Goal: Transaction & Acquisition: Purchase product/service

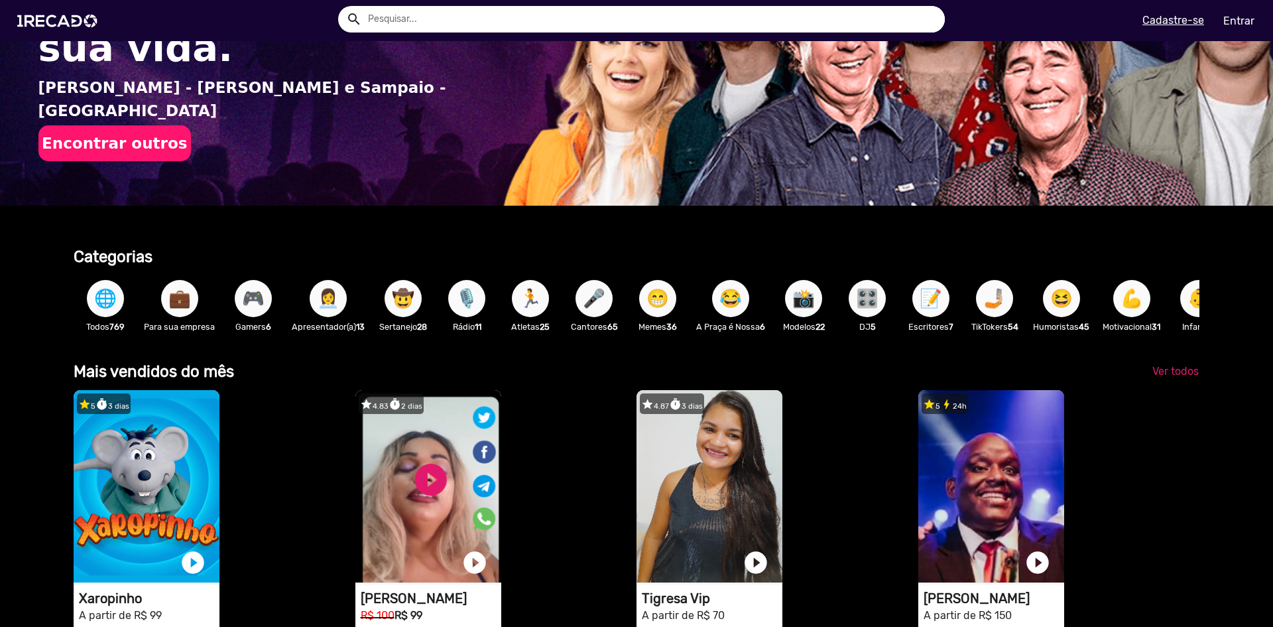
scroll to position [265, 0]
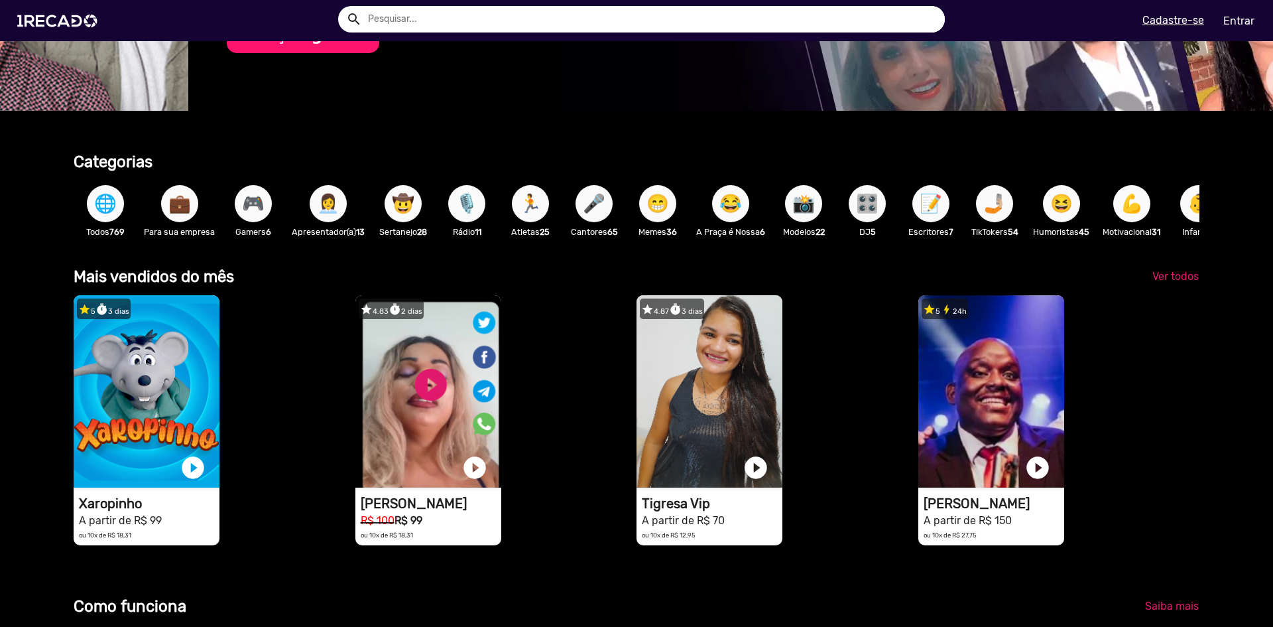
drag, startPoint x: 220, startPoint y: 199, endPoint x: 249, endPoint y: 188, distance: 30.7
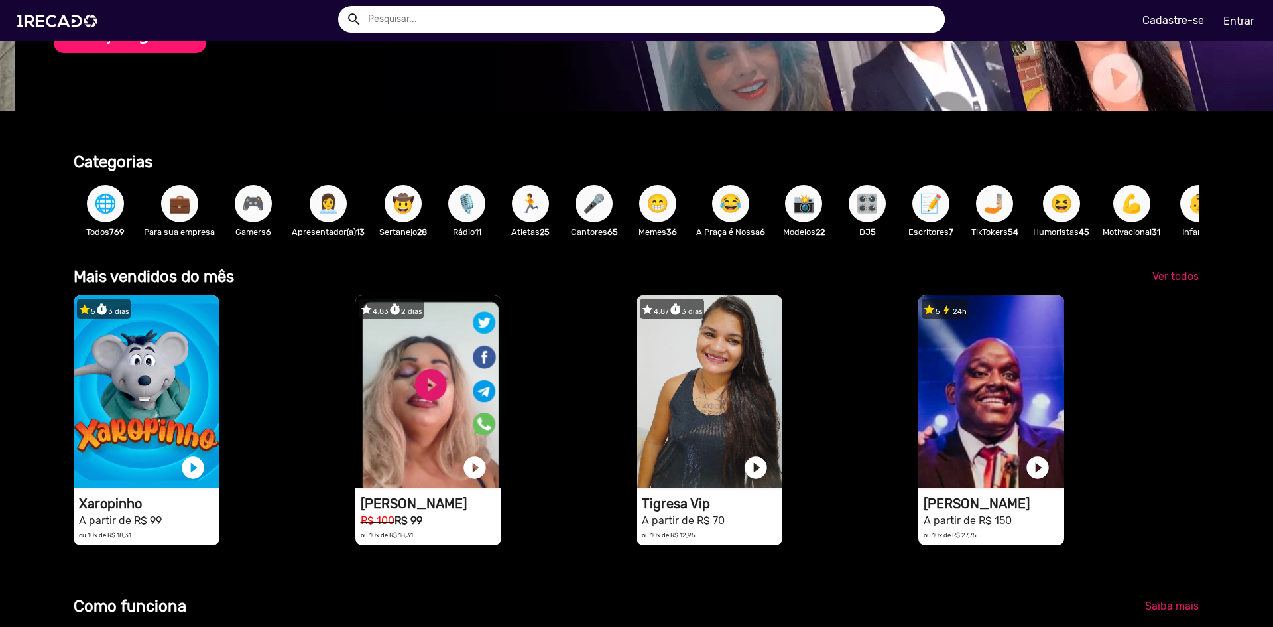
scroll to position [0, 1263]
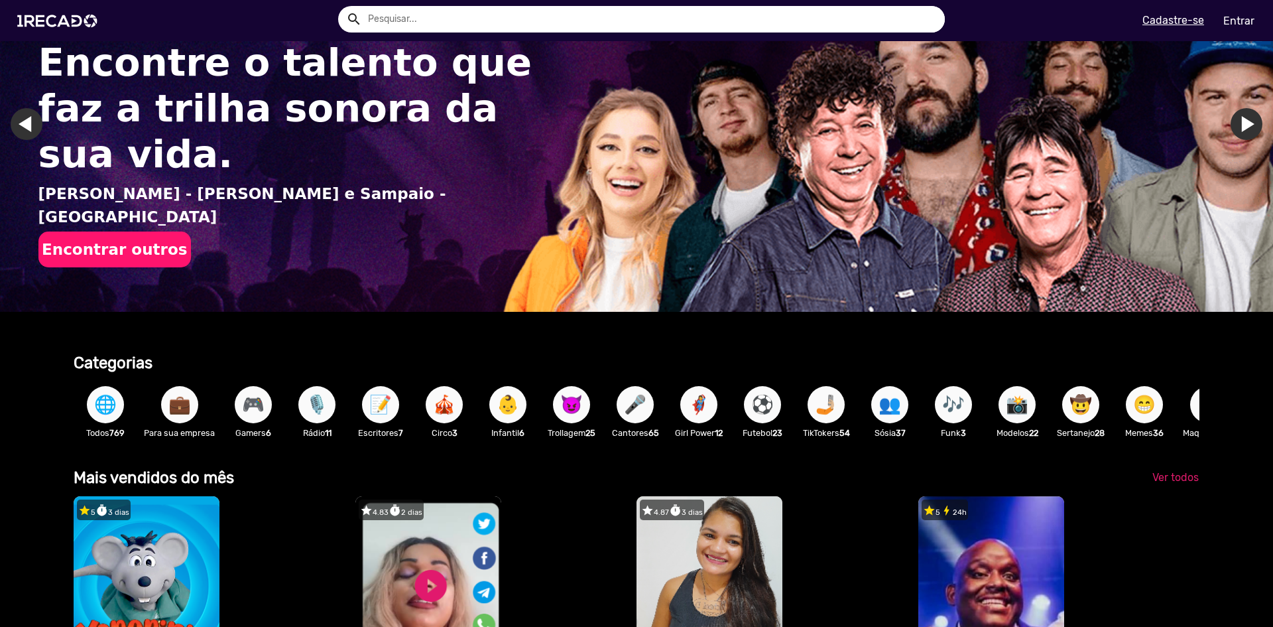
scroll to position [199, 0]
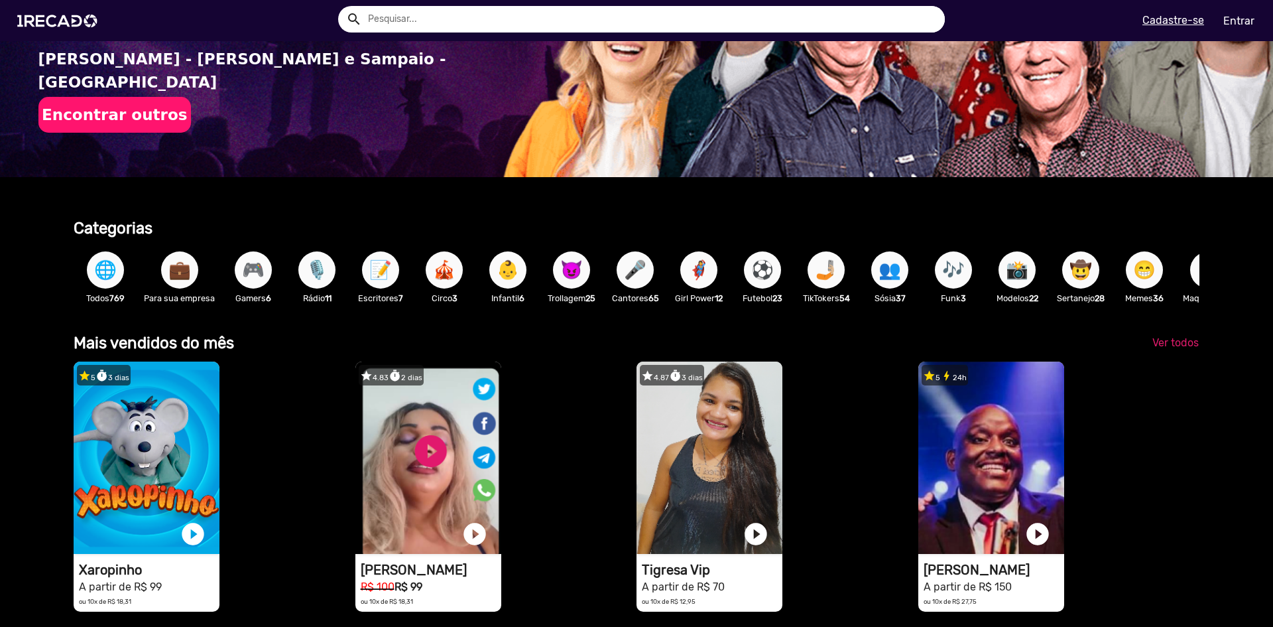
click at [259, 273] on span "🎮" at bounding box center [253, 269] width 23 height 37
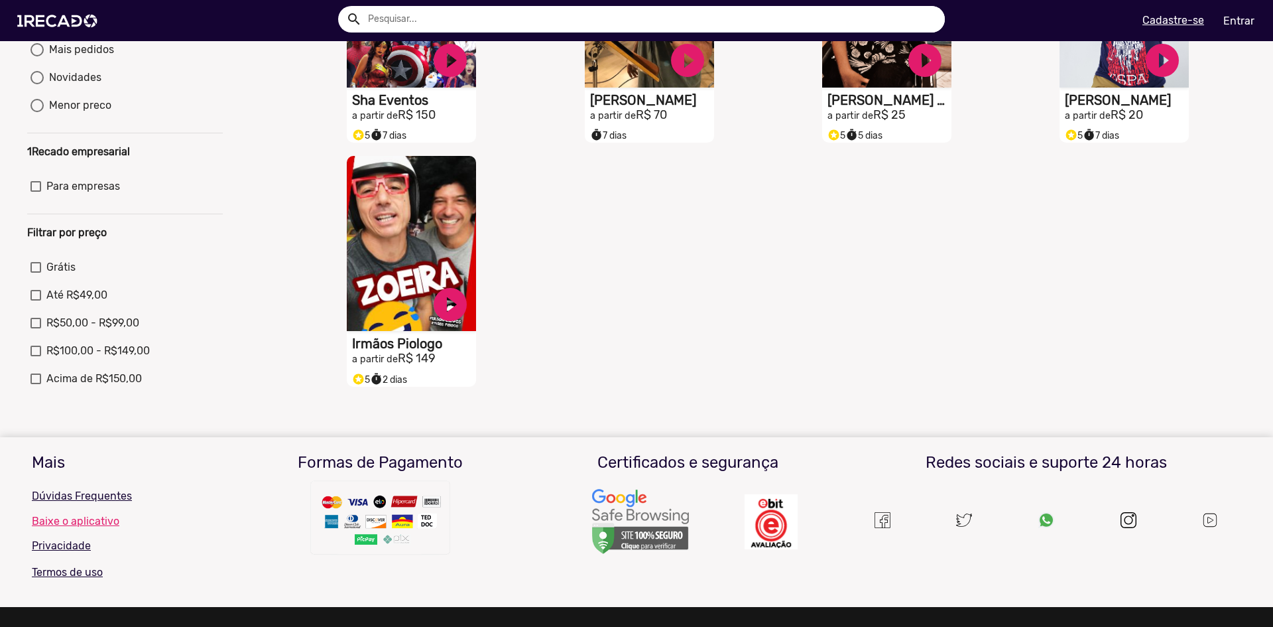
scroll to position [265, 0]
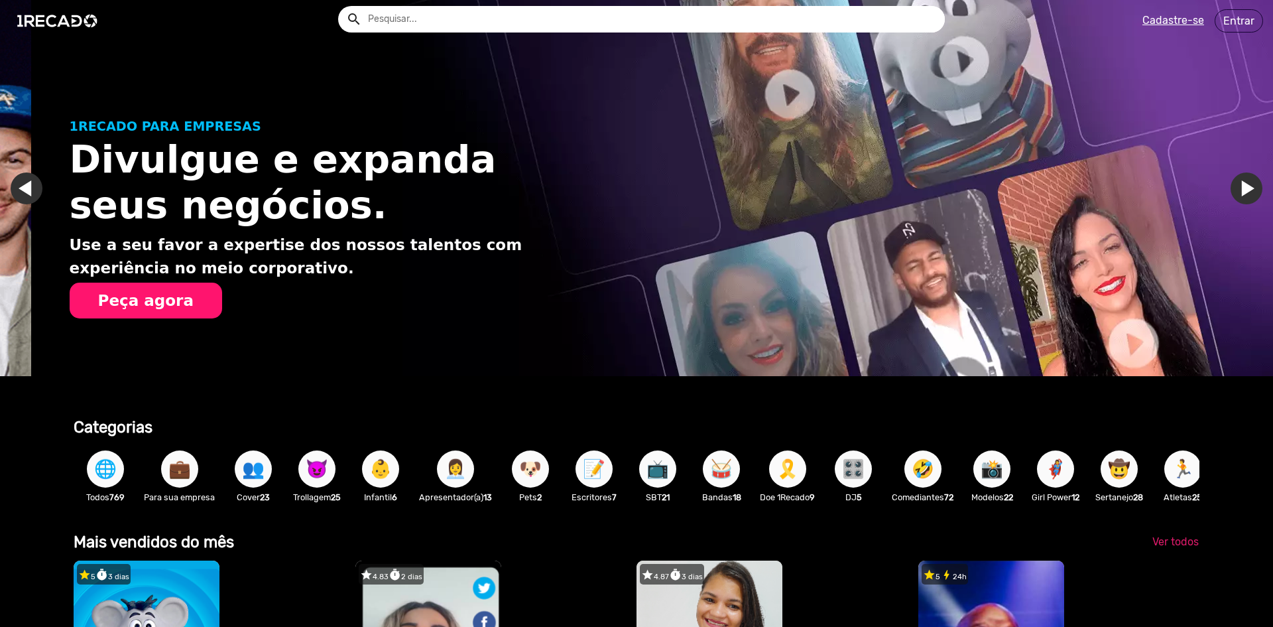
scroll to position [0, 1263]
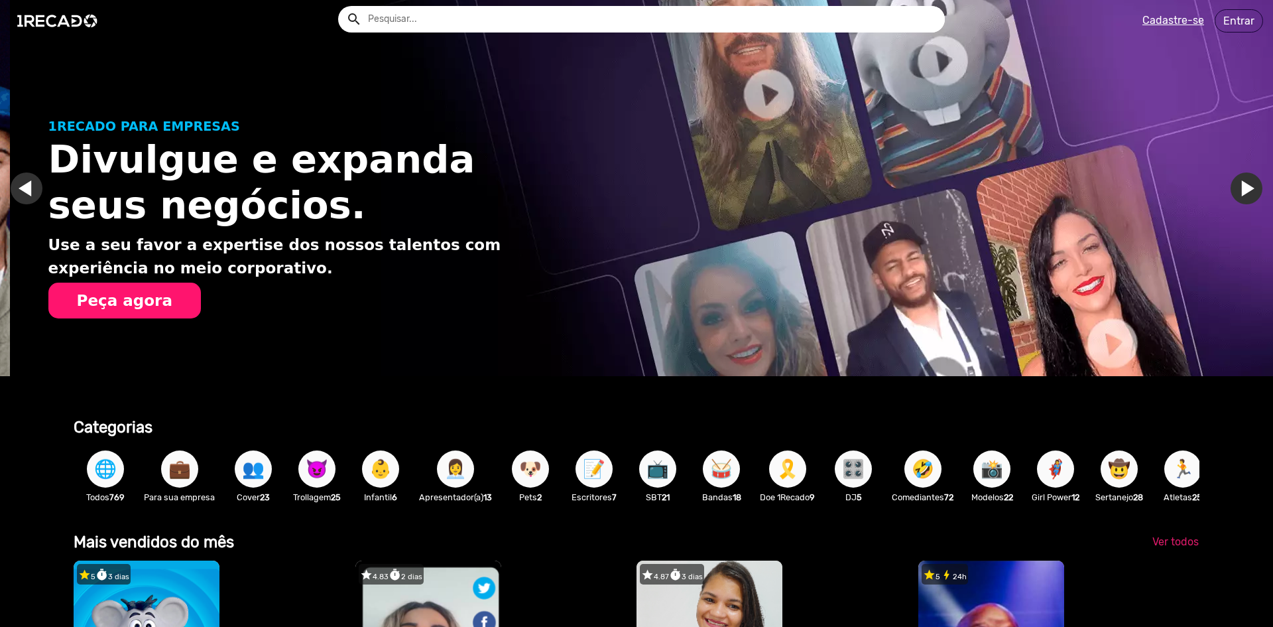
click at [1003, 468] on span "📸" at bounding box center [992, 468] width 23 height 37
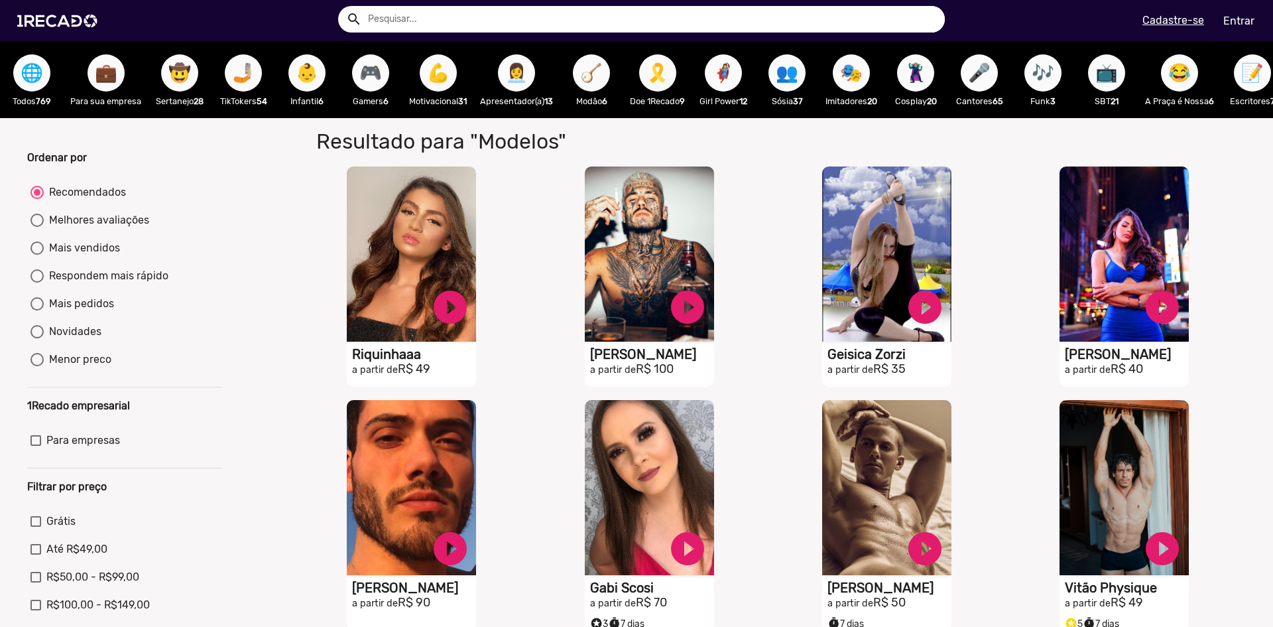
click at [1249, 25] on link "Entrar" at bounding box center [1239, 20] width 48 height 23
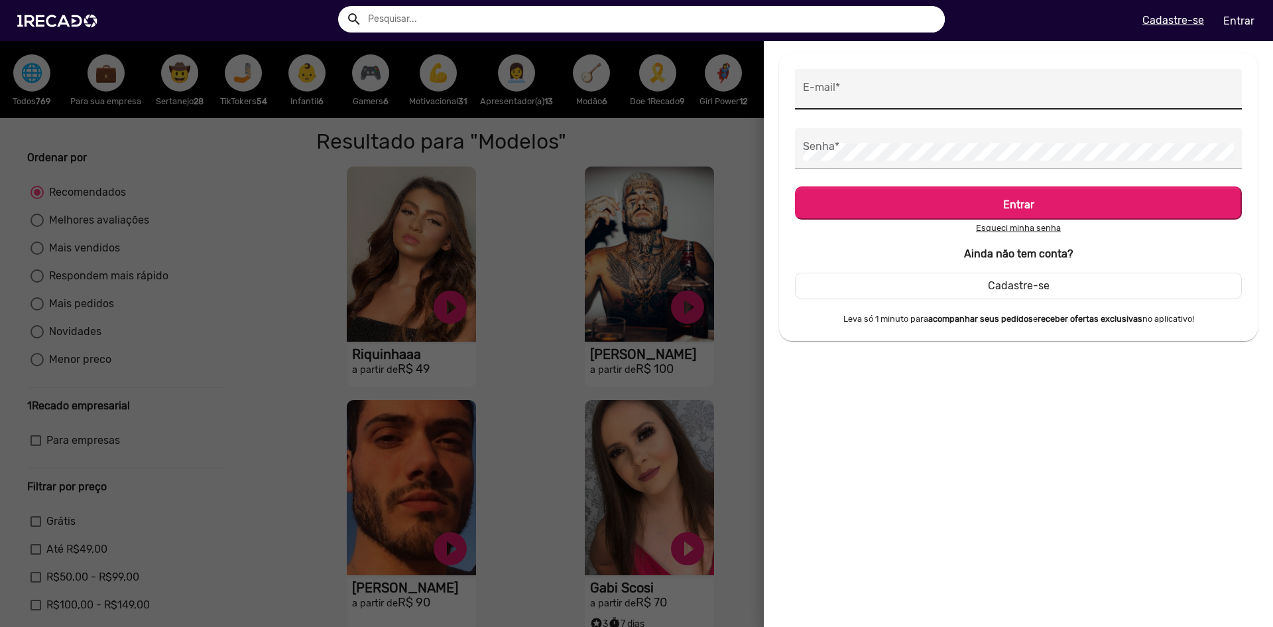
click at [916, 88] on input "E-mail *" at bounding box center [1018, 92] width 431 height 17
click at [985, 82] on div "E-mail *" at bounding box center [1018, 89] width 431 height 40
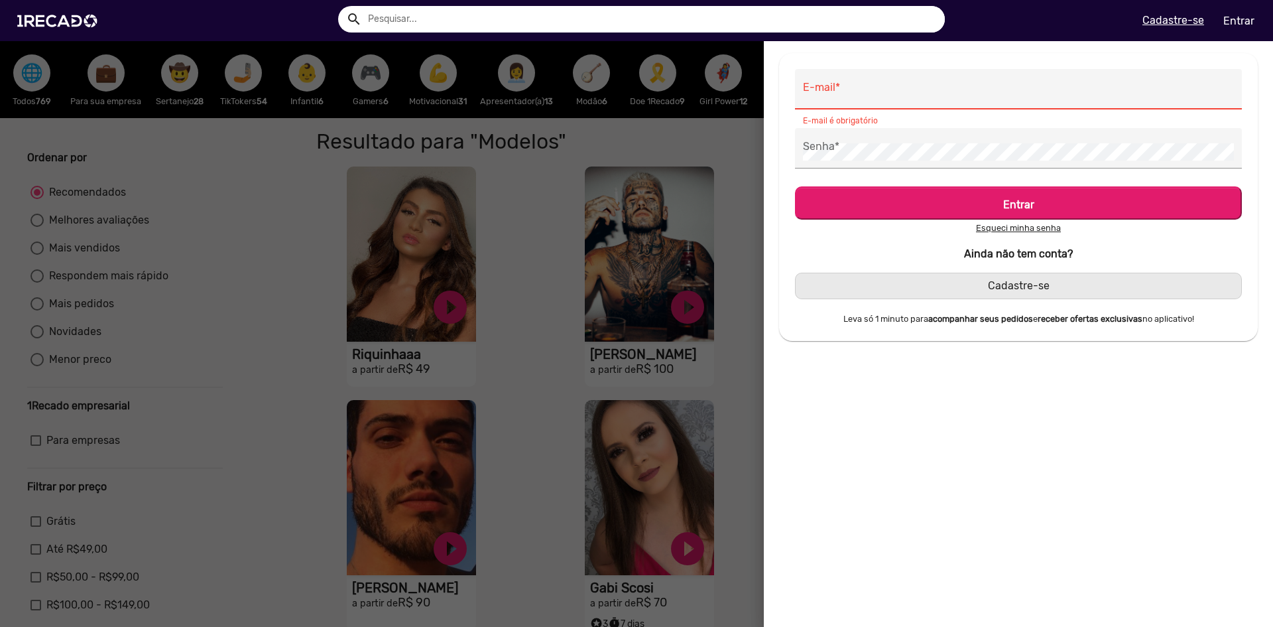
click at [1041, 287] on span "Cadastre-se" at bounding box center [1019, 285] width 62 height 13
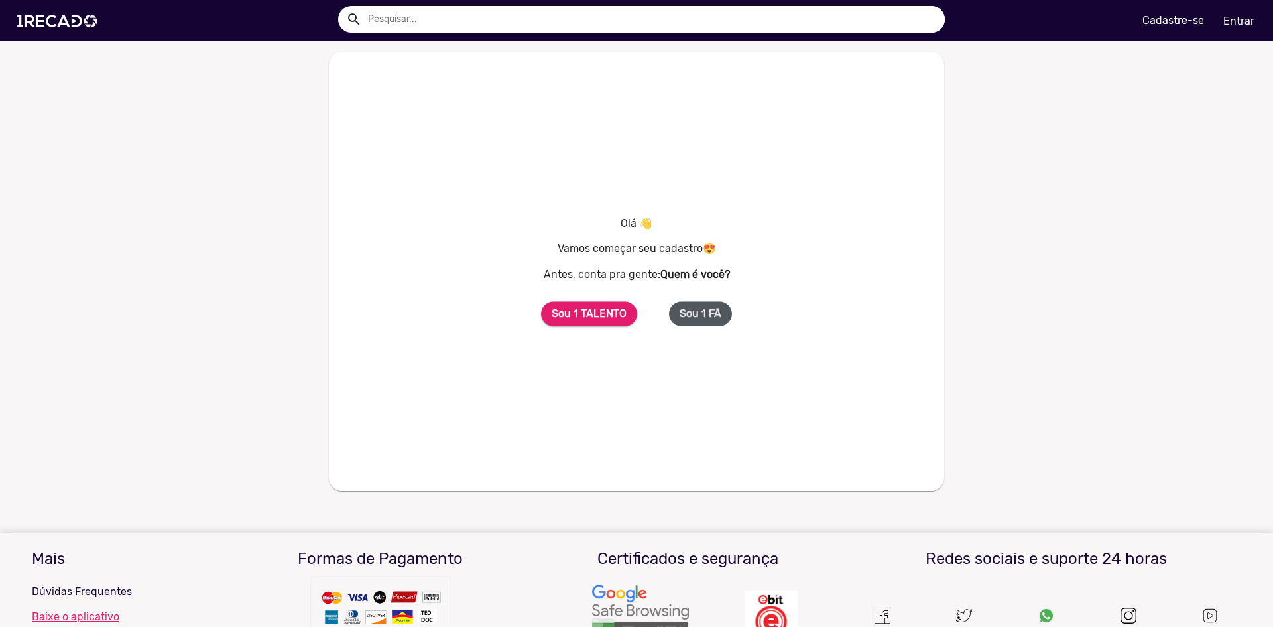
click at [710, 315] on b "Sou 1 FÃ" at bounding box center [701, 313] width 42 height 13
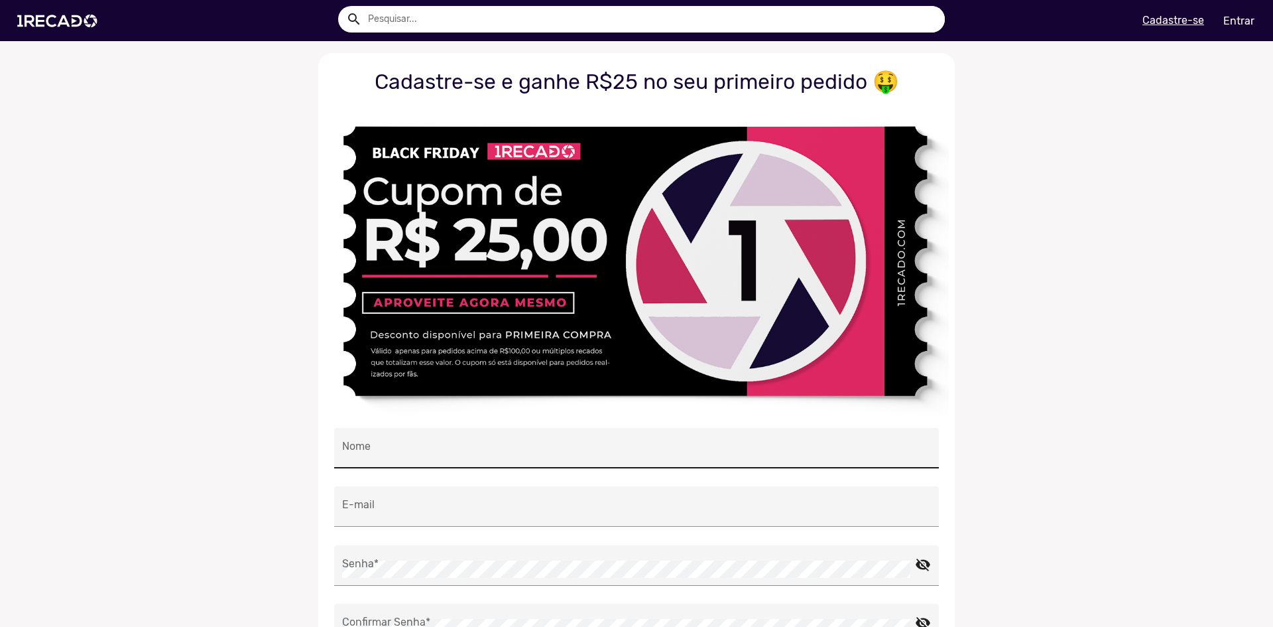
drag, startPoint x: 525, startPoint y: 468, endPoint x: 526, endPoint y: 458, distance: 10.7
click at [525, 467] on div "Nome" at bounding box center [636, 457] width 605 height 59
click at [526, 458] on div "Nome" at bounding box center [636, 448] width 589 height 40
click at [499, 452] on input "Nome" at bounding box center [636, 451] width 589 height 17
type input "[PERSON_NAME]"
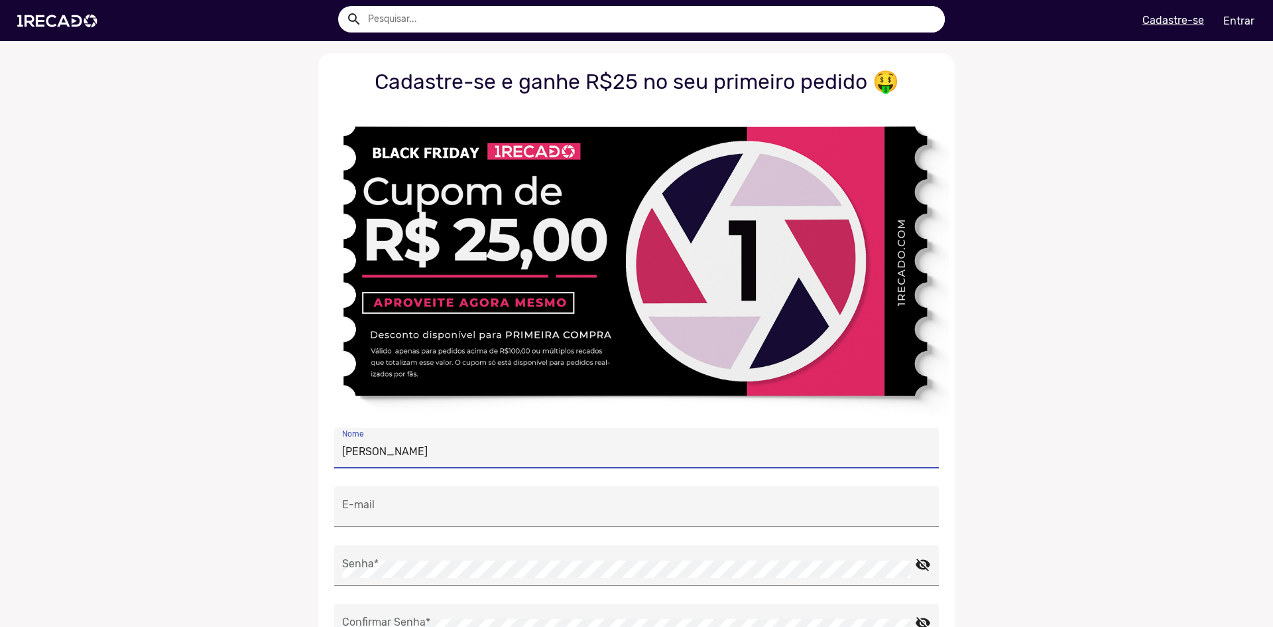
type input "henriquegarcia0401@gmail.com"
click at [410, 407] on img at bounding box center [636, 261] width 625 height 312
click at [271, 336] on ng-component "Cadastre-se e ganhe R$25 no seu primeiro pedido 🤑 Luis Henrique Garcia Barbosa …" at bounding box center [636, 526] width 1273 height 946
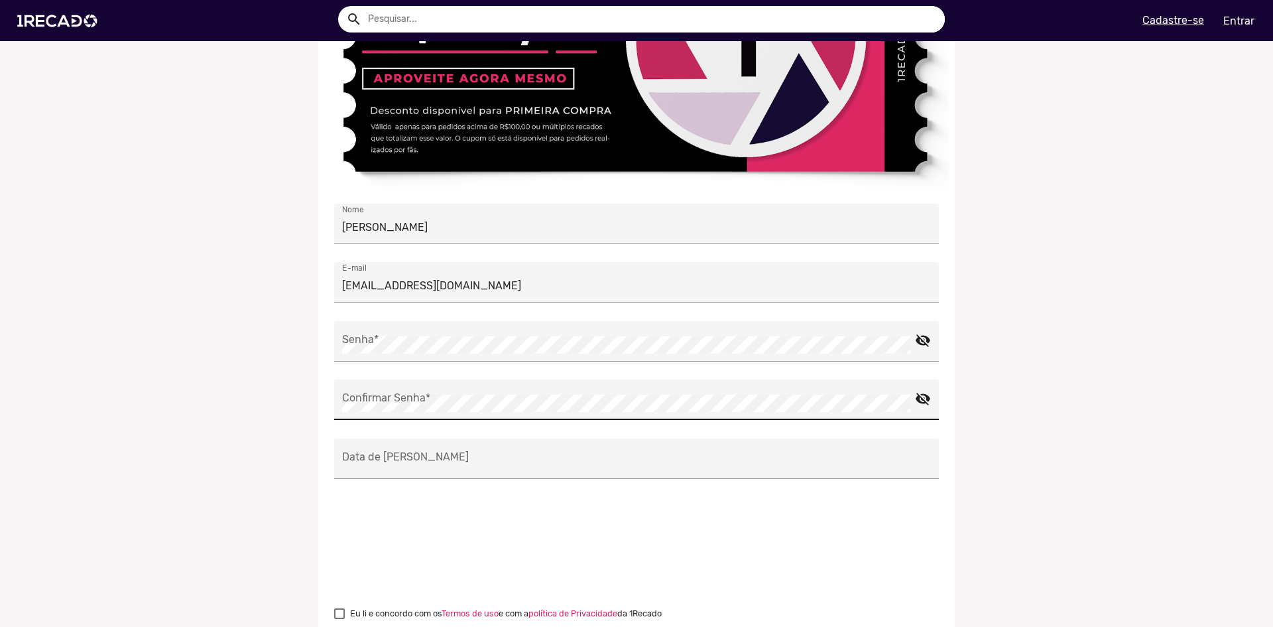
scroll to position [265, 0]
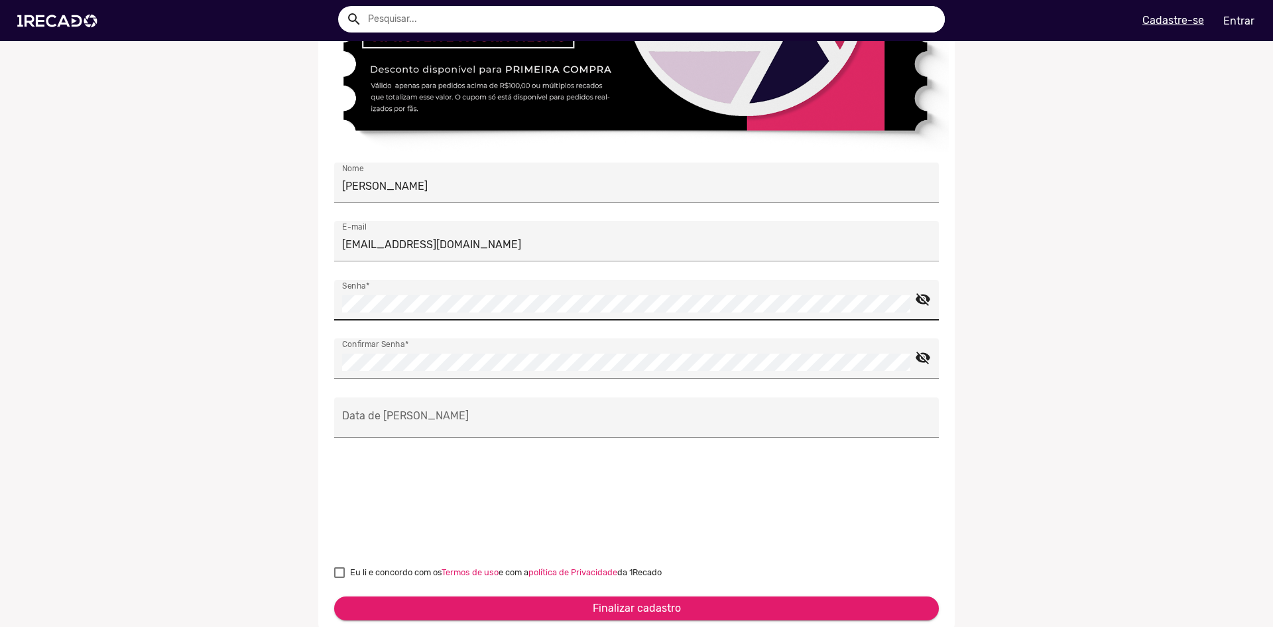
click at [916, 294] on mat-icon "visibility_off" at bounding box center [923, 294] width 16 height 16
click at [615, 437] on div "Data de Nascimento" at bounding box center [636, 426] width 605 height 59
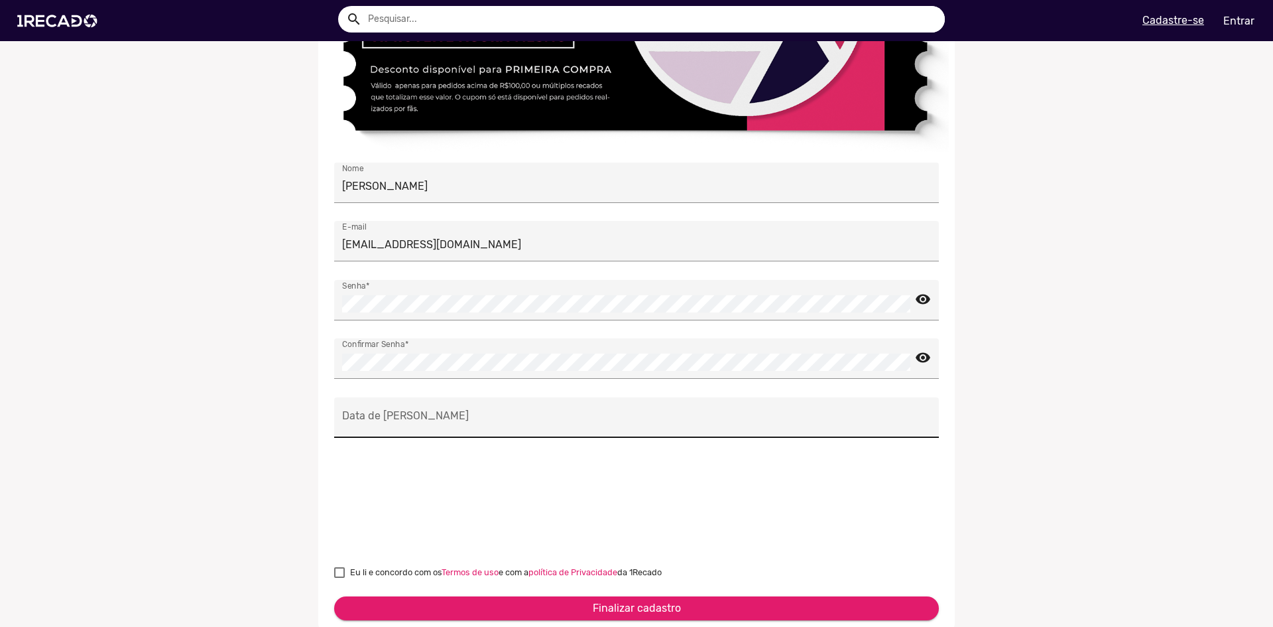
drag, startPoint x: 598, startPoint y: 436, endPoint x: 595, endPoint y: 422, distance: 14.2
click at [598, 435] on div "Data de Nascimento" at bounding box center [636, 426] width 605 height 59
click at [595, 421] on input "Data de Nascimento" at bounding box center [636, 420] width 589 height 17
type input "04/01/2001"
click at [413, 505] on div "0cAFcWeA7MXTZzR6SEYxi1ykRpFSw6lFQvXaB_B93LDnOLw-UfXEN_rHmnuvJjsTJ1HlzF9k2x7GpBc…" at bounding box center [636, 503] width 625 height 95
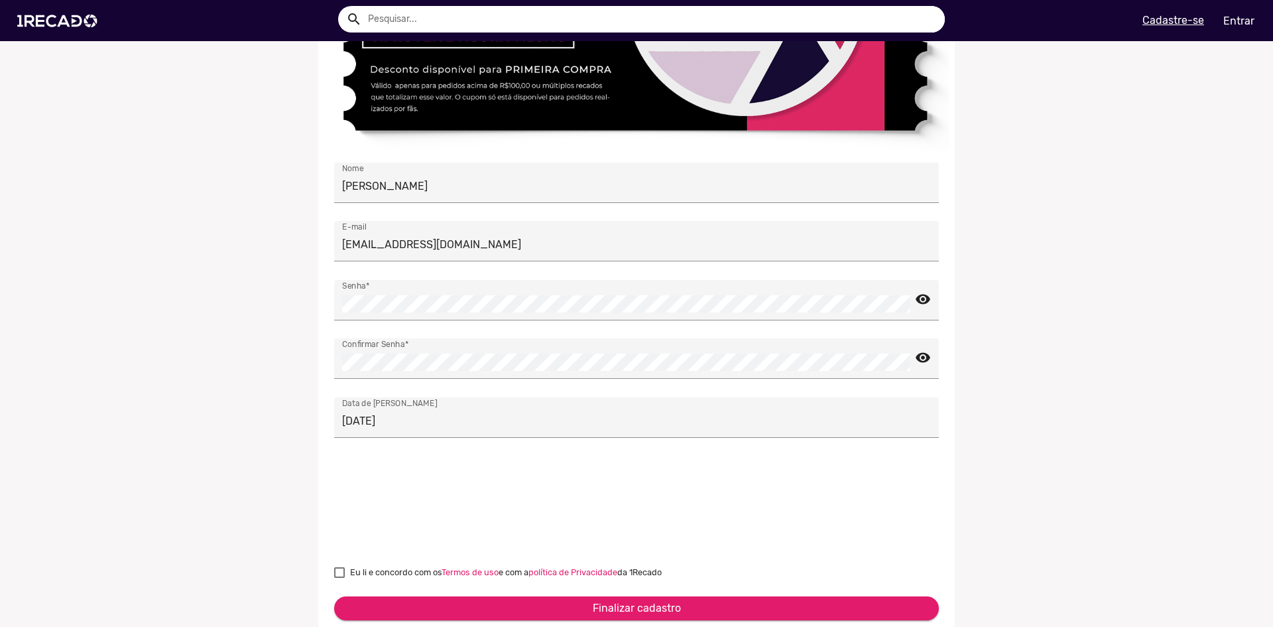
click at [398, 567] on span "Eu li e concordo com os Termos de uso e com a política de Privacidade da 1Recado" at bounding box center [506, 572] width 312 height 16
click at [340, 578] on input "Eu li e concordo com os Termos de uso e com a política de Privacidade da 1Recado" at bounding box center [339, 578] width 1 height 1
checkbox input "true"
click at [678, 606] on button "Finalizar cadastro" at bounding box center [636, 608] width 605 height 24
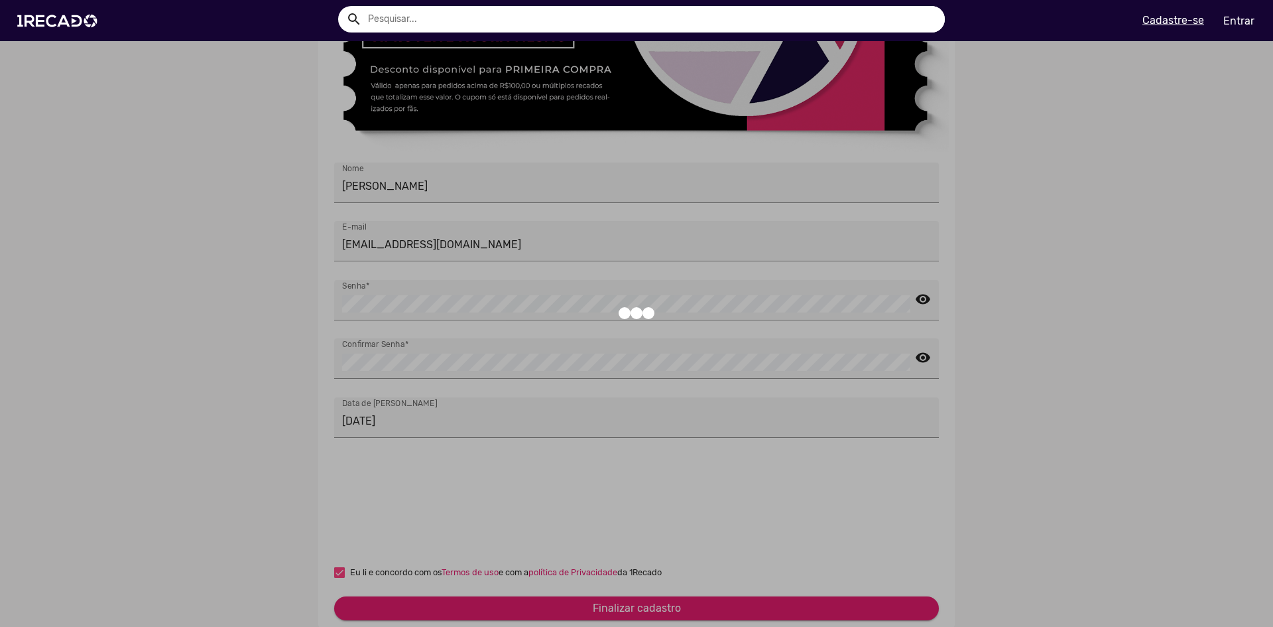
drag, startPoint x: 206, startPoint y: 369, endPoint x: 316, endPoint y: 441, distance: 130.8
click at [211, 370] on div at bounding box center [636, 313] width 1273 height 627
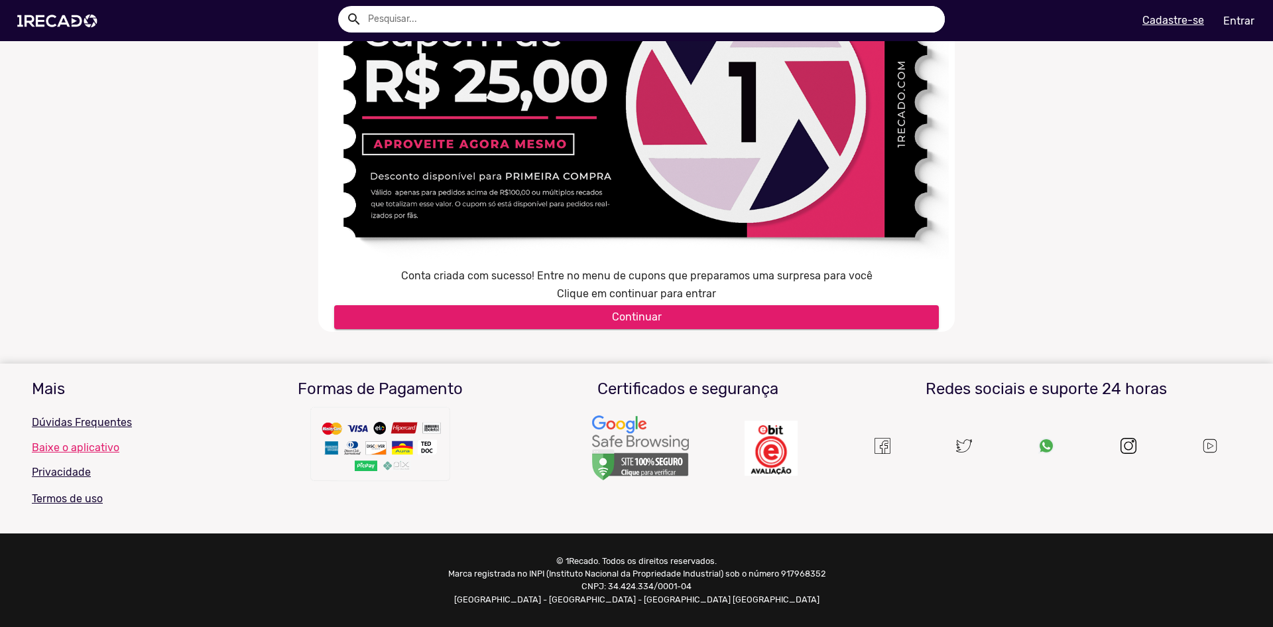
scroll to position [156, 0]
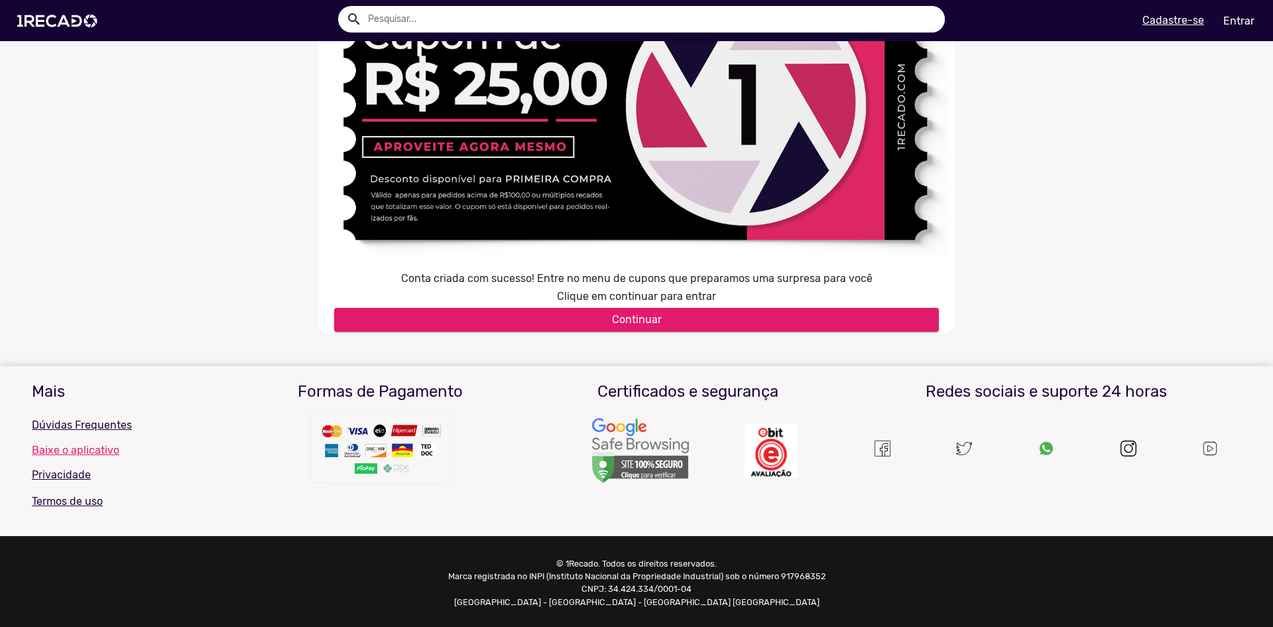
type input "henriquegarcia0401@gmail.com"
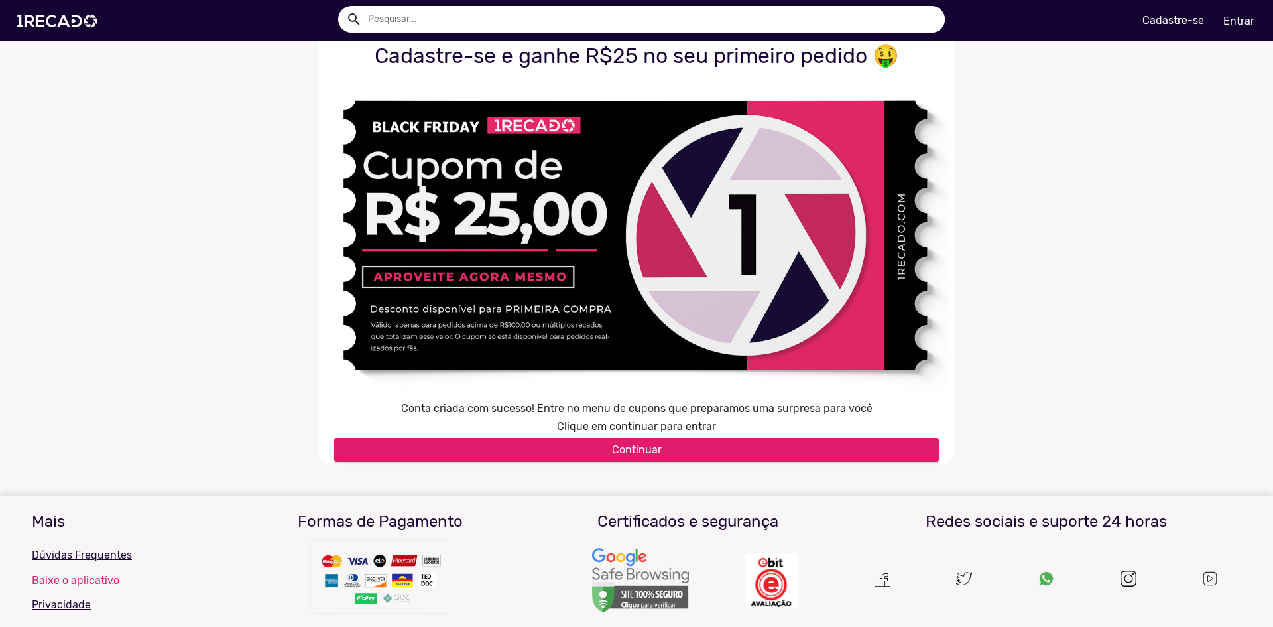
scroll to position [0, 0]
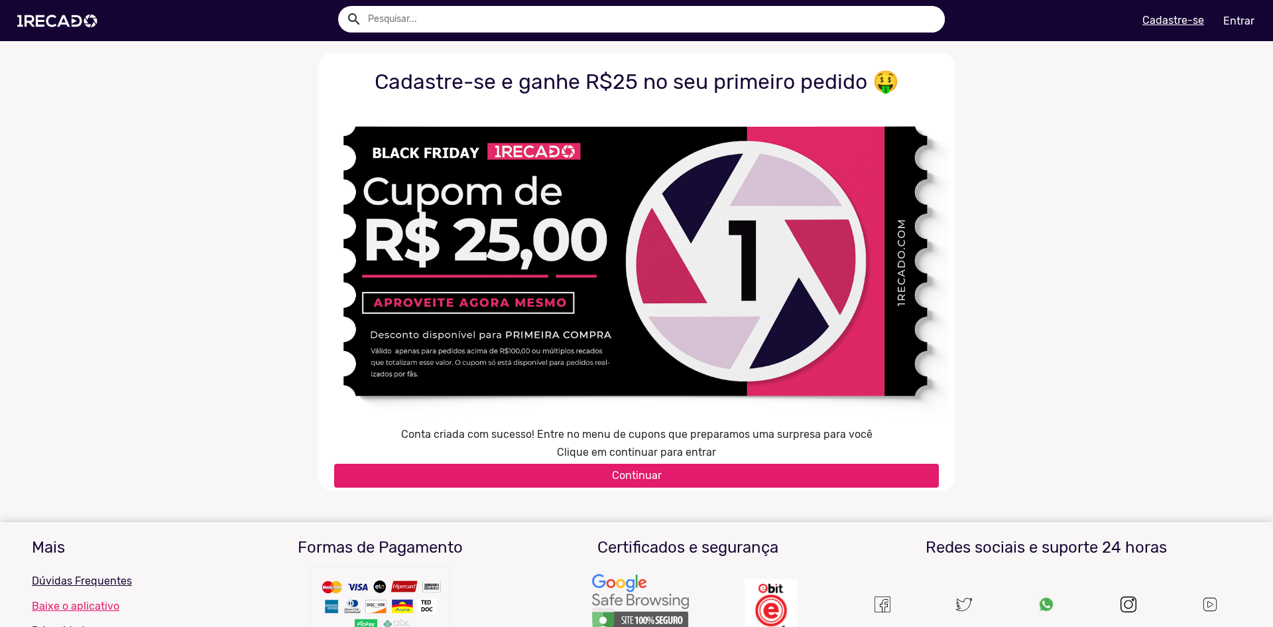
click at [605, 481] on button "Continuar" at bounding box center [636, 476] width 605 height 24
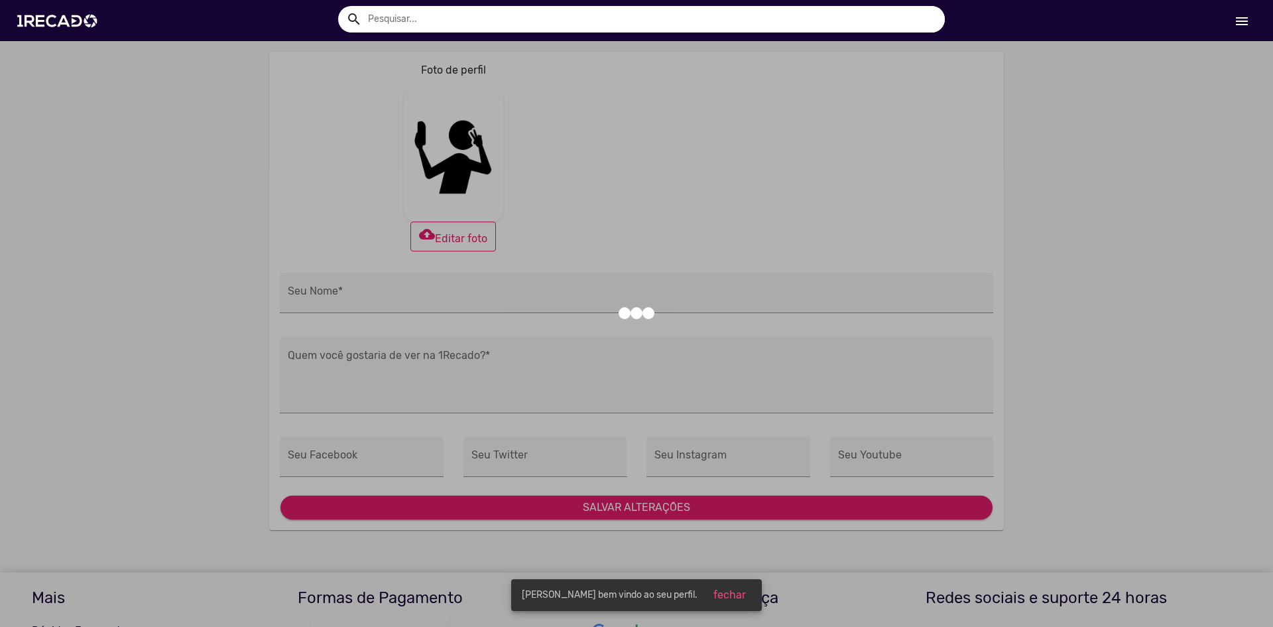
type input "[PERSON_NAME]"
type input "https://facebook.com/"
type input "https://twitter.com/"
type input "https://instagram.com/"
type input "https://youtube.com/"
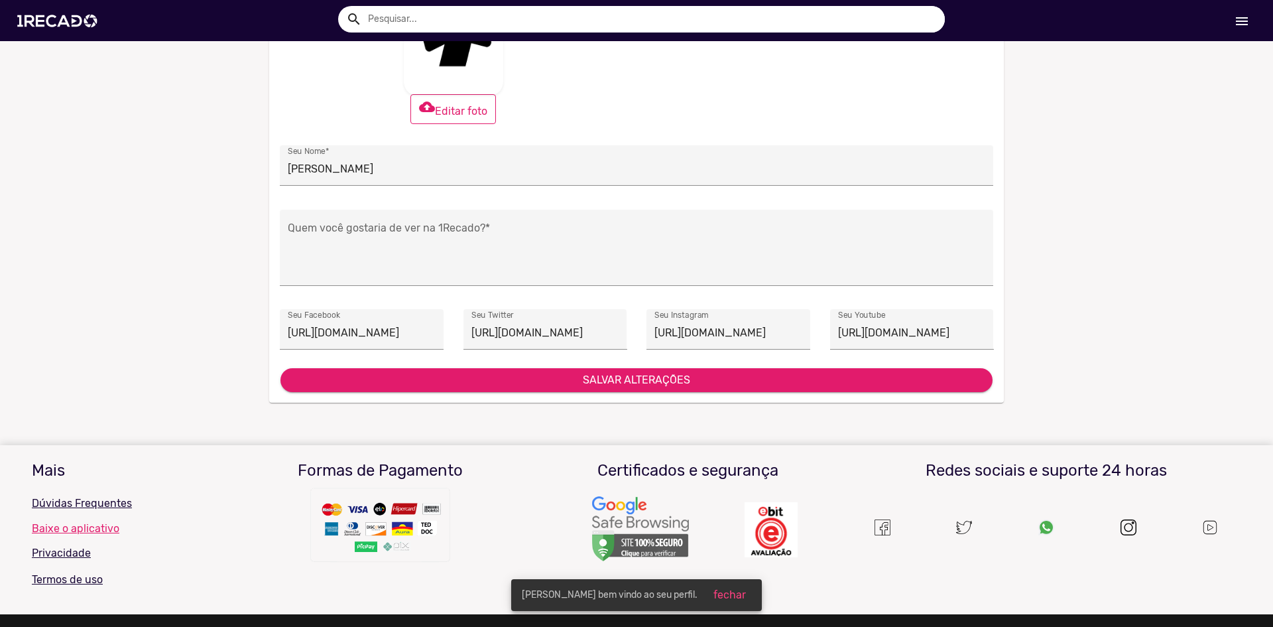
scroll to position [133, 0]
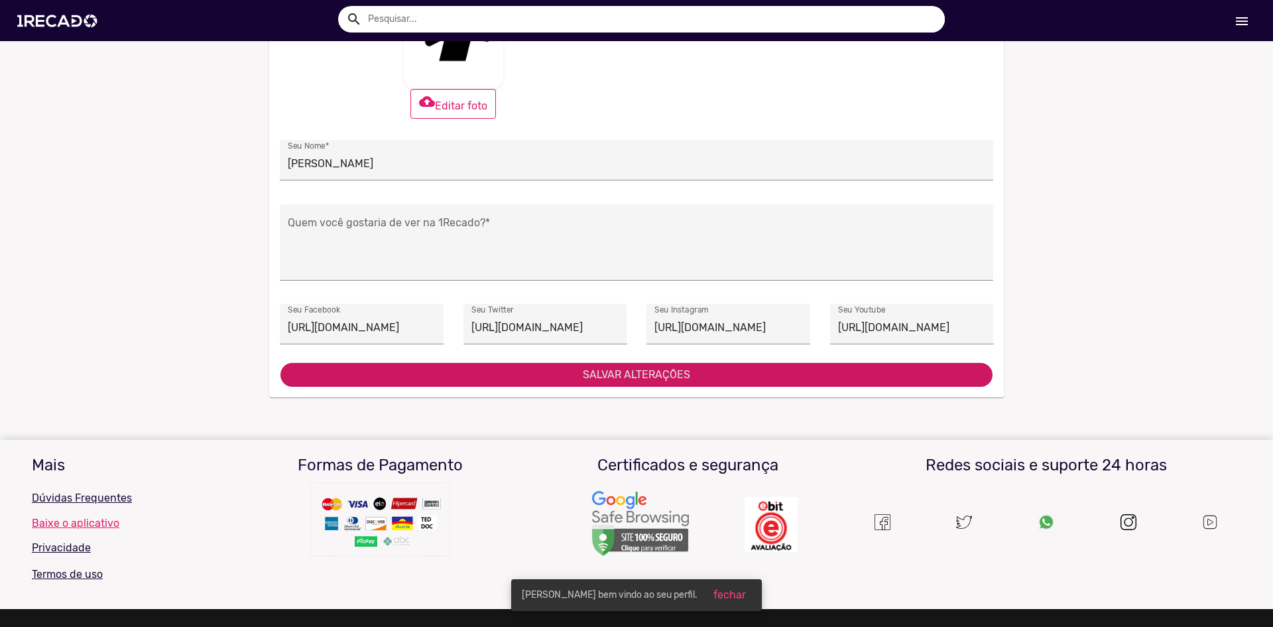
click at [611, 379] on span "SALVAR ALTERAÇÕES" at bounding box center [636, 374] width 107 height 13
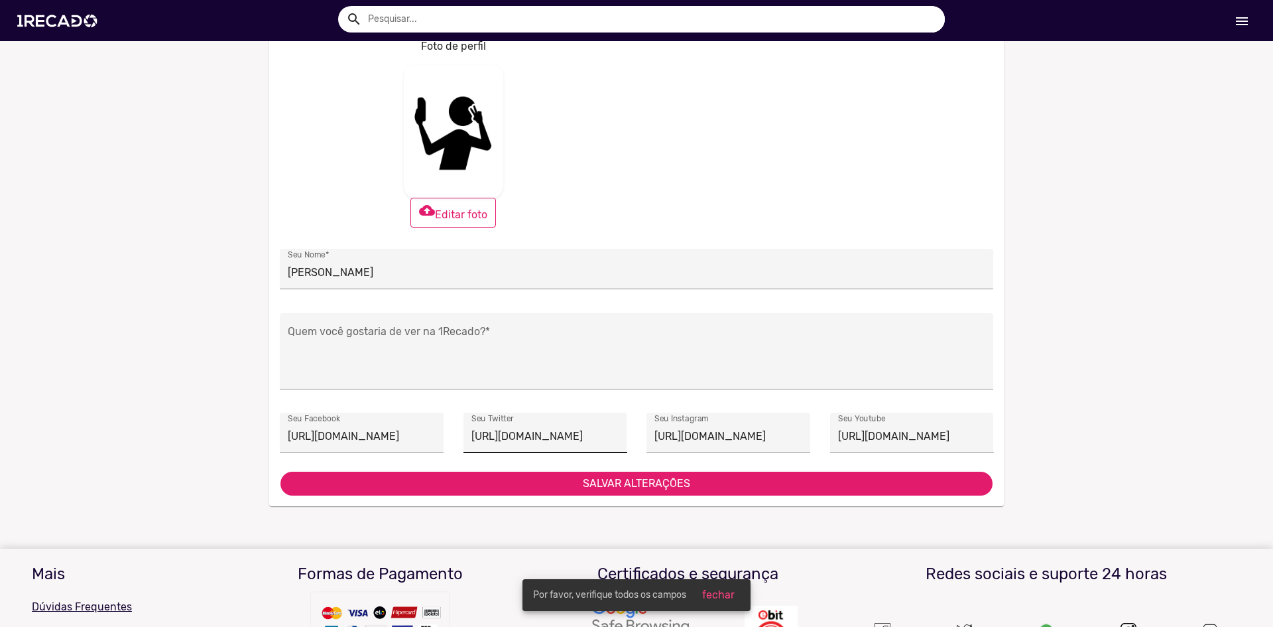
scroll to position [0, 0]
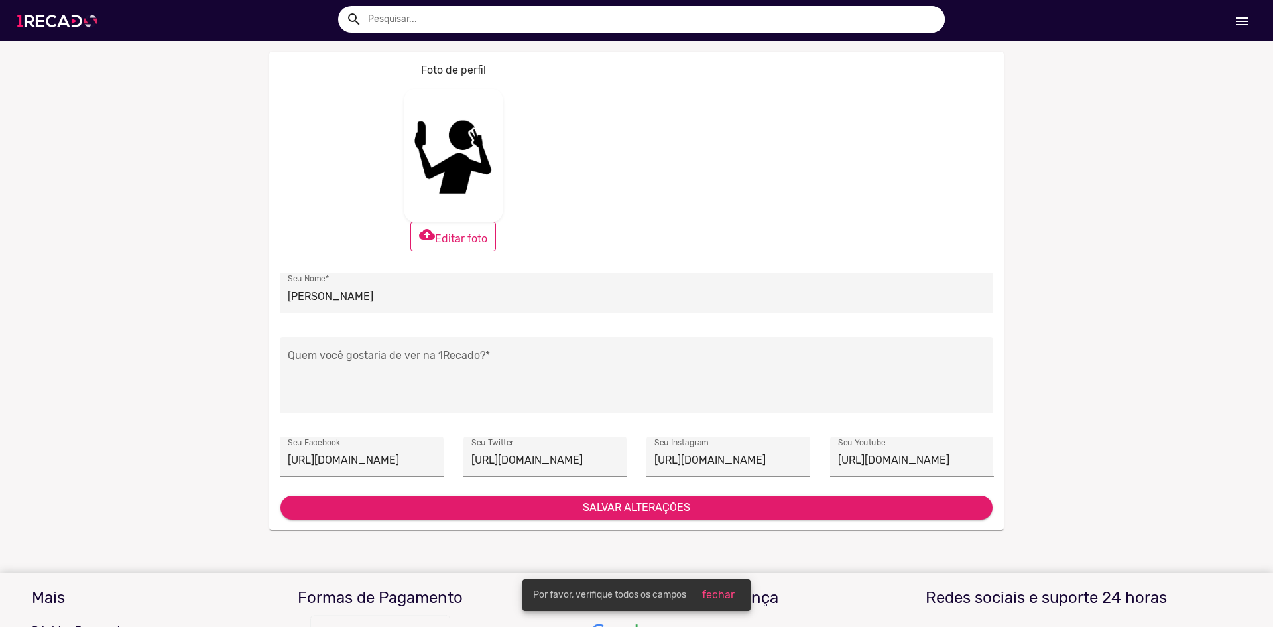
click at [84, 17] on img at bounding box center [60, 21] width 100 height 56
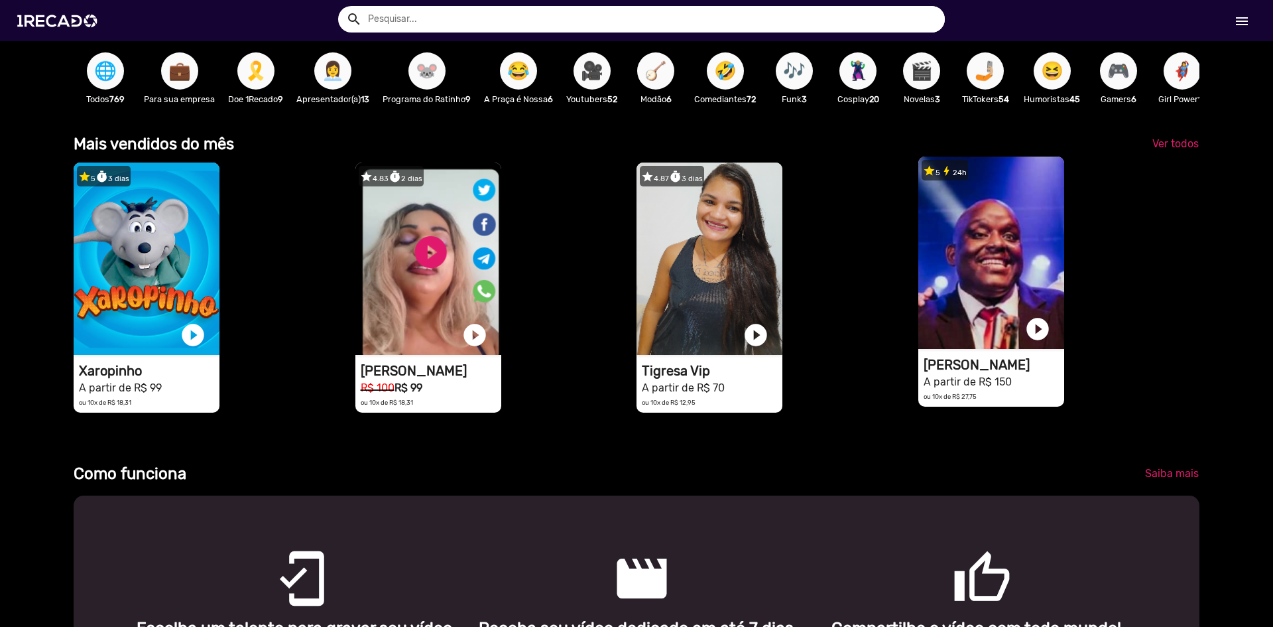
scroll to position [0, 1263]
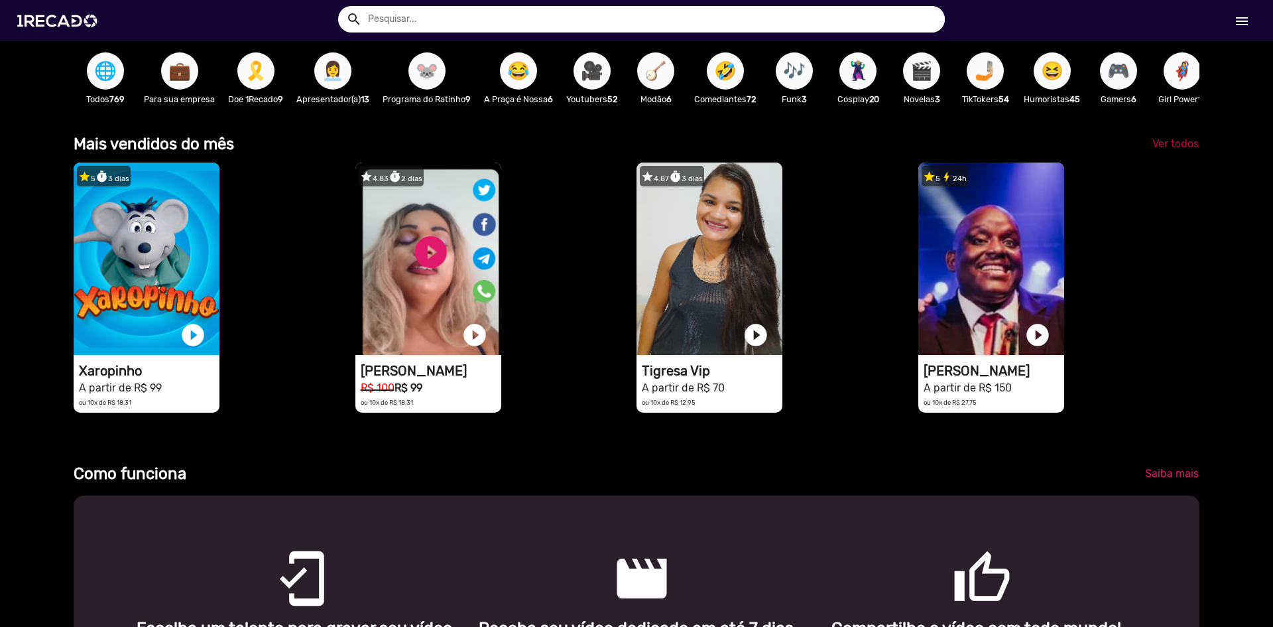
click at [1165, 150] on span "Ver todos" at bounding box center [1176, 143] width 46 height 13
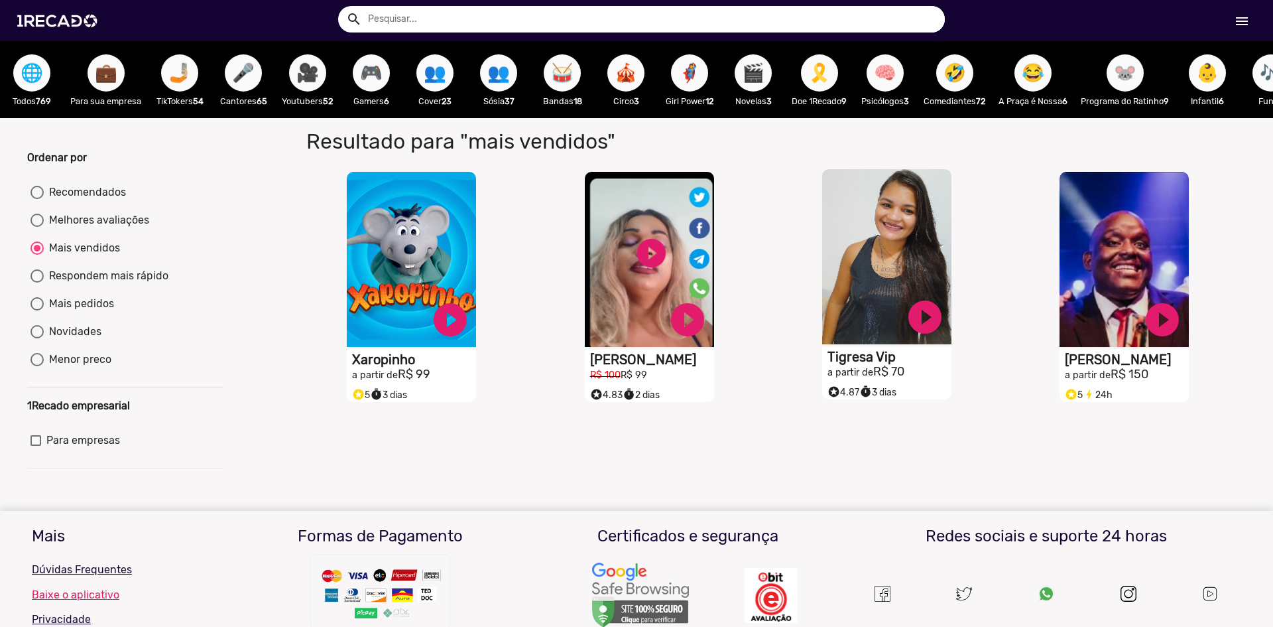
click at [874, 397] on span "timer 3 dias" at bounding box center [877, 392] width 37 height 11
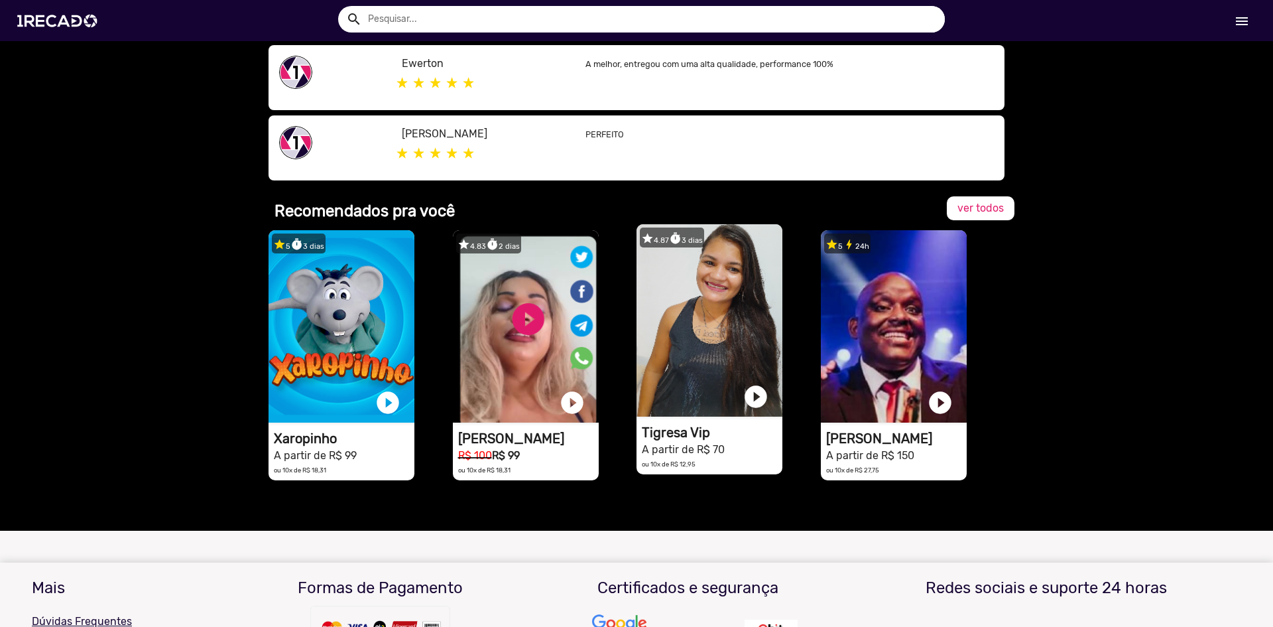
scroll to position [796, 0]
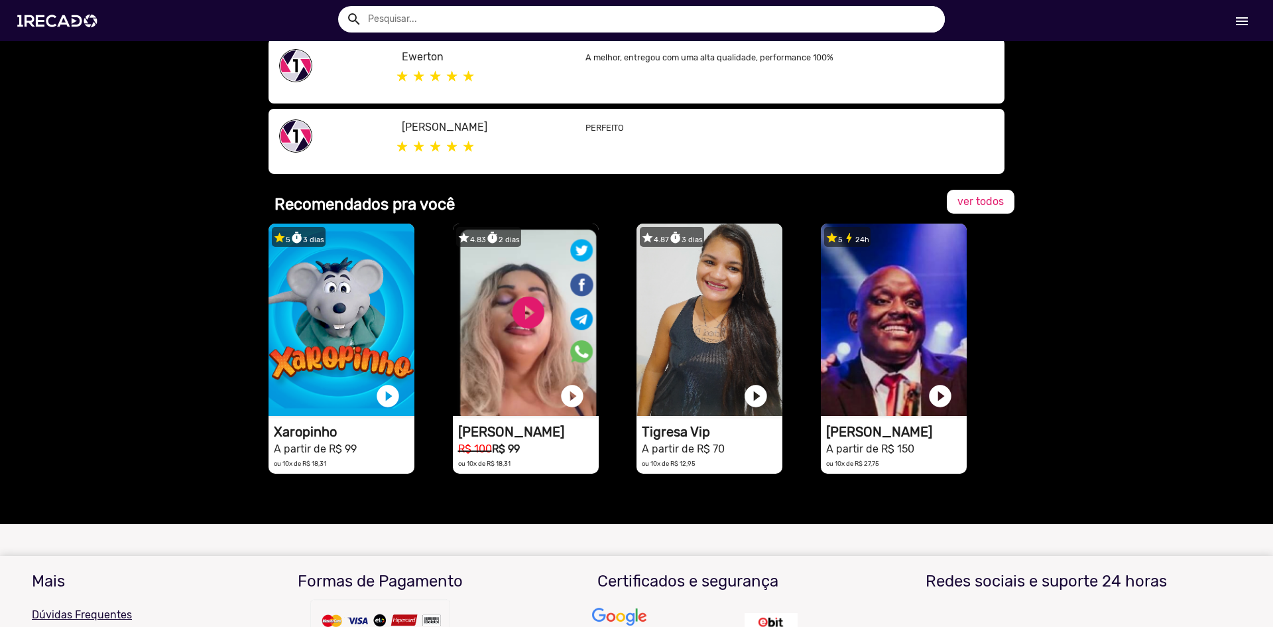
click at [582, 501] on div at bounding box center [637, 507] width 736 height 33
click at [989, 195] on span "ver todos" at bounding box center [981, 201] width 46 height 13
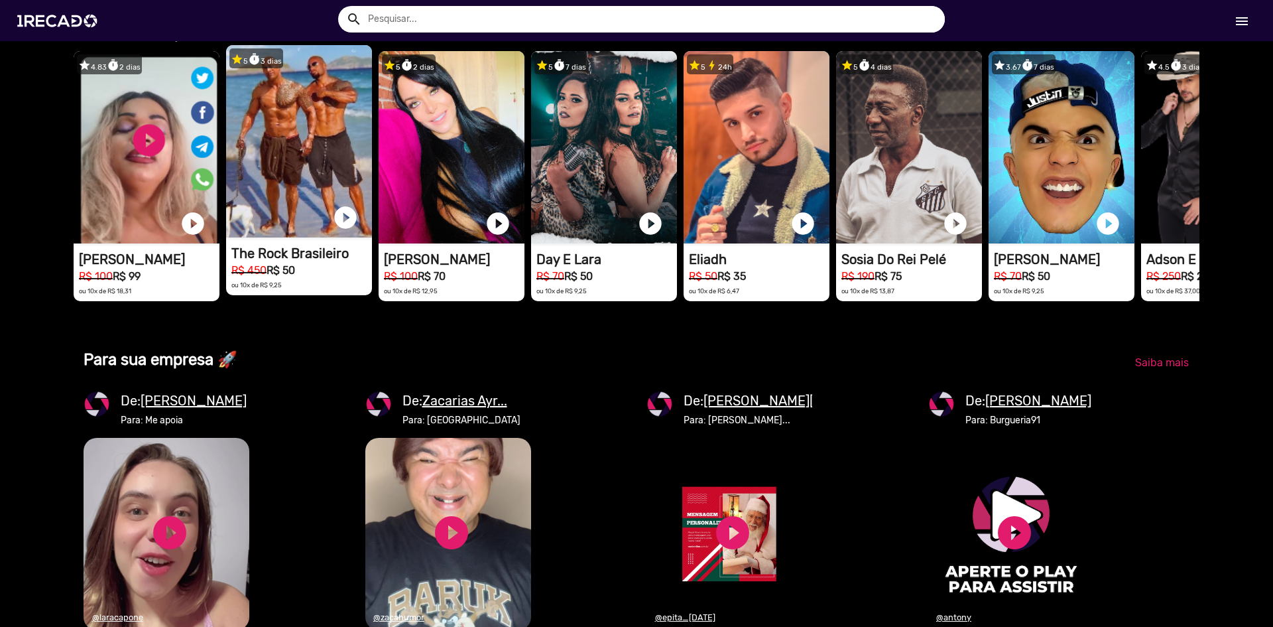
scroll to position [0, 1263]
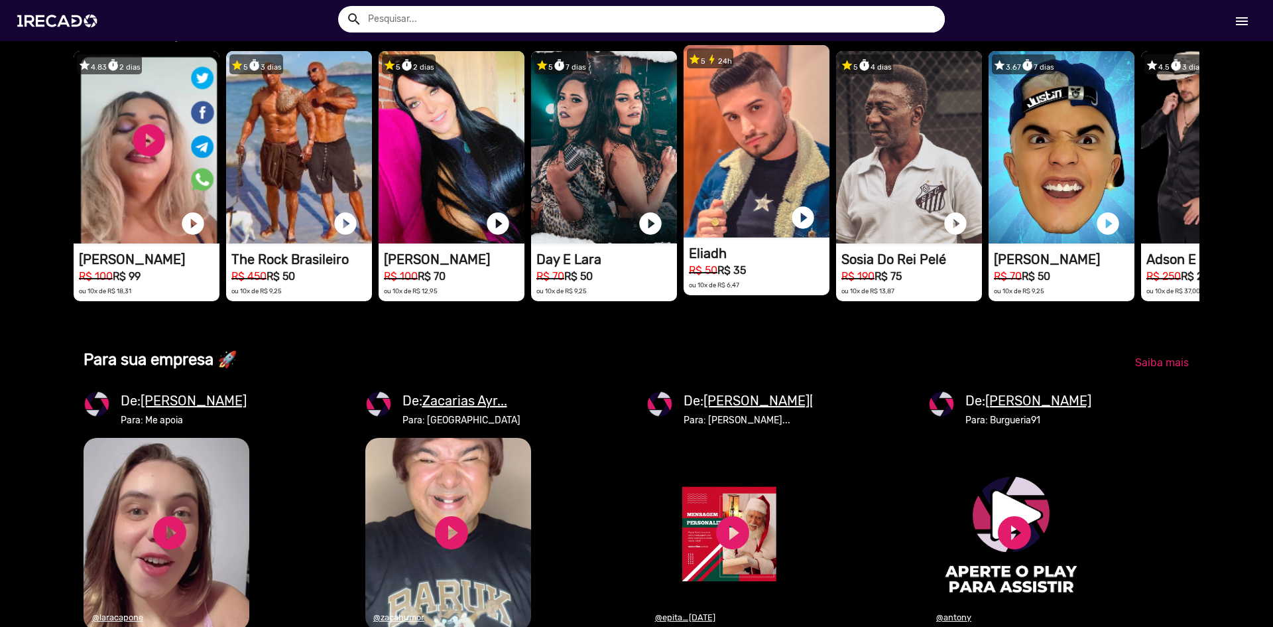
drag, startPoint x: 1141, startPoint y: 227, endPoint x: 751, endPoint y: 233, distance: 390.0
click at [748, 233] on div "star 4.83 timer 2 dias 1RECADO vídeos dedicados para fãs e empresas play_circle…" at bounding box center [637, 175] width 1126 height 263
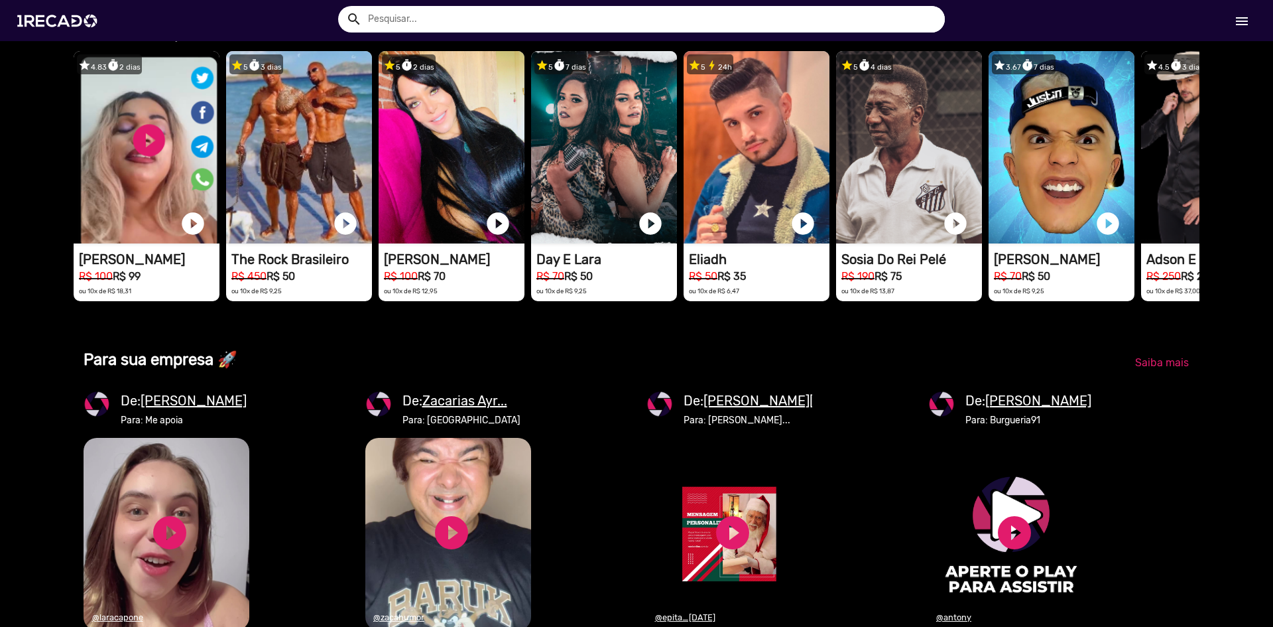
scroll to position [0, 2527]
click at [1169, 38] on span "Ver todos" at bounding box center [1176, 32] width 46 height 13
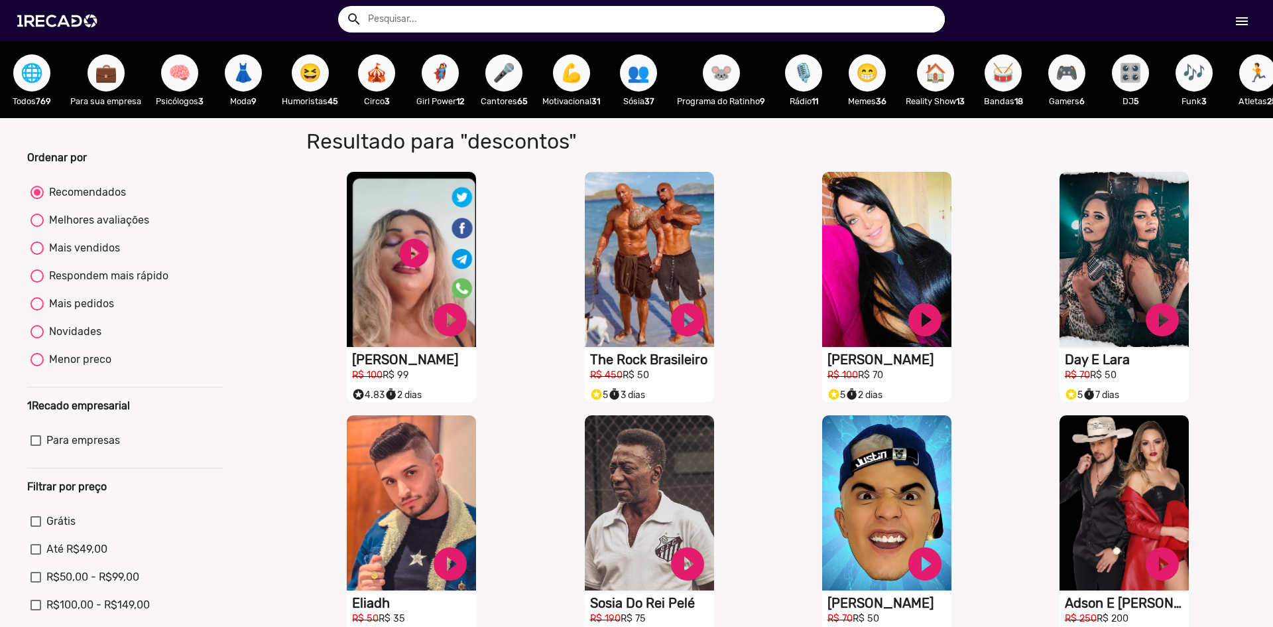
click at [445, 76] on span "🦸‍♀️" at bounding box center [440, 72] width 23 height 37
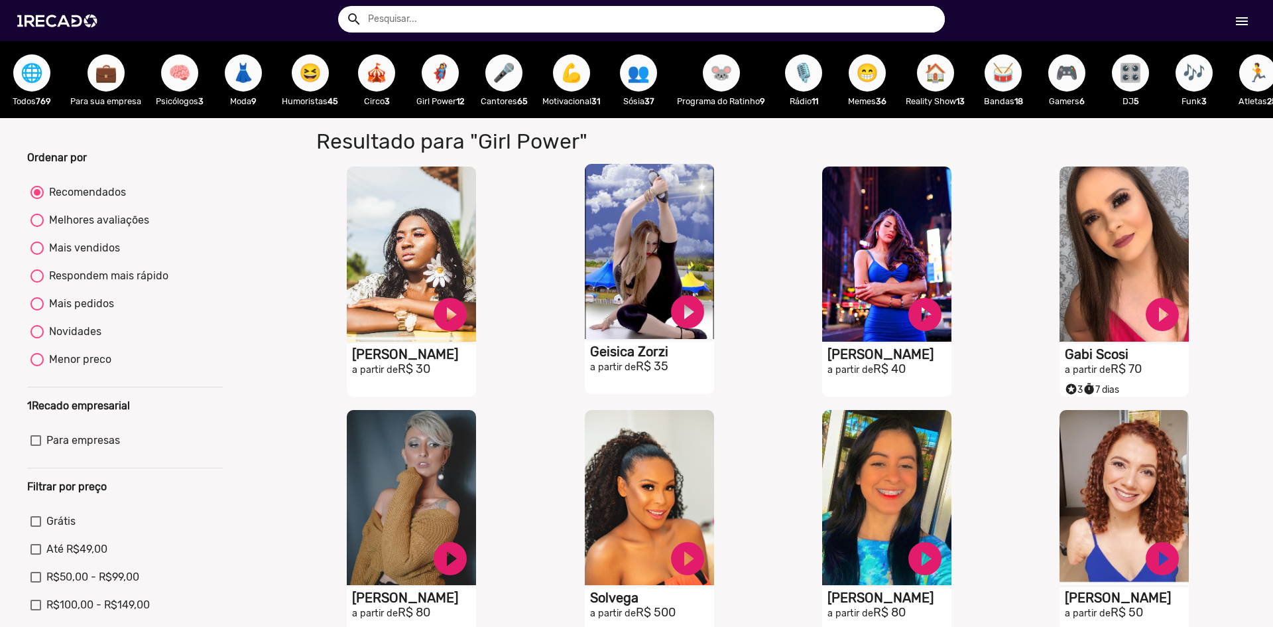
click at [651, 359] on h1 "Geisica Zorzi" at bounding box center [652, 352] width 124 height 16
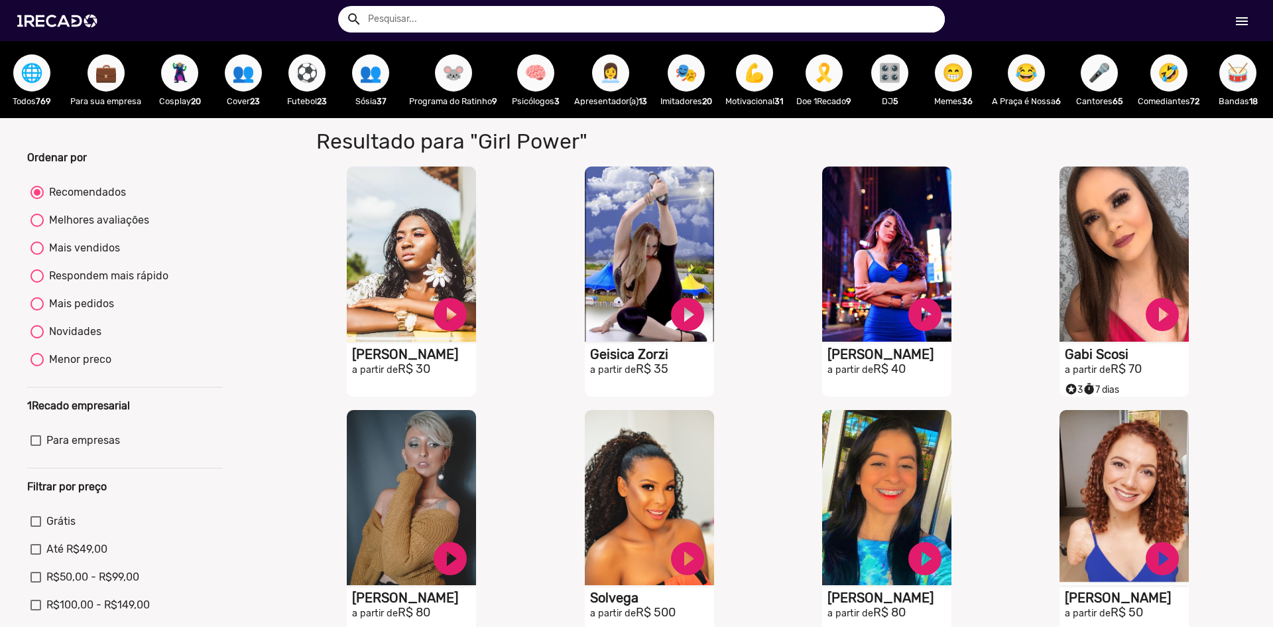
scroll to position [0, 1]
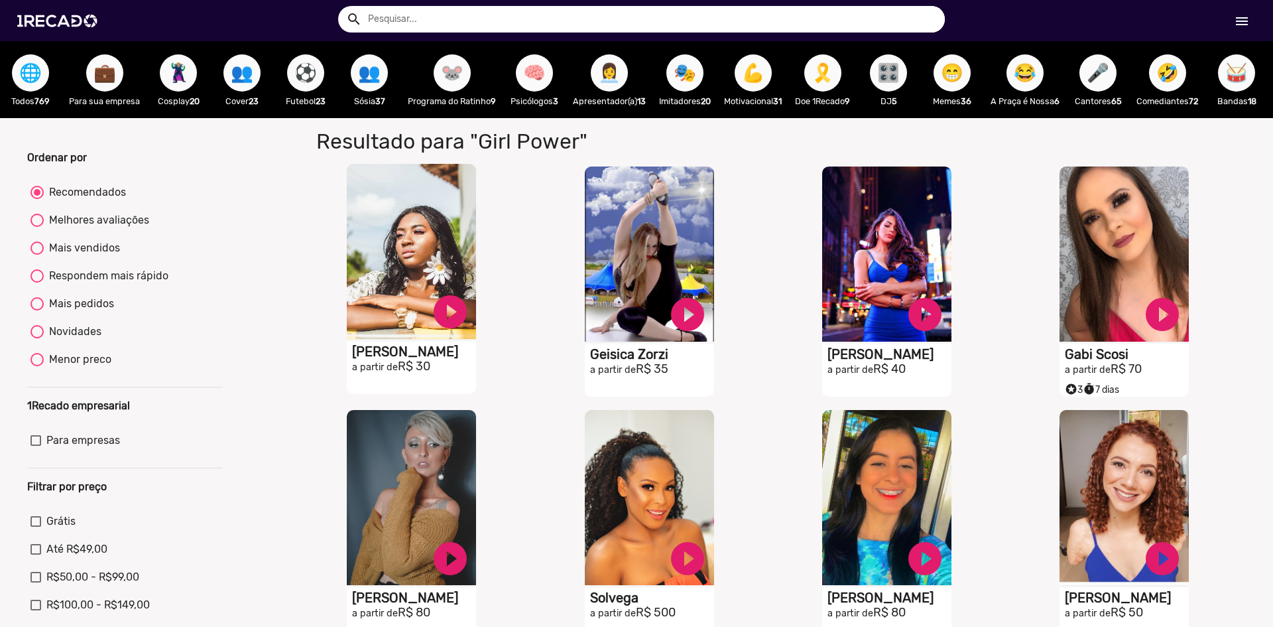
click at [446, 374] on h2 "a partir de R$ 30" at bounding box center [414, 366] width 124 height 15
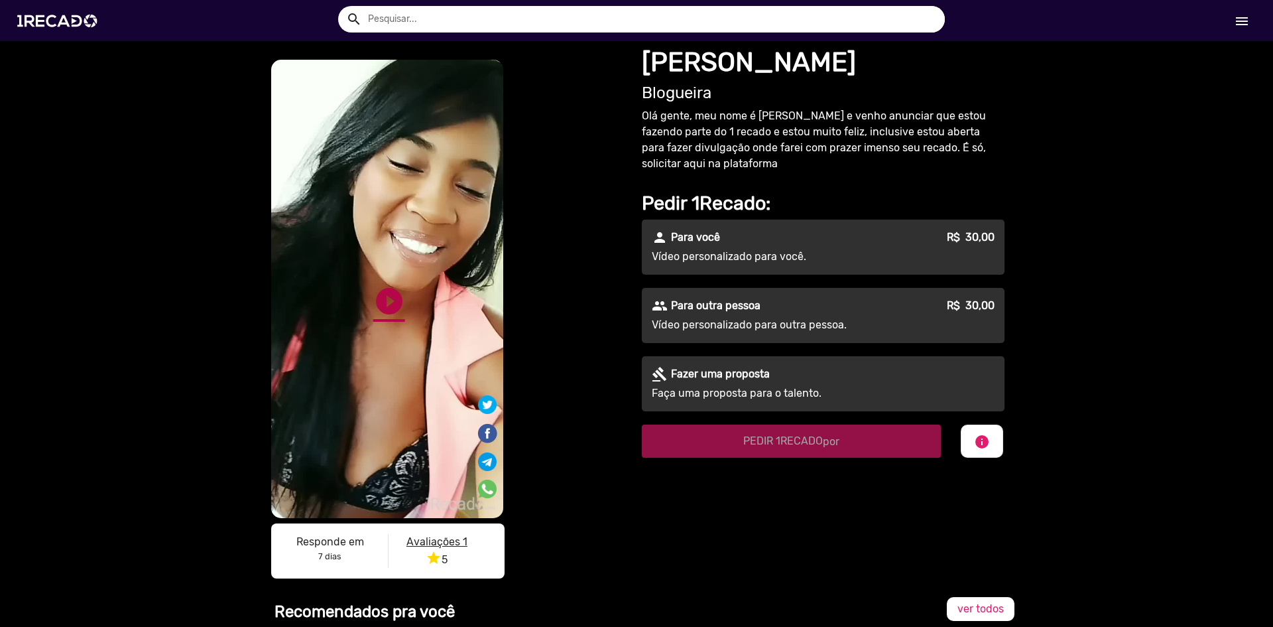
click at [389, 308] on link "play_circle_filled" at bounding box center [389, 301] width 32 height 32
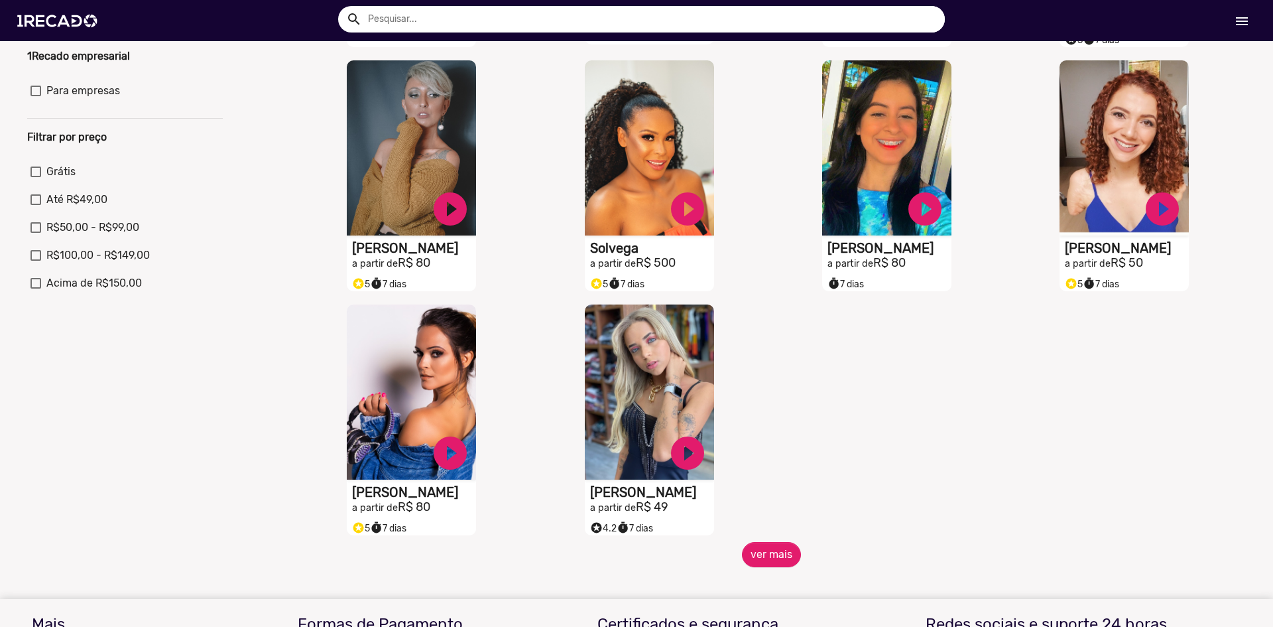
scroll to position [464, 0]
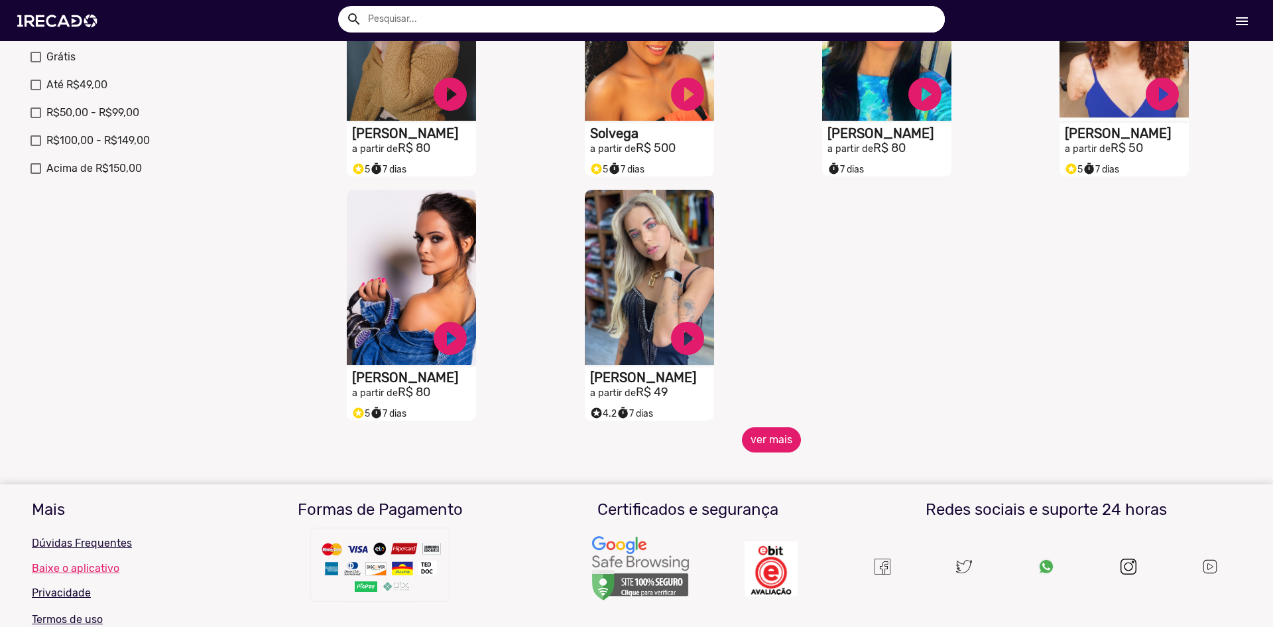
click at [755, 443] on button "ver mais" at bounding box center [771, 439] width 59 height 25
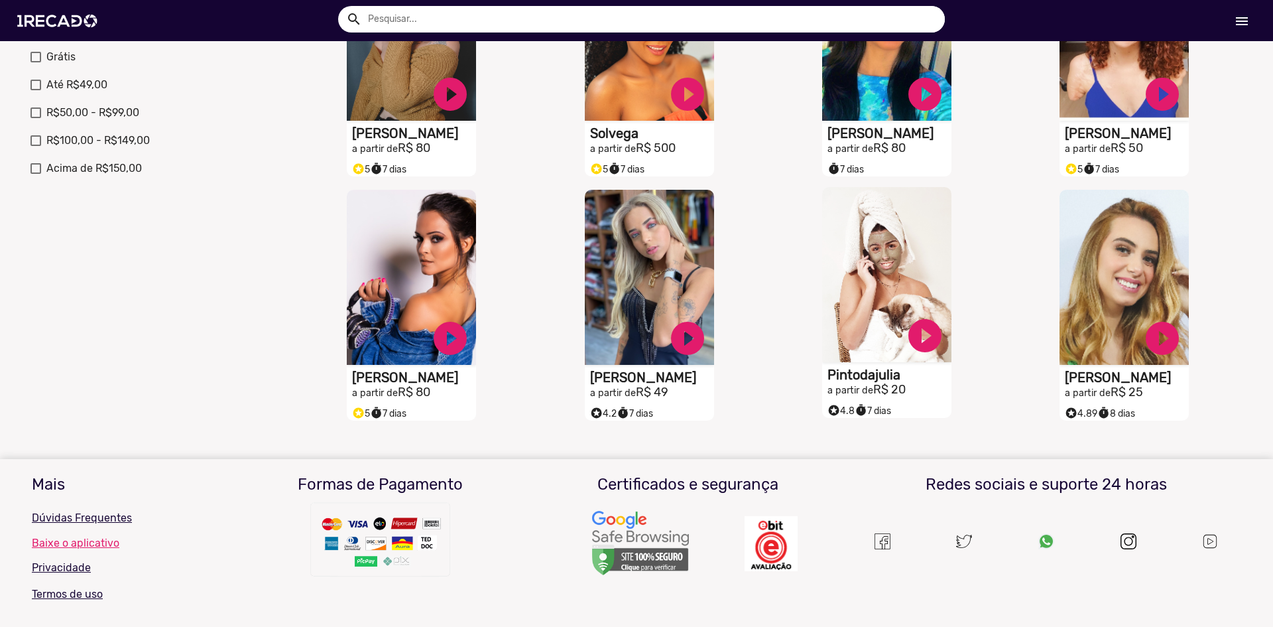
click at [860, 396] on small "a partir de" at bounding box center [851, 390] width 46 height 11
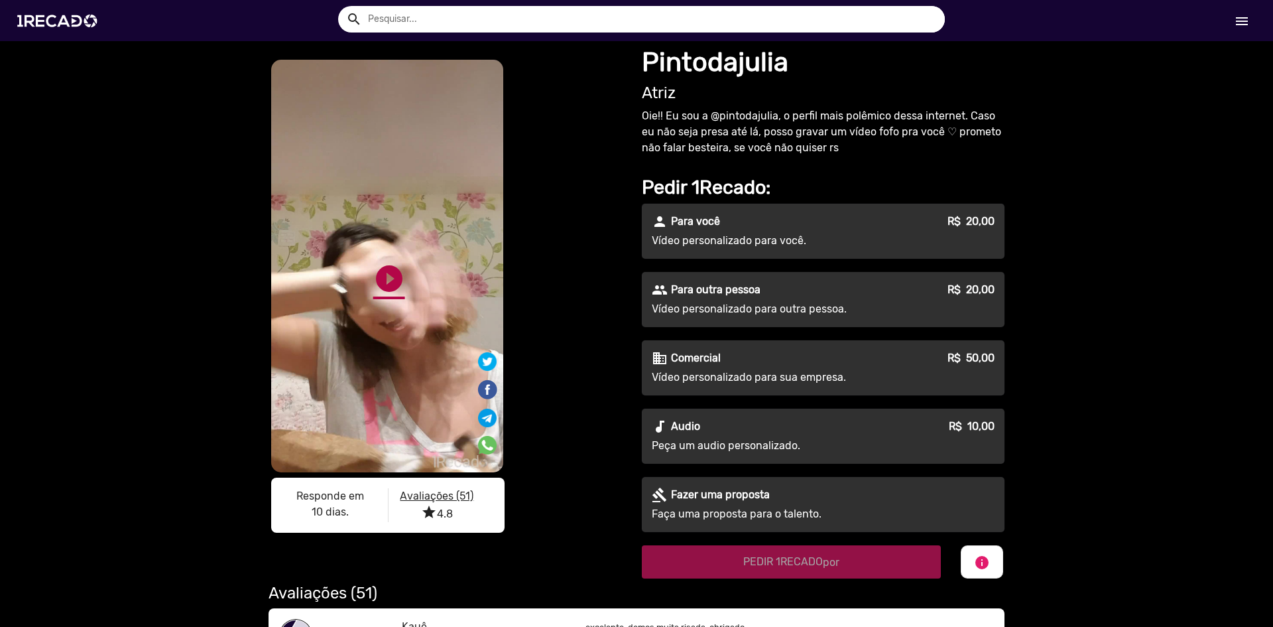
click at [388, 280] on link "play_circle_filled" at bounding box center [389, 279] width 32 height 32
click at [389, 278] on link "pause_circle" at bounding box center [389, 279] width 32 height 32
drag, startPoint x: 570, startPoint y: 254, endPoint x: 580, endPoint y: 249, distance: 11.0
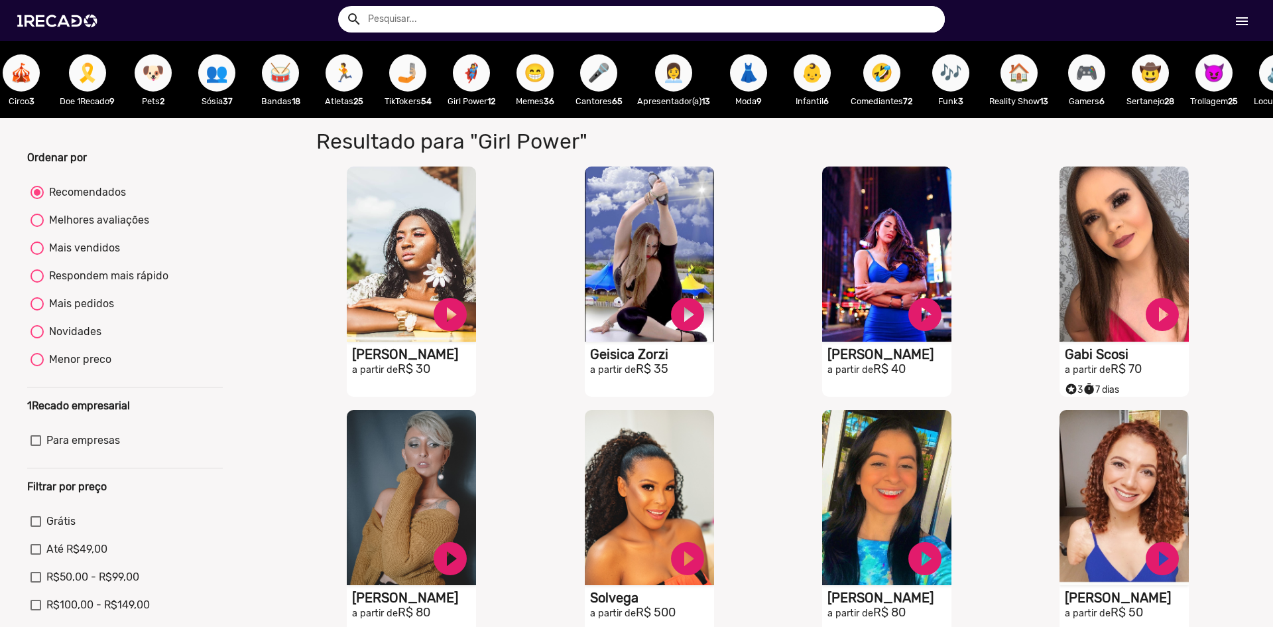
scroll to position [0, 679]
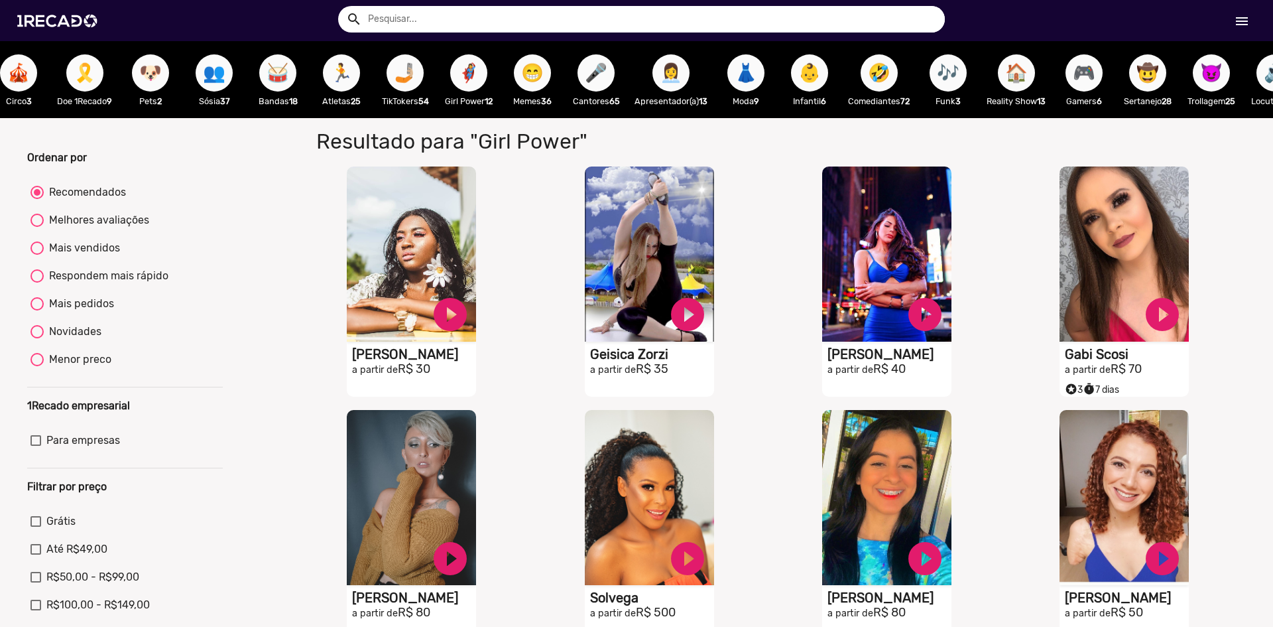
drag, startPoint x: 893, startPoint y: 128, endPoint x: 937, endPoint y: 129, distance: 43.8
click at [937, 129] on div "Resultado para "Girl Power" para "Girl Power" S1RECADO vídeos dedicados para fã…" at bounding box center [771, 517] width 970 height 798
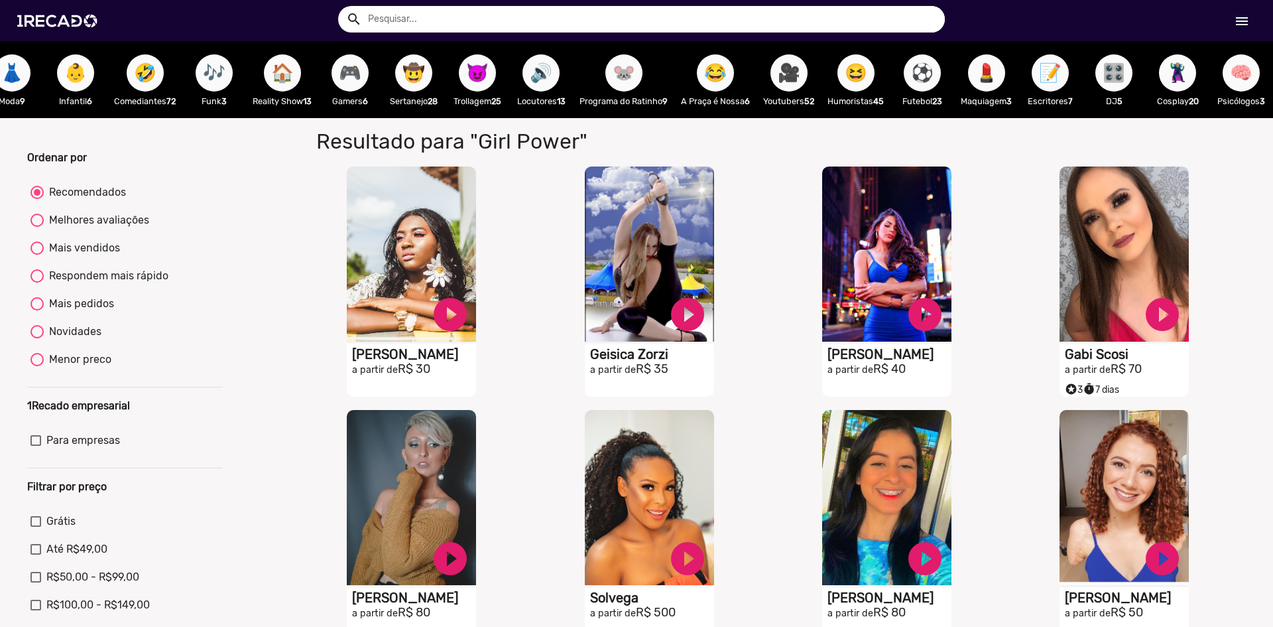
scroll to position [0, 1443]
click at [459, 73] on button "😈" at bounding box center [477, 72] width 37 height 37
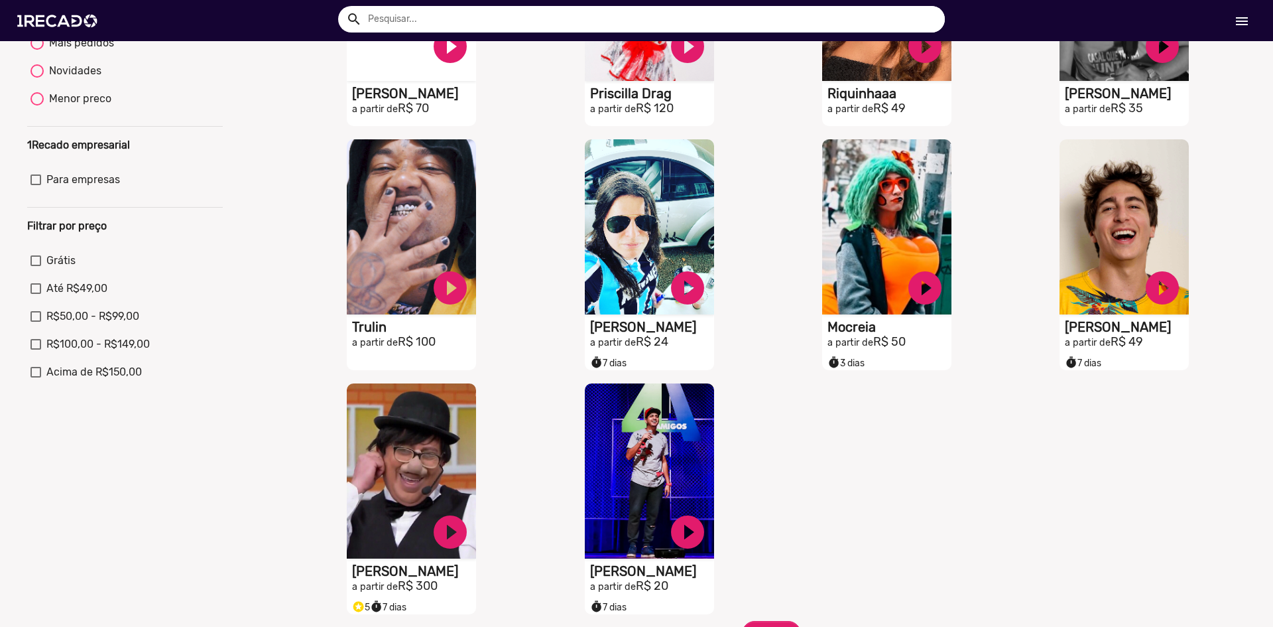
scroll to position [531, 0]
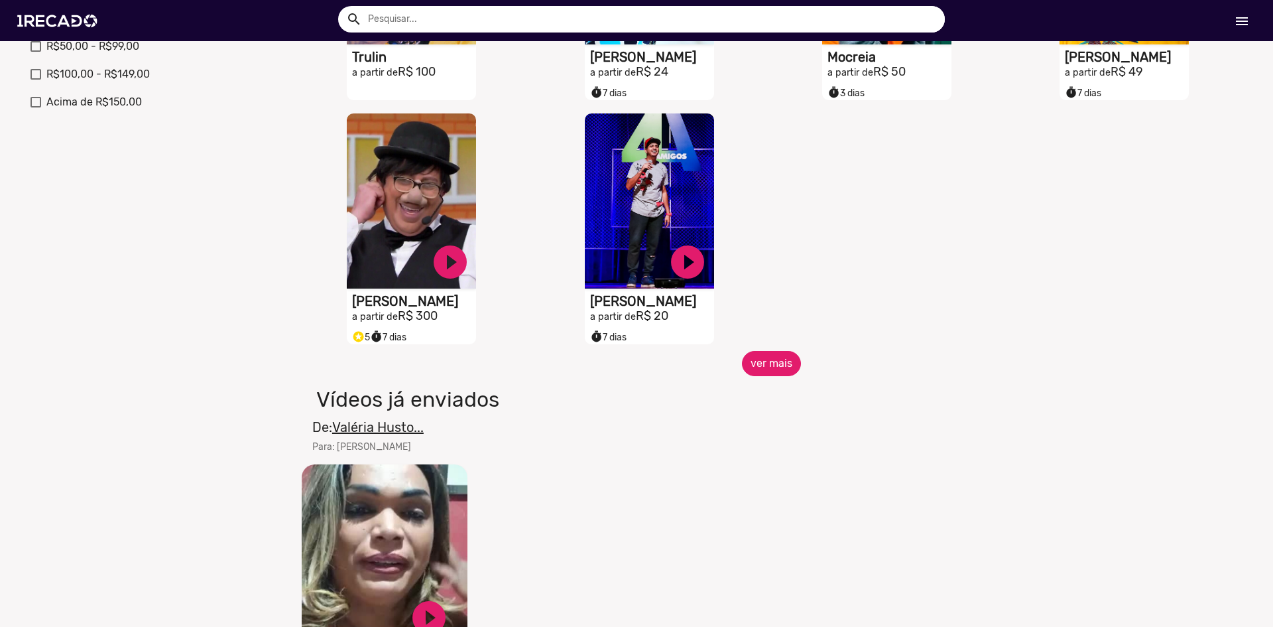
click at [769, 374] on button "ver mais" at bounding box center [771, 363] width 59 height 25
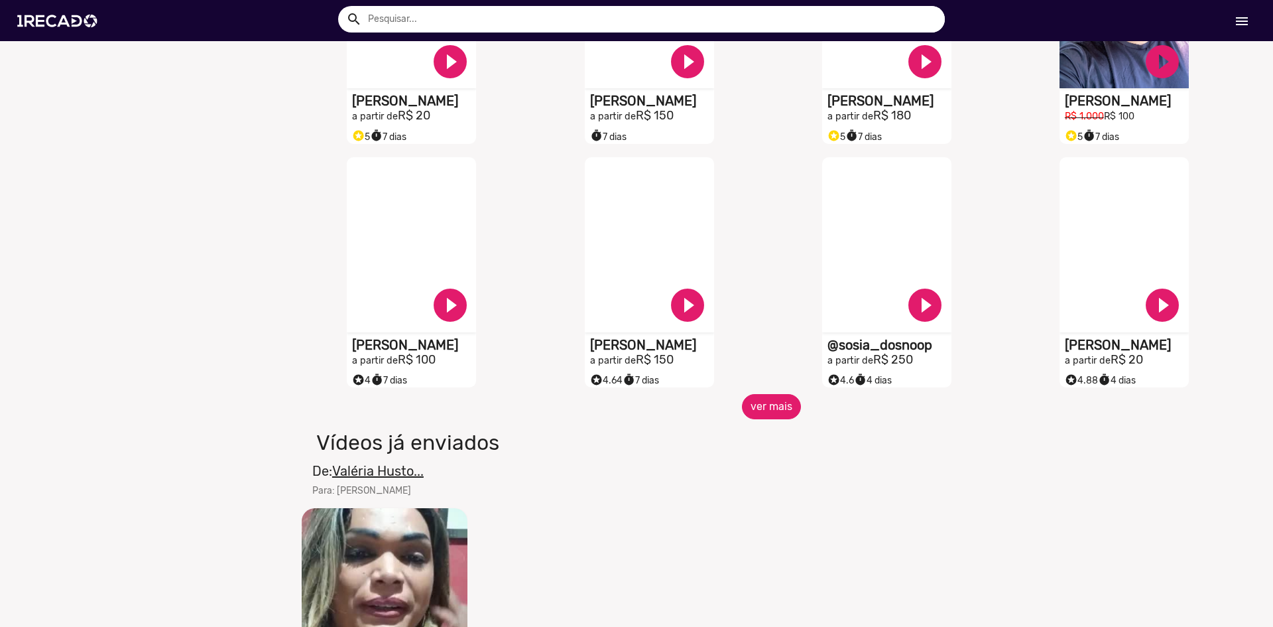
scroll to position [1061, 0]
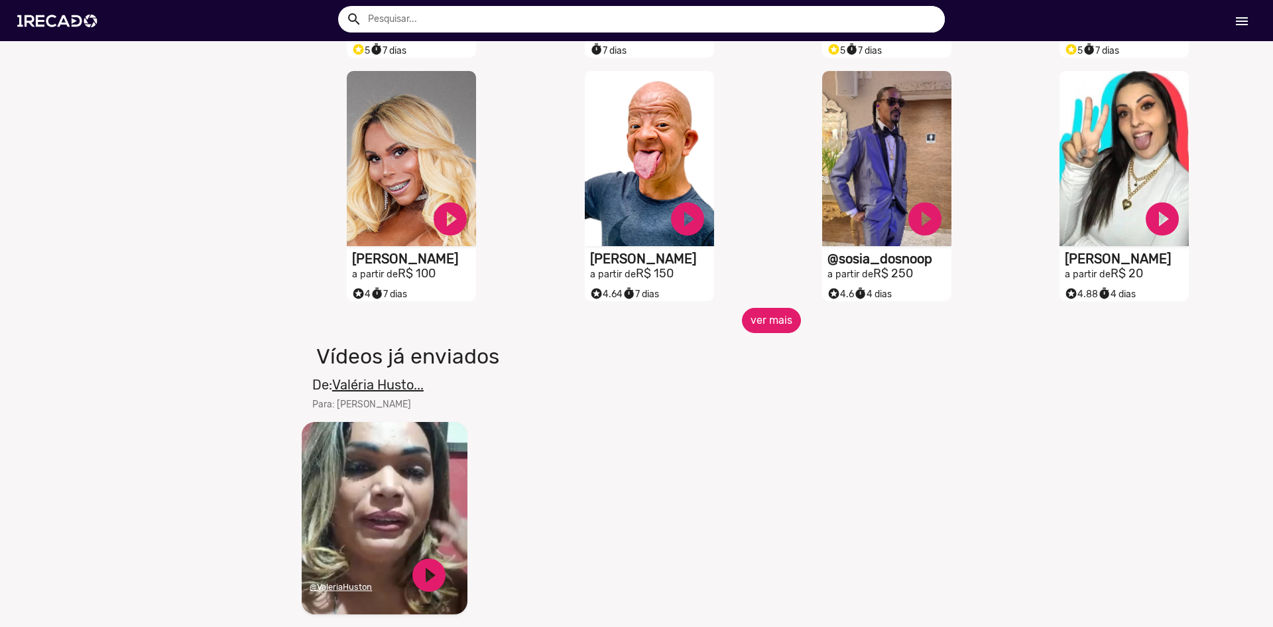
click at [771, 333] on button "ver mais" at bounding box center [771, 320] width 59 height 25
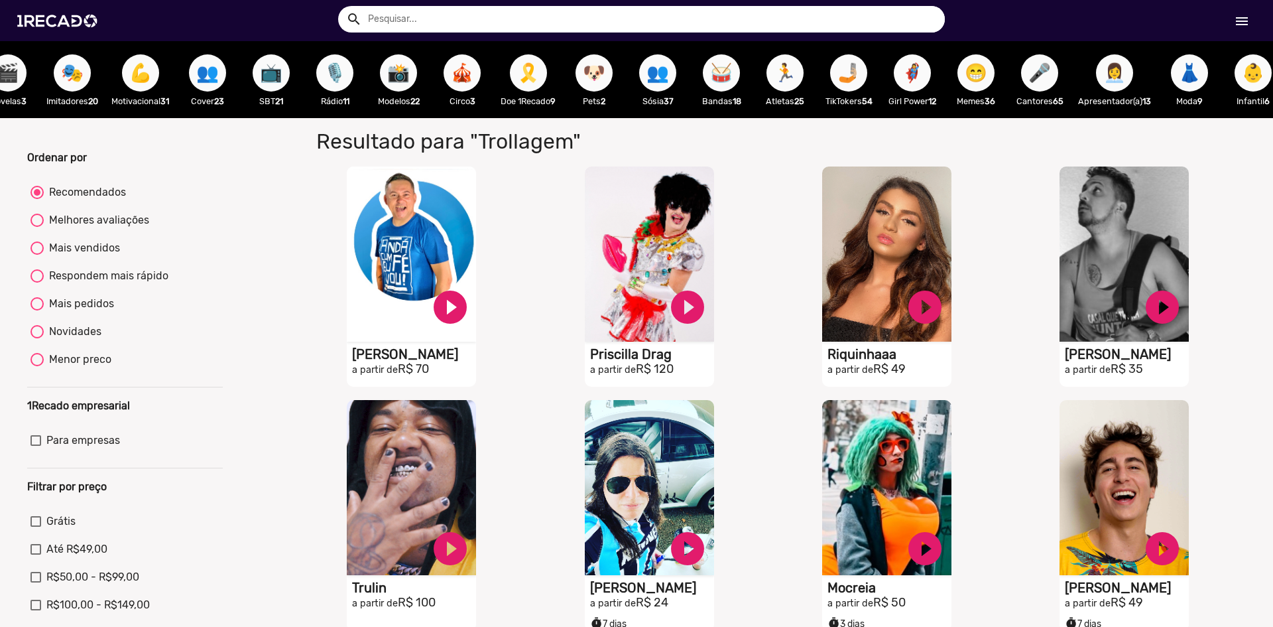
scroll to position [0, 0]
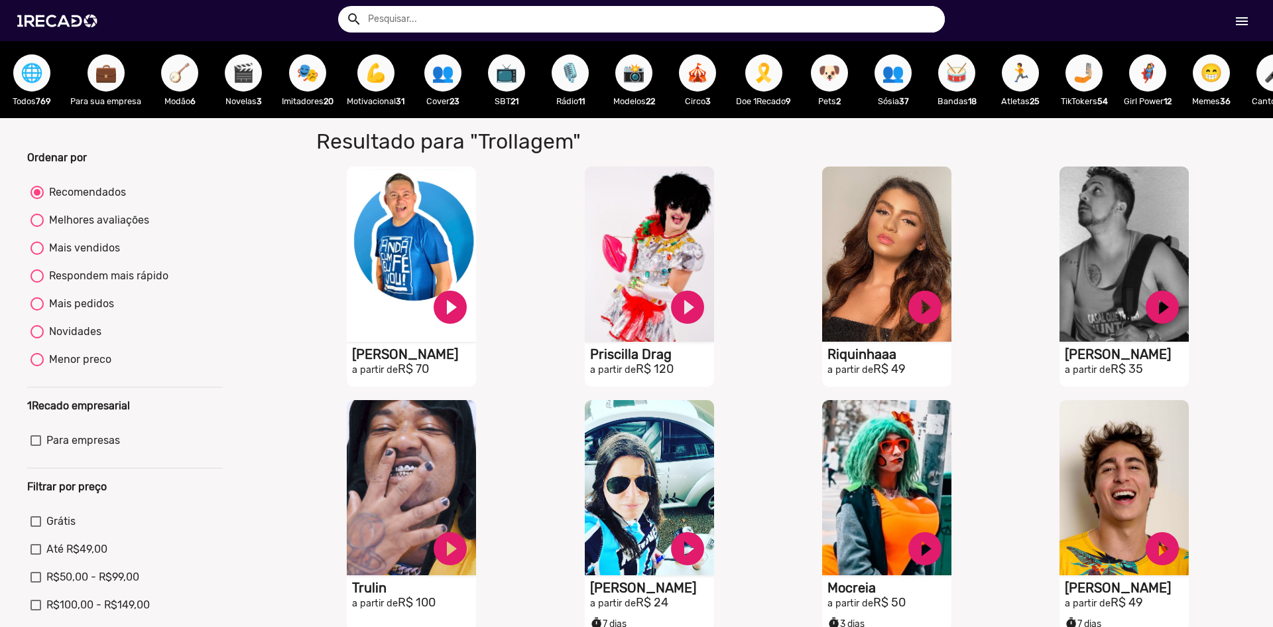
click at [33, 74] on span "🌐" at bounding box center [32, 72] width 23 height 37
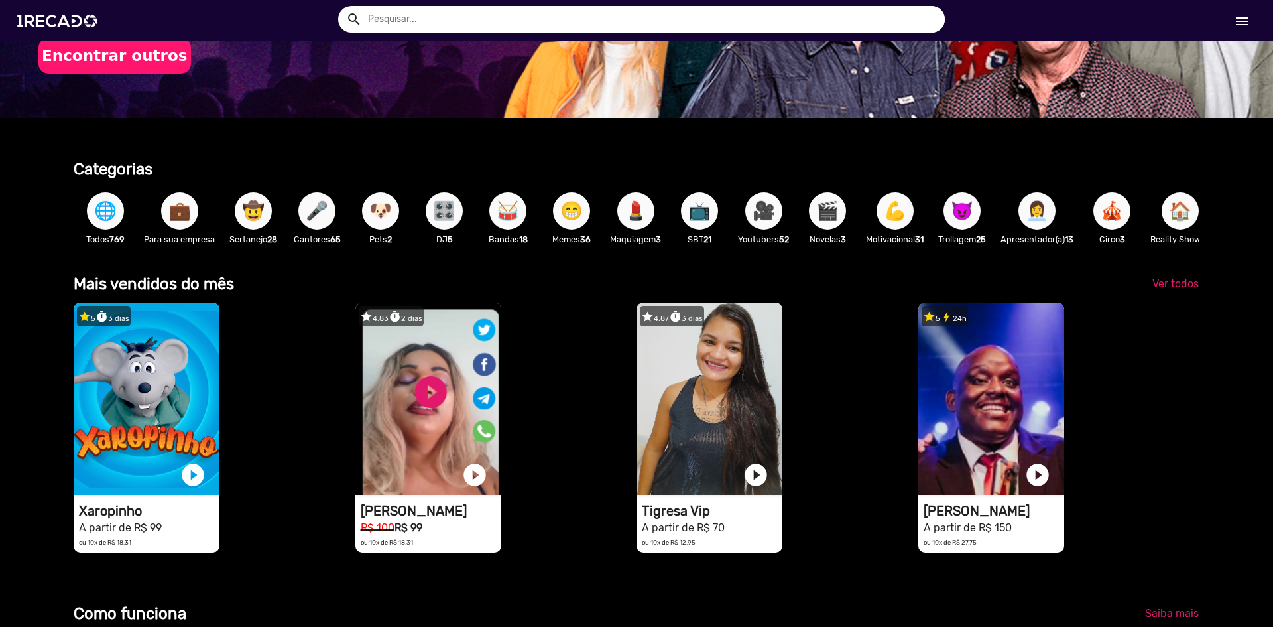
scroll to position [332, 0]
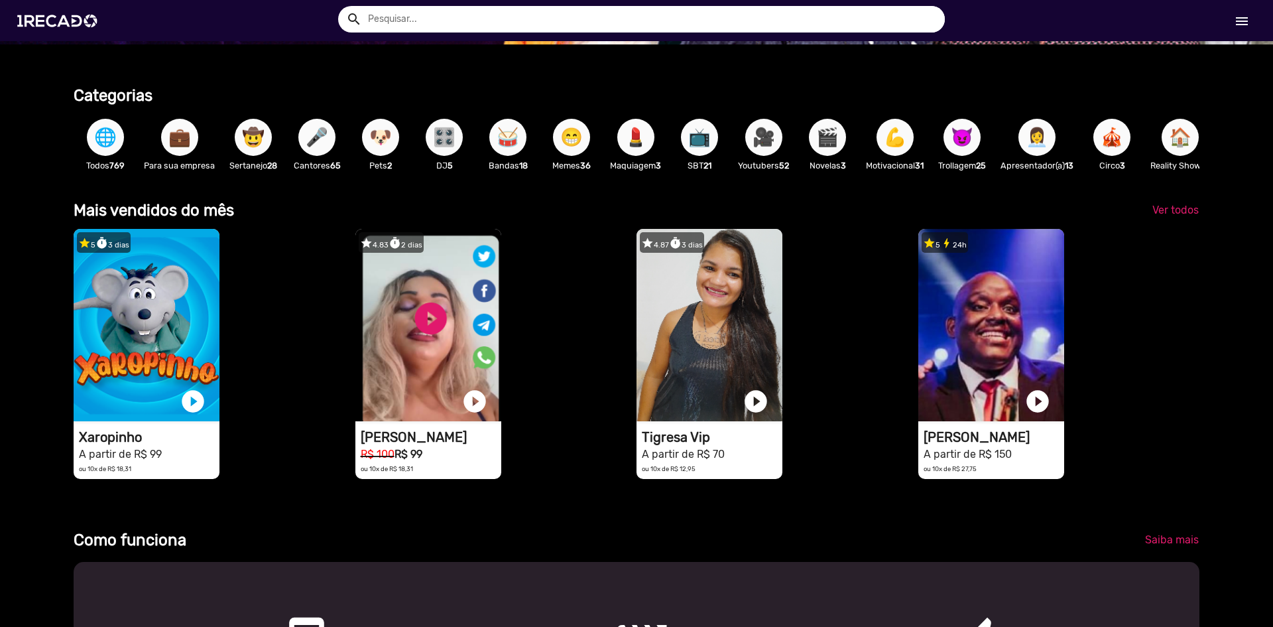
click at [312, 139] on span "🎤" at bounding box center [317, 137] width 23 height 37
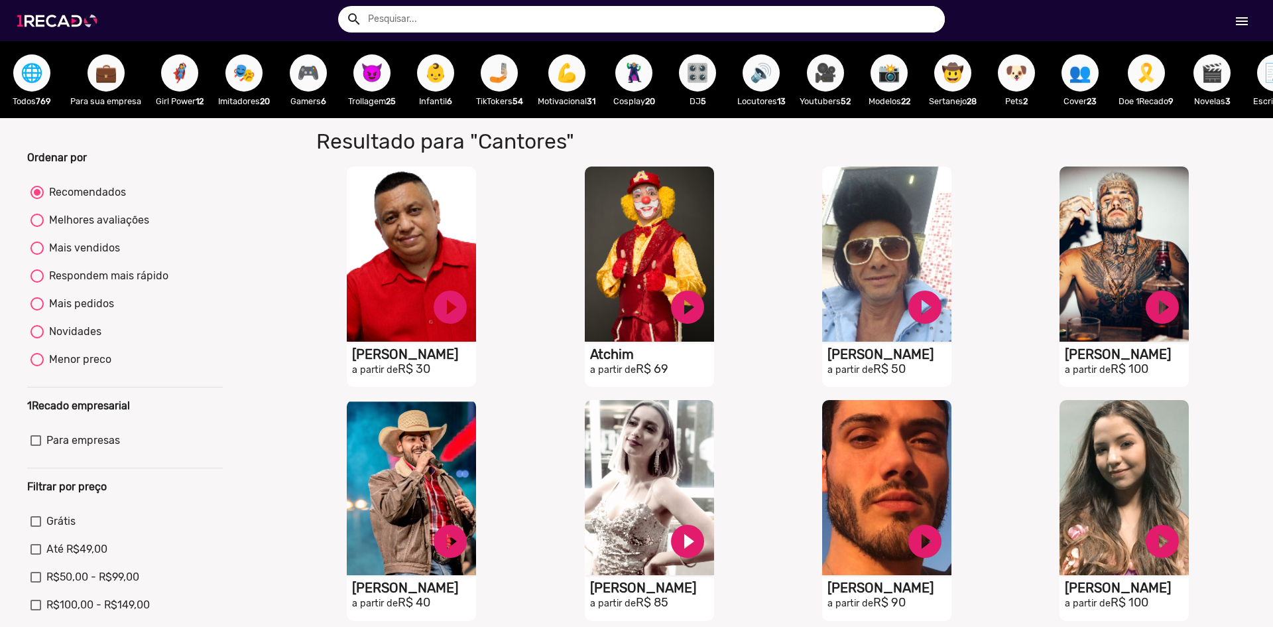
click at [45, 8] on img at bounding box center [60, 21] width 100 height 56
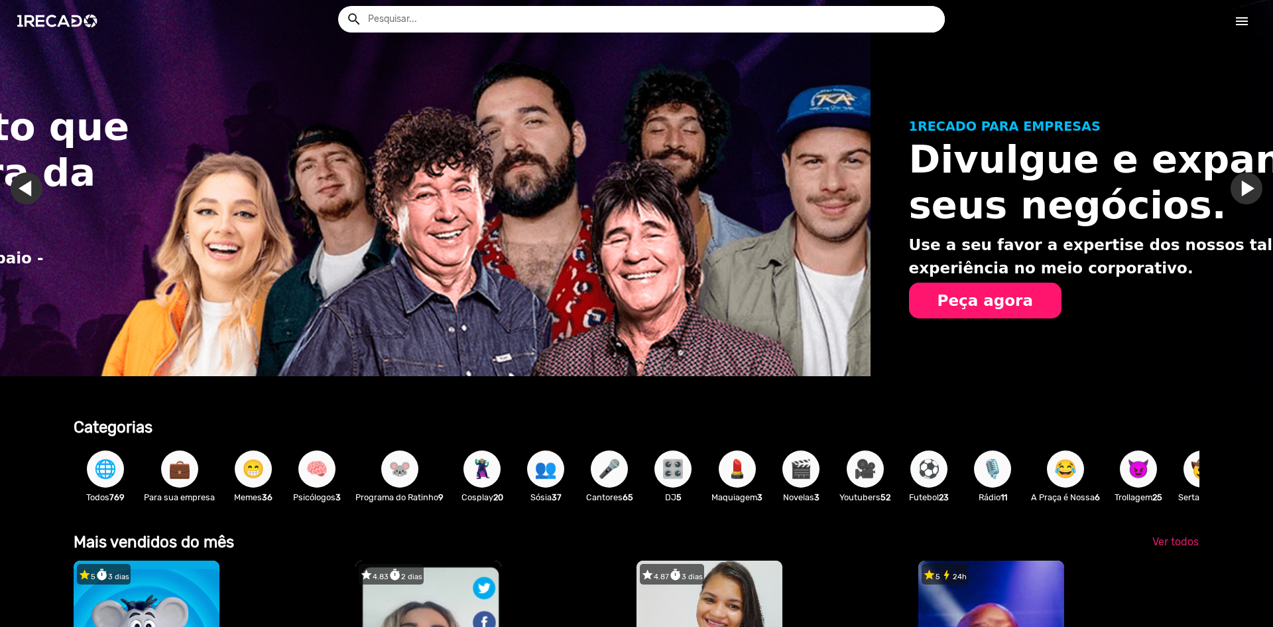
scroll to position [0, 831]
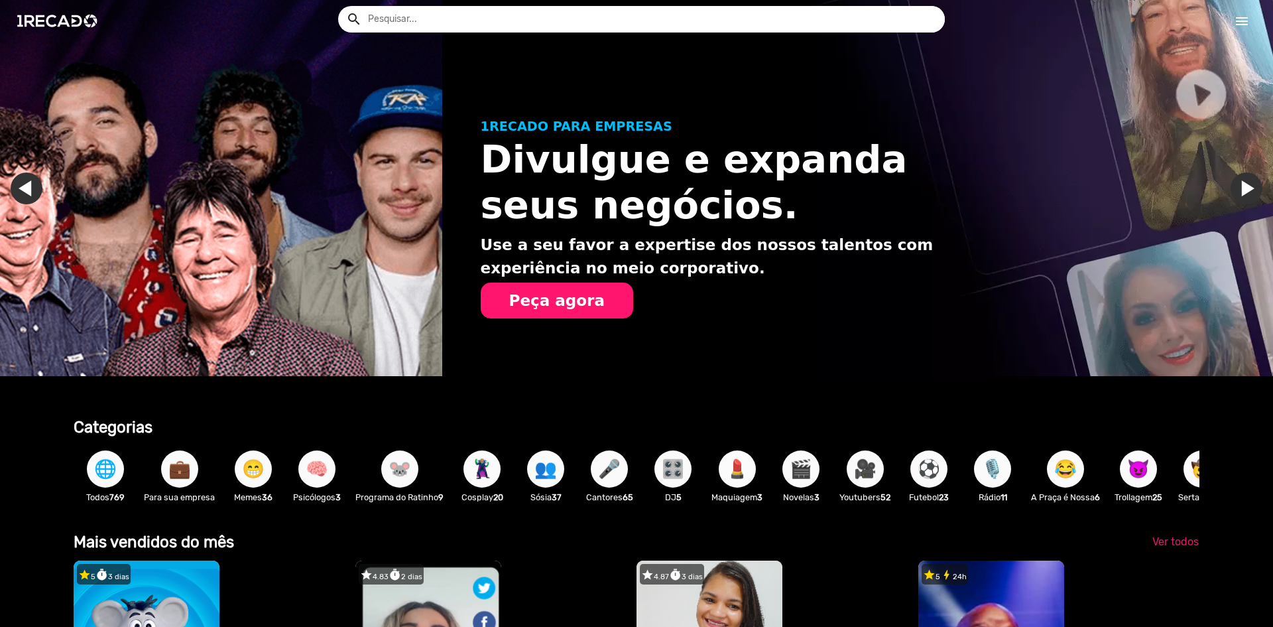
click at [744, 470] on span "💄" at bounding box center [737, 468] width 23 height 37
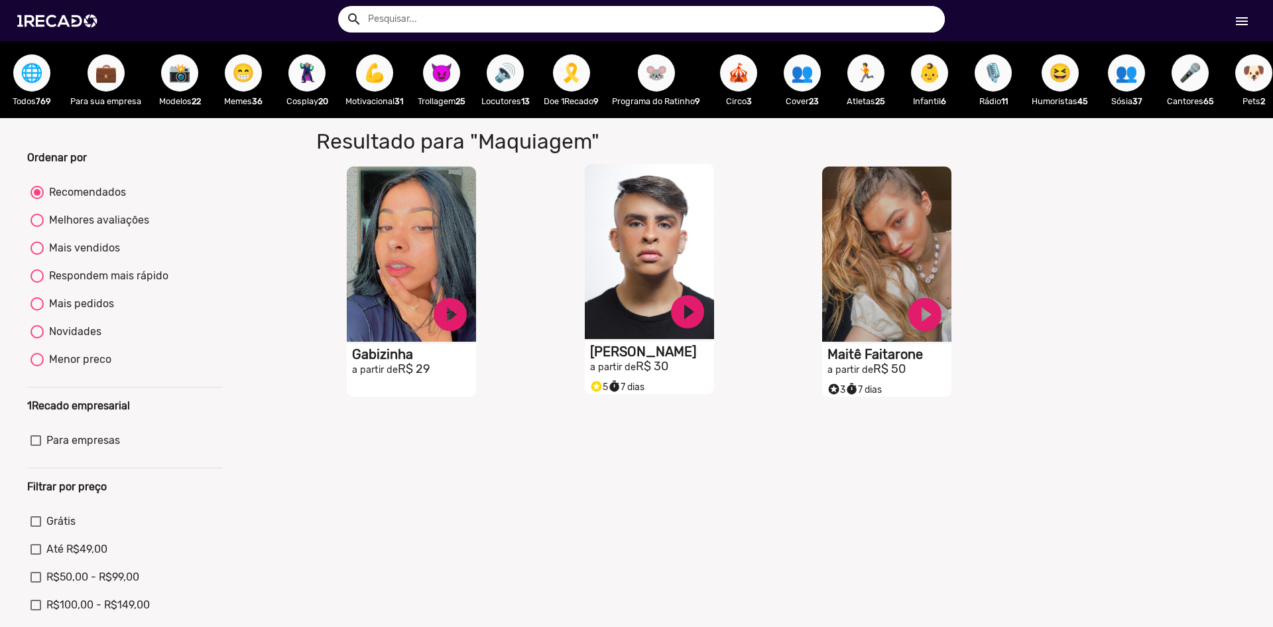
click at [685, 385] on mat-card "S1RECADO vídeos dedicados para fãs e empresas play_circle_filled Mario Henrique…" at bounding box center [649, 279] width 129 height 231
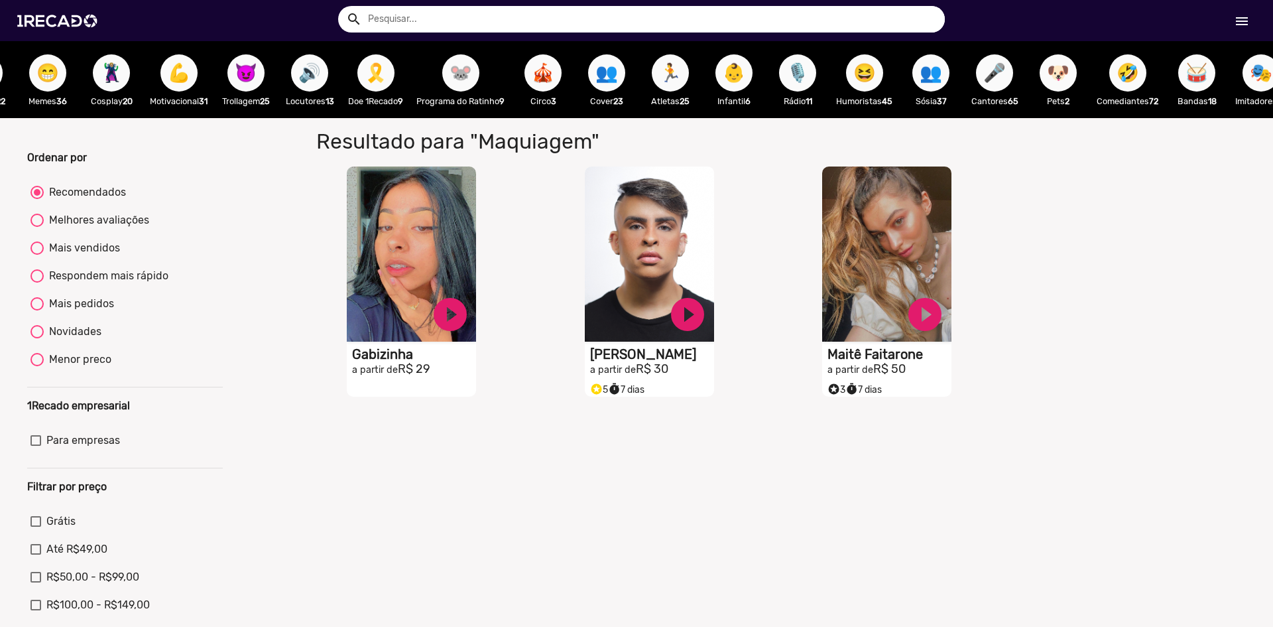
scroll to position [0, 224]
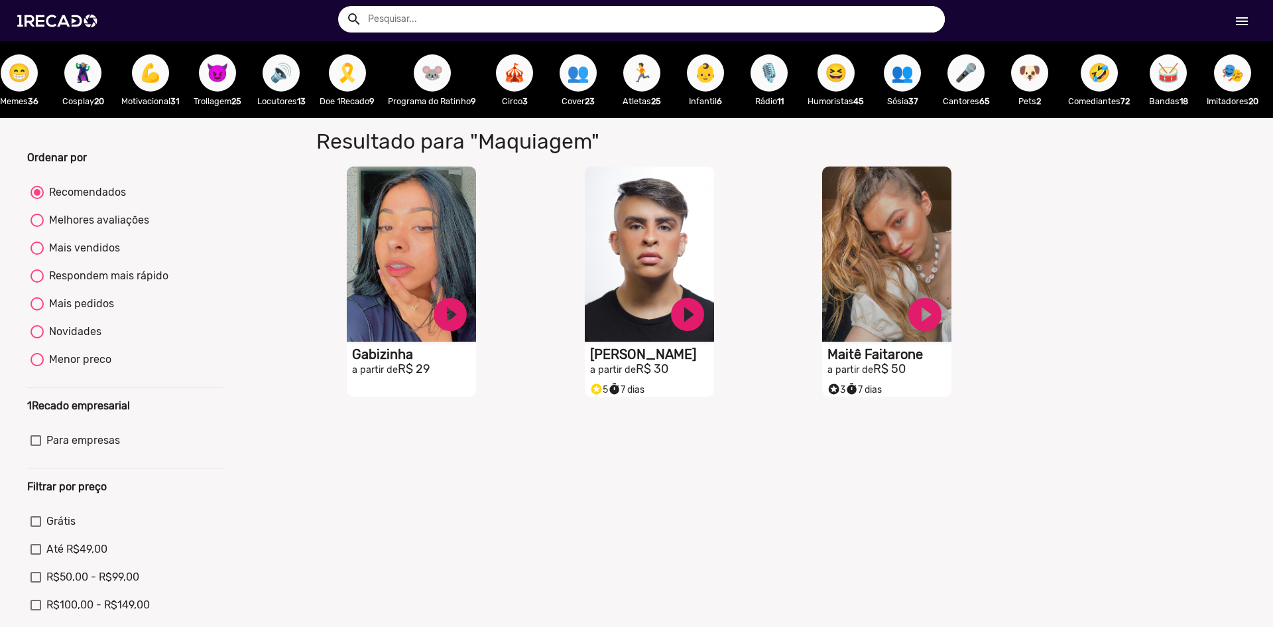
click at [590, 78] on span "👥" at bounding box center [578, 72] width 23 height 37
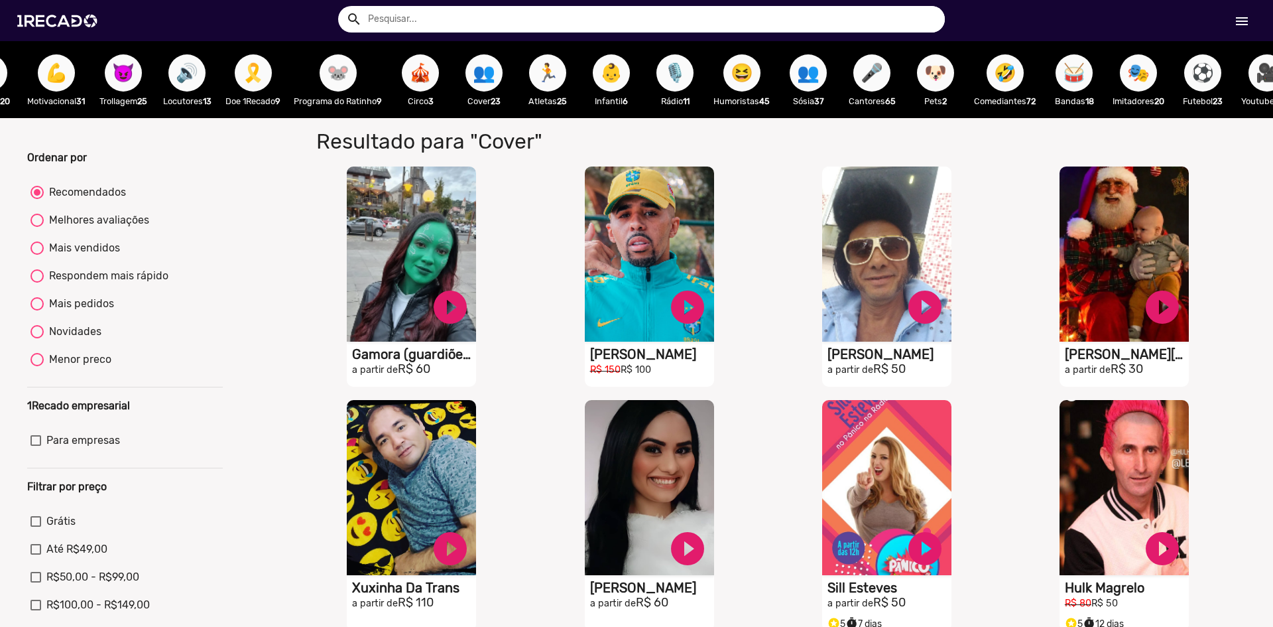
scroll to position [0, 352]
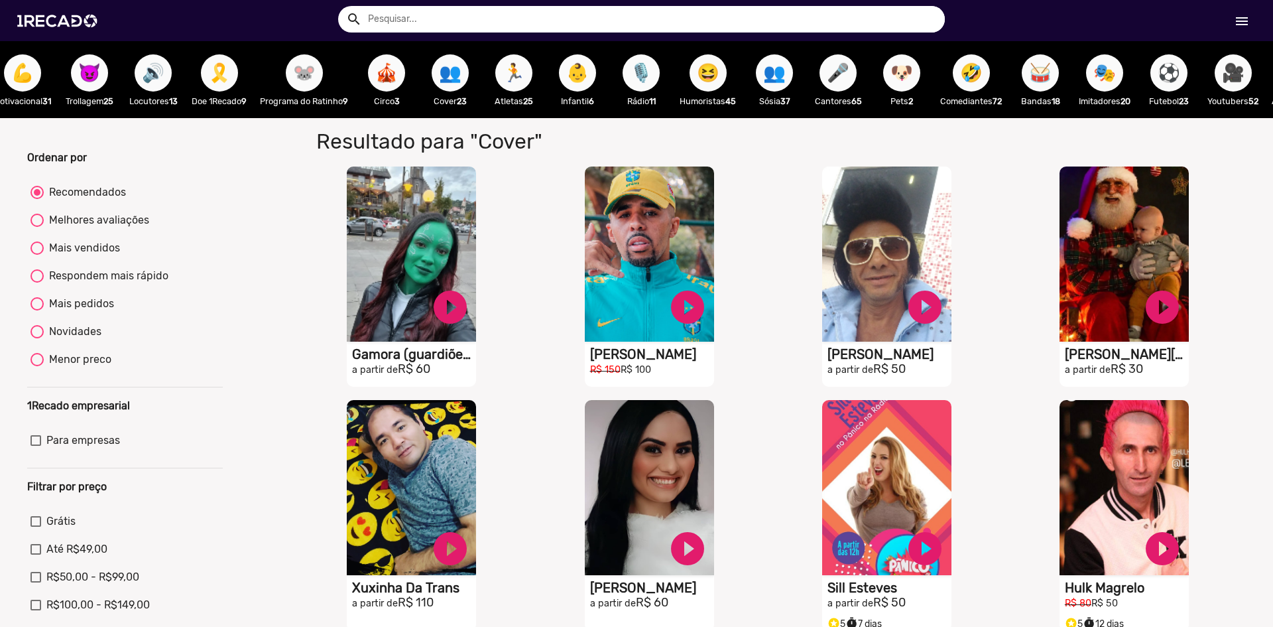
click at [642, 81] on span "🎙️" at bounding box center [641, 72] width 23 height 37
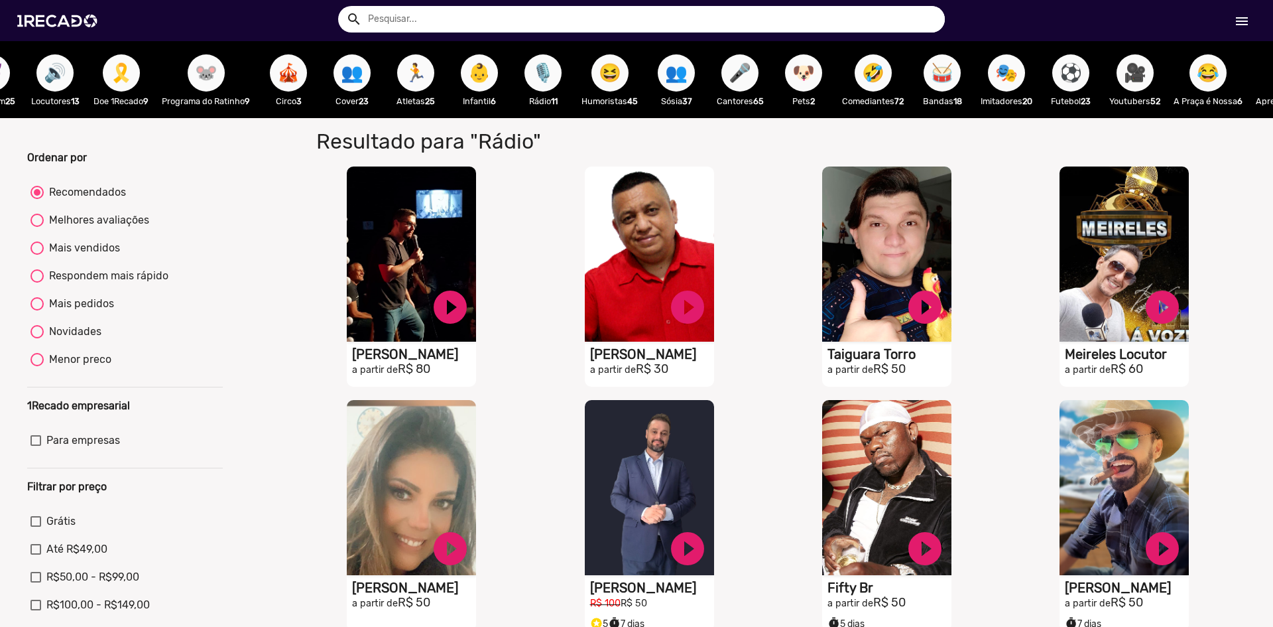
scroll to position [0, 455]
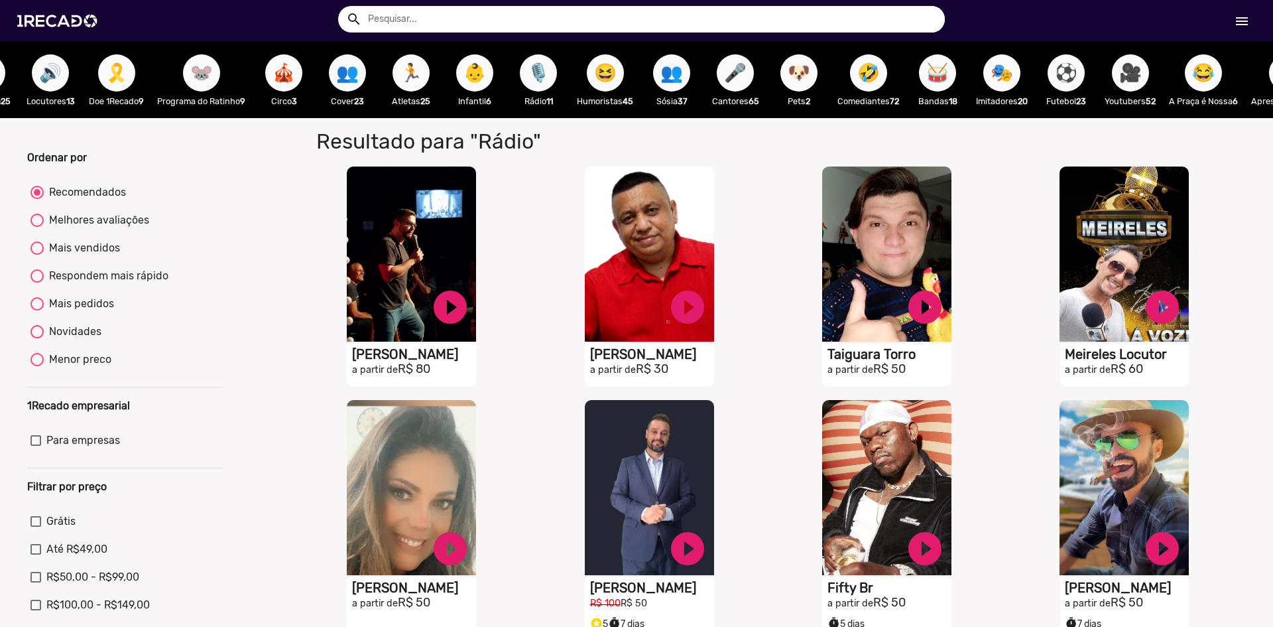
click at [606, 74] on span "😆" at bounding box center [605, 72] width 23 height 37
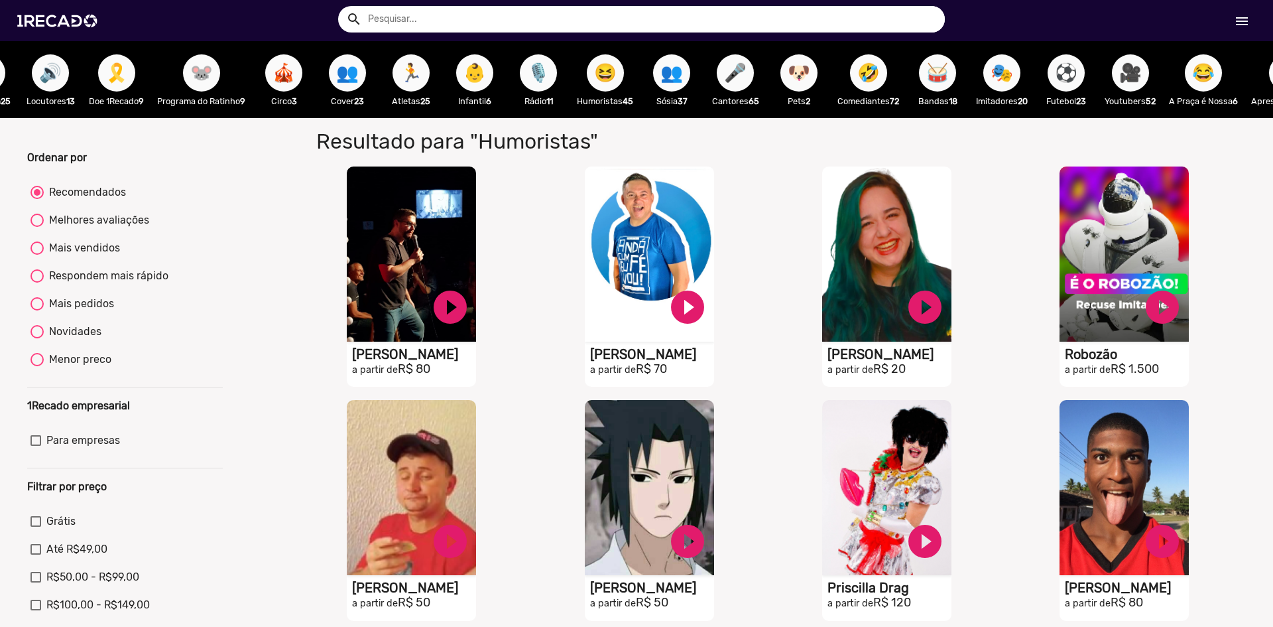
scroll to position [0, 540]
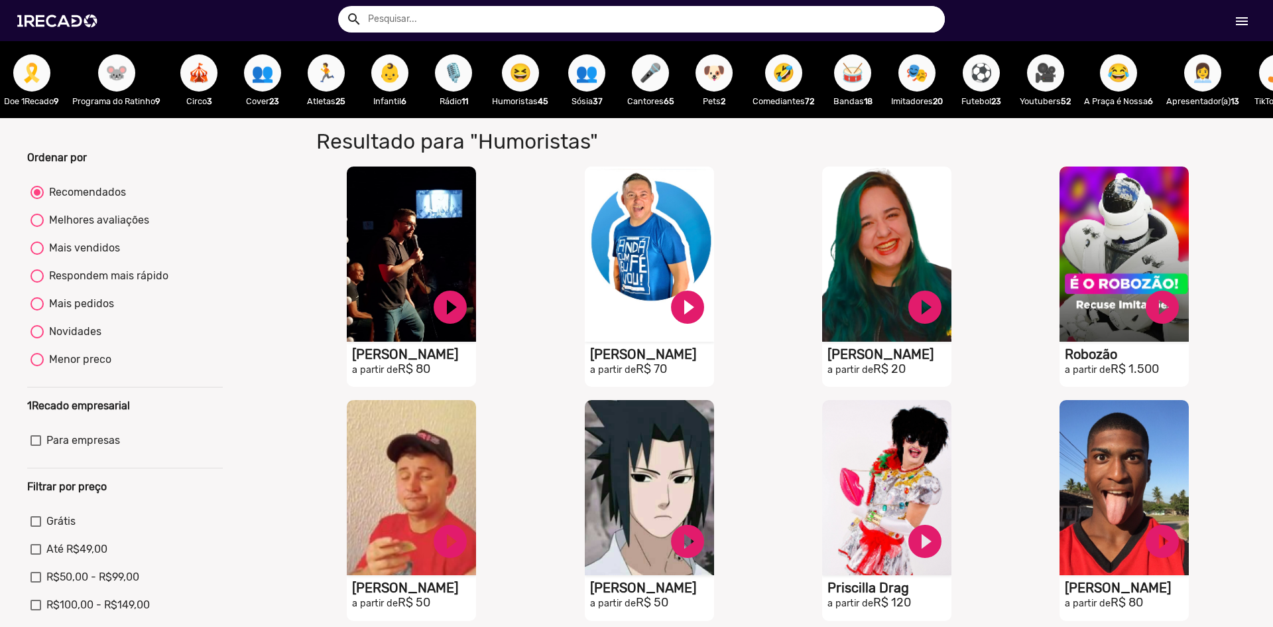
click at [598, 70] on span "👥" at bounding box center [587, 72] width 23 height 37
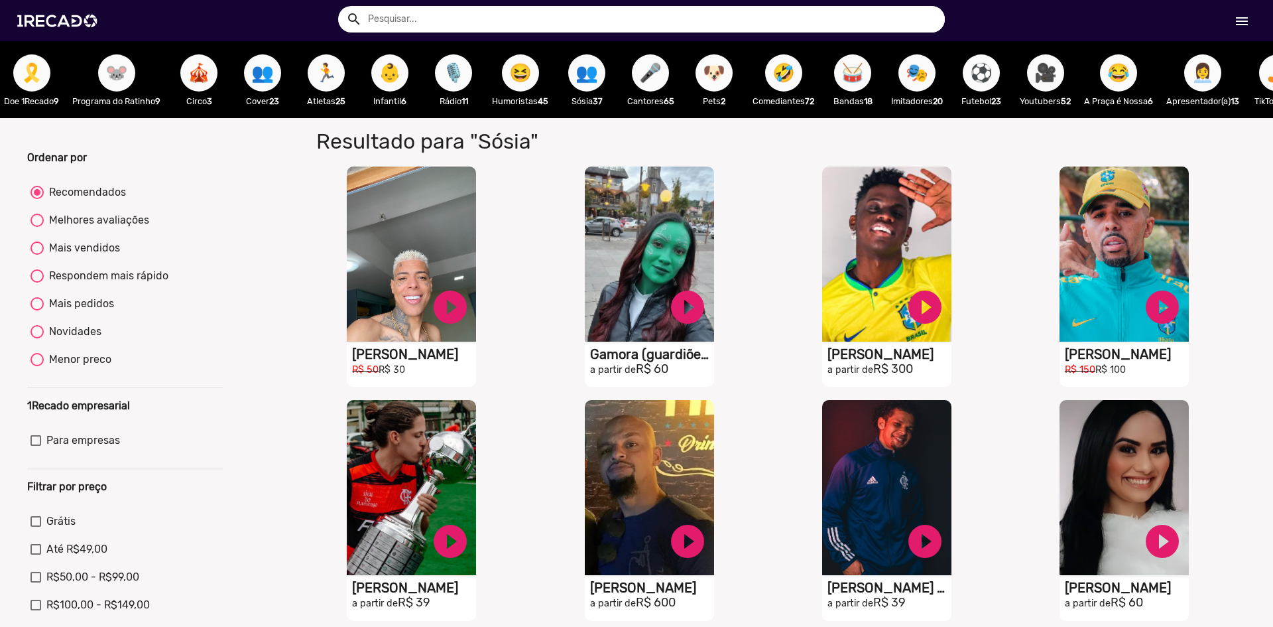
drag, startPoint x: 599, startPoint y: 113, endPoint x: 633, endPoint y: 109, distance: 34.8
click at [633, 109] on div "🌐 Todos 769 💼 Para sua empresa 📸 Modelos 22 😁 Memes 36 🦹🏼‍♀️ Cosplay 20 💪 Motiv…" at bounding box center [96, 79] width 1273 height 77
click at [662, 76] on span "🎤" at bounding box center [650, 72] width 23 height 37
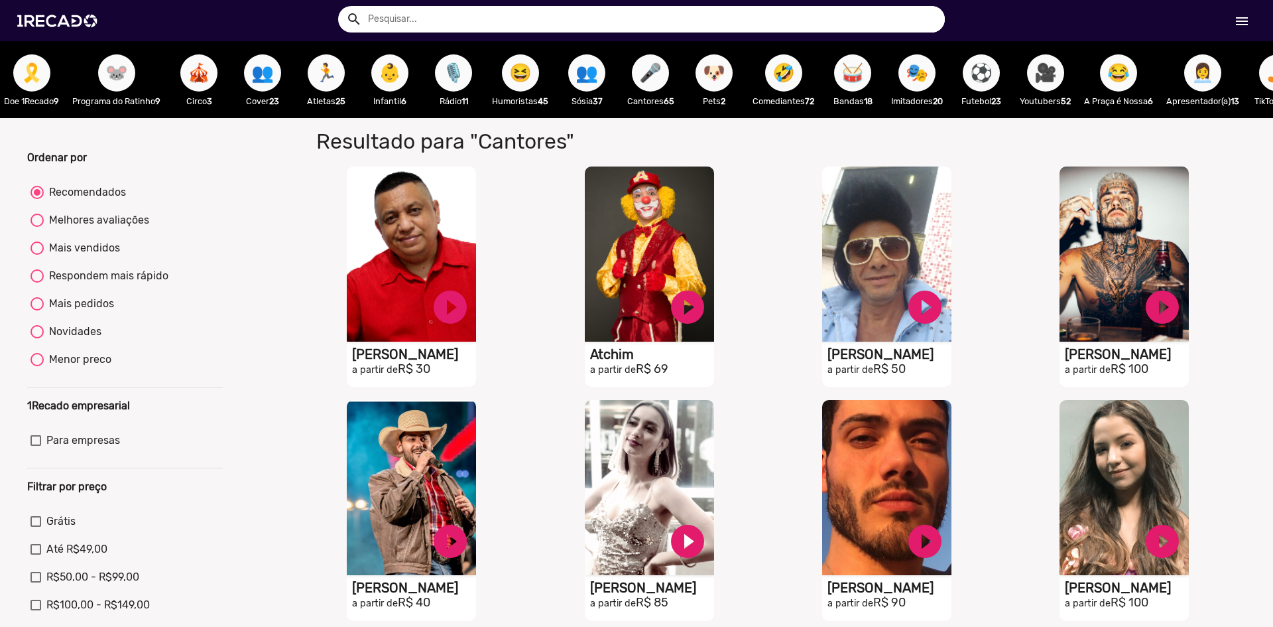
scroll to position [0, 600]
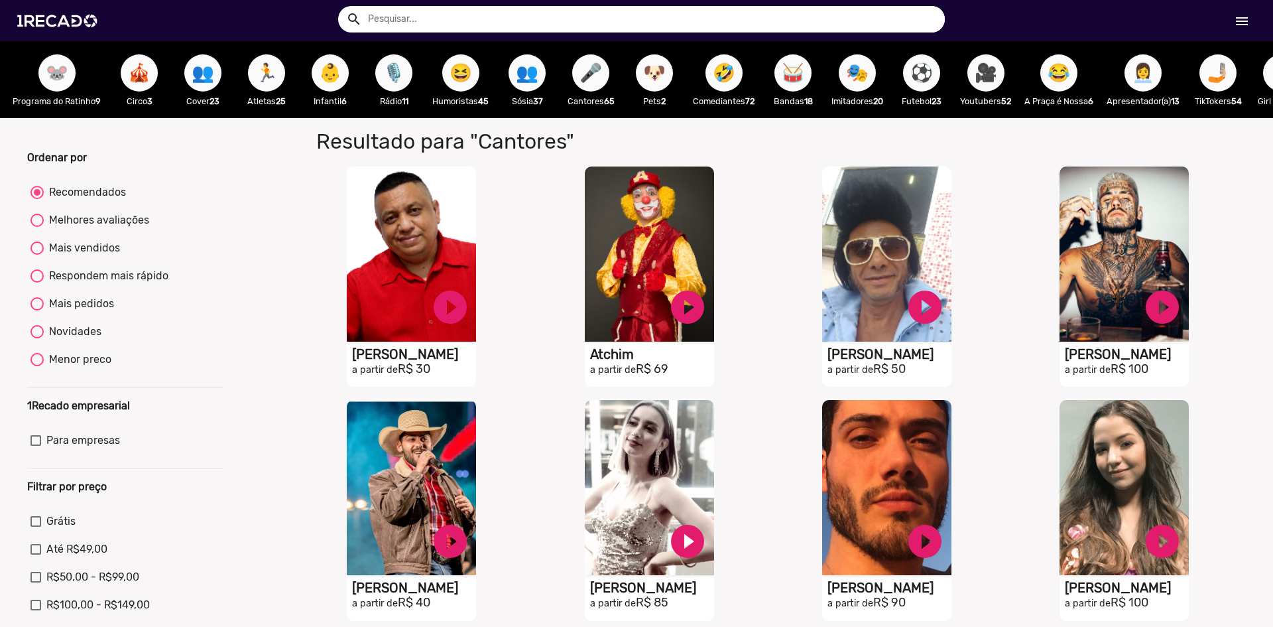
click at [724, 80] on span "🤣" at bounding box center [724, 72] width 23 height 37
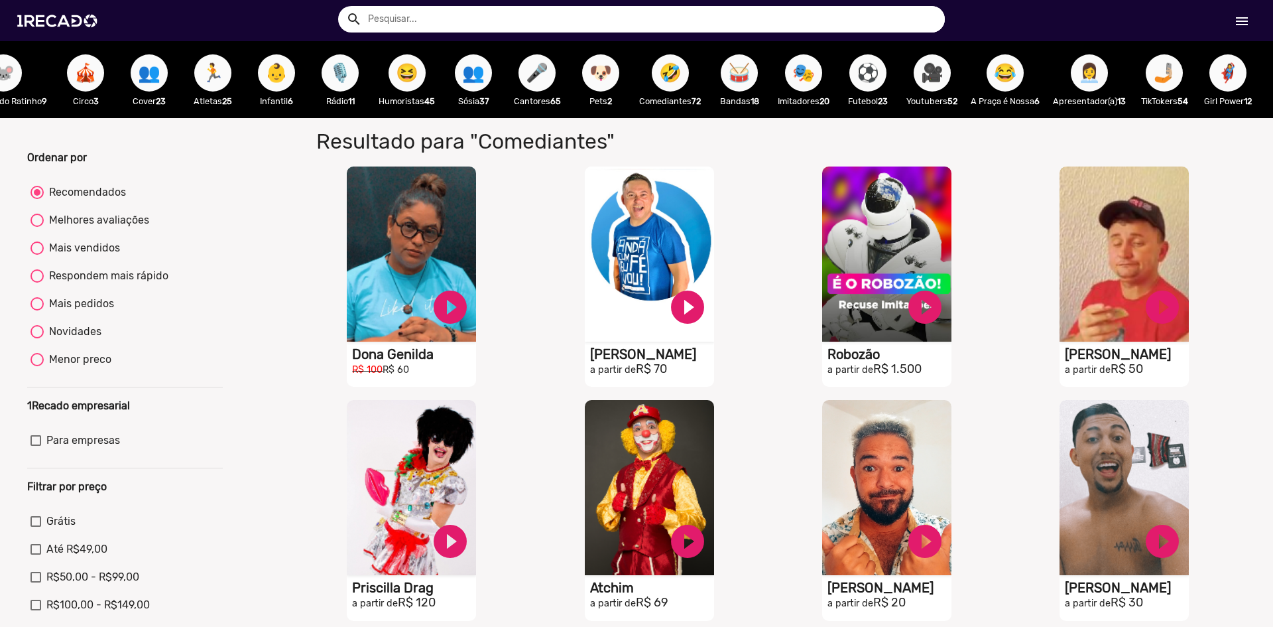
scroll to position [0, 655]
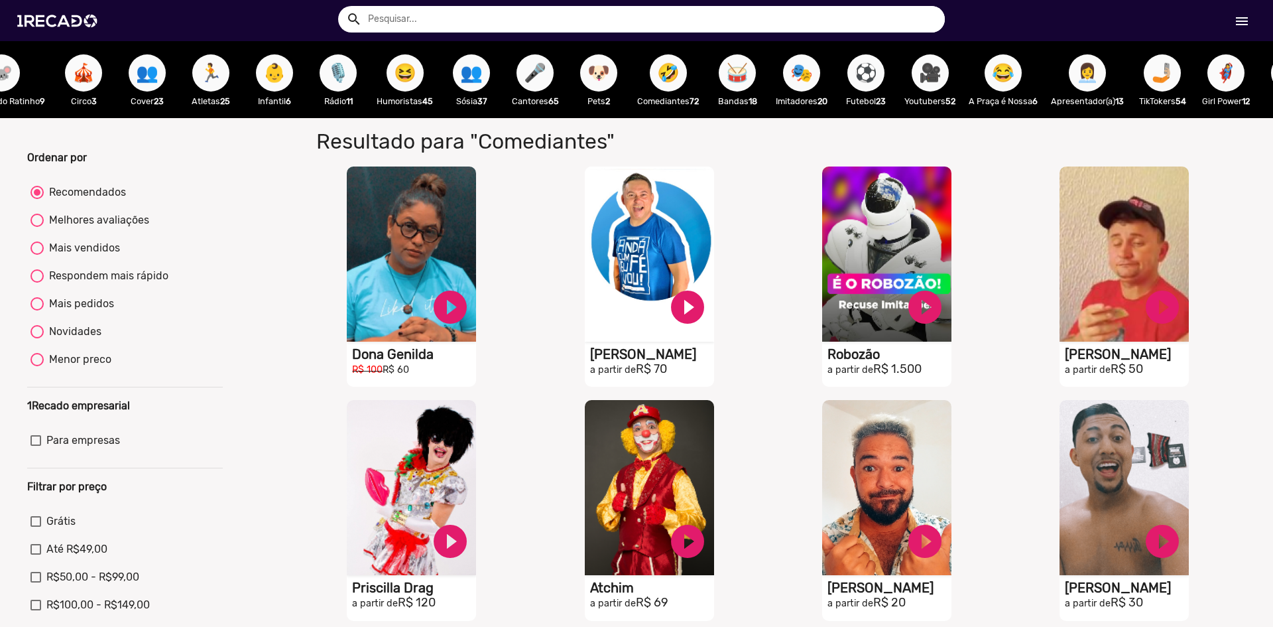
click at [813, 80] on span "🎭" at bounding box center [801, 72] width 23 height 37
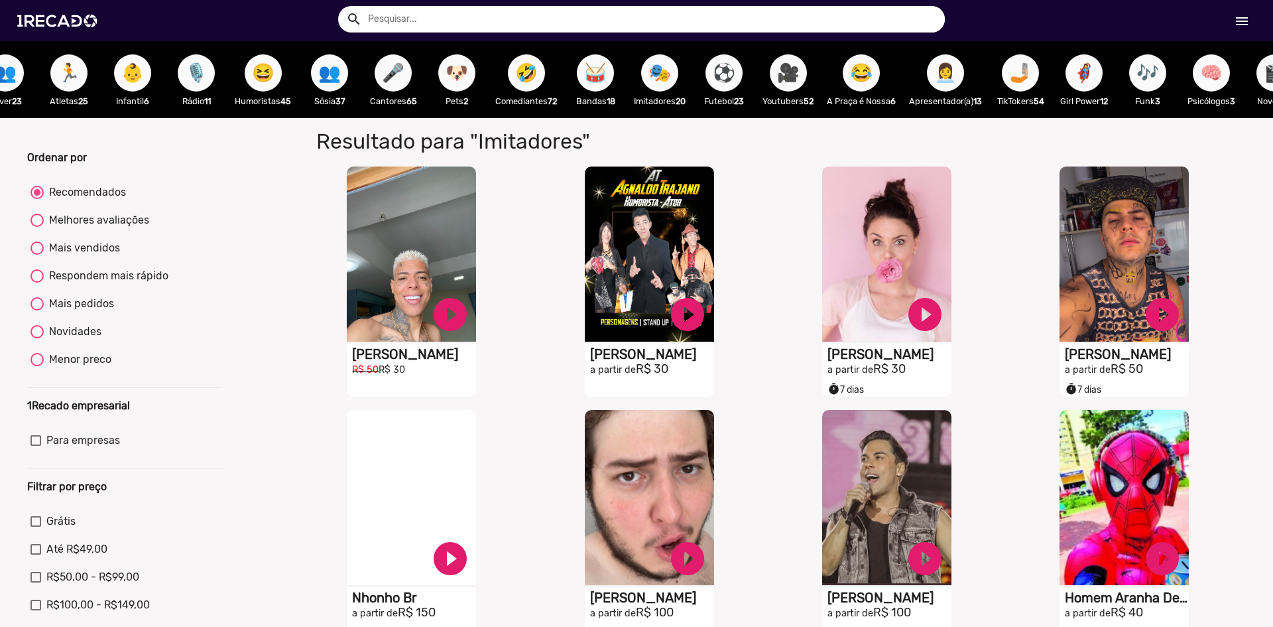
scroll to position [0, 802]
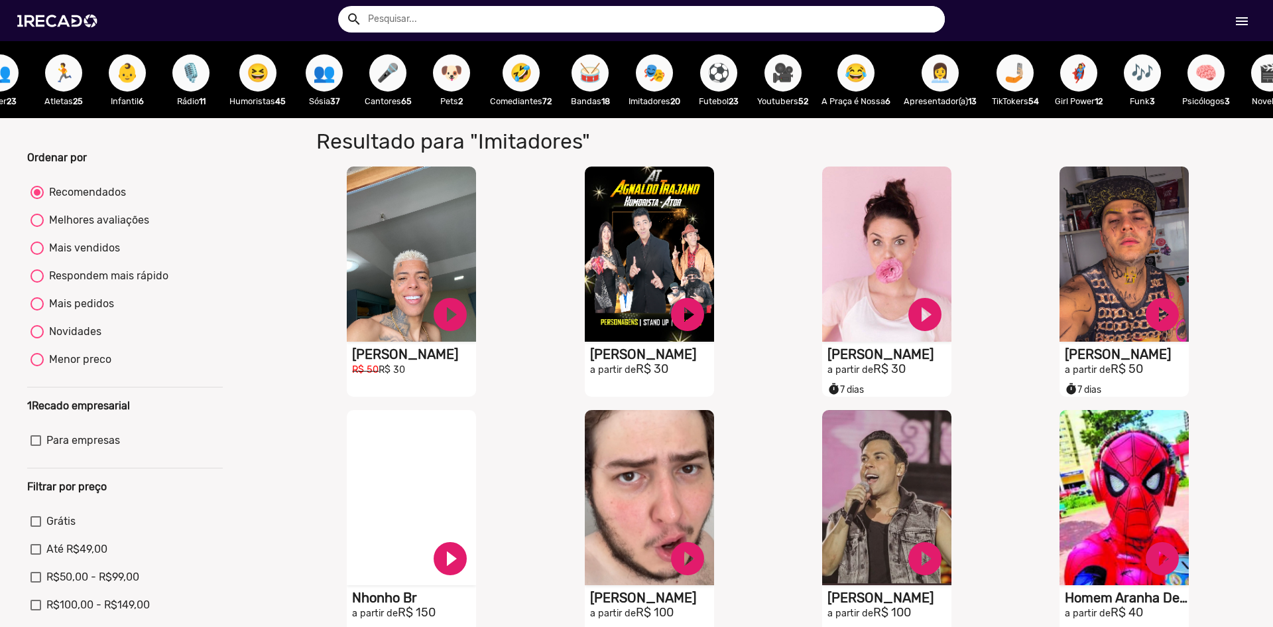
click at [730, 70] on span "⚽" at bounding box center [719, 72] width 23 height 37
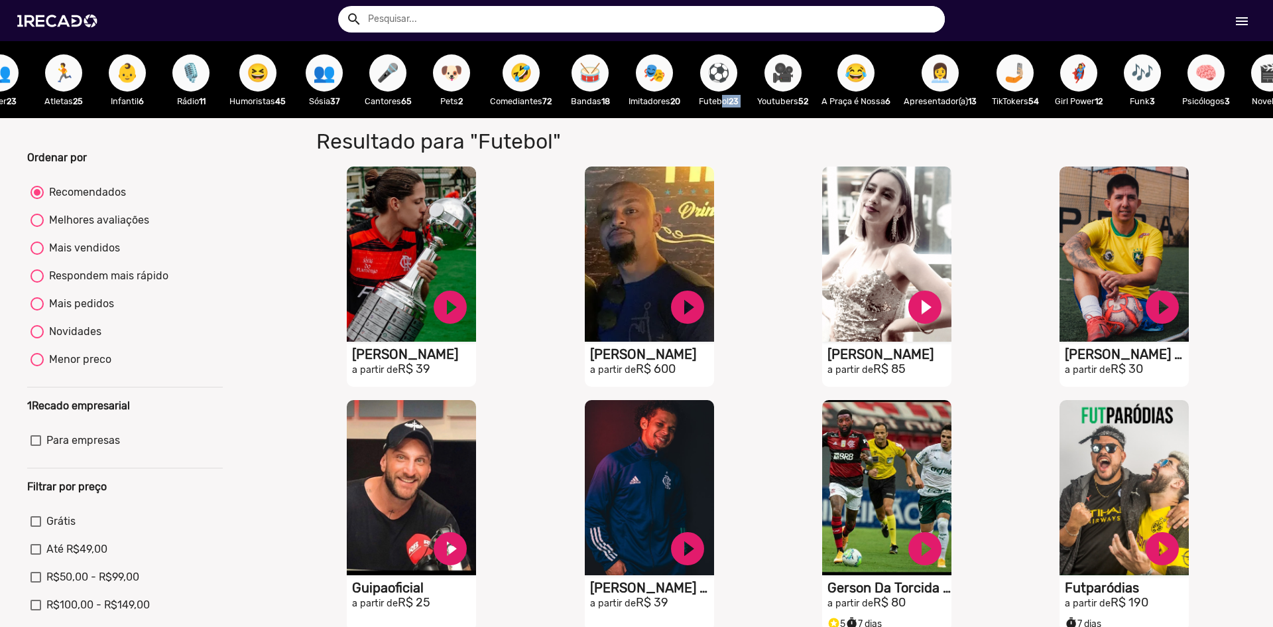
drag, startPoint x: 731, startPoint y: 114, endPoint x: 771, endPoint y: 119, distance: 40.7
click at [771, 118] on div "🌐 Todos 769 💼 Para sua empresa 📸 Modelos 22 😁 Memes 36 🦹🏼‍♀️ Cosplay 20 💪 Motiv…" at bounding box center [636, 79] width 1273 height 77
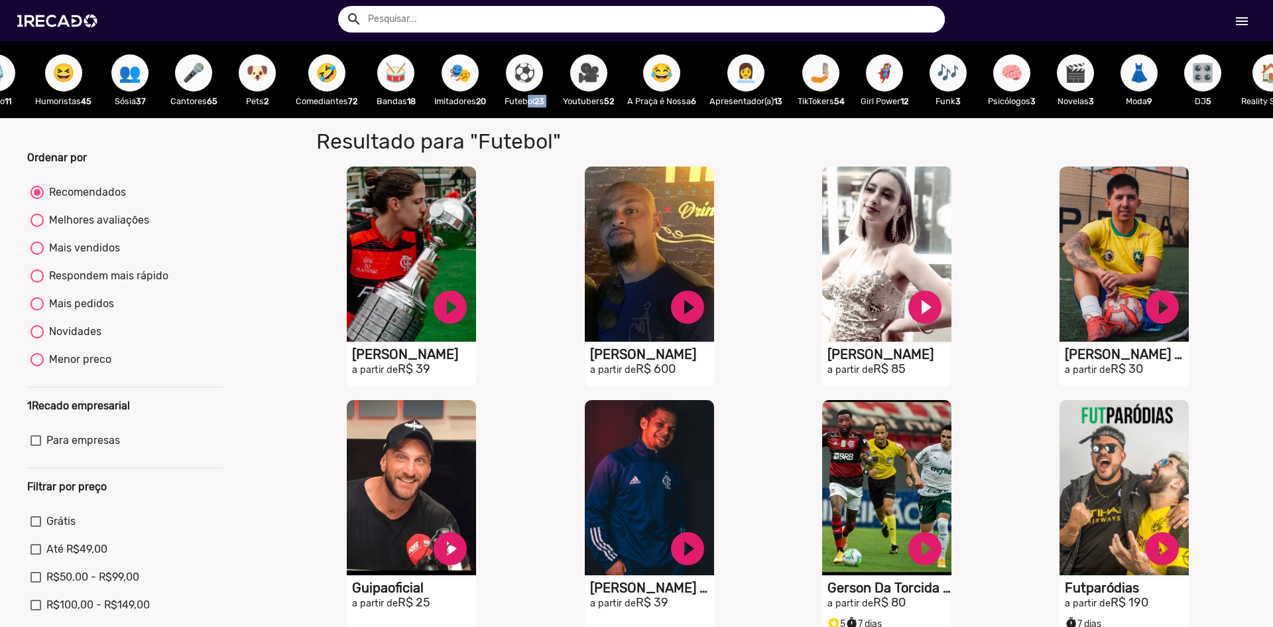
scroll to position [0, 998]
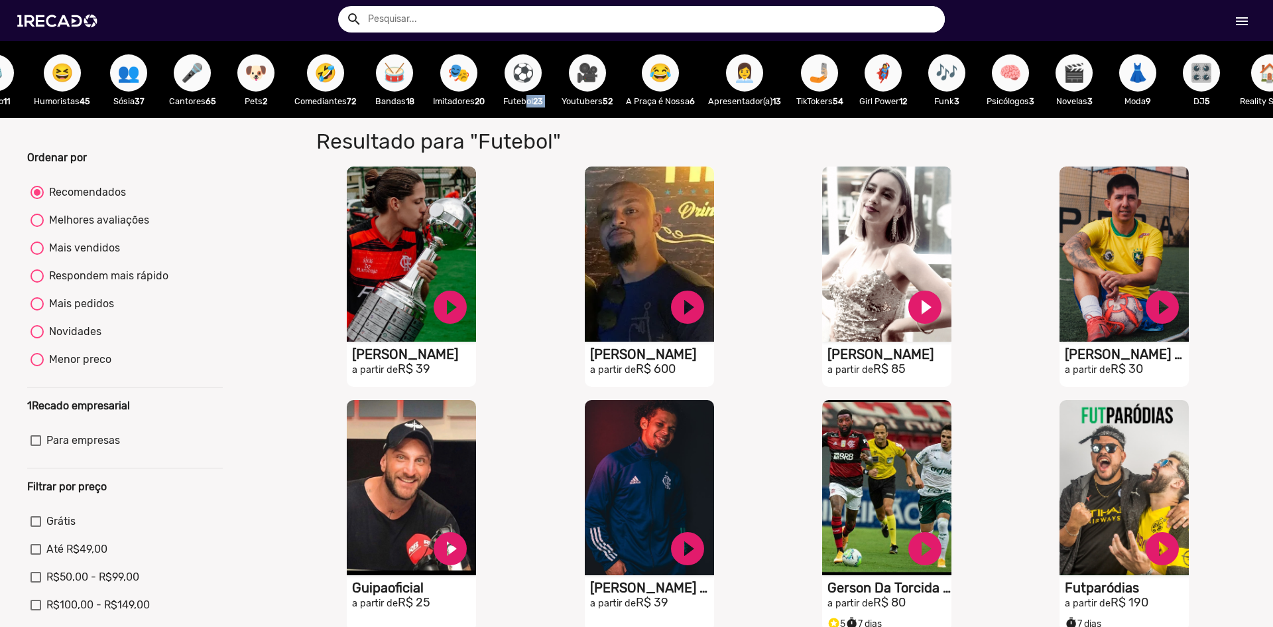
click at [831, 74] on span "🤳🏼" at bounding box center [819, 72] width 23 height 37
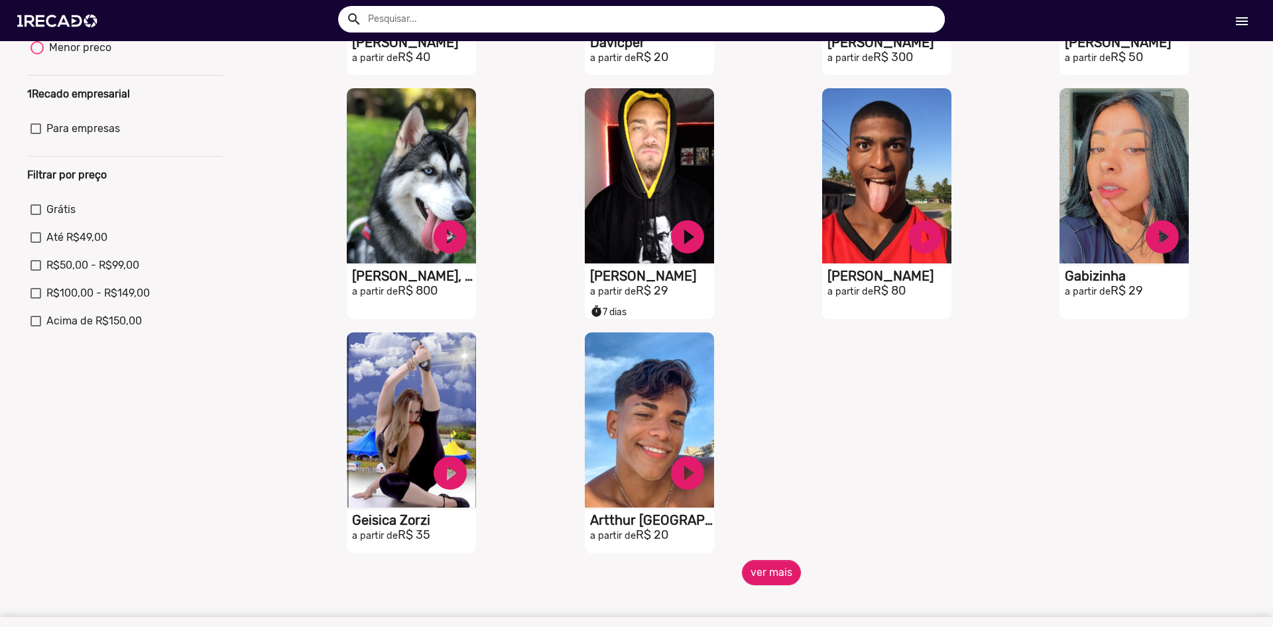
scroll to position [398, 0]
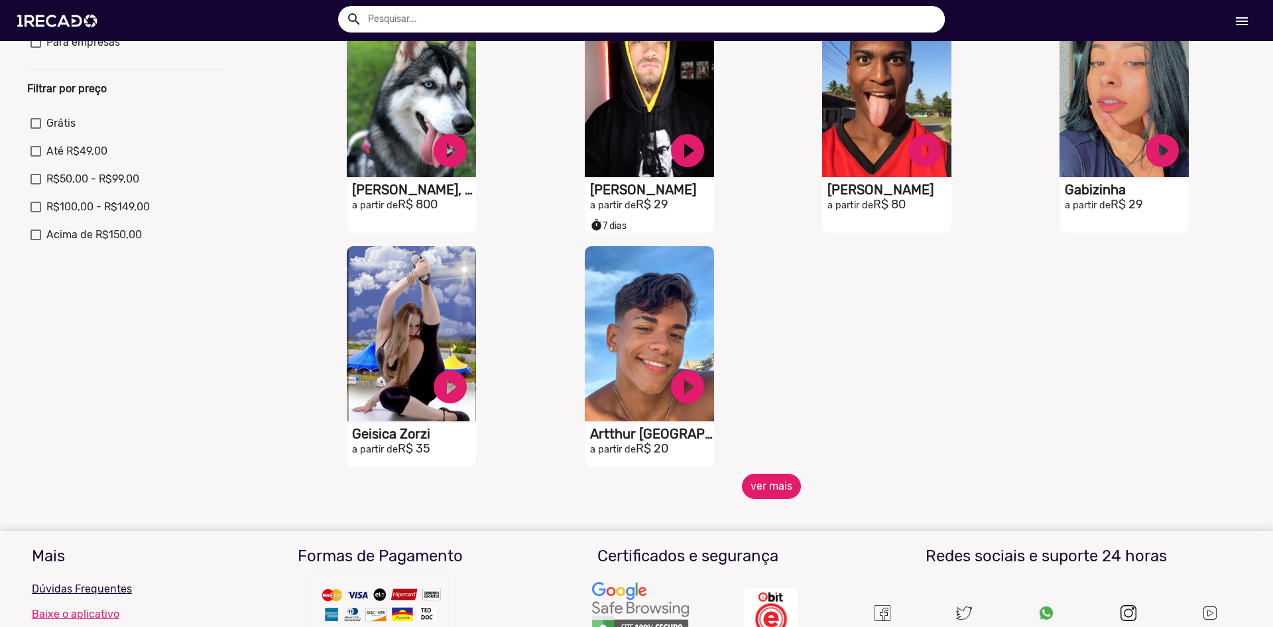
click at [771, 491] on button "ver mais" at bounding box center [771, 486] width 59 height 25
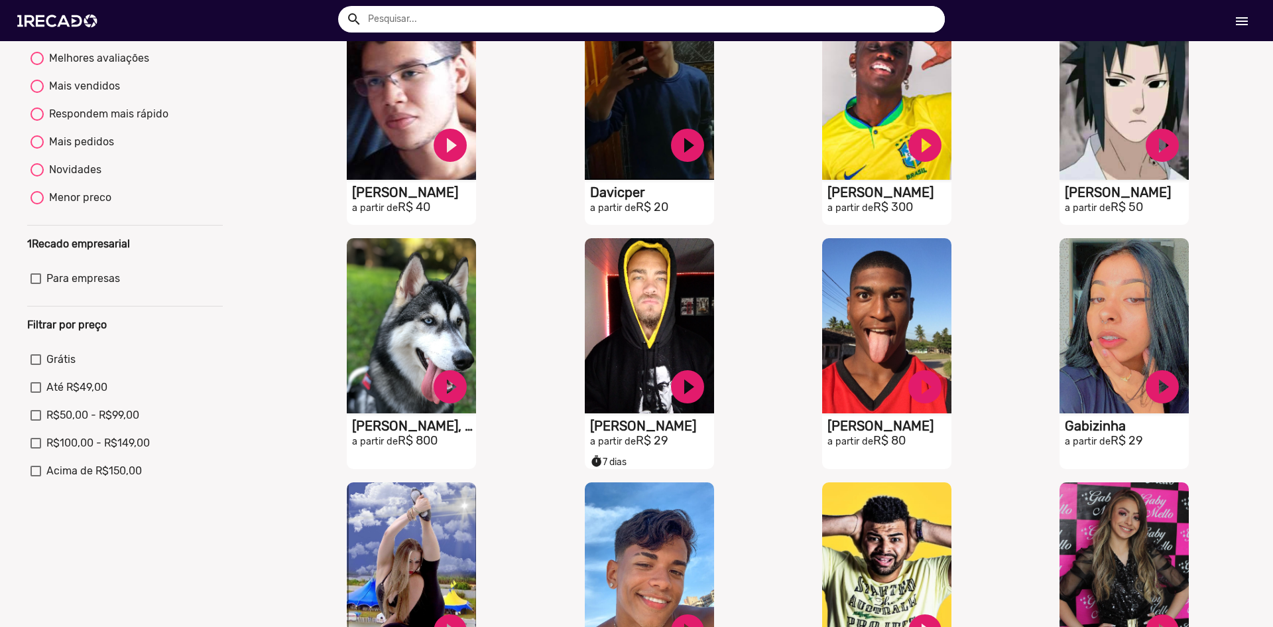
scroll to position [0, 0]
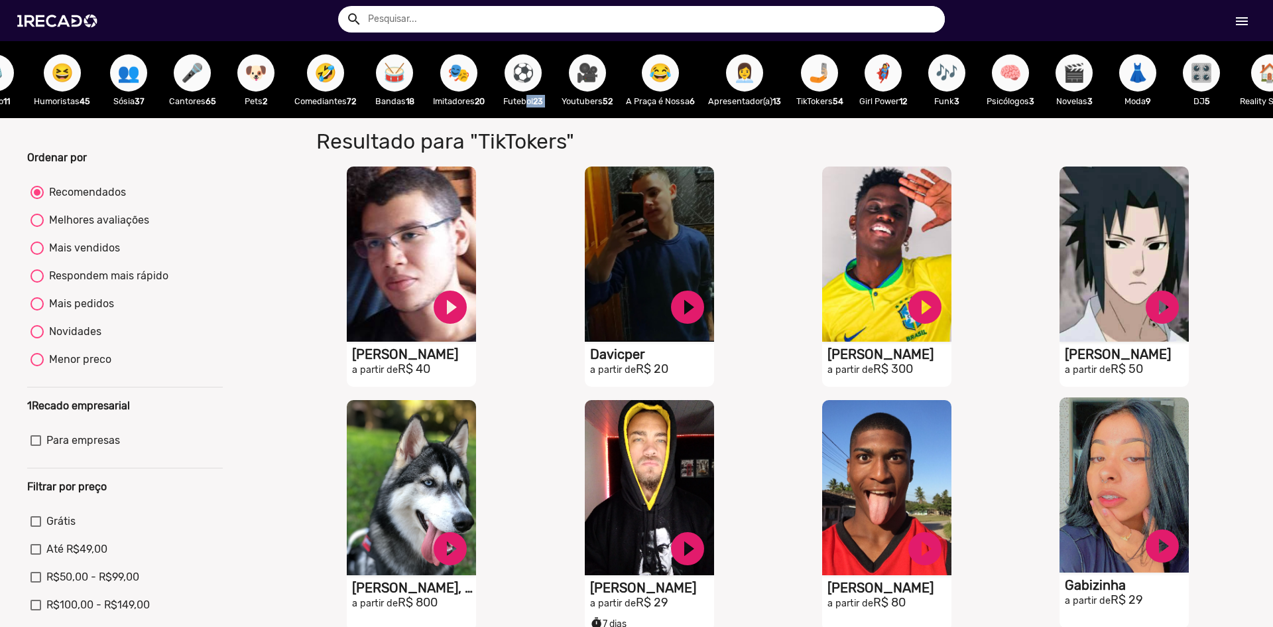
click at [1125, 490] on video "S1RECADO vídeos dedicados para fãs e empresas" at bounding box center [1124, 484] width 129 height 175
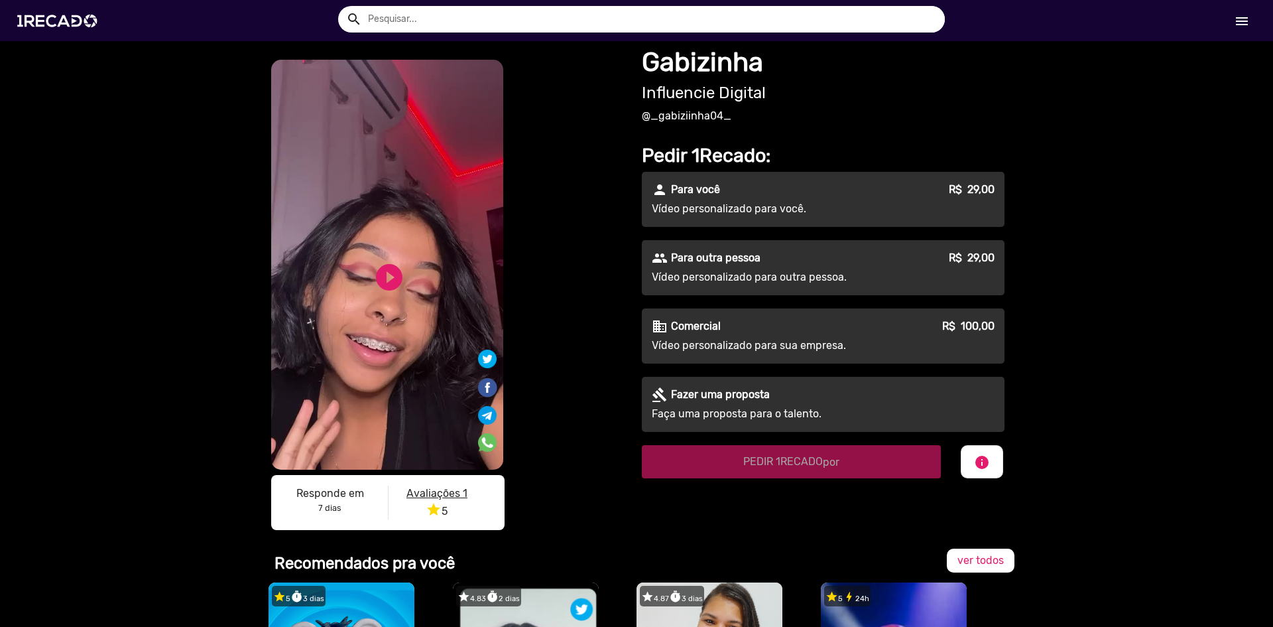
click at [797, 269] on p "Vídeo personalizado para outra pessoa." at bounding box center [772, 277] width 240 height 16
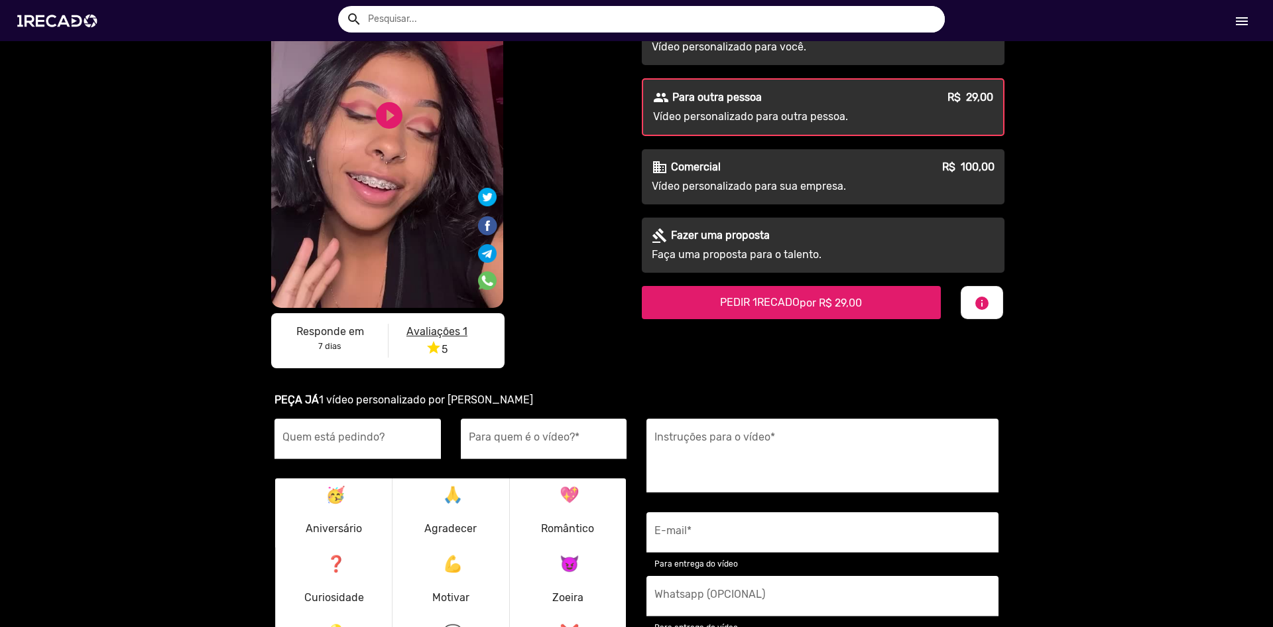
scroll to position [265, 0]
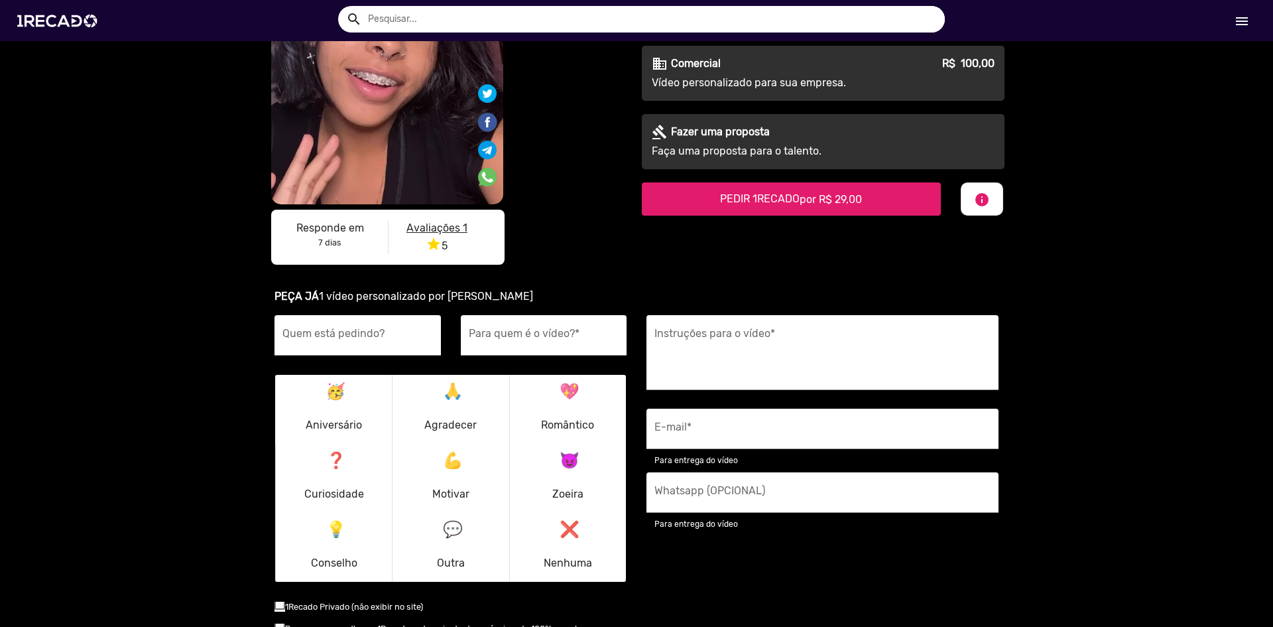
click at [825, 205] on span "por R$ 29,00" at bounding box center [831, 199] width 62 height 13
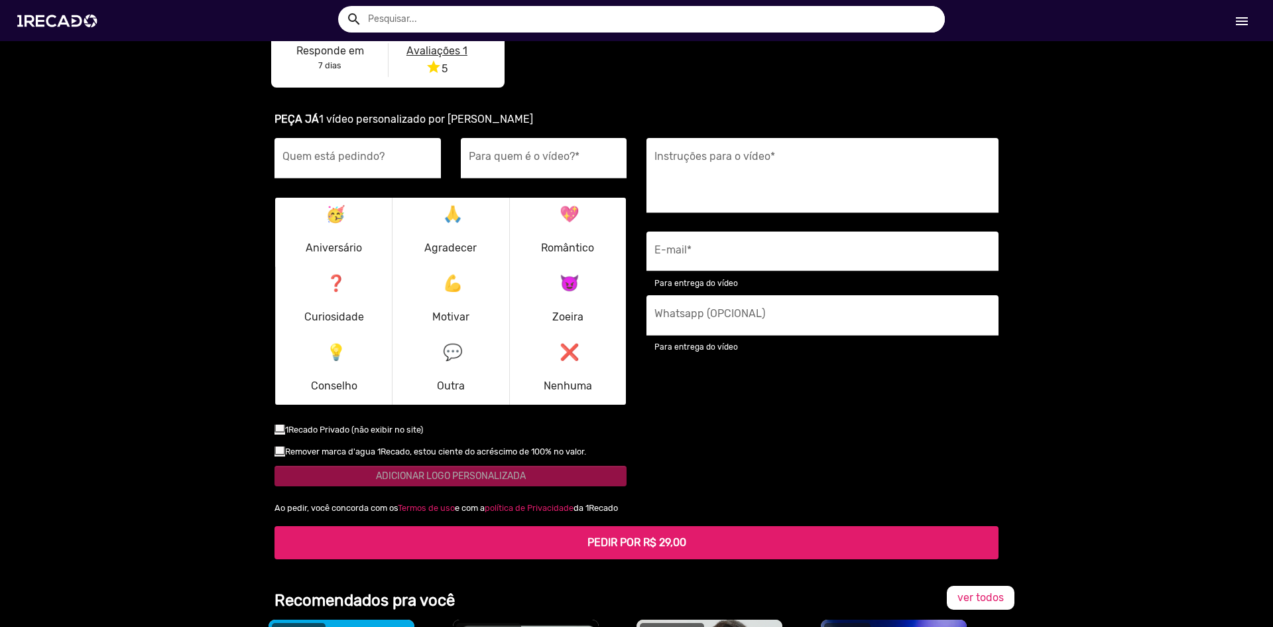
scroll to position [464, 0]
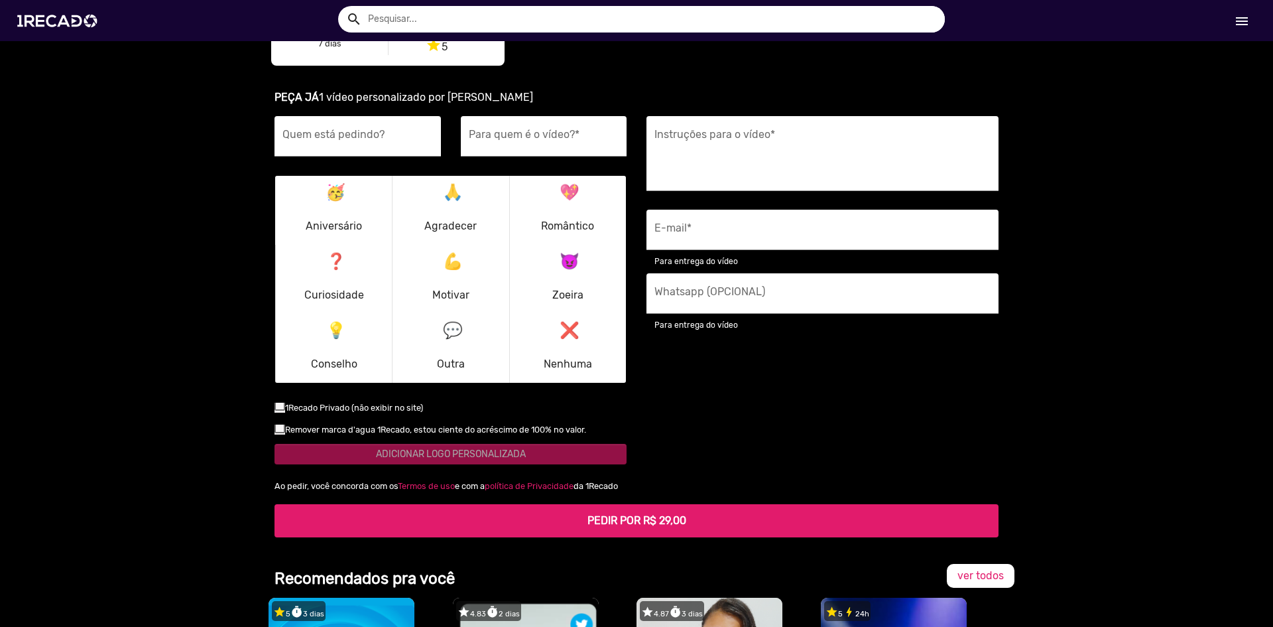
click at [285, 409] on small "1Recado Privado (não exibir no site)" at bounding box center [354, 408] width 138 height 10
click at [280, 410] on input "checkbox" at bounding box center [279, 410] width 1 height 1
checkbox input "true"
click at [574, 271] on p "😈 Zoeira" at bounding box center [567, 279] width 31 height 64
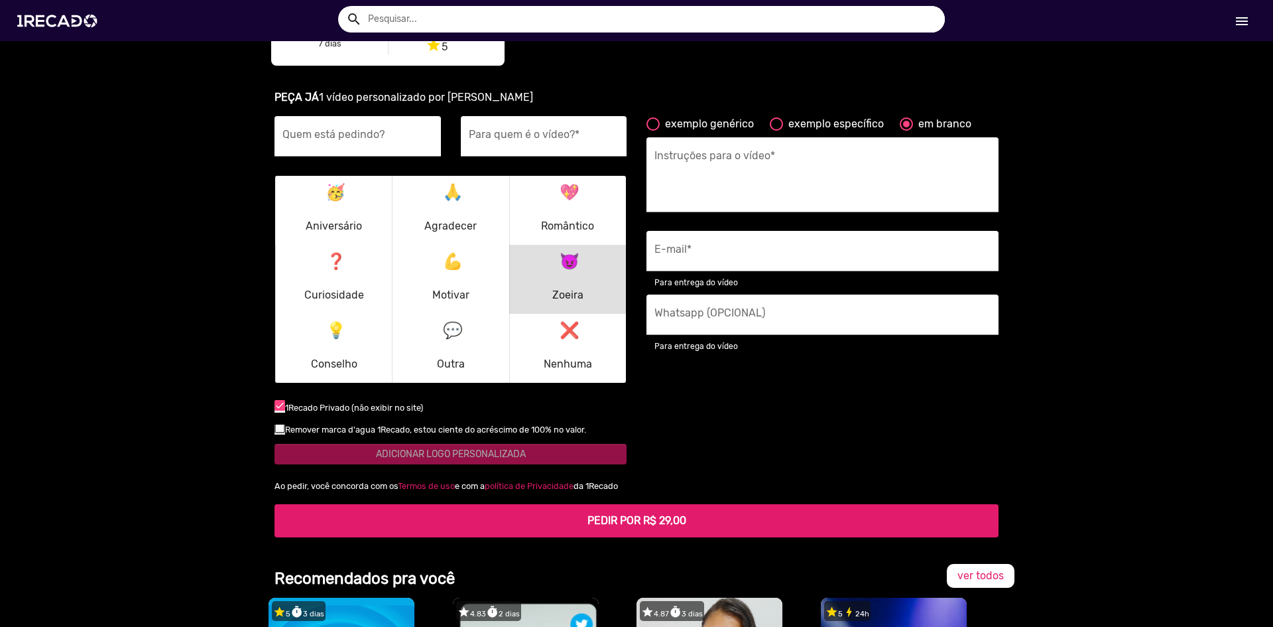
click at [802, 121] on div "exemplo específico" at bounding box center [833, 124] width 101 height 16
click at [777, 131] on input "exemplo específico" at bounding box center [776, 131] width 1 height 1
radio input "true"
type textarea "Finge contei uma piada interna sobre o [destinatário]. Eles saberão exatamente …"
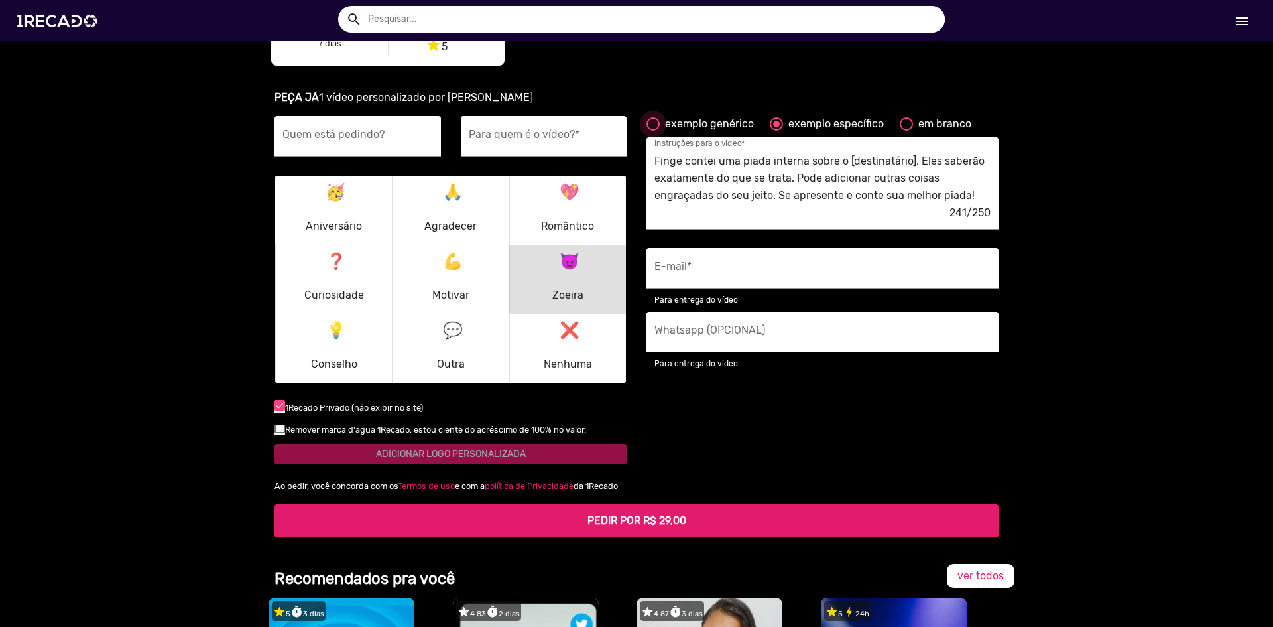
click at [723, 128] on div "exemplo genérico" at bounding box center [707, 124] width 94 height 16
click at [653, 131] on input "exemplo genérico" at bounding box center [653, 131] width 1 height 1
radio input "true"
type textarea "[destinatário] é realmente um grande fã, então apenas receber um 'olá' geral e …"
click at [929, 125] on div "em branco" at bounding box center [942, 124] width 58 height 16
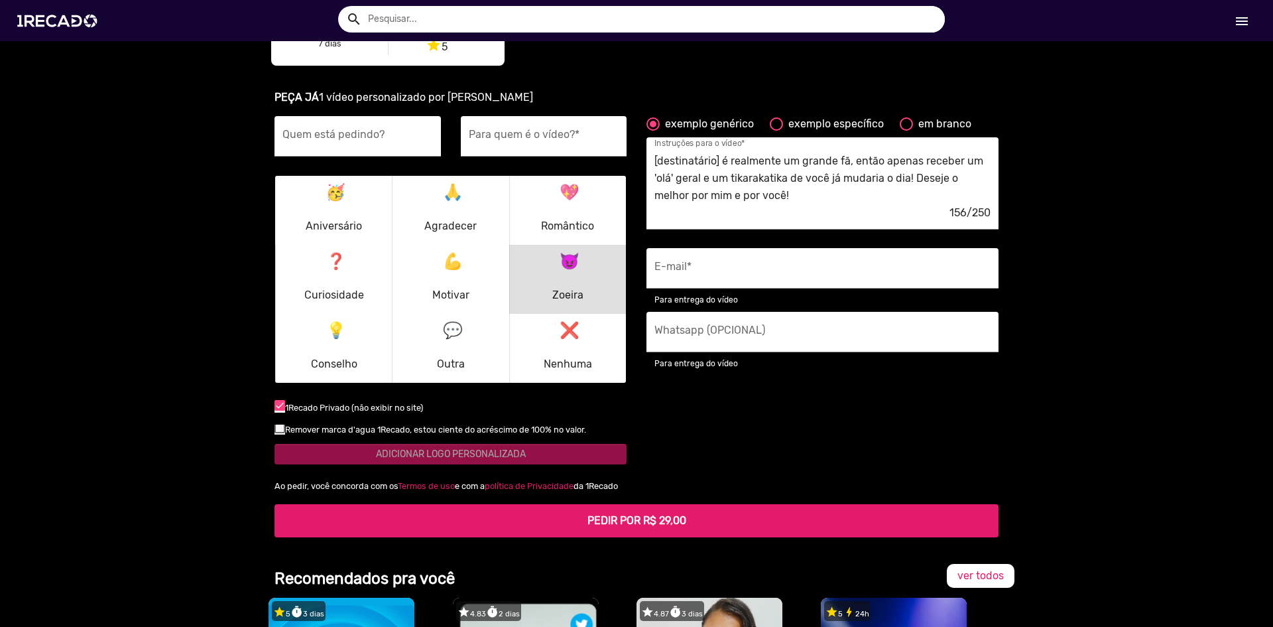
click at [907, 131] on input "em branco" at bounding box center [906, 131] width 1 height 1
radio input "true"
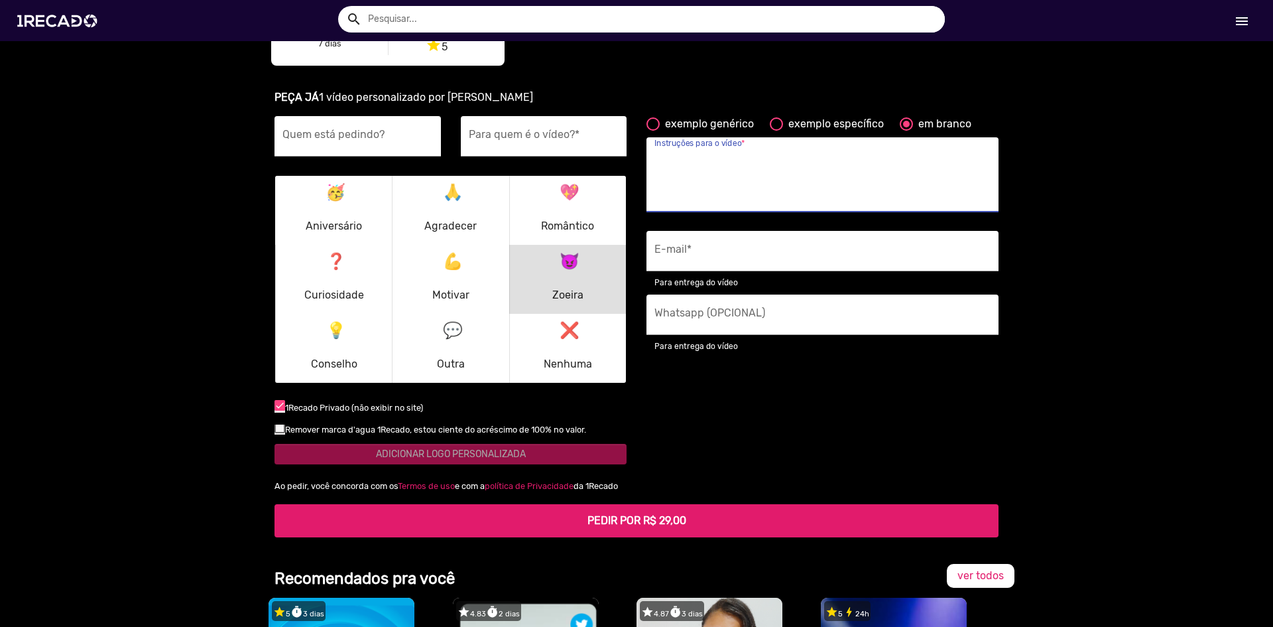
click at [792, 154] on textarea "Instruções para o vídeo *" at bounding box center [823, 178] width 336 height 54
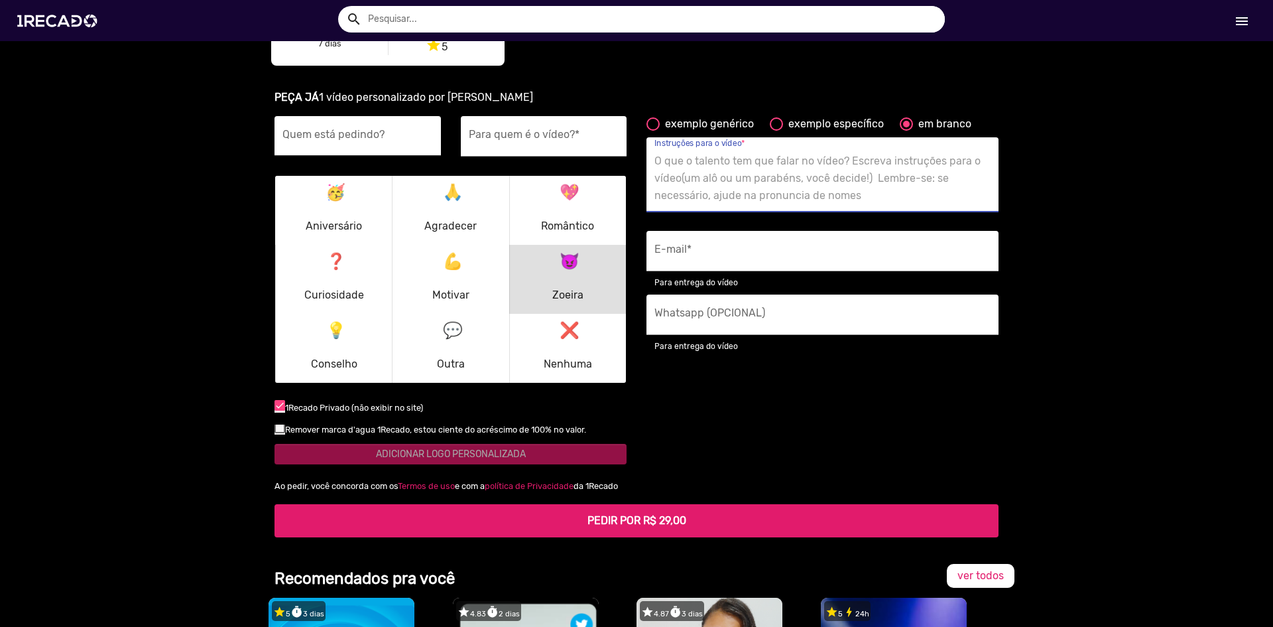
click at [414, 130] on div "Quem está pedindo?" at bounding box center [358, 136] width 151 height 40
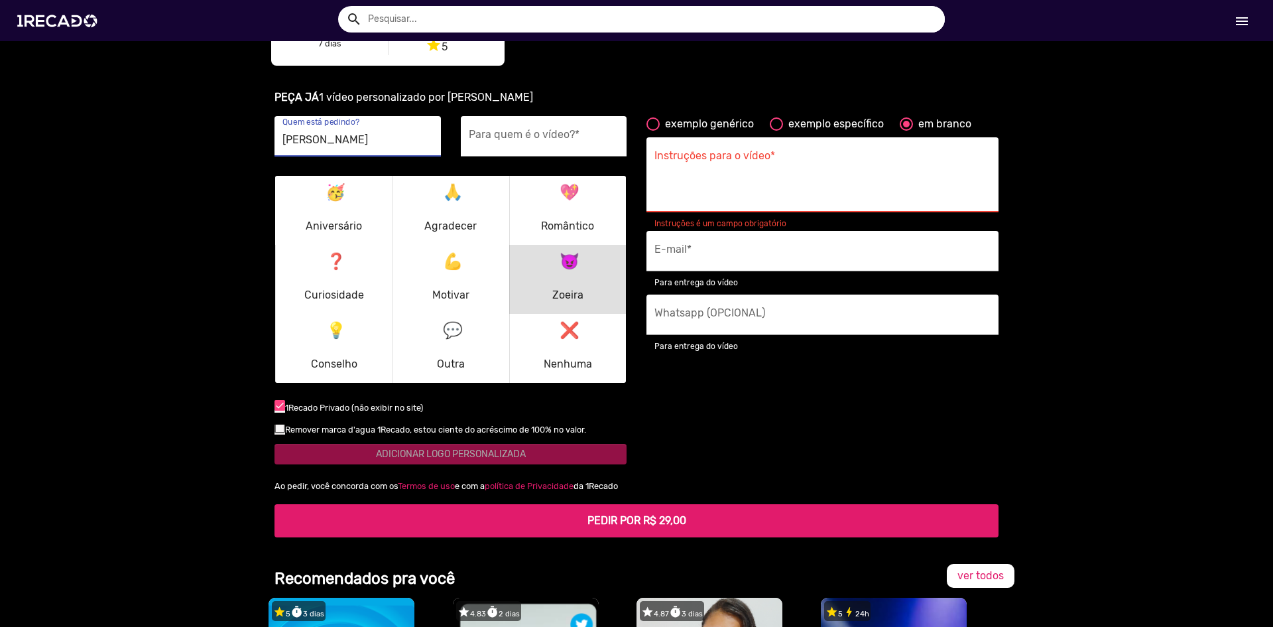
type input "Henrique"
type input "João Caboclo"
click at [765, 171] on textarea "Instruções para o vídeo *" at bounding box center [823, 178] width 336 height 54
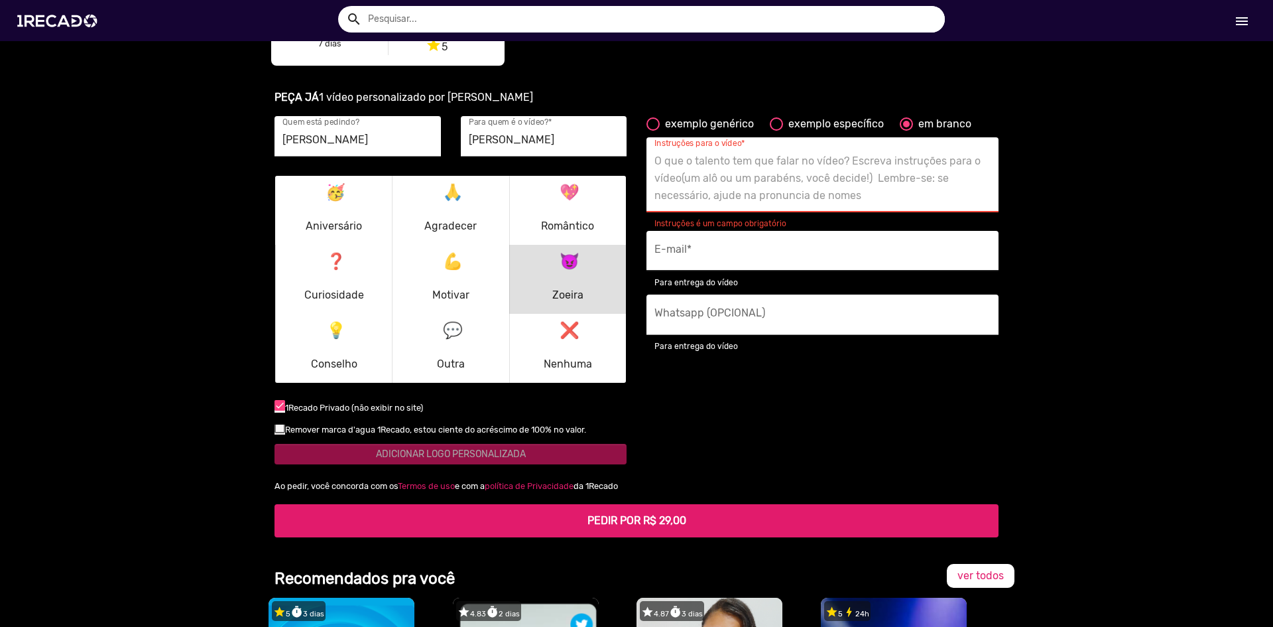
click at [723, 249] on input "E-mail *" at bounding box center [823, 254] width 336 height 17
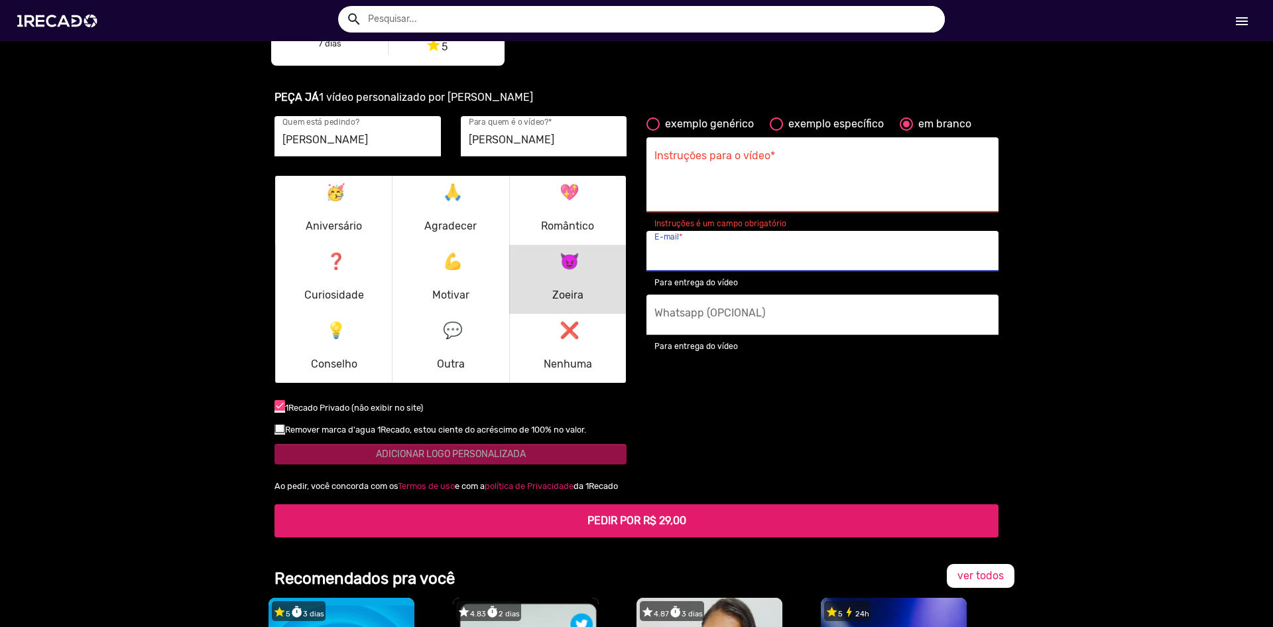
type input "henriquegarcia0401@gmail.com"
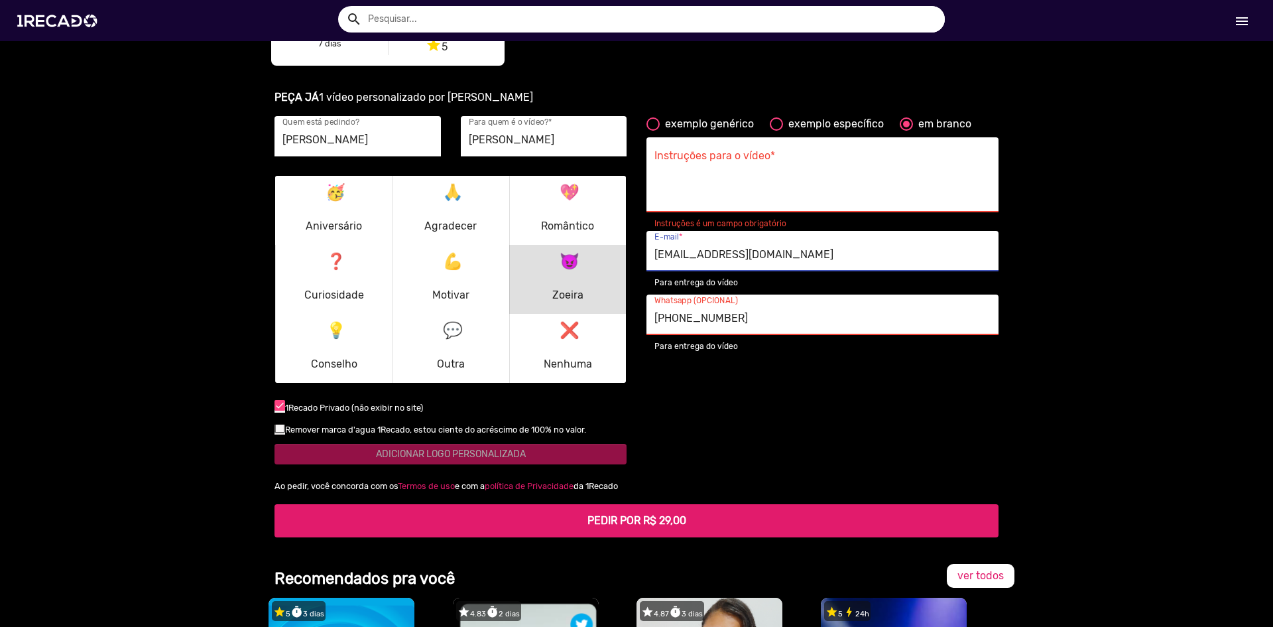
click at [737, 319] on input "(91)02983-37" at bounding box center [823, 318] width 336 height 17
click at [744, 318] on input "(91)02983-37" at bounding box center [823, 318] width 336 height 17
type input "("
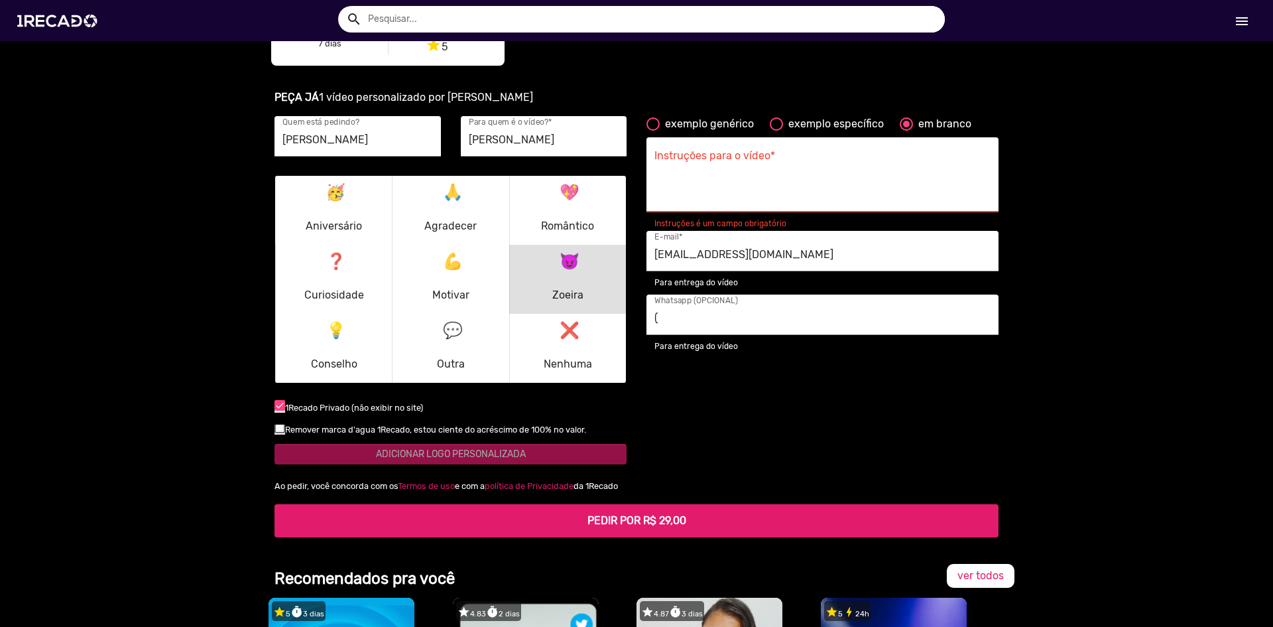
click at [826, 364] on div "exemplo genérico exemplo específico em branco Instruções para o vídeo * Instruç…" at bounding box center [823, 296] width 372 height 361
click at [720, 324] on input "(" at bounding box center [823, 318] width 336 height 17
click at [759, 318] on input "(" at bounding box center [823, 318] width 336 height 17
click at [760, 318] on input "(" at bounding box center [823, 318] width 336 height 17
click at [992, 388] on div "exemplo genérico exemplo específico em branco Instruções para o vídeo * Instruç…" at bounding box center [823, 296] width 372 height 361
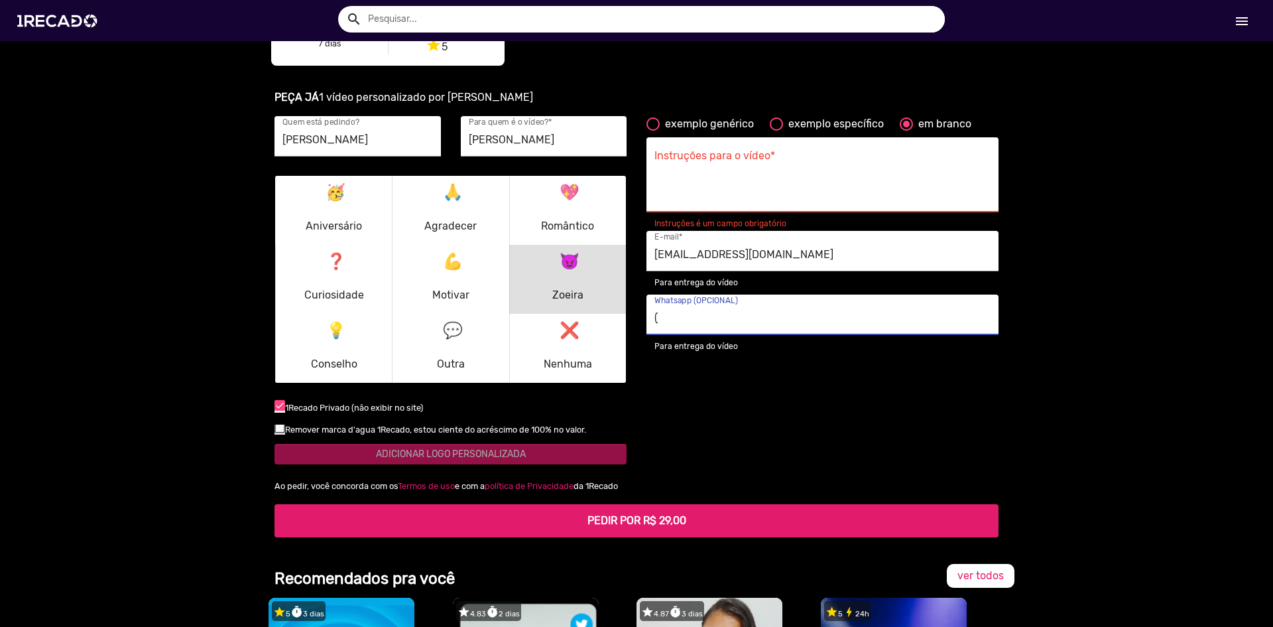
drag, startPoint x: 827, startPoint y: 314, endPoint x: 583, endPoint y: 298, distance: 244.6
click at [583, 298] on div "Henrique Quem está pedindo? João Caboclo Para quem é o vídeo? * 🥳 Aniversário 🙏…" at bounding box center [637, 296] width 744 height 361
click at [1014, 471] on ur-book-modal "PEÇA JÁ 1 vídeo personalizado por Gabizinha Henrique Quem está pedindo? João Ca…" at bounding box center [636, 313] width 1273 height 479
click at [787, 179] on textarea "Instruções para o vídeo *" at bounding box center [823, 178] width 336 height 54
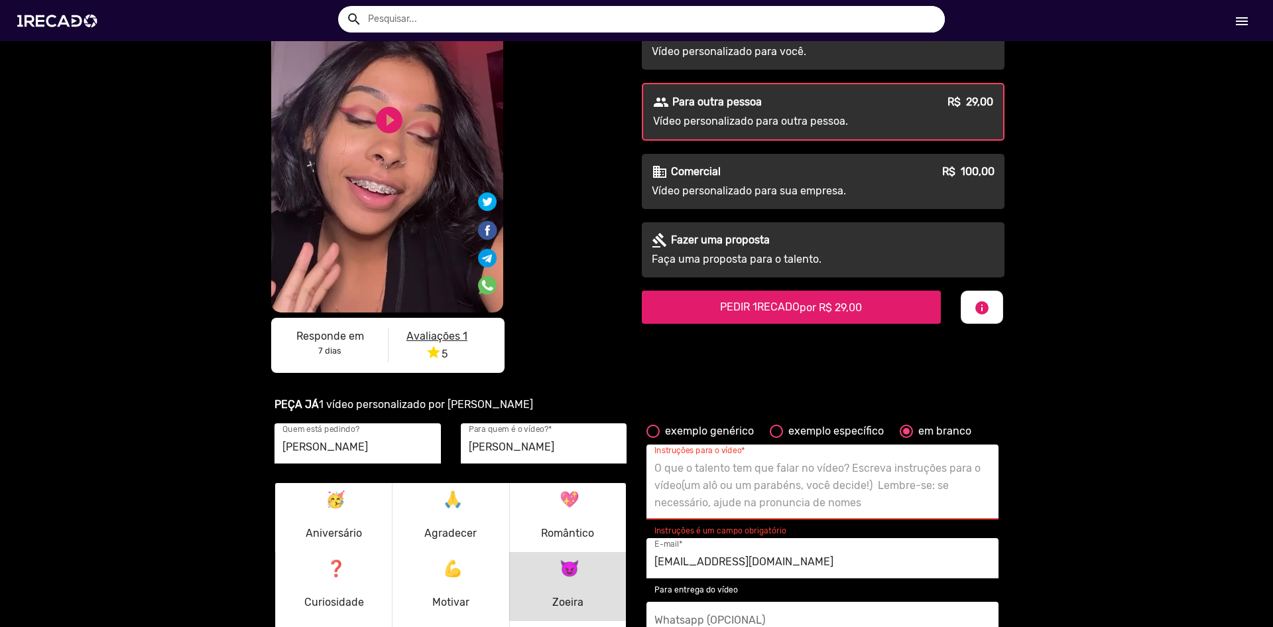
scroll to position [199, 0]
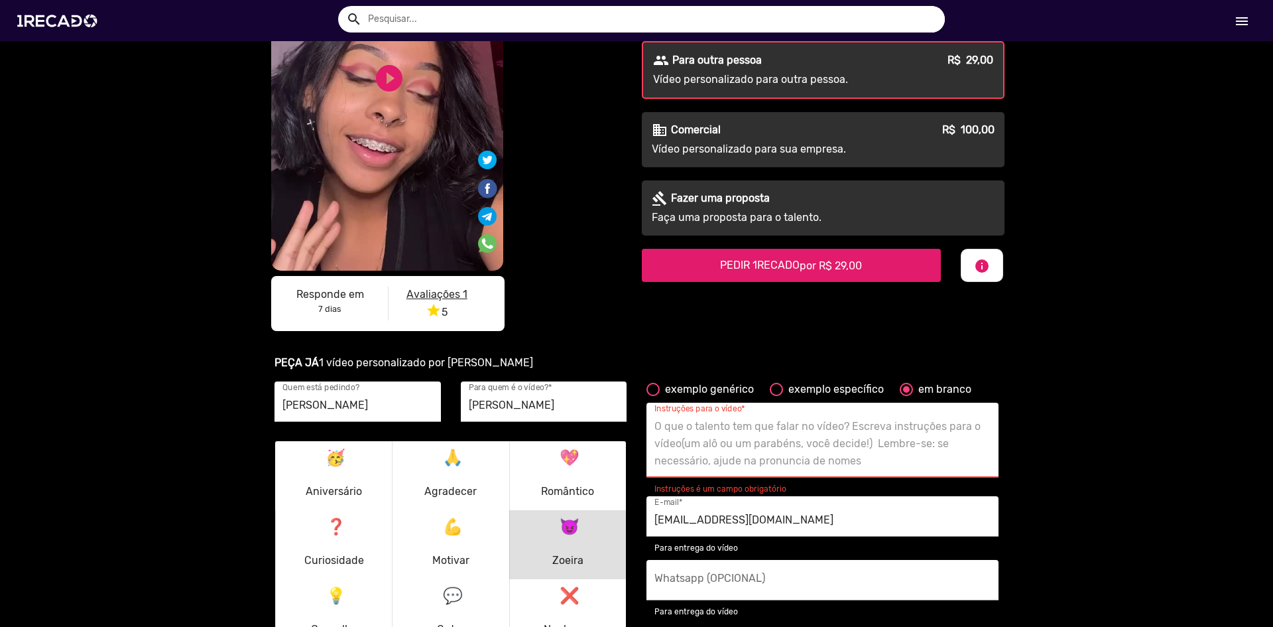
click at [745, 457] on textarea "Instruções para o vídeo *" at bounding box center [823, 443] width 336 height 54
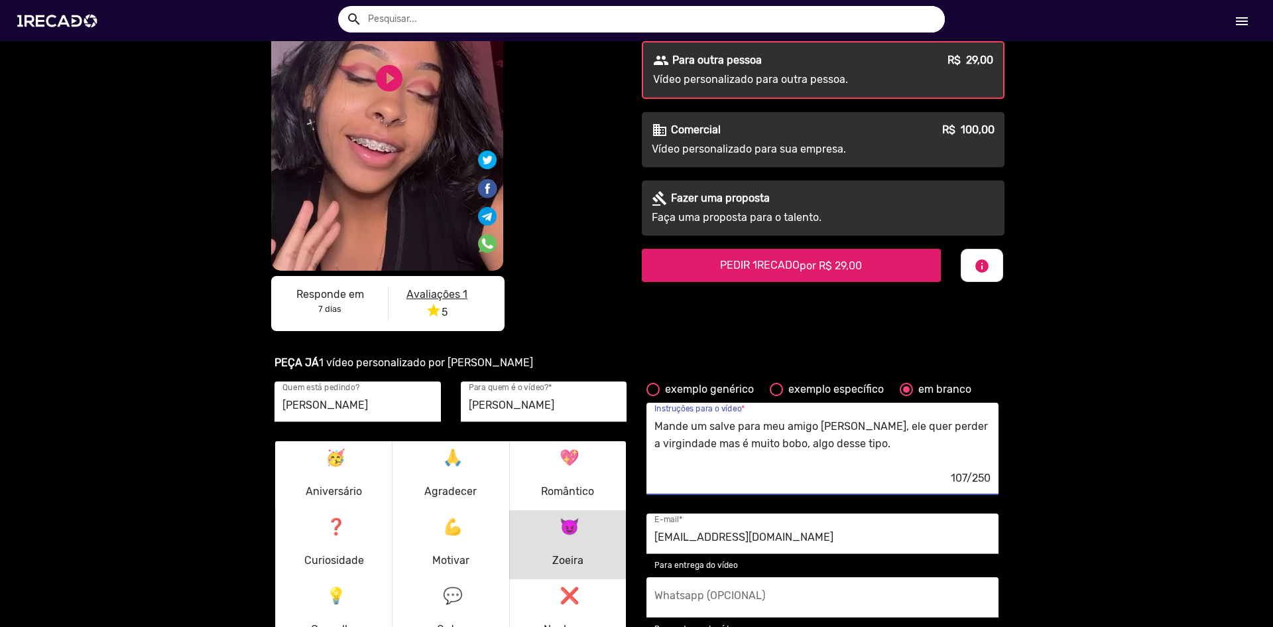
drag, startPoint x: 896, startPoint y: 444, endPoint x: 649, endPoint y: 419, distance: 248.0
click at [655, 419] on textarea "Mande um salve para meu amigo João Caboclo, ele quer perder a virgindade mas é …" at bounding box center [823, 443] width 336 height 54
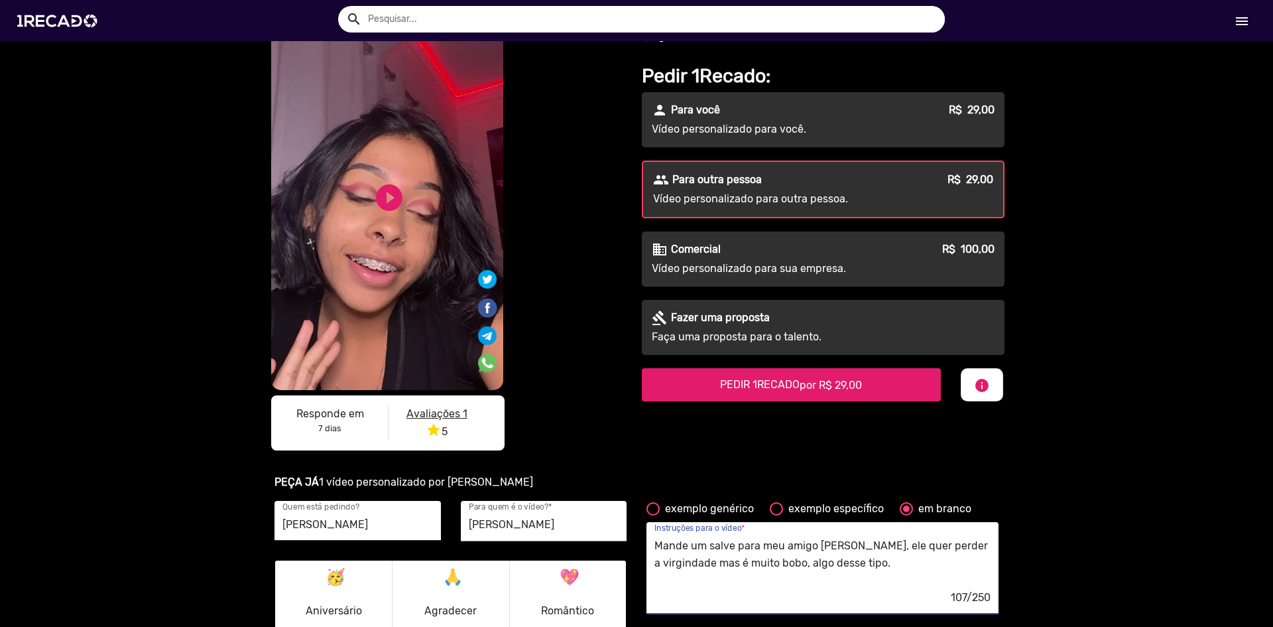
scroll to position [66, 0]
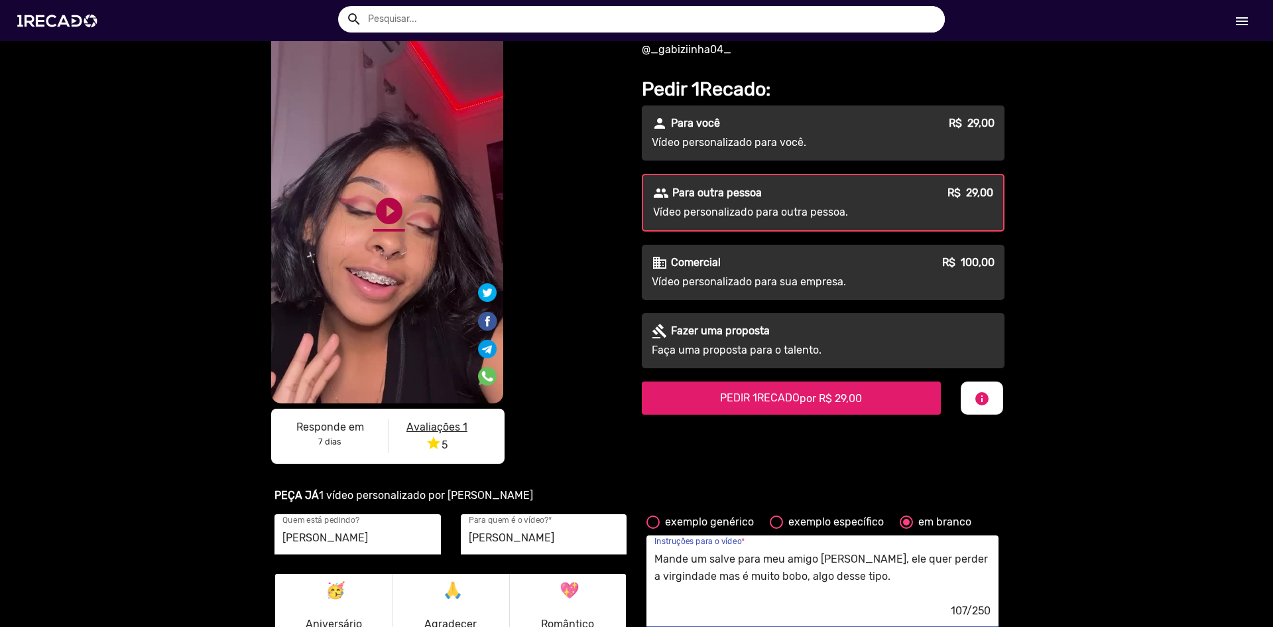
type textarea "Mande um salve para meu amigo João Caboclo, ele quer perder a virgindade mas é …"
click at [393, 218] on link "play_circle_filled" at bounding box center [389, 211] width 32 height 32
click at [384, 215] on link "pause_circle" at bounding box center [389, 211] width 32 height 32
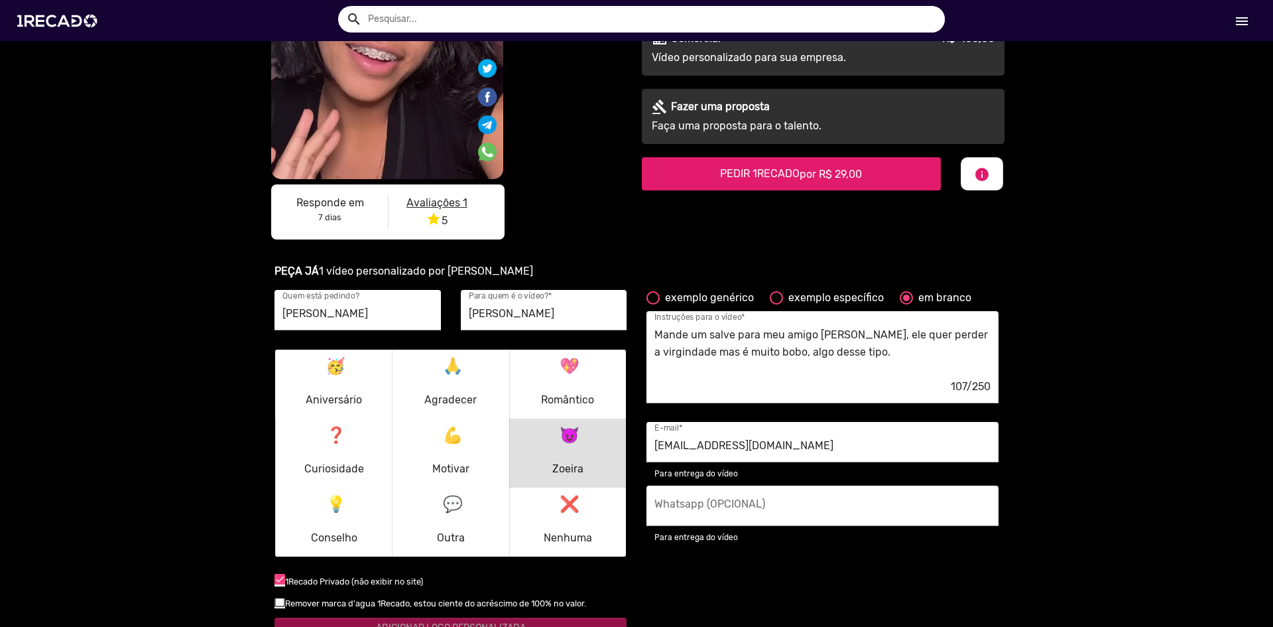
scroll to position [464, 0]
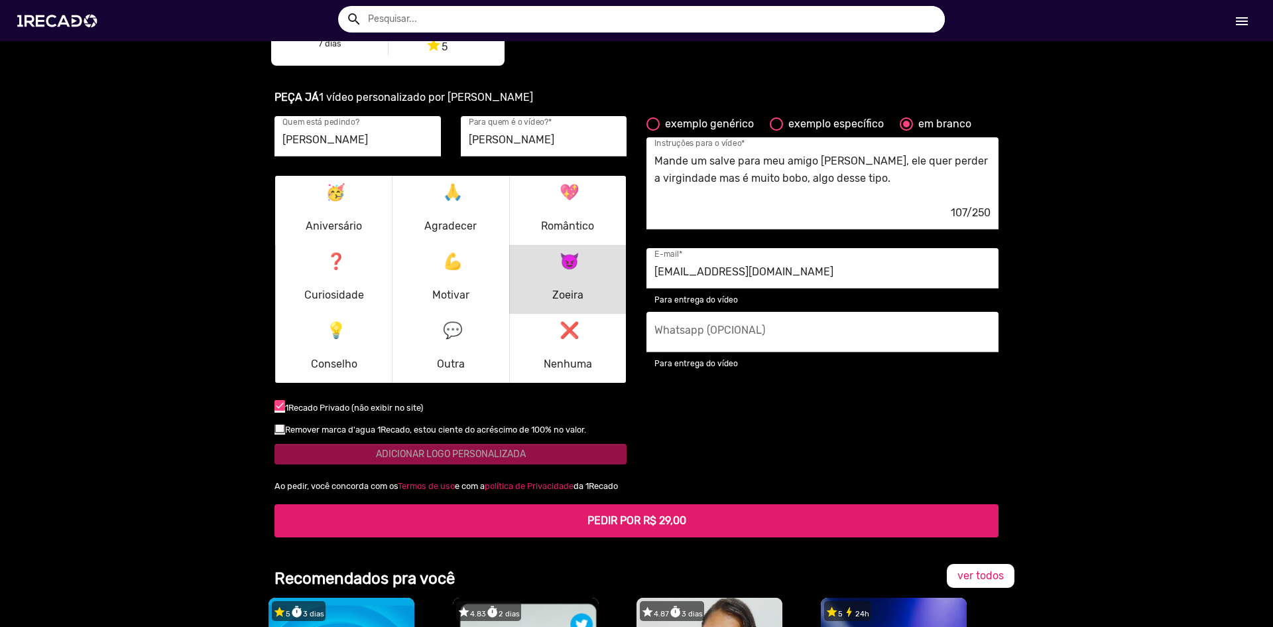
click at [603, 517] on b "PEDIR POR R$ 29,00" at bounding box center [637, 520] width 99 height 13
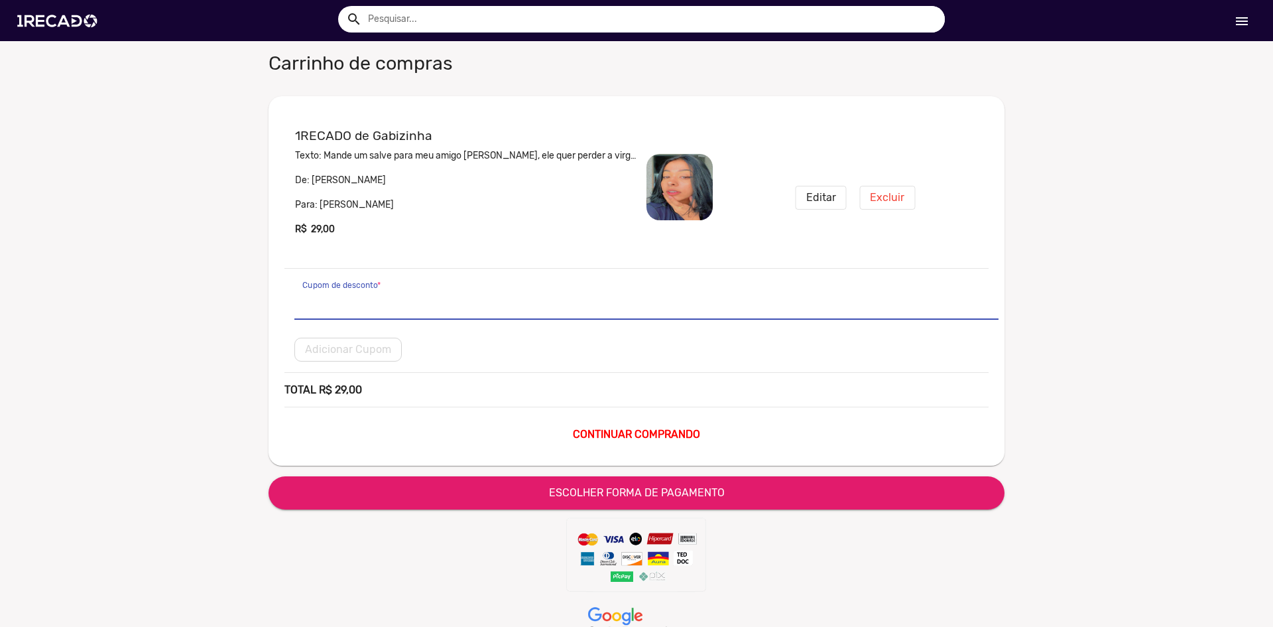
click at [417, 304] on input "Cupom de desconto *" at bounding box center [646, 302] width 688 height 17
click at [421, 299] on input "Cupom de desconto *" at bounding box center [646, 302] width 688 height 17
type input "b"
click at [358, 347] on span "Adicionar Cupom" at bounding box center [348, 349] width 86 height 13
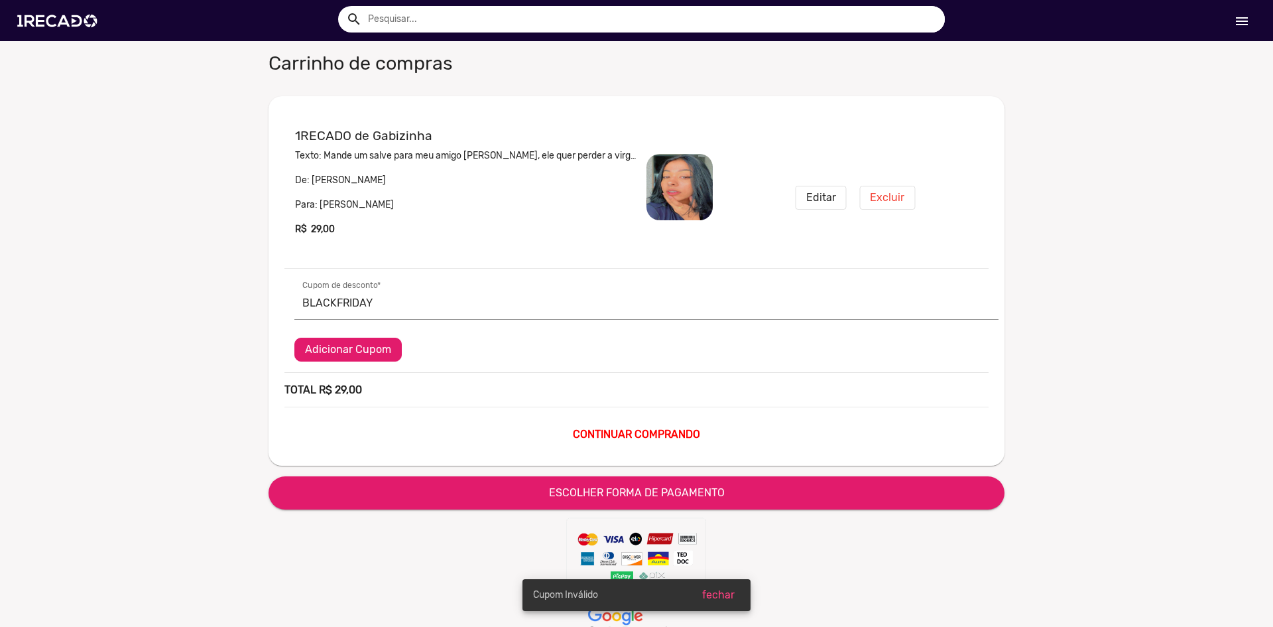
click at [363, 351] on span "Adicionar Cupom" at bounding box center [348, 349] width 86 height 13
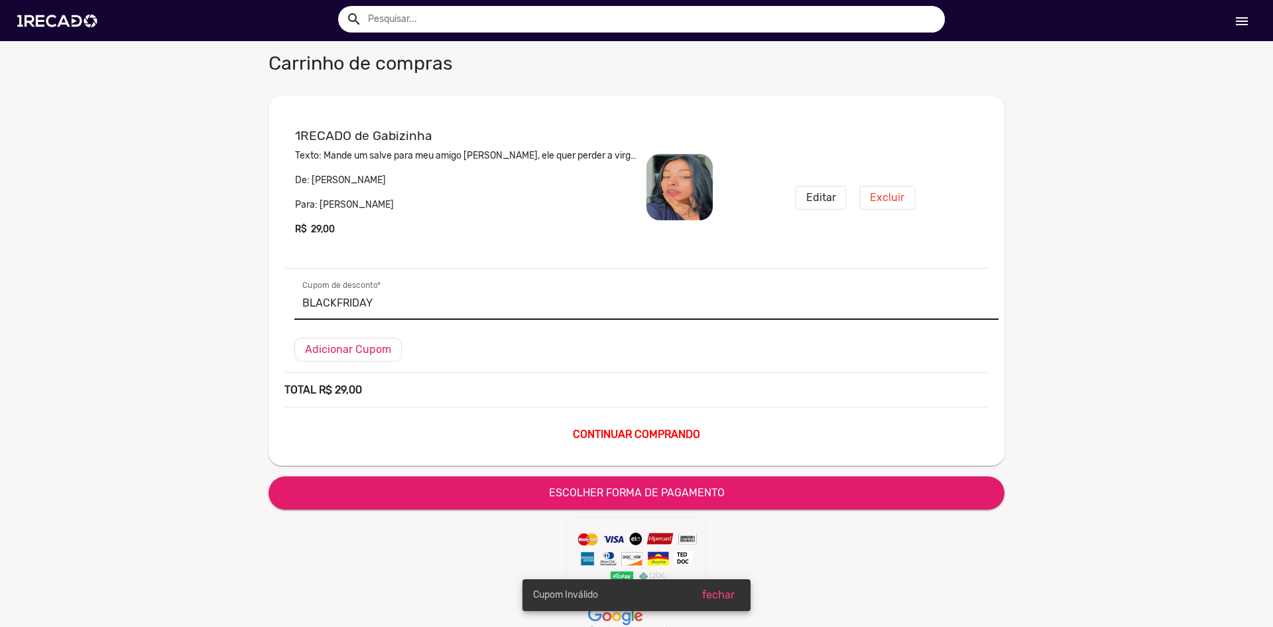
click at [396, 312] on div "BLACKFRIDAY Cupom de desconto *" at bounding box center [646, 299] width 688 height 40
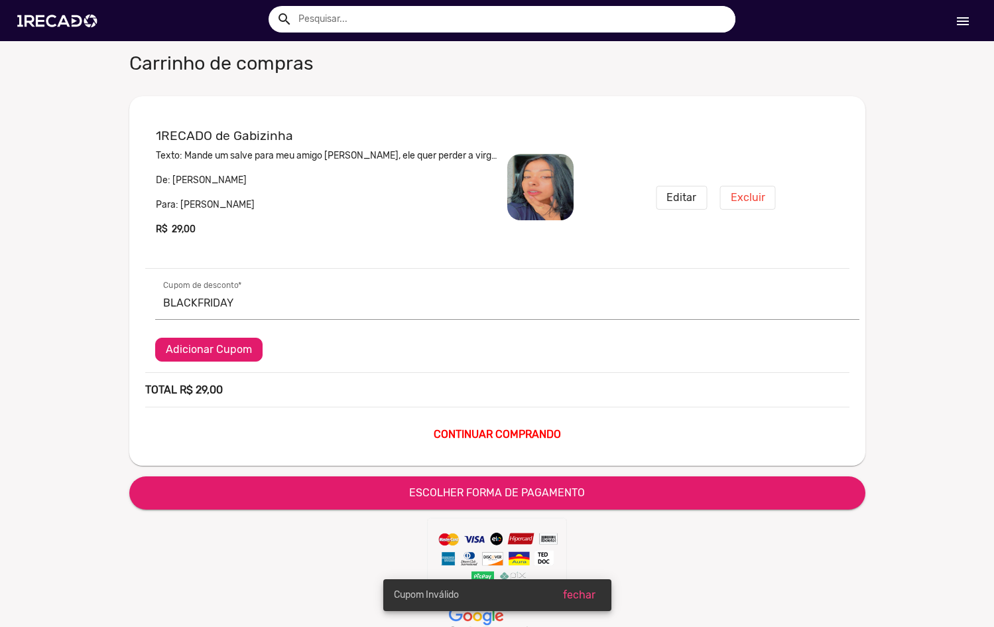
click at [198, 349] on span "Adicionar Cupom" at bounding box center [209, 349] width 86 height 13
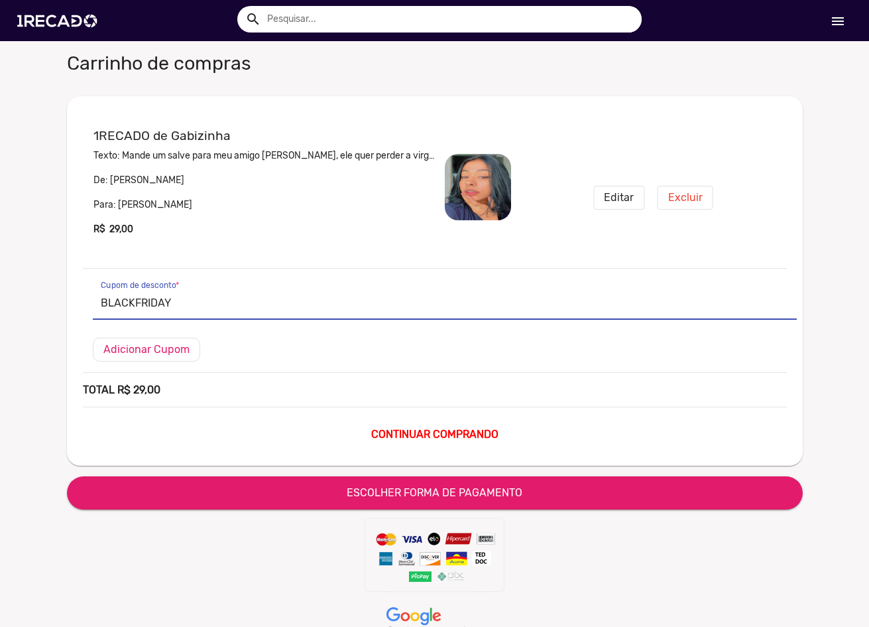
click at [263, 297] on input "BLACKFRIDAY" at bounding box center [445, 302] width 688 height 17
click at [263, 298] on input "BLACKFRIDAY" at bounding box center [445, 302] width 688 height 17
paste input "LUISHE25S1OYXQ"
type input "LUISHE25S1OYXQ"
click at [145, 351] on span "Adicionar Cupom" at bounding box center [146, 349] width 86 height 13
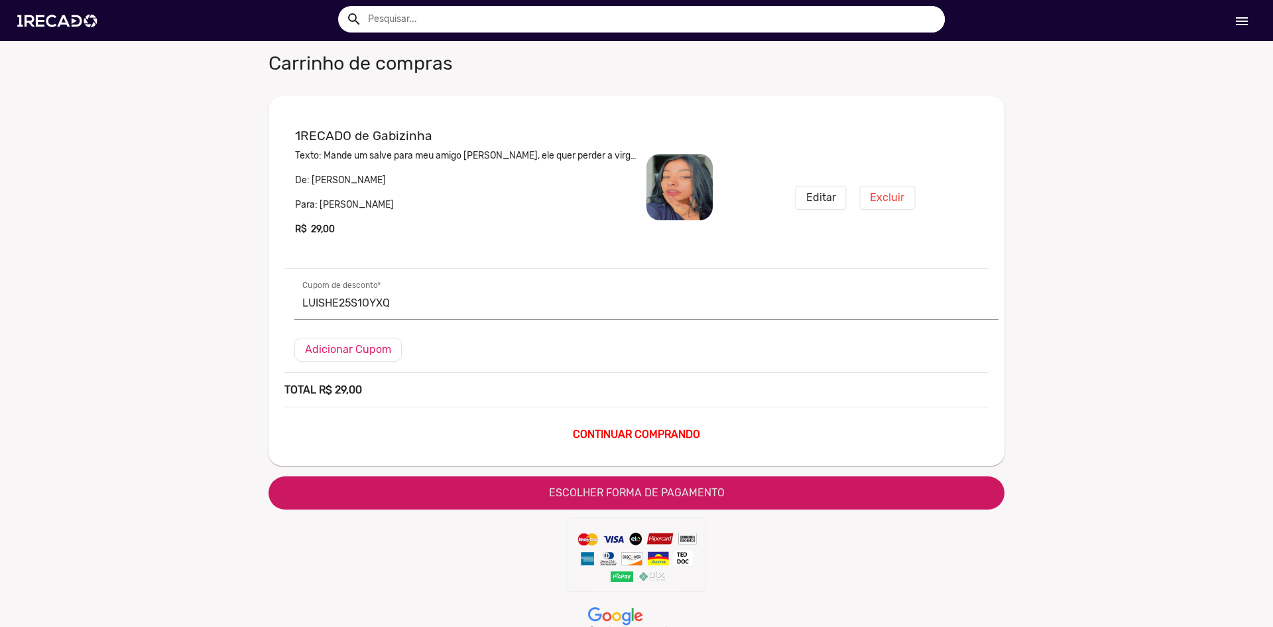
click at [664, 491] on span "ESCOLHER FORMA DE PAGAMENTO" at bounding box center [637, 492] width 176 height 13
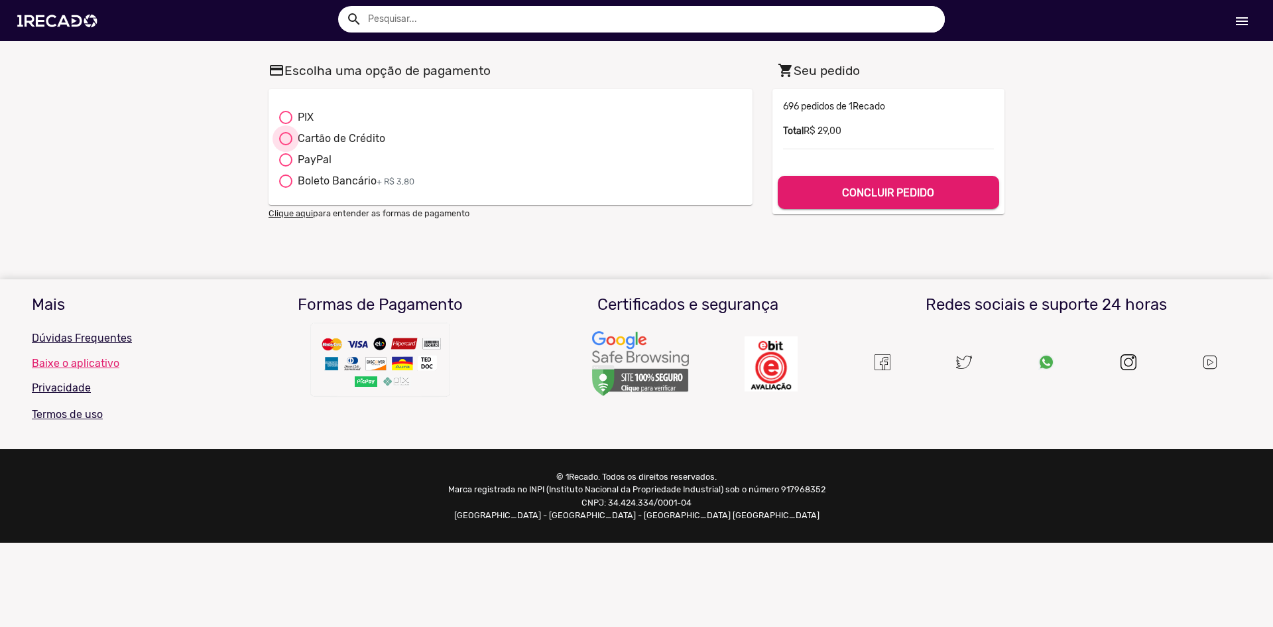
click at [349, 135] on div "Cartão de Crédito" at bounding box center [338, 139] width 93 height 16
click at [286, 145] on input "Cartão de Crédito" at bounding box center [285, 145] width 1 height 1
radio input "true"
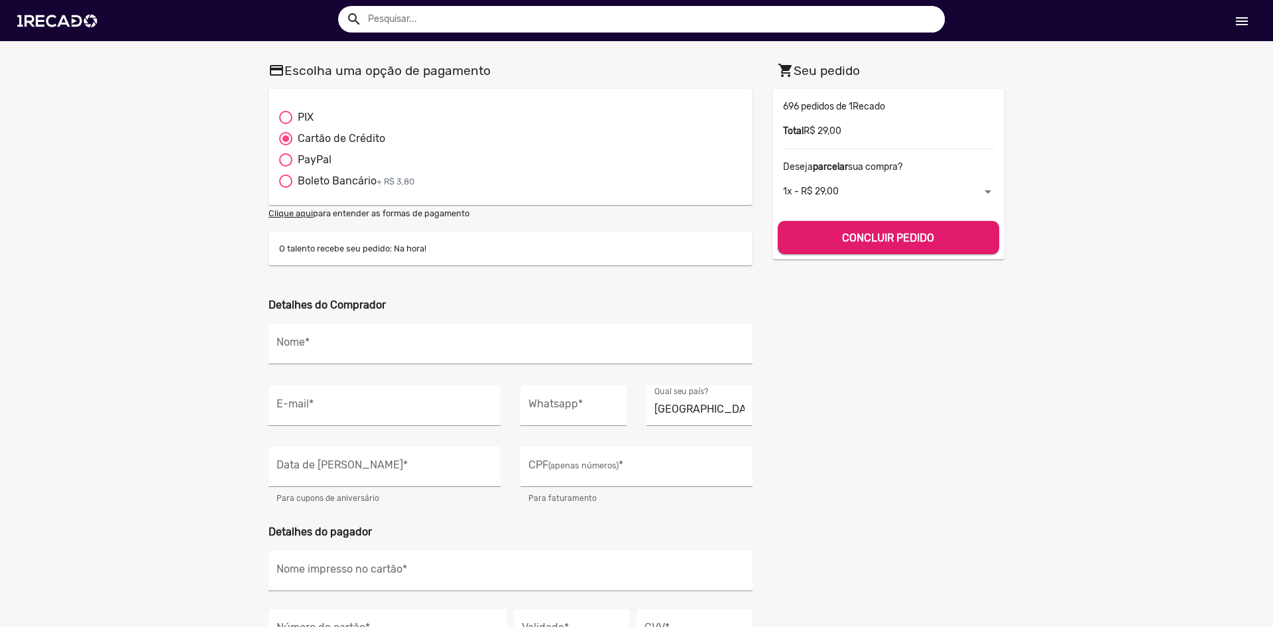
click at [351, 247] on p "O talento recebe seu pedido: Na hora!" at bounding box center [510, 248] width 463 height 13
click at [319, 342] on input "Nome *" at bounding box center [511, 347] width 468 height 17
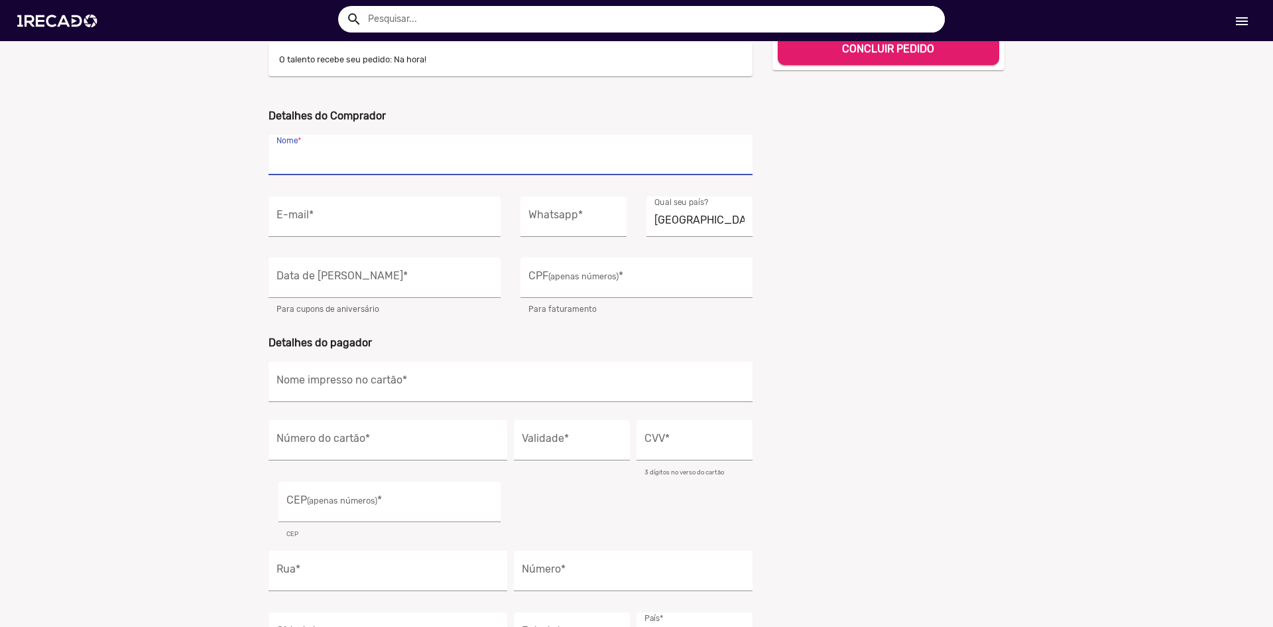
scroll to position [199, 0]
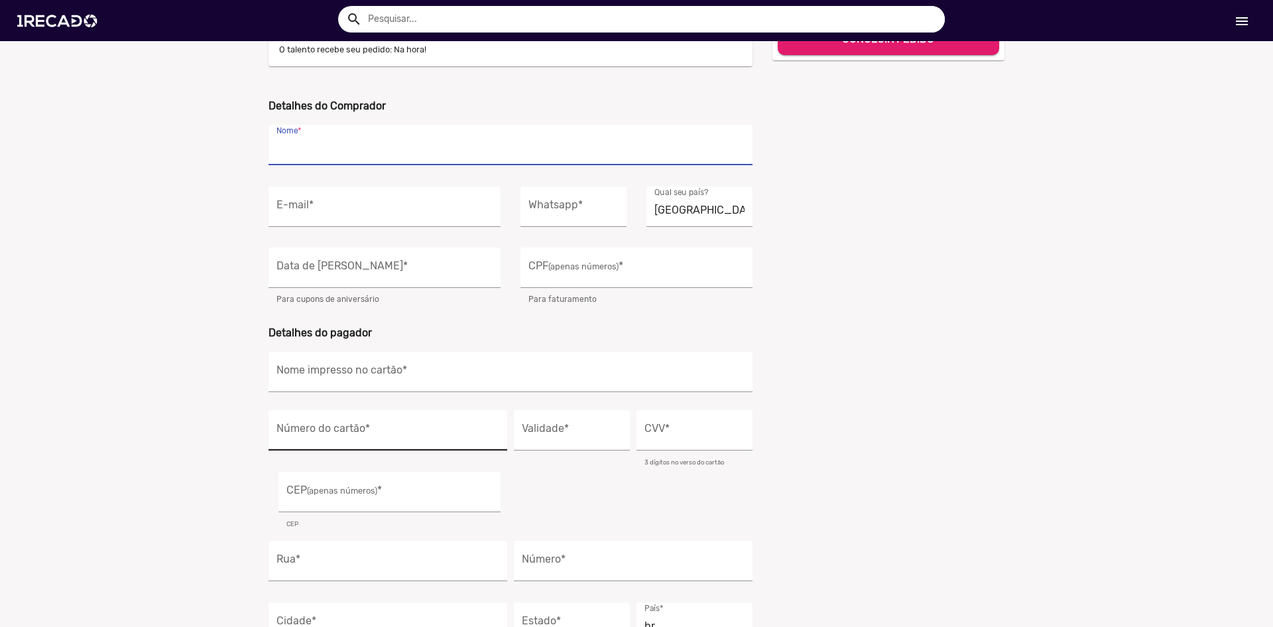
click at [362, 424] on div "Número do cartão *" at bounding box center [388, 430] width 223 height 40
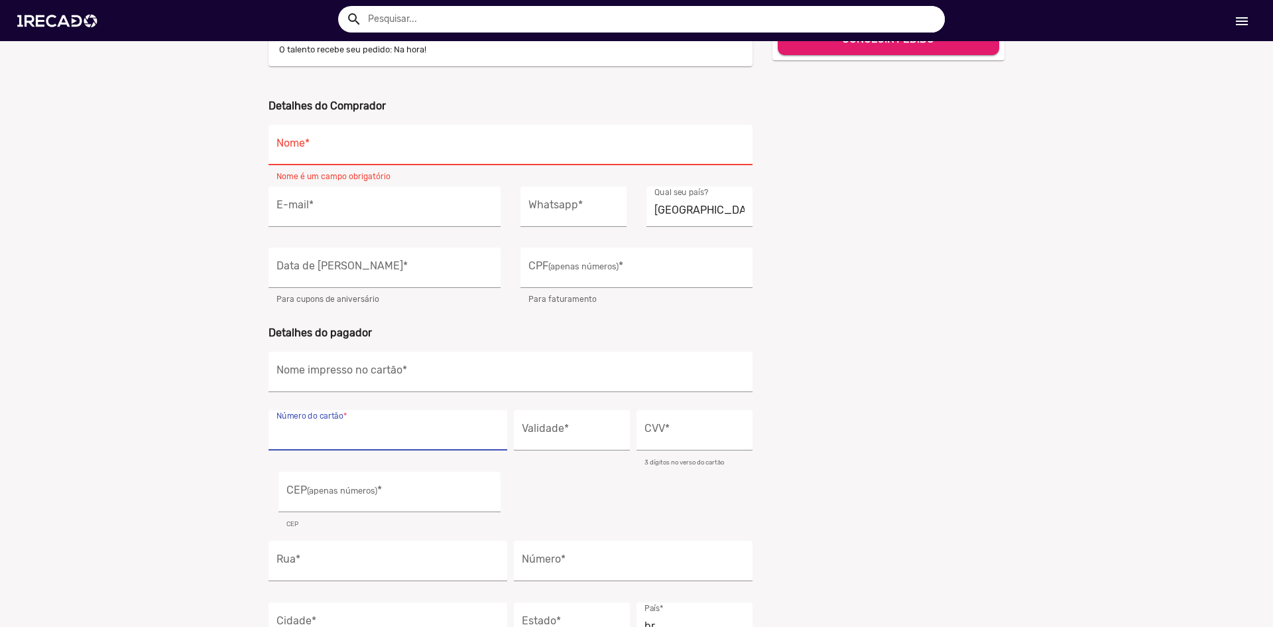
click at [359, 434] on input "Número do cartão *" at bounding box center [388, 433] width 223 height 17
type input "541.717.000-82"
type input "LUIS HENRIQUE GARCIA BARBOSA"
type input "5417-1700-0823-5878"
type input "03/20"
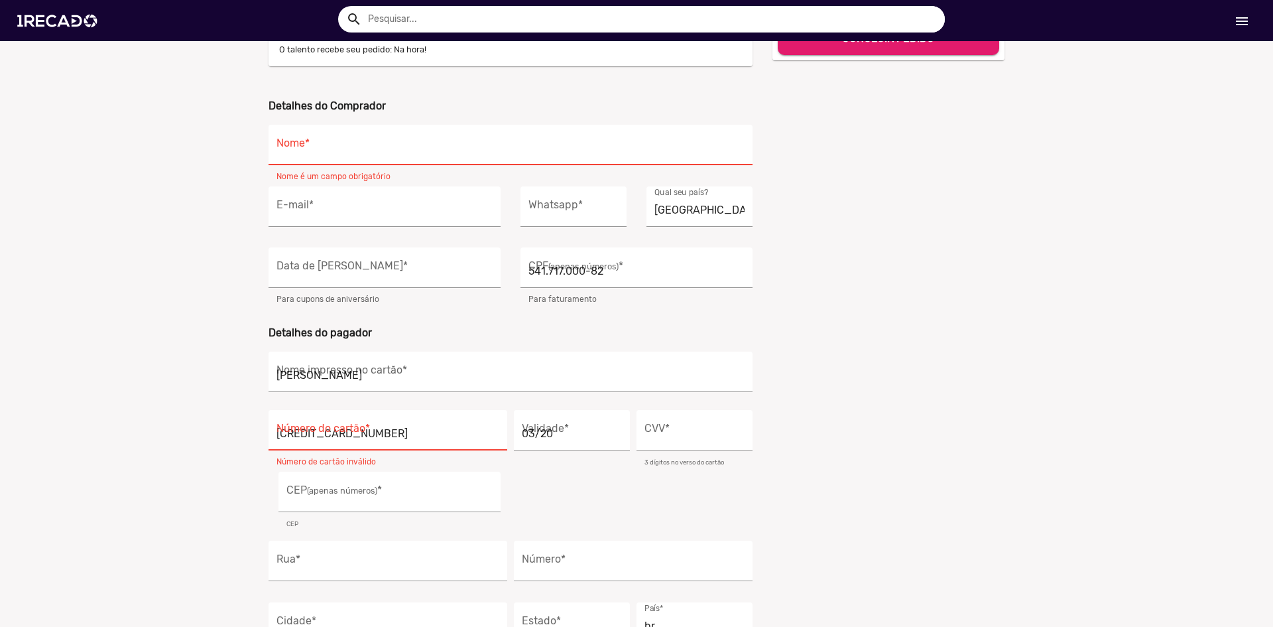
type input "543"
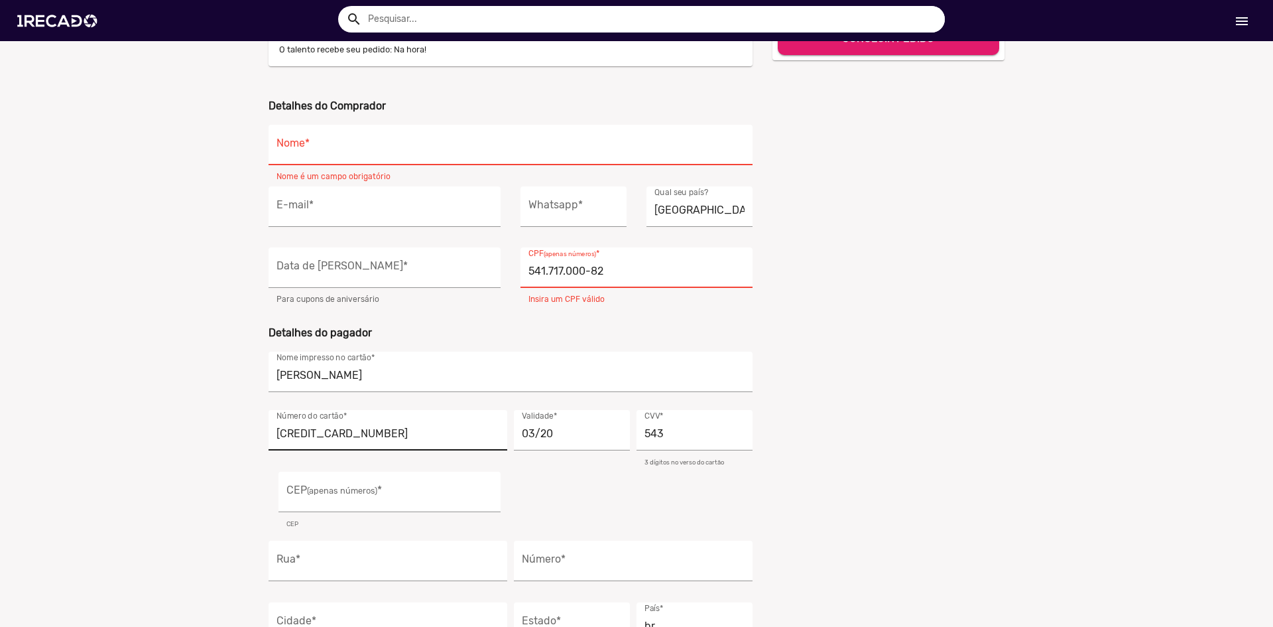
type input "03/30"
click at [410, 145] on input "Nome *" at bounding box center [511, 148] width 468 height 17
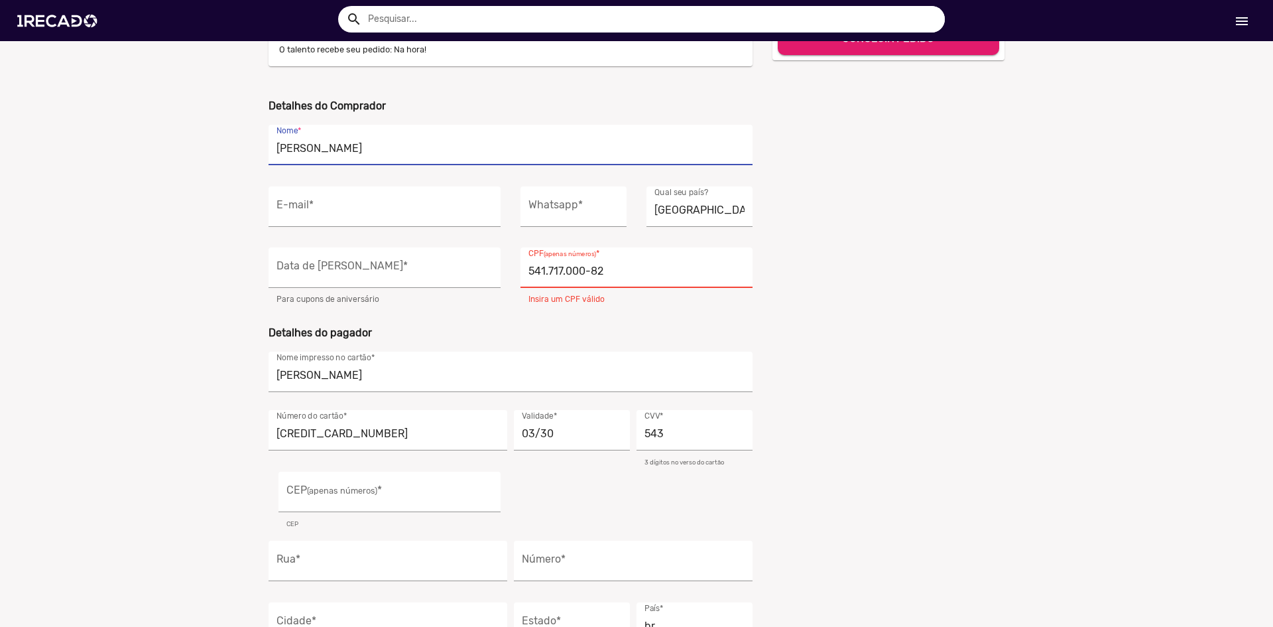
type input "[PERSON_NAME]"
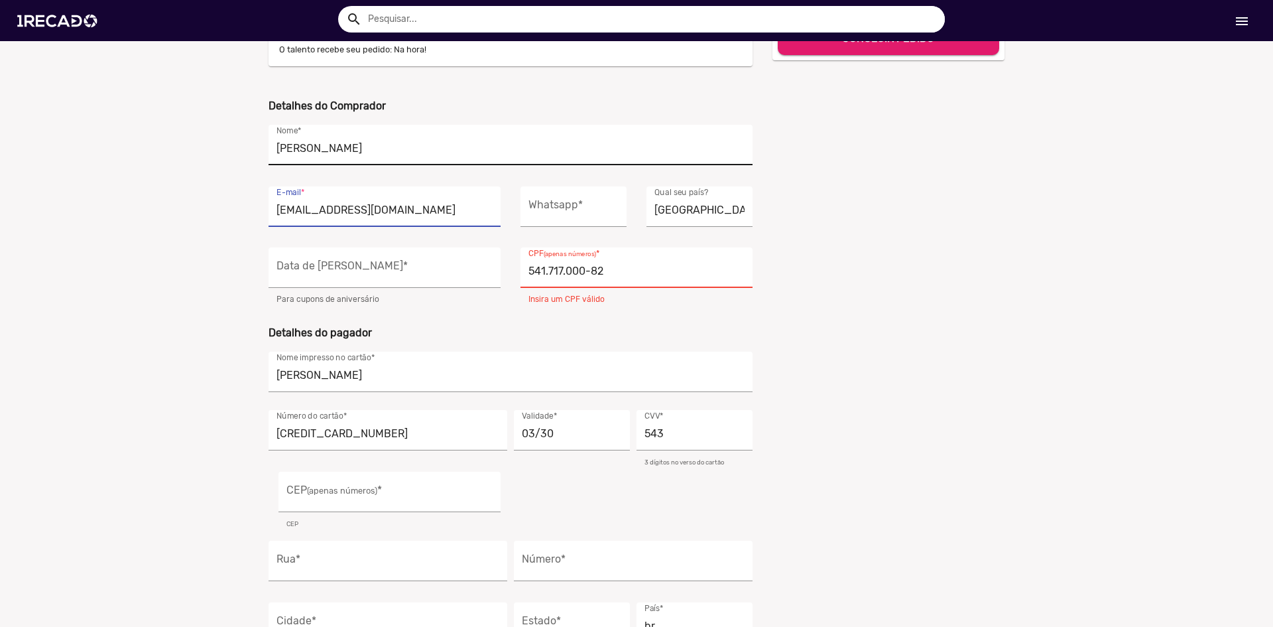
type input "henriquegarcia0401@gmail.com"
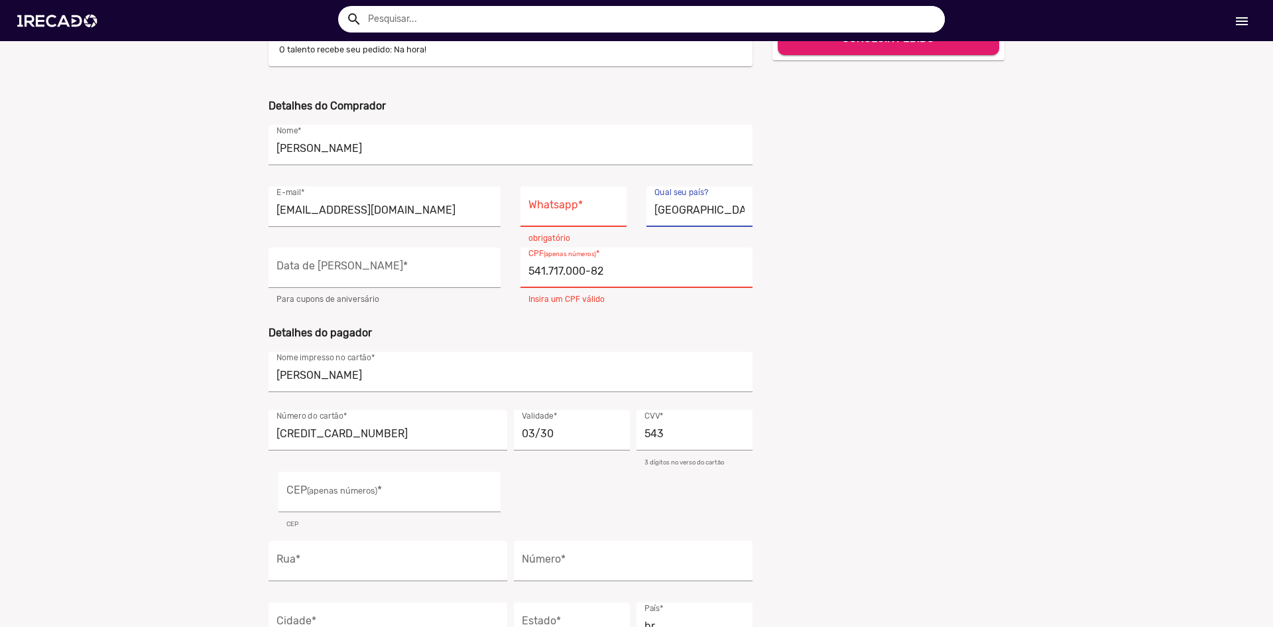
type input "Portugal"
click at [867, 279] on div "shopping_cart Seu pedido 2900 696 pedidos de 1Recado Total R$ 29,00 Deseja parc…" at bounding box center [889, 279] width 252 height 843
click at [710, 215] on input "Portugal" at bounding box center [700, 210] width 90 height 17
click at [645, 265] on input "541.717.000-82" at bounding box center [637, 271] width 216 height 17
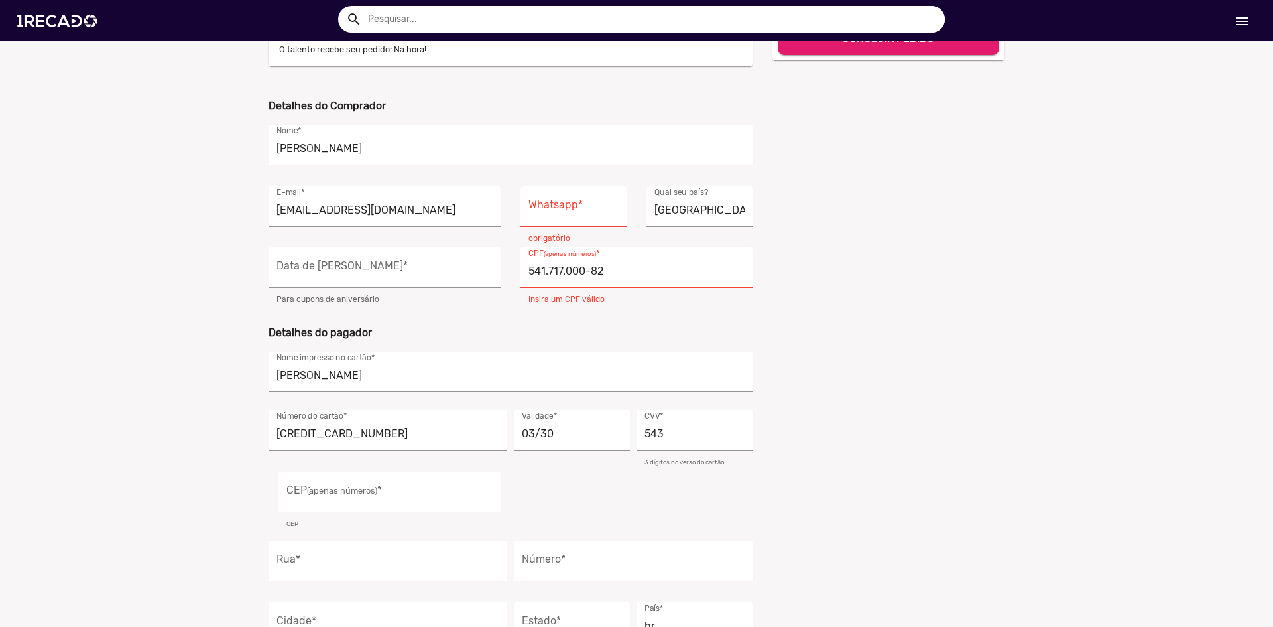
click at [643, 270] on input "541.717.000-82" at bounding box center [637, 271] width 216 height 17
type input "101.375.424-70"
click at [353, 249] on div "Data de Nascimento *" at bounding box center [385, 267] width 216 height 40
type input "04/01/2001"
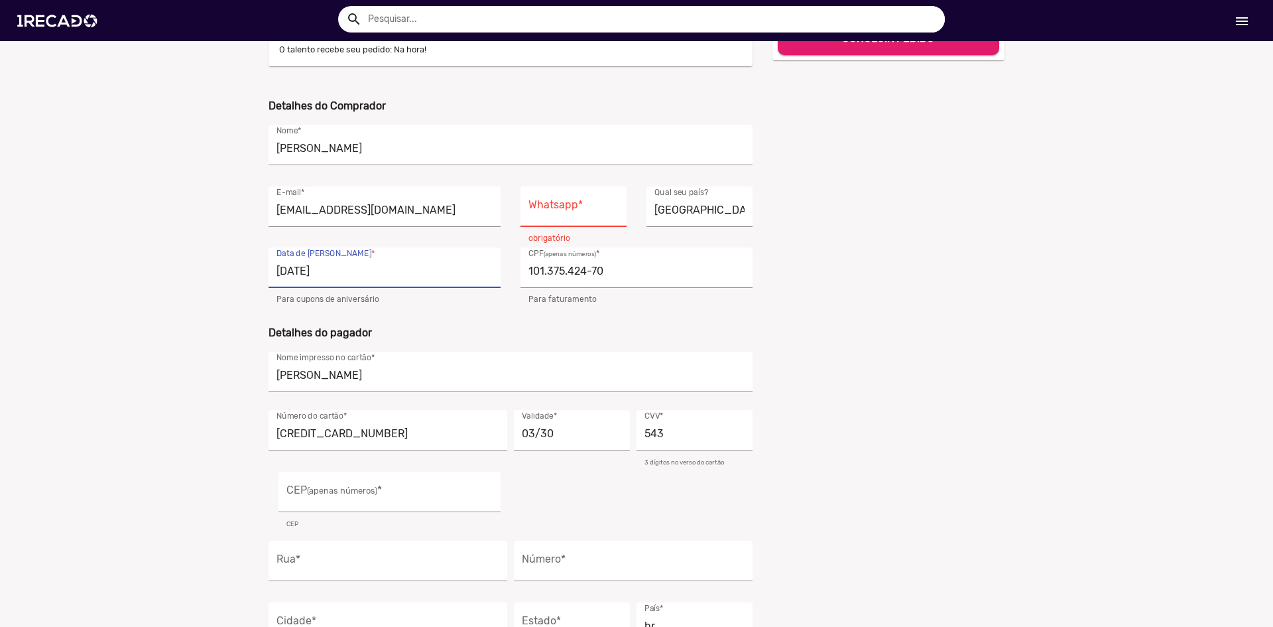
click at [582, 218] on input "Whatsapp *" at bounding box center [574, 210] width 90 height 17
click at [591, 169] on div "Luis Henrique Garcia Barbosa Nome *" at bounding box center [511, 154] width 484 height 59
click at [585, 197] on div "Whatsapp *" at bounding box center [574, 206] width 90 height 40
type input "(35)19102-9833"
drag, startPoint x: 601, startPoint y: 208, endPoint x: 474, endPoint y: 199, distance: 127.7
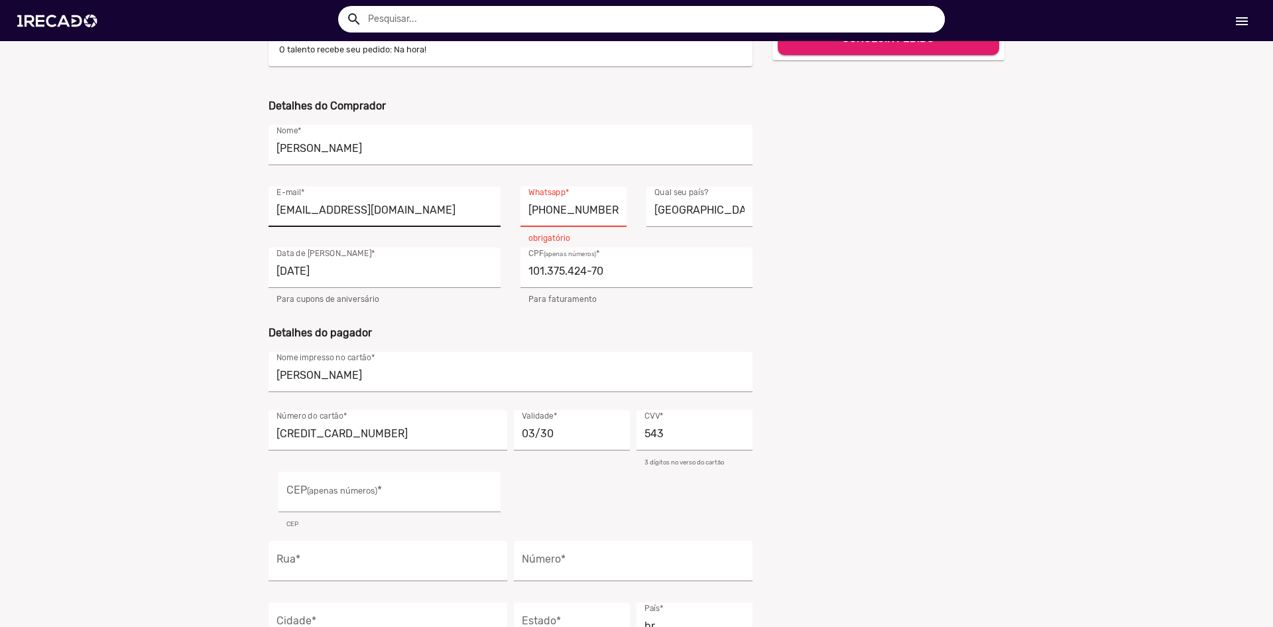
click at [474, 199] on div "henriquegarcia0401@gmail.com E-mail * (91)02983-37 Whatsapp * obrigatório Portu…" at bounding box center [511, 217] width 504 height 62
type input "(81)98510-3127"
click at [188, 274] on ur-checkout "credit_card Escolha uma opção de pagamento PIX Cartão de Crédito PayPal Boleto …" at bounding box center [636, 328] width 1273 height 973
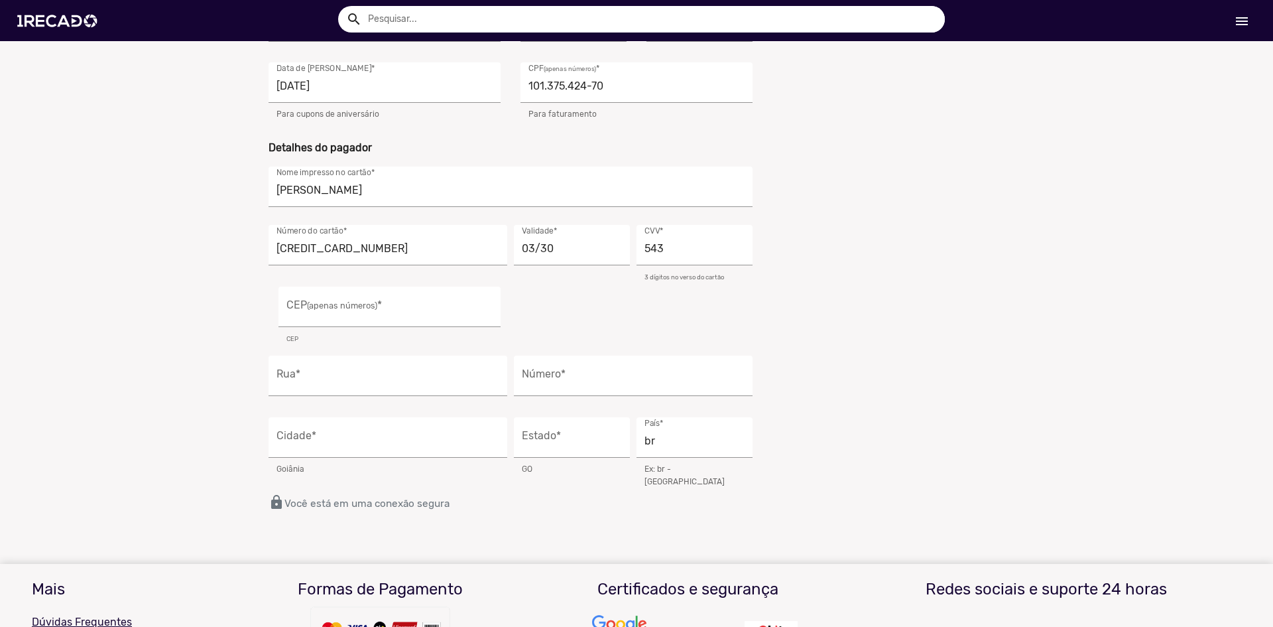
scroll to position [385, 0]
click at [399, 319] on div "CEP (apenas números) *" at bounding box center [389, 306] width 206 height 40
click at [403, 311] on input "CEP (apenas números) *" at bounding box center [389, 309] width 206 height 17
type input "50810-350"
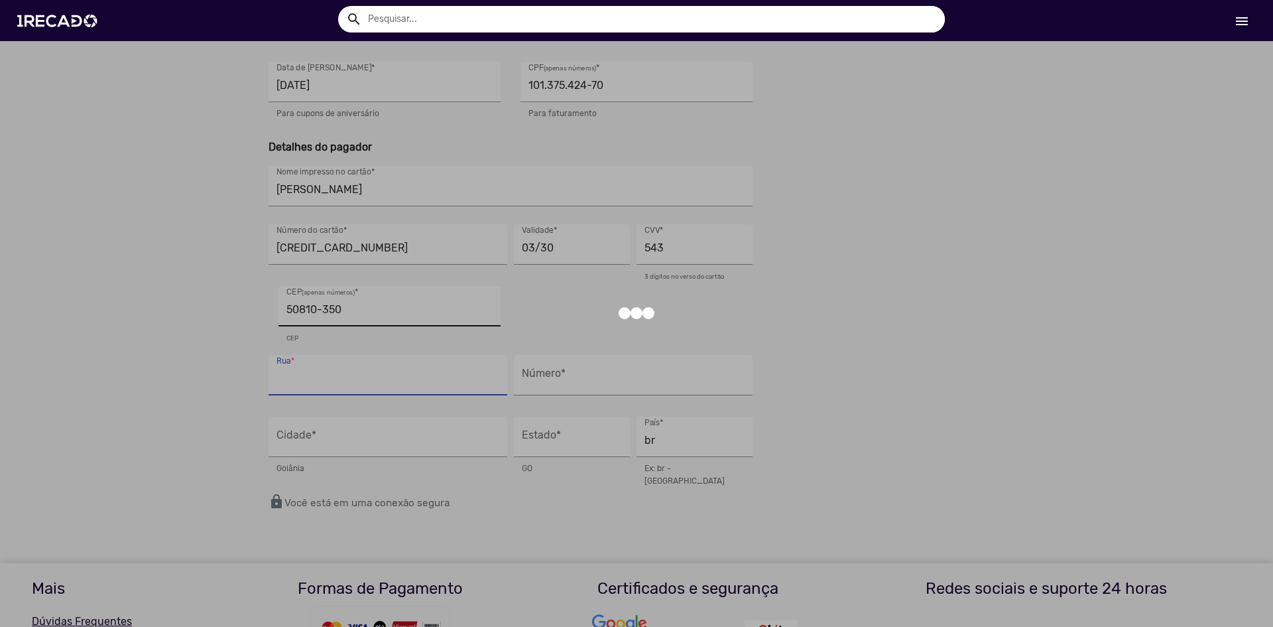
type input "Rua Divinolândia"
type input "Recife"
type input "PE"
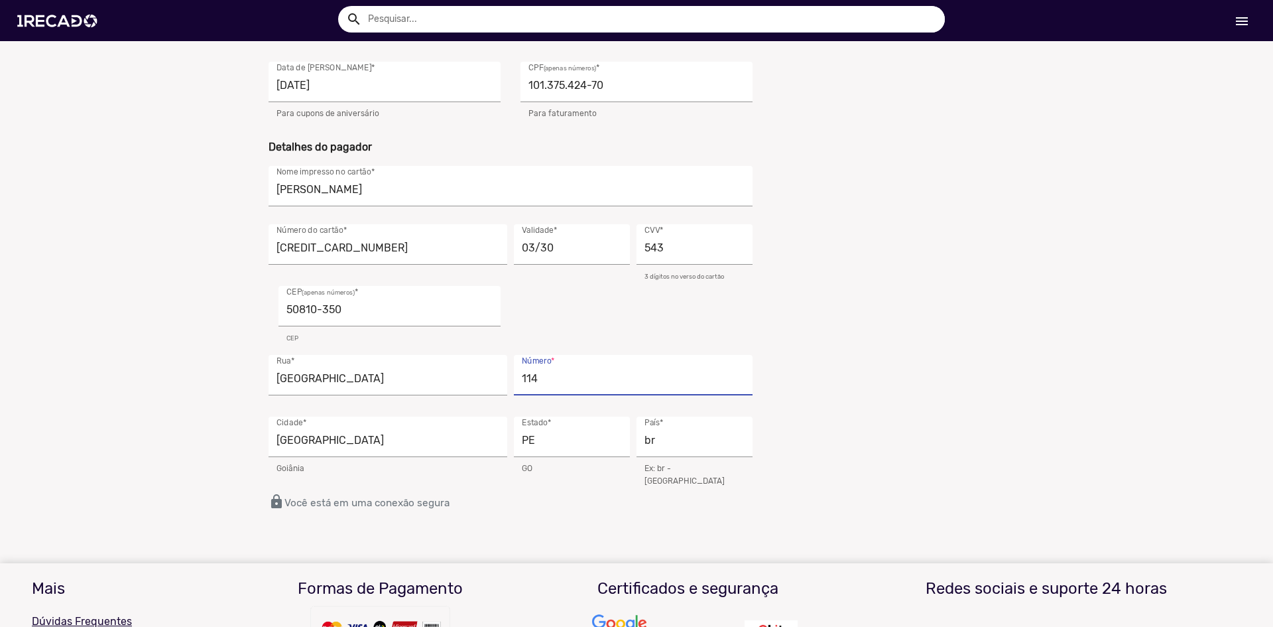
type input "114"
click at [813, 365] on div "shopping_cart Seu pedido 2900 696 pedidos de 1Recado Total R$ 29,00 Deseja parc…" at bounding box center [889, 93] width 252 height 843
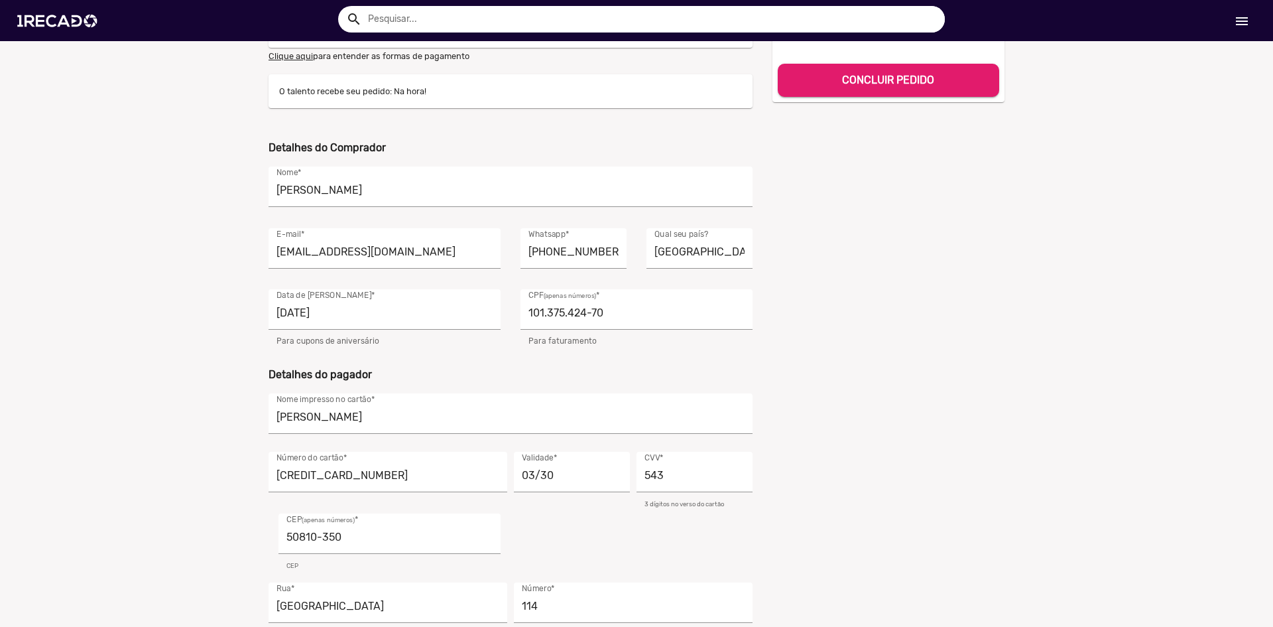
scroll to position [0, 0]
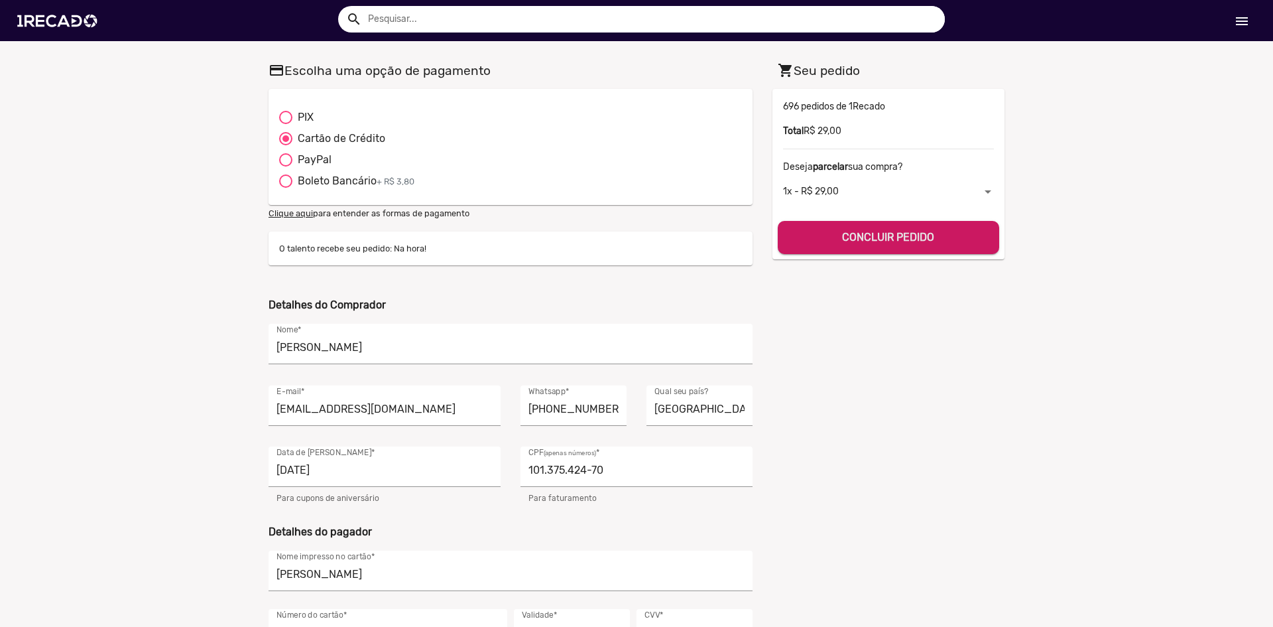
click at [913, 245] on button "CONCLUIR PEDIDO" at bounding box center [888, 237] width 221 height 33
type input "pt"
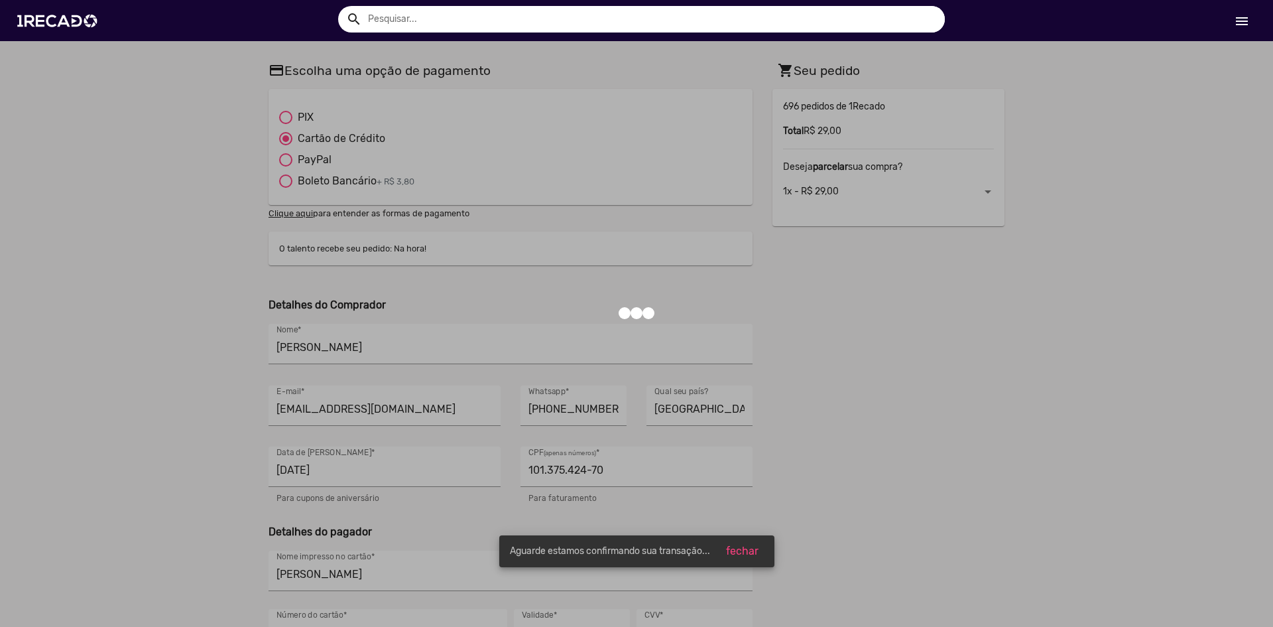
click at [844, 417] on div at bounding box center [636, 313] width 1273 height 627
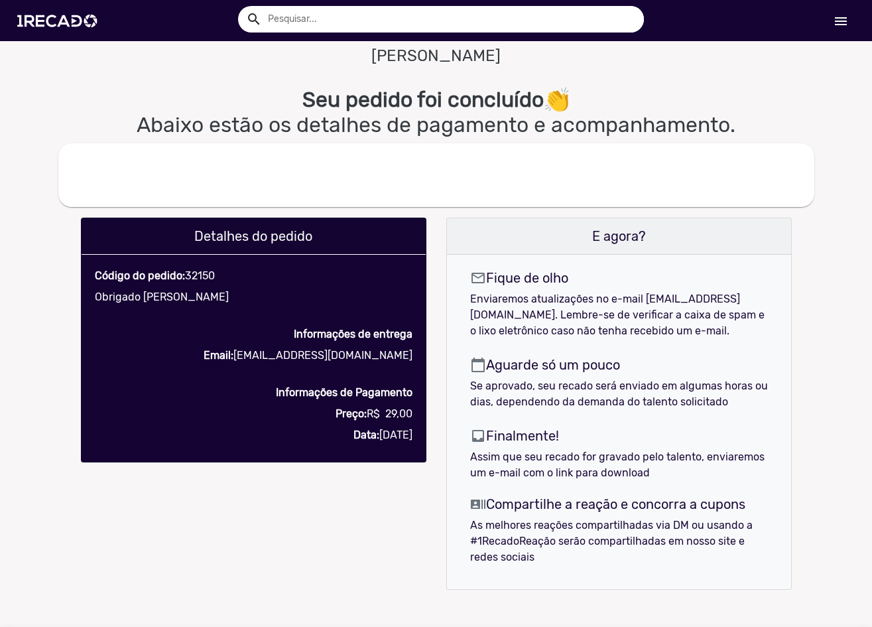
click at [637, 286] on p "mail_outline Fique de olho" at bounding box center [619, 278] width 298 height 21
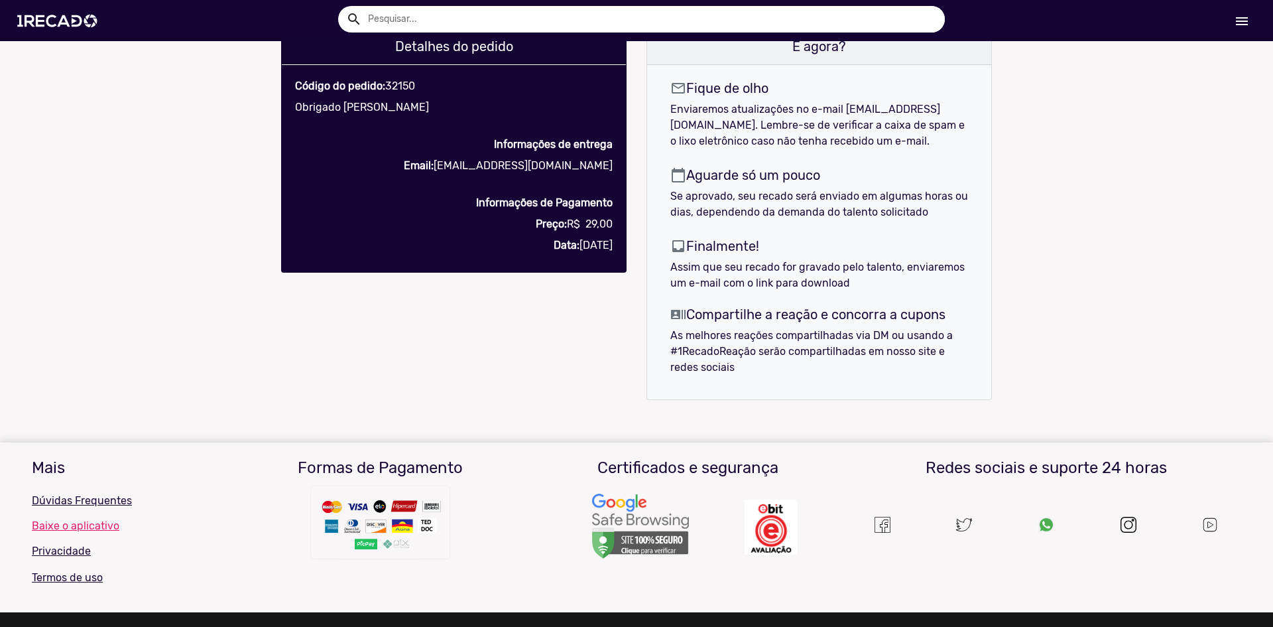
scroll to position [199, 0]
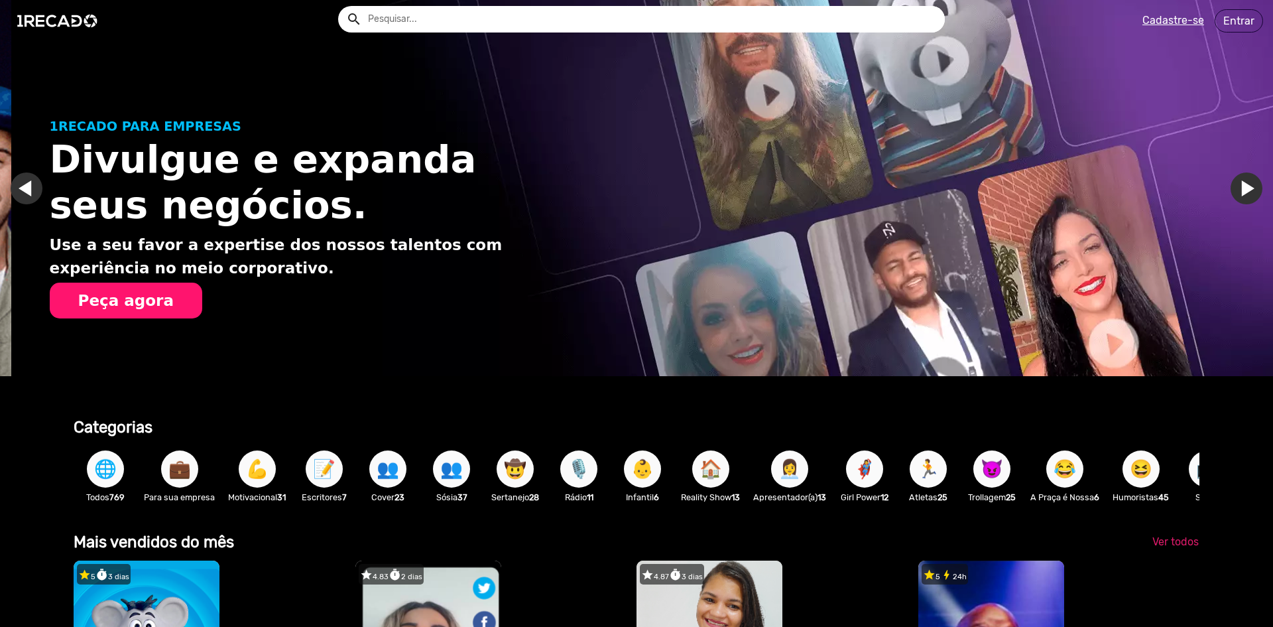
scroll to position [0, 1263]
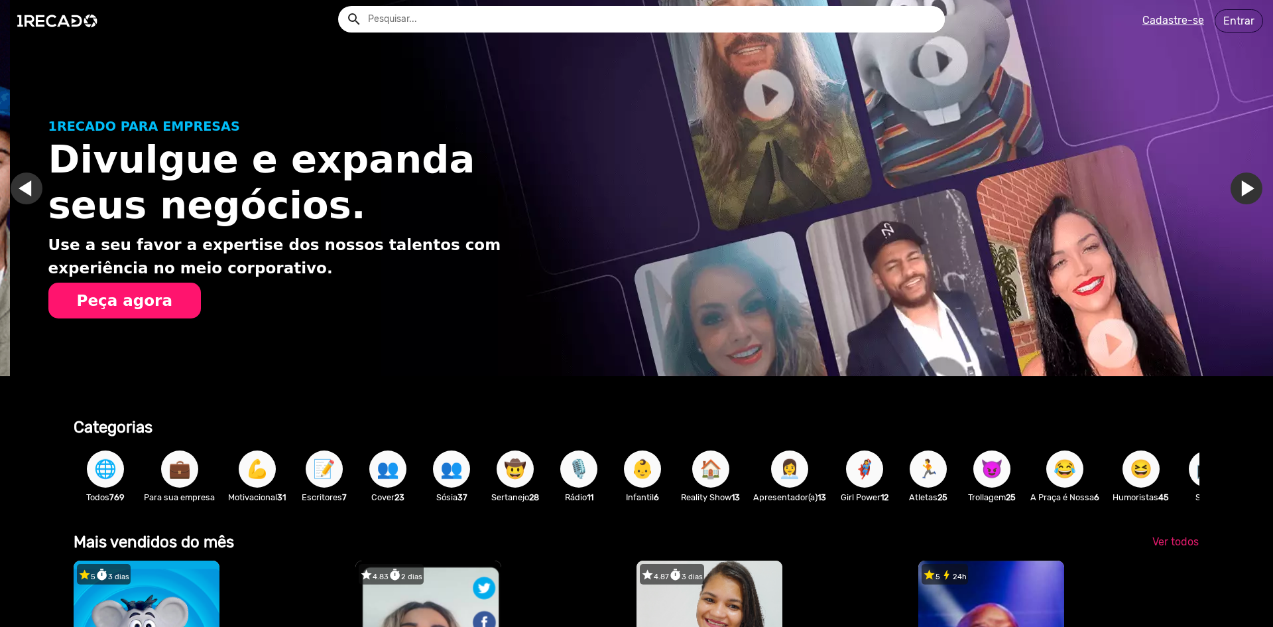
click at [1001, 475] on span "😈" at bounding box center [992, 468] width 23 height 37
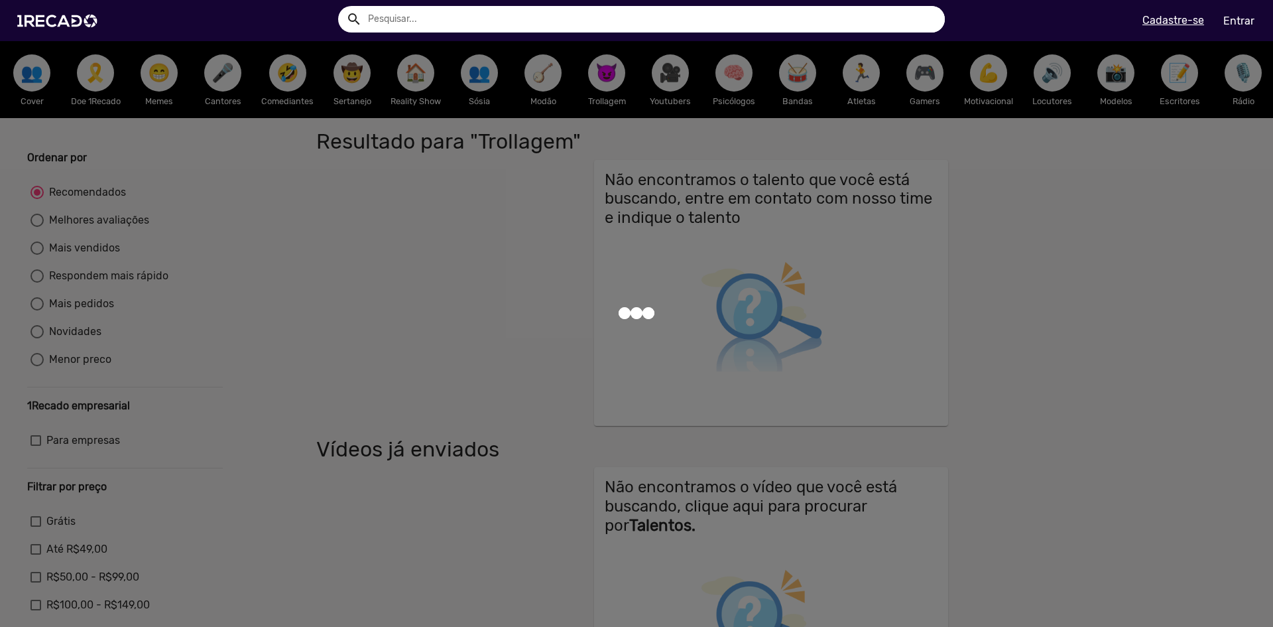
click at [1001, 473] on div at bounding box center [636, 313] width 1273 height 627
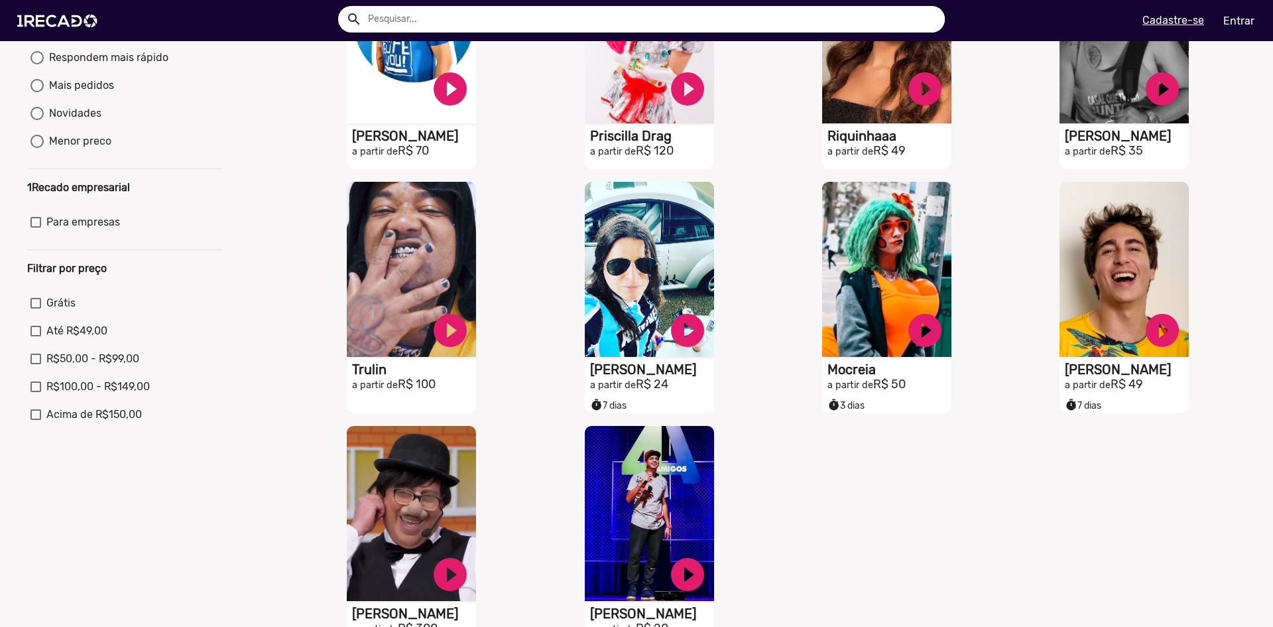
scroll to position [332, 0]
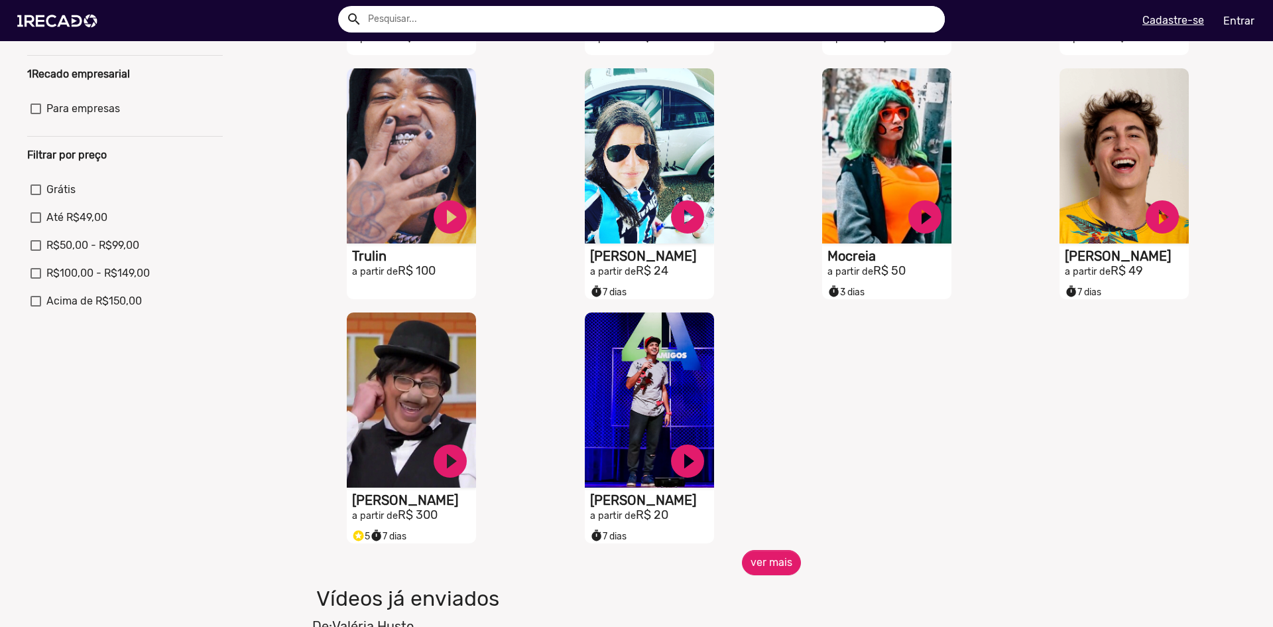
drag, startPoint x: 749, startPoint y: 403, endPoint x: 759, endPoint y: 397, distance: 11.0
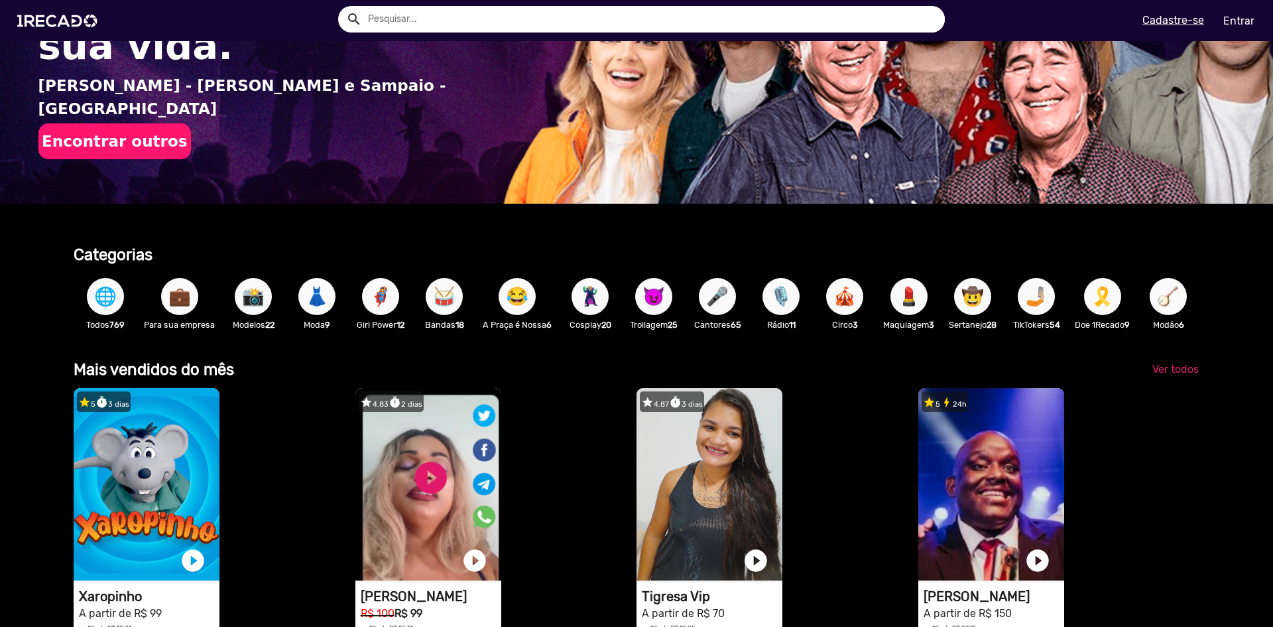
scroll to position [398, 0]
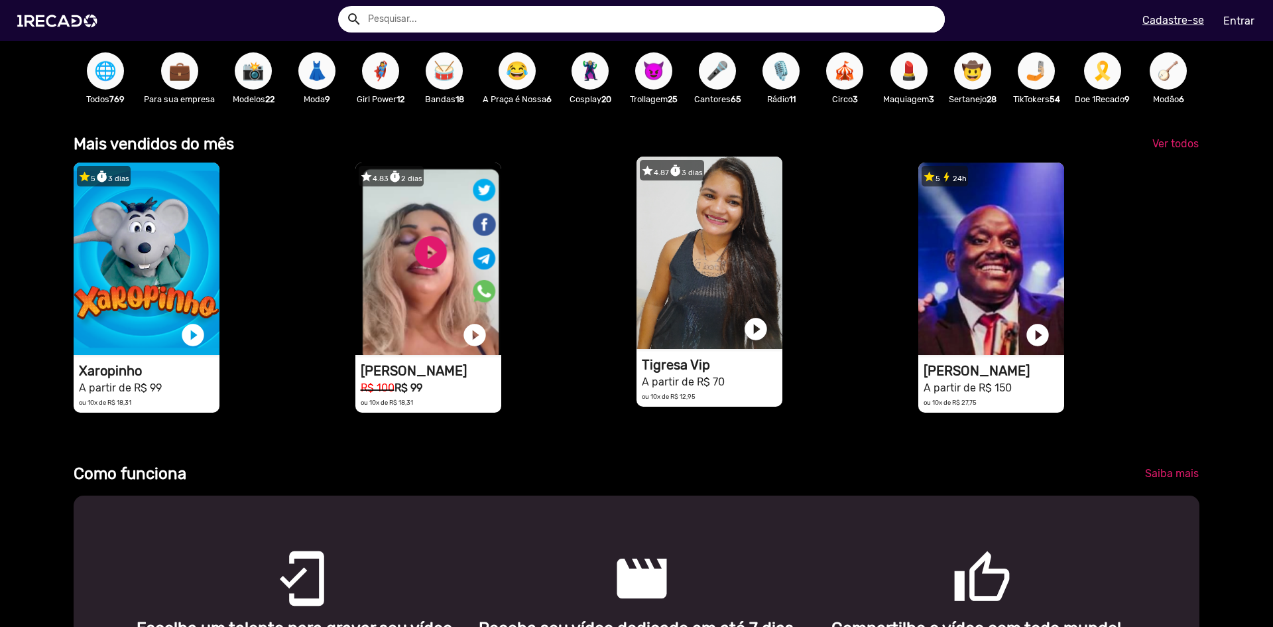
click at [681, 373] on h1 "Tigresa Vip" at bounding box center [712, 365] width 141 height 16
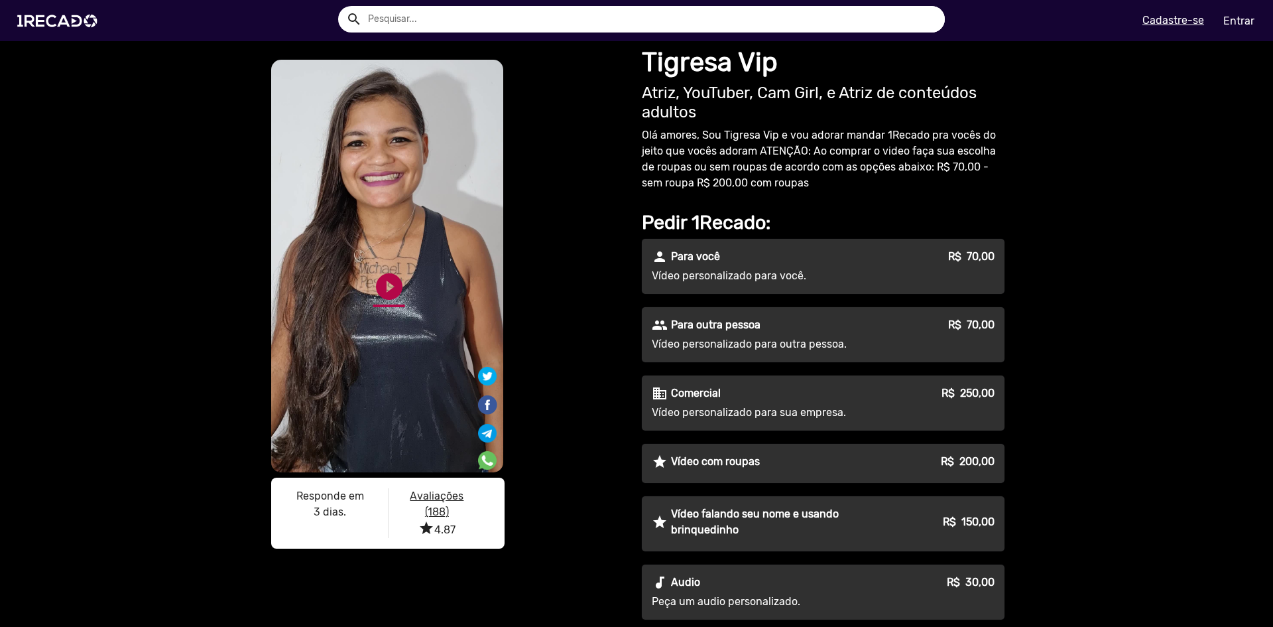
click at [373, 282] on link "play_circle_filled" at bounding box center [389, 287] width 32 height 32
click at [389, 281] on link "pause_circle" at bounding box center [389, 287] width 32 height 32
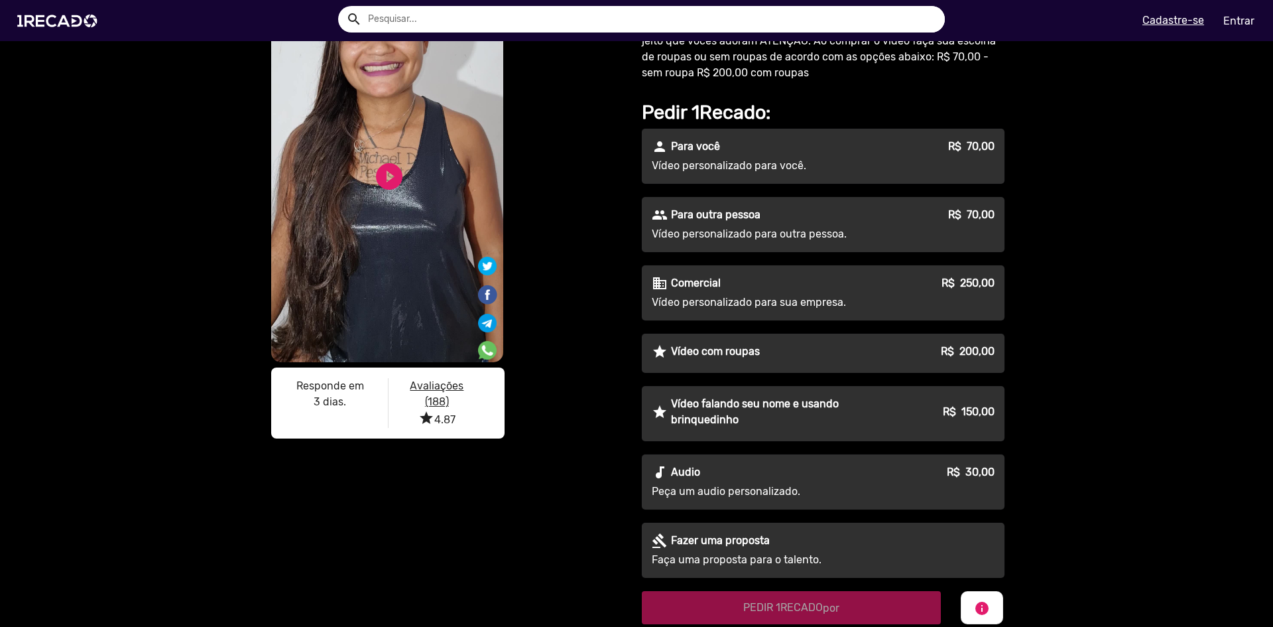
scroll to position [133, 0]
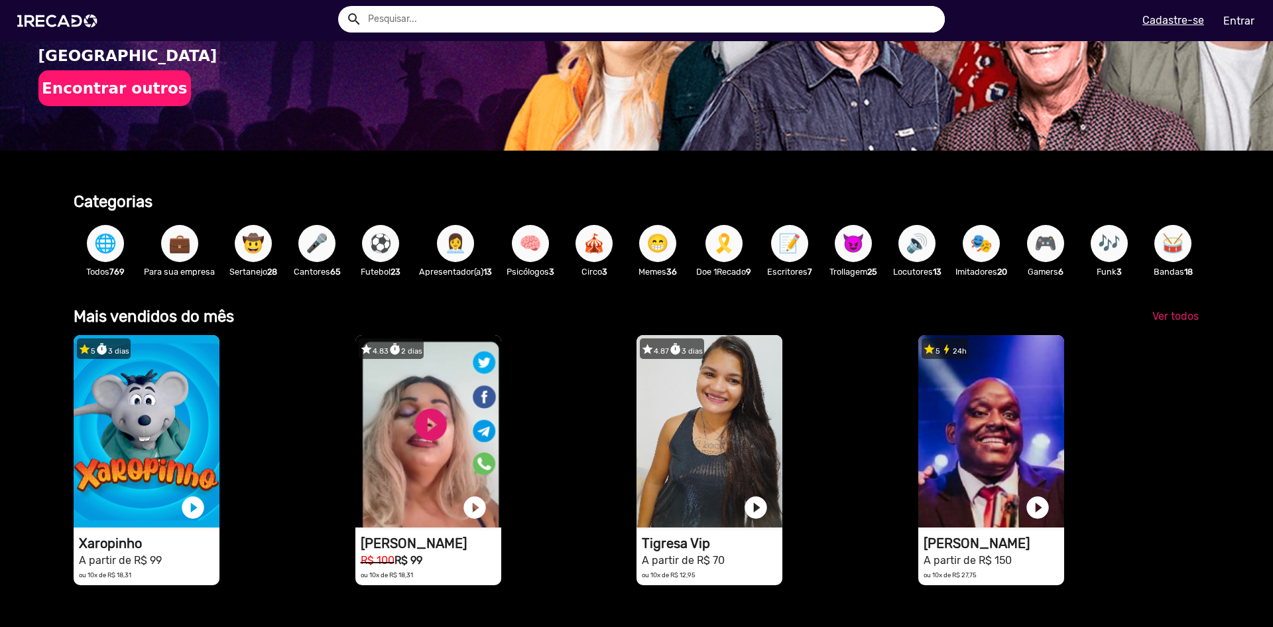
scroll to position [398, 0]
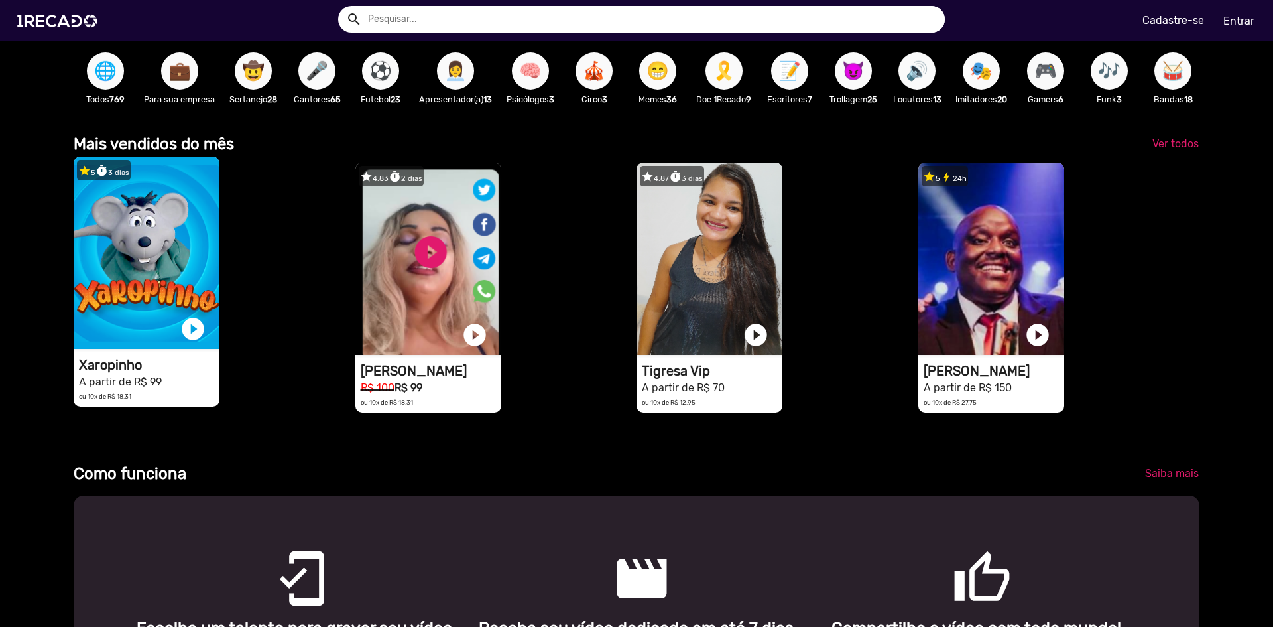
click at [160, 296] on video "1RECADO vídeos dedicados para fãs e empresas" at bounding box center [147, 253] width 146 height 192
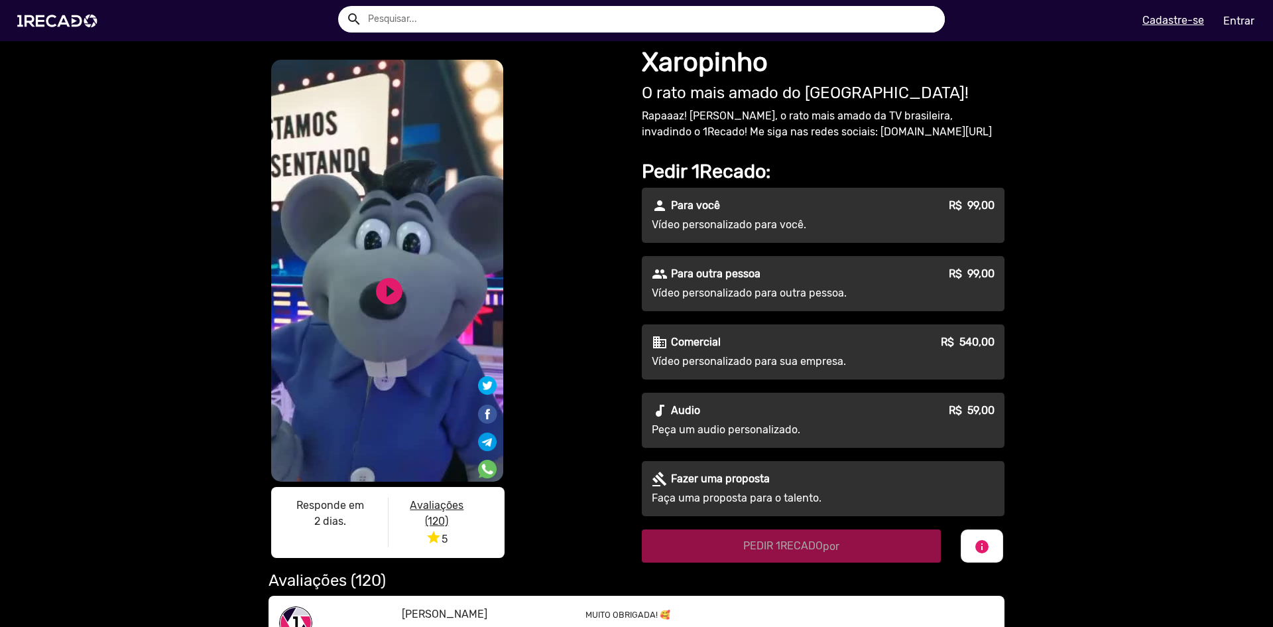
click at [363, 300] on div "play_circle_filled" at bounding box center [367, 286] width 40 height 50
click at [385, 288] on link "play_circle_filled" at bounding box center [389, 291] width 32 height 32
click at [382, 283] on link "pause_circle" at bounding box center [389, 291] width 32 height 32
click at [82, 19] on img at bounding box center [60, 21] width 100 height 56
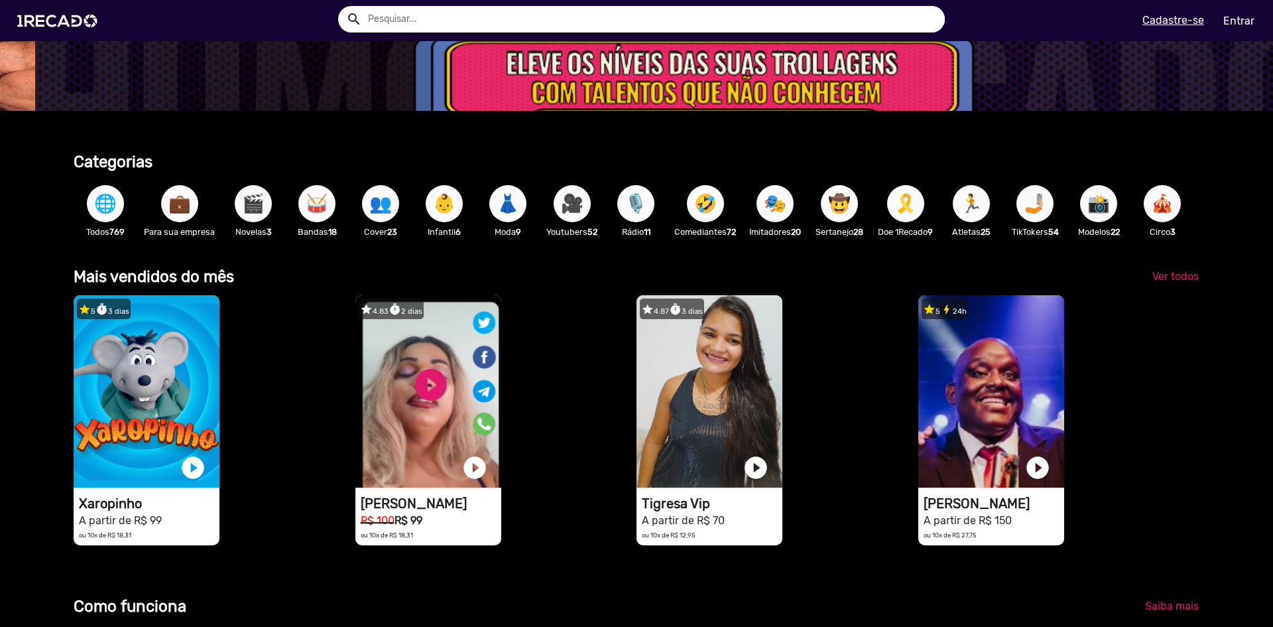
scroll to position [0, 3790]
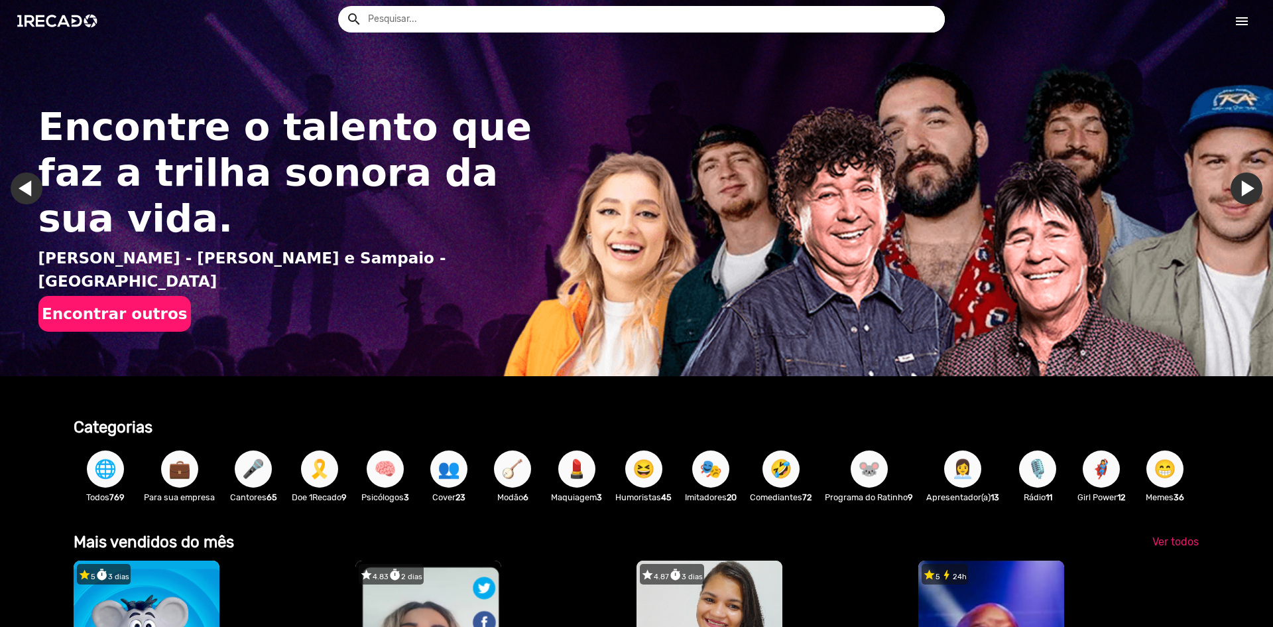
drag, startPoint x: 1083, startPoint y: 471, endPoint x: 846, endPoint y: 525, distance: 242.9
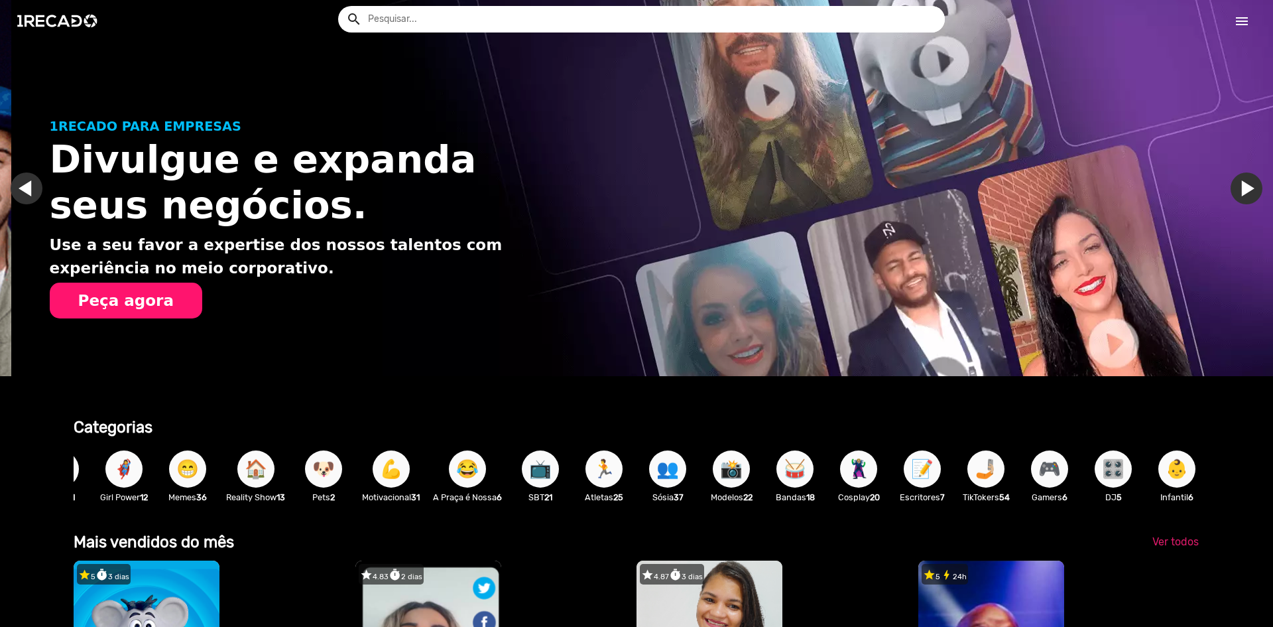
scroll to position [0, 1263]
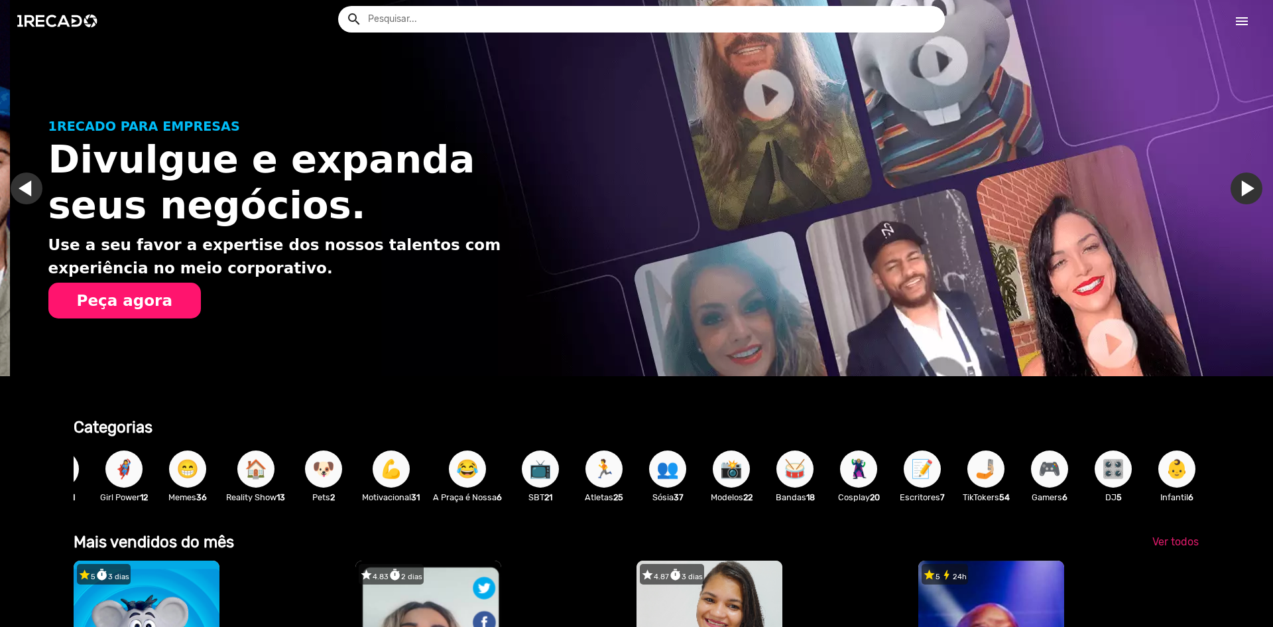
drag, startPoint x: 457, startPoint y: 485, endPoint x: 647, endPoint y: 482, distance: 189.7
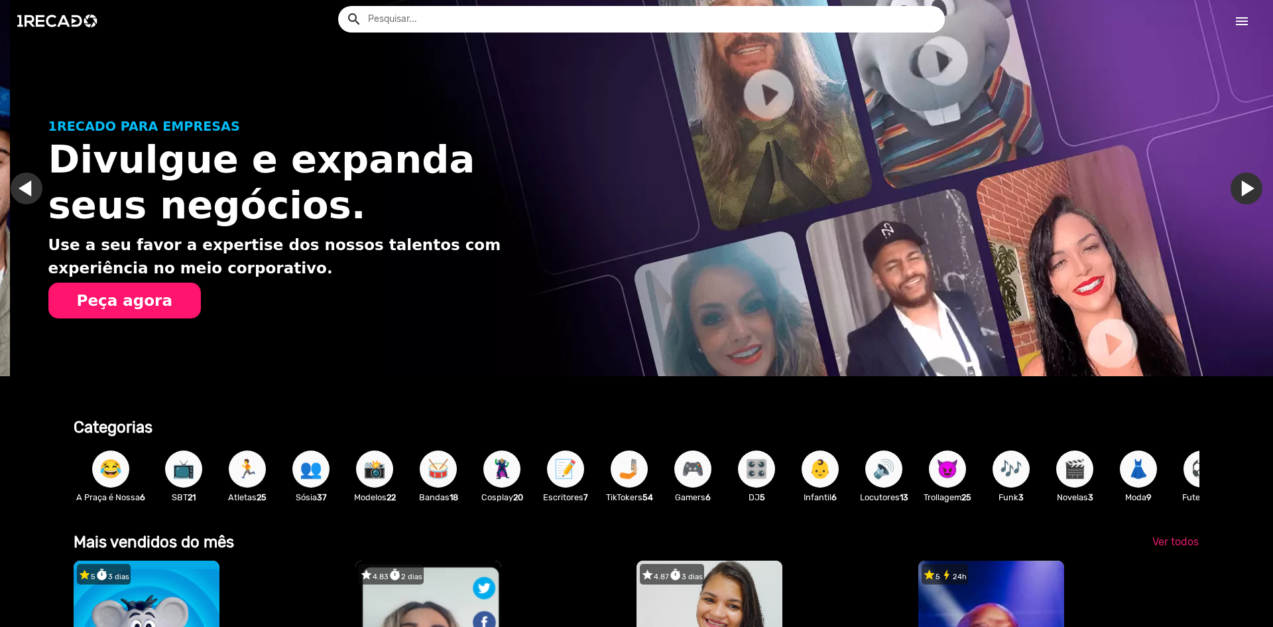
scroll to position [0, 1589]
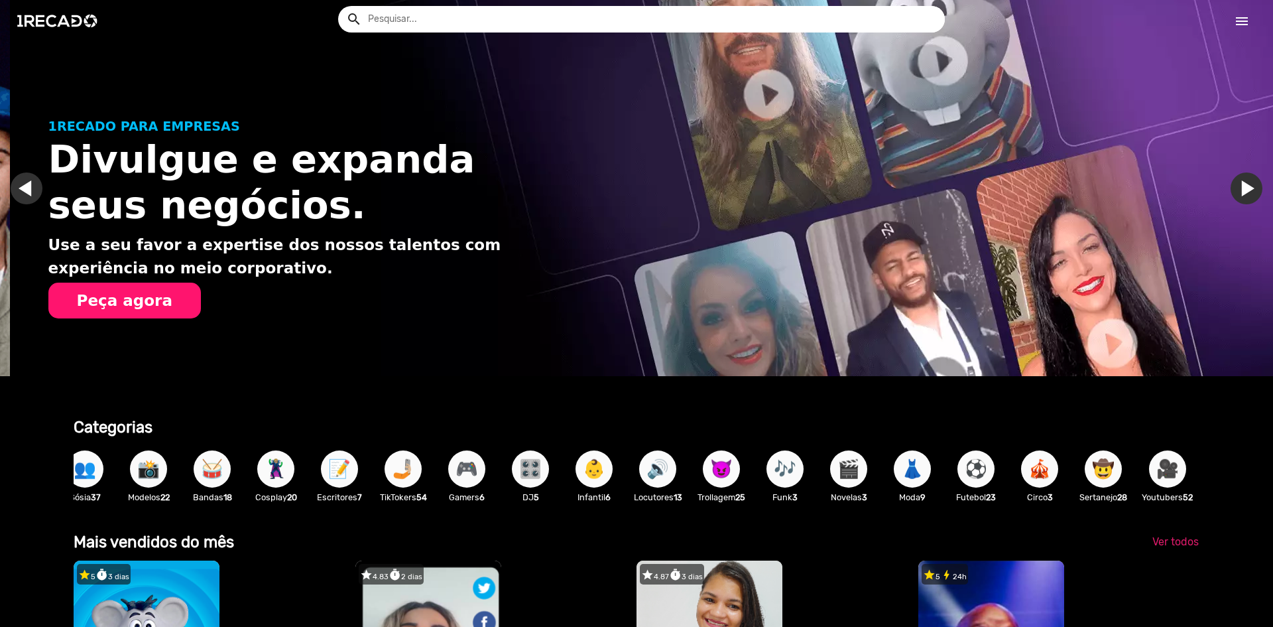
drag, startPoint x: 885, startPoint y: 472, endPoint x: 1009, endPoint y: 475, distance: 124.1
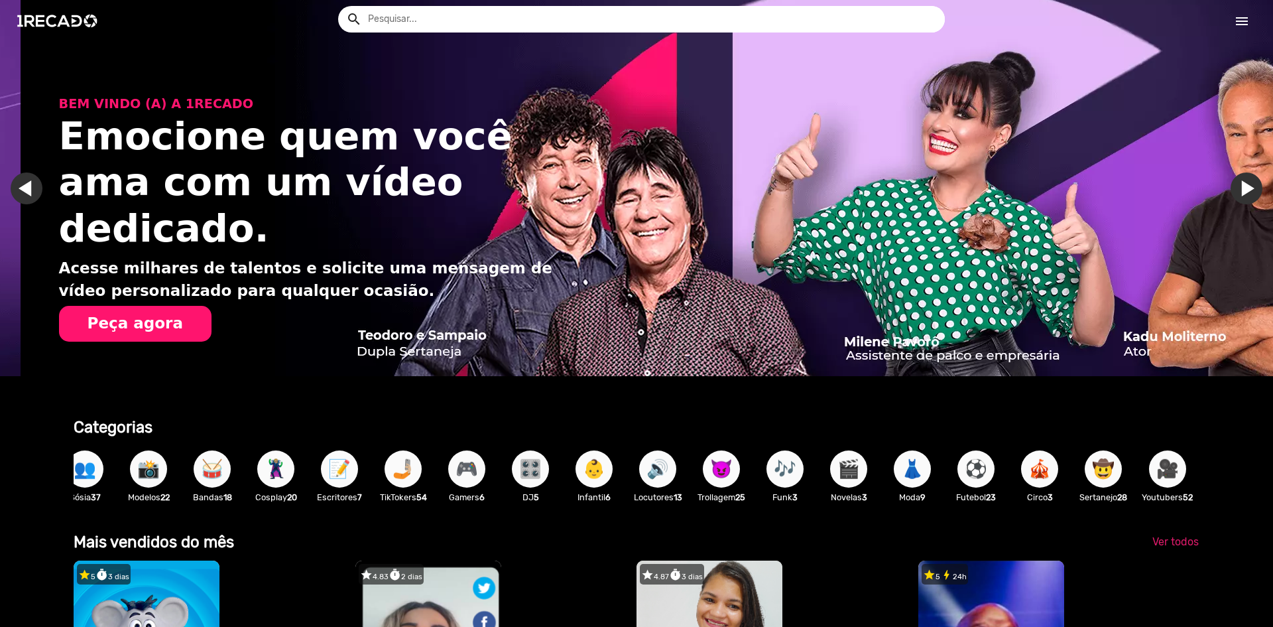
scroll to position [0, 2527]
click at [710, 464] on span "😈" at bounding box center [721, 468] width 23 height 37
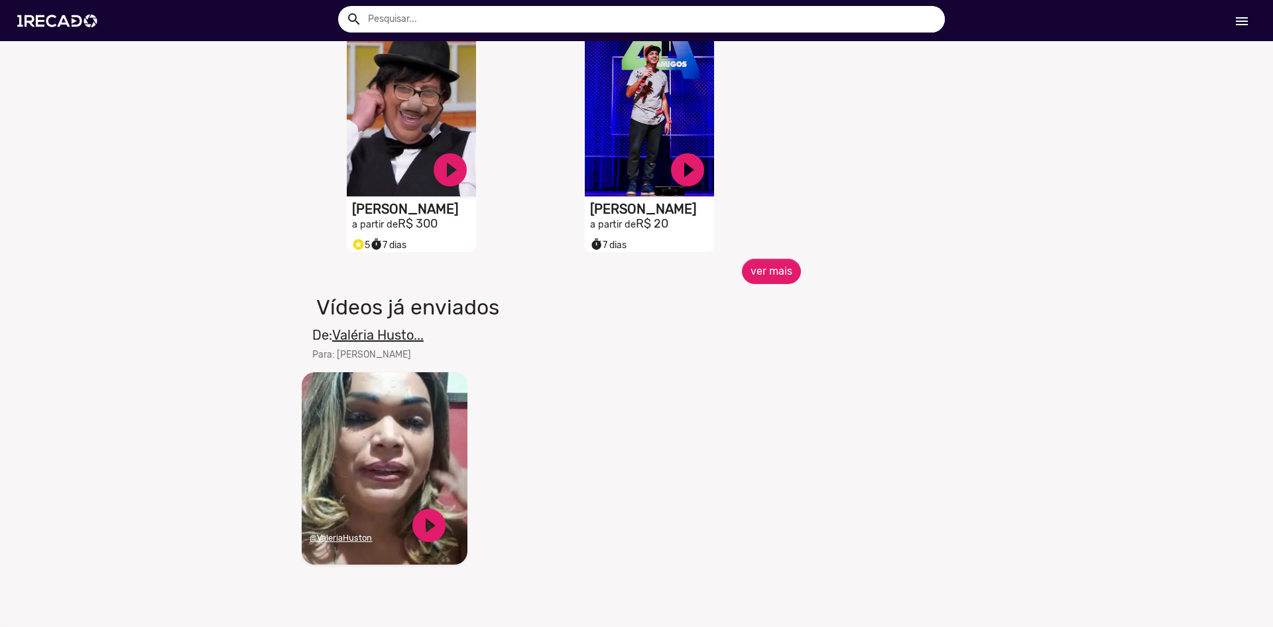
scroll to position [663, 0]
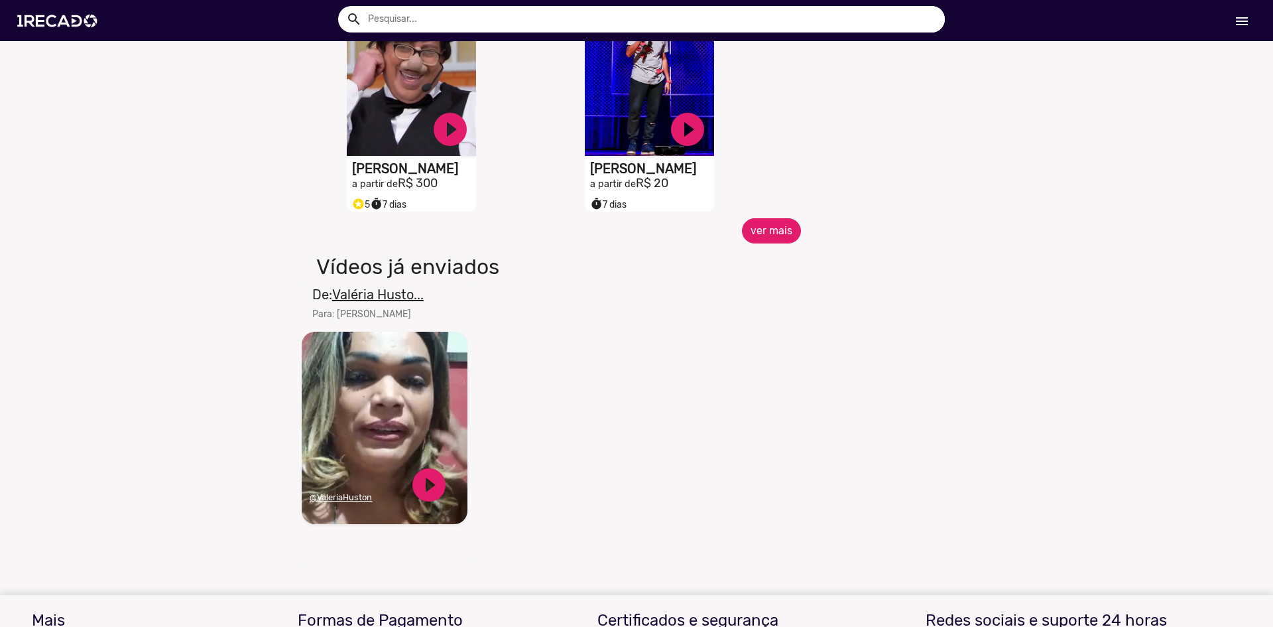
click at [787, 241] on button "ver mais" at bounding box center [771, 230] width 59 height 25
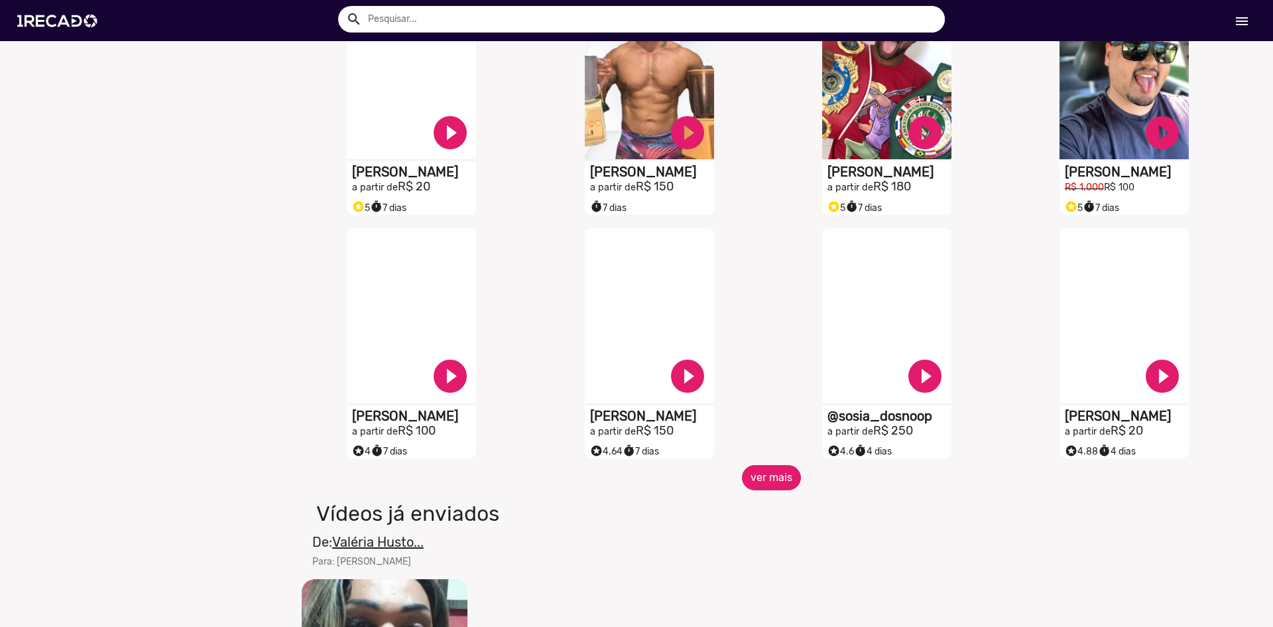
scroll to position [995, 0]
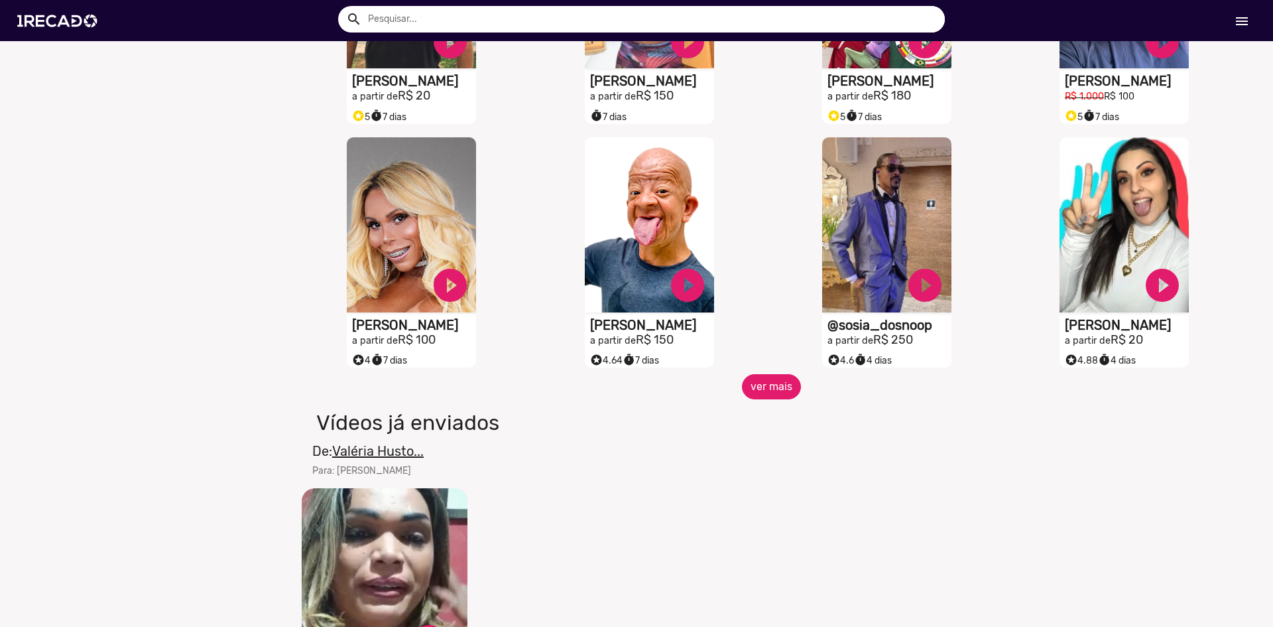
click at [783, 397] on button "ver mais" at bounding box center [771, 386] width 59 height 25
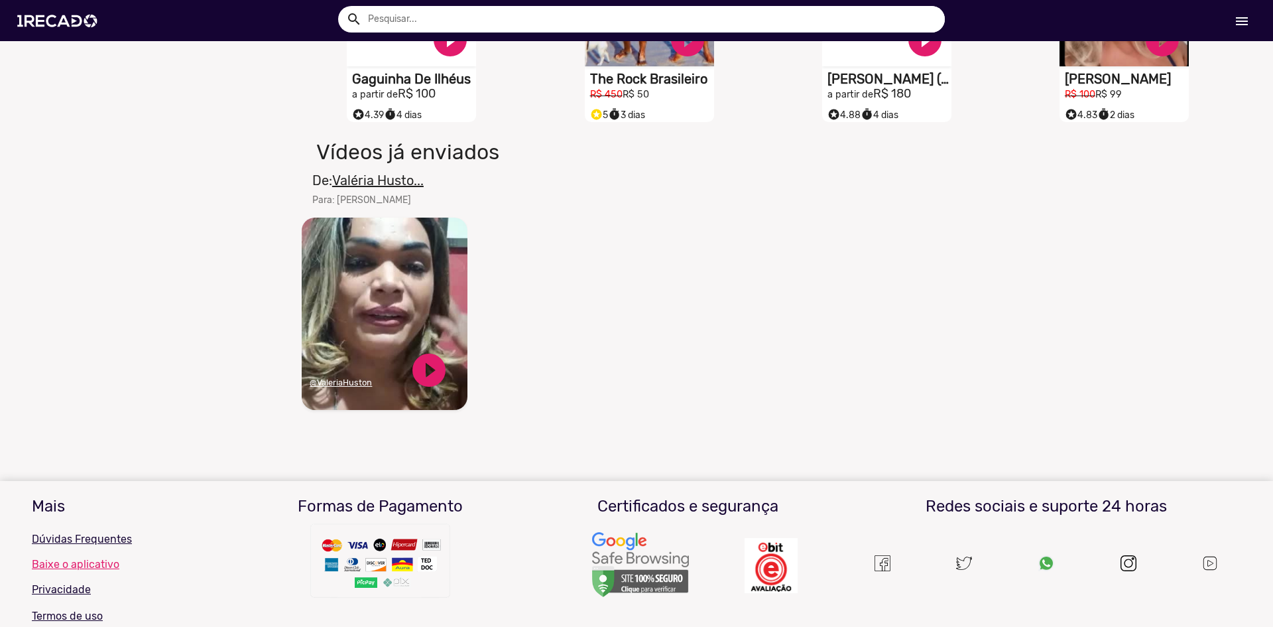
scroll to position [1194, 0]
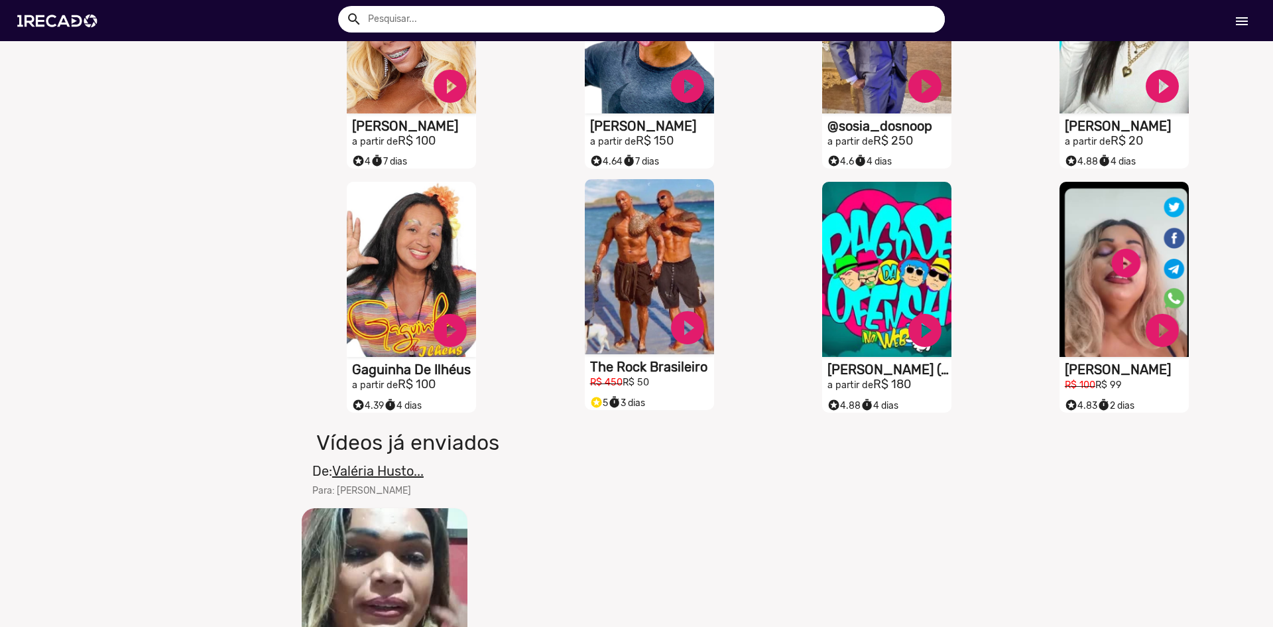
click at [654, 375] on h1 "The Rock Brasileiro" at bounding box center [652, 367] width 124 height 16
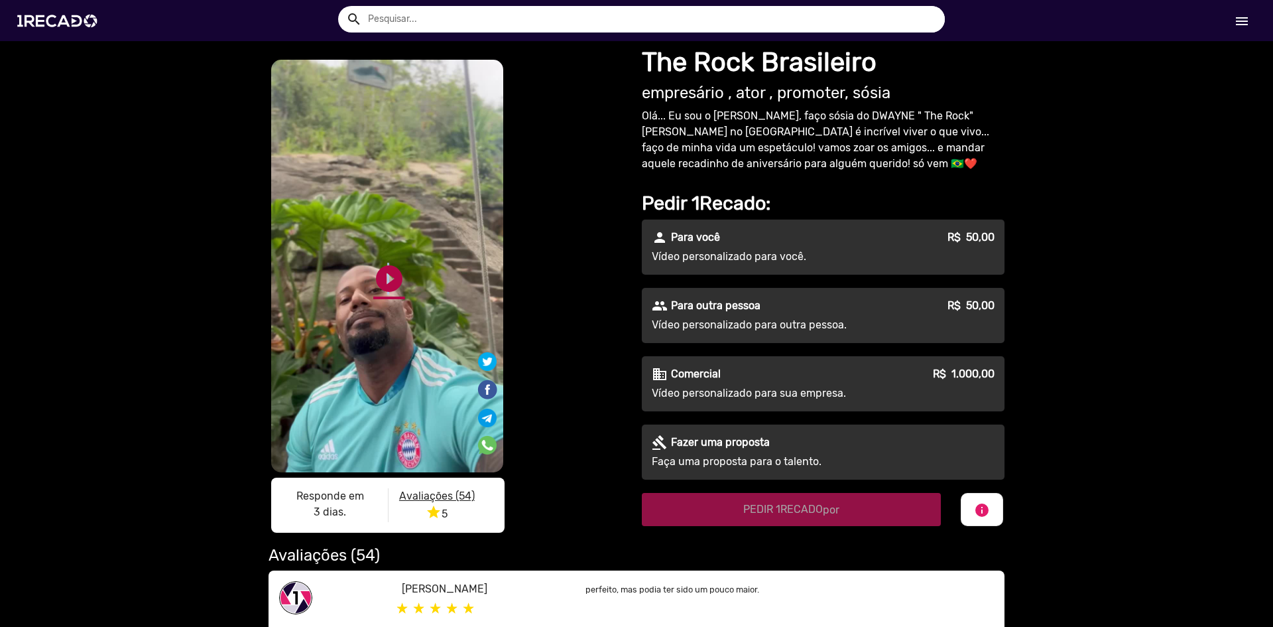
click at [382, 281] on link "play_circle_filled" at bounding box center [389, 279] width 32 height 32
click at [382, 281] on link "pause_circle" at bounding box center [389, 279] width 32 height 32
click at [384, 283] on link "play_circle_filled" at bounding box center [389, 279] width 32 height 32
click at [438, 489] on u "Avaliações (54)" at bounding box center [437, 495] width 76 height 13
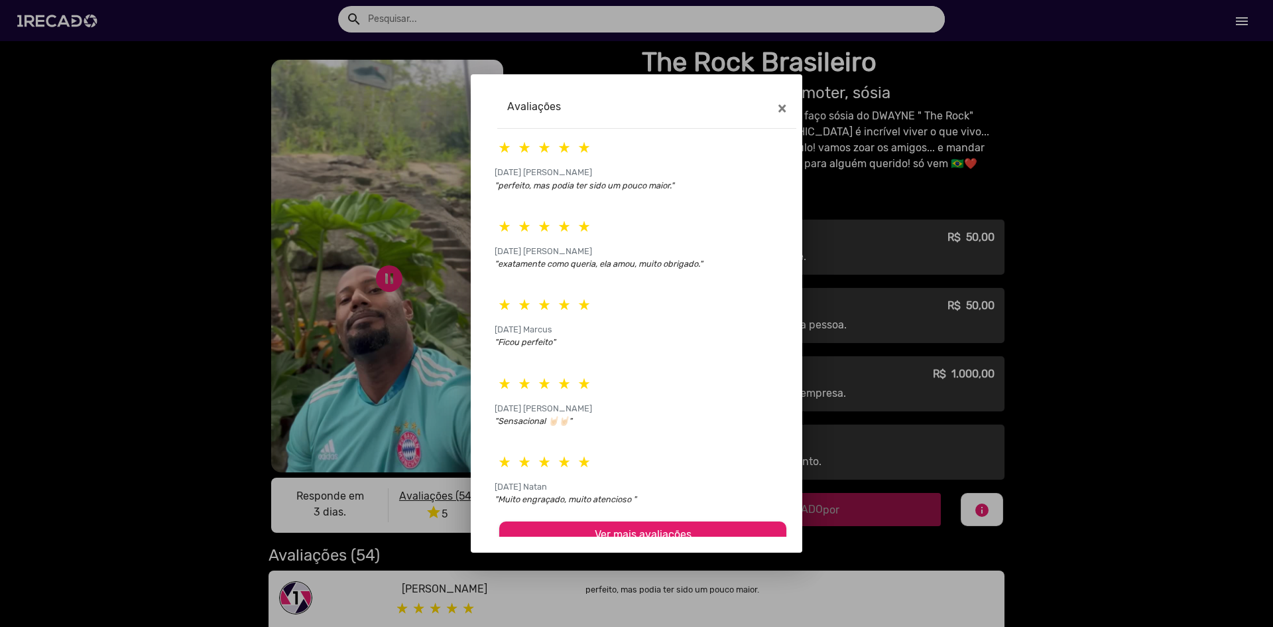
click at [375, 324] on div at bounding box center [636, 313] width 1273 height 627
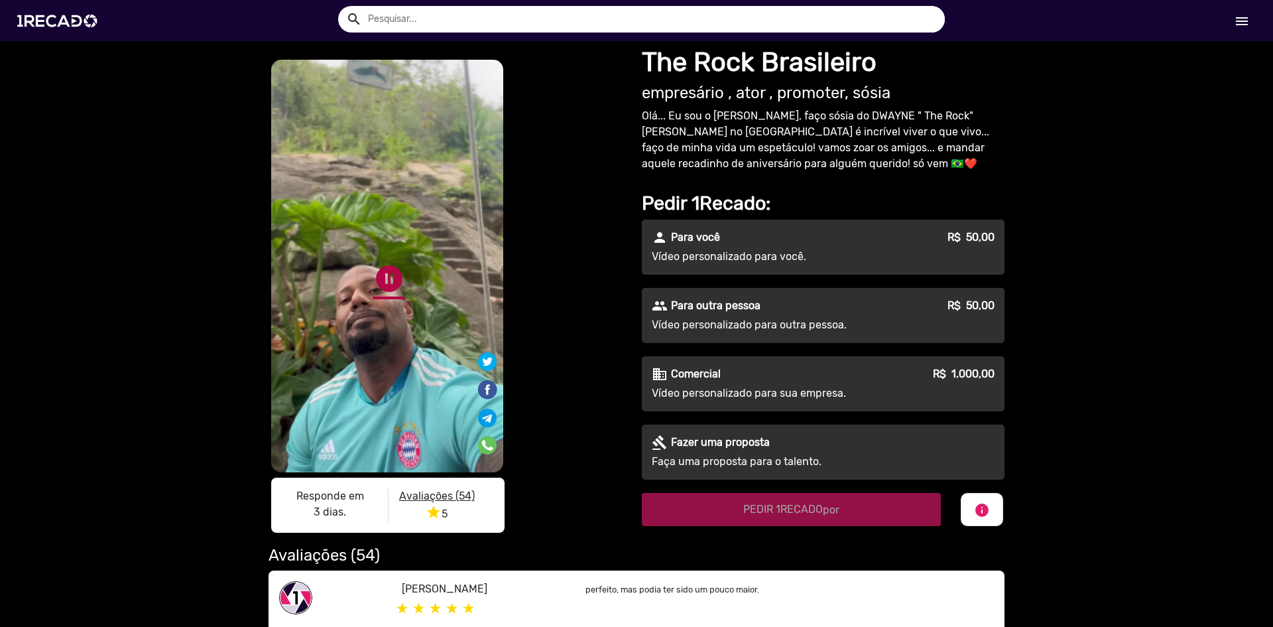
click at [381, 287] on link "pause_circle" at bounding box center [389, 279] width 32 height 32
click at [436, 513] on icon "star" at bounding box center [434, 512] width 16 height 16
click at [461, 490] on u "Avaliações (54)" at bounding box center [437, 495] width 76 height 13
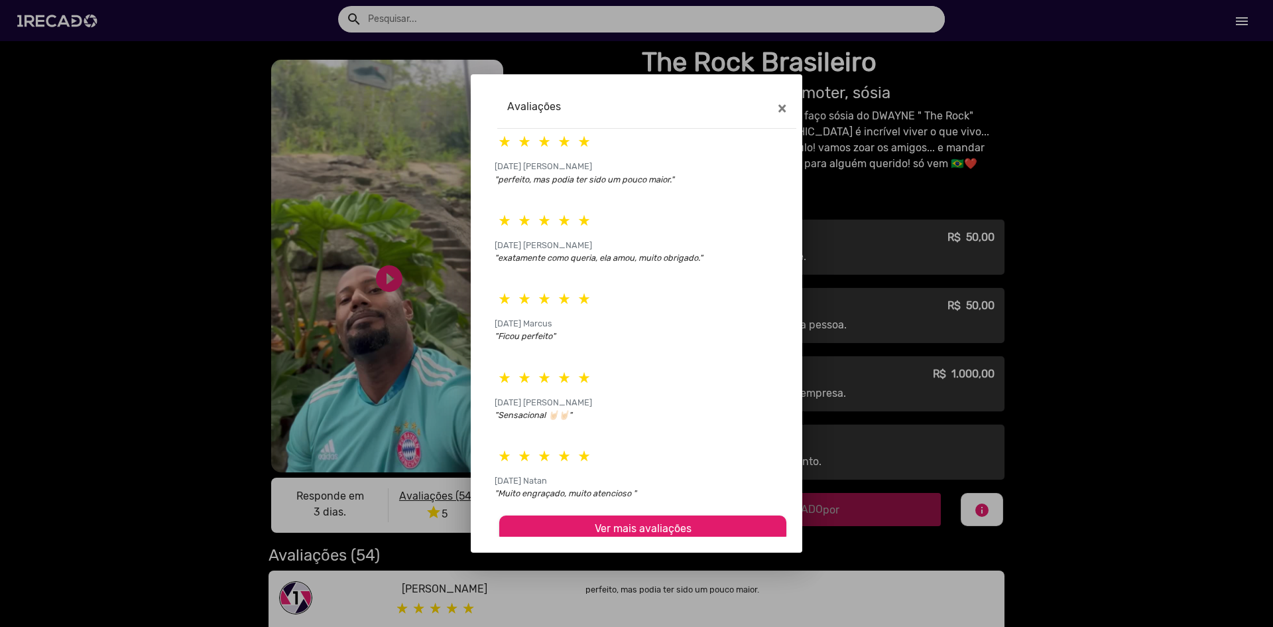
scroll to position [11, 0]
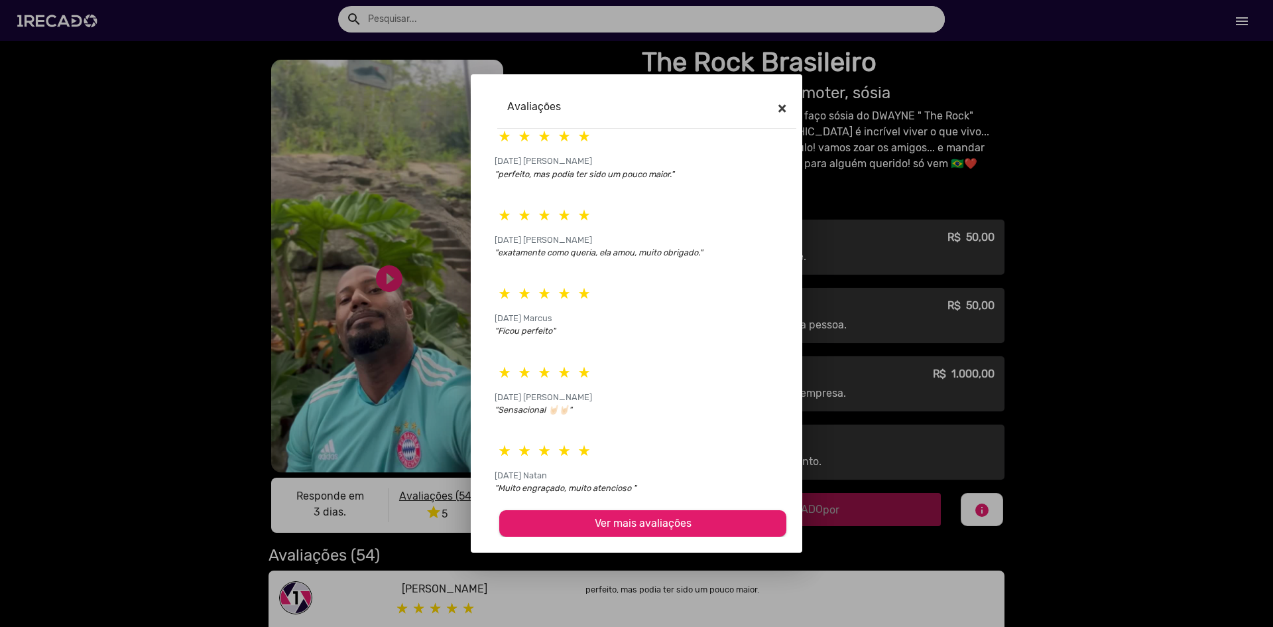
click at [779, 108] on span "×" at bounding box center [782, 108] width 9 height 19
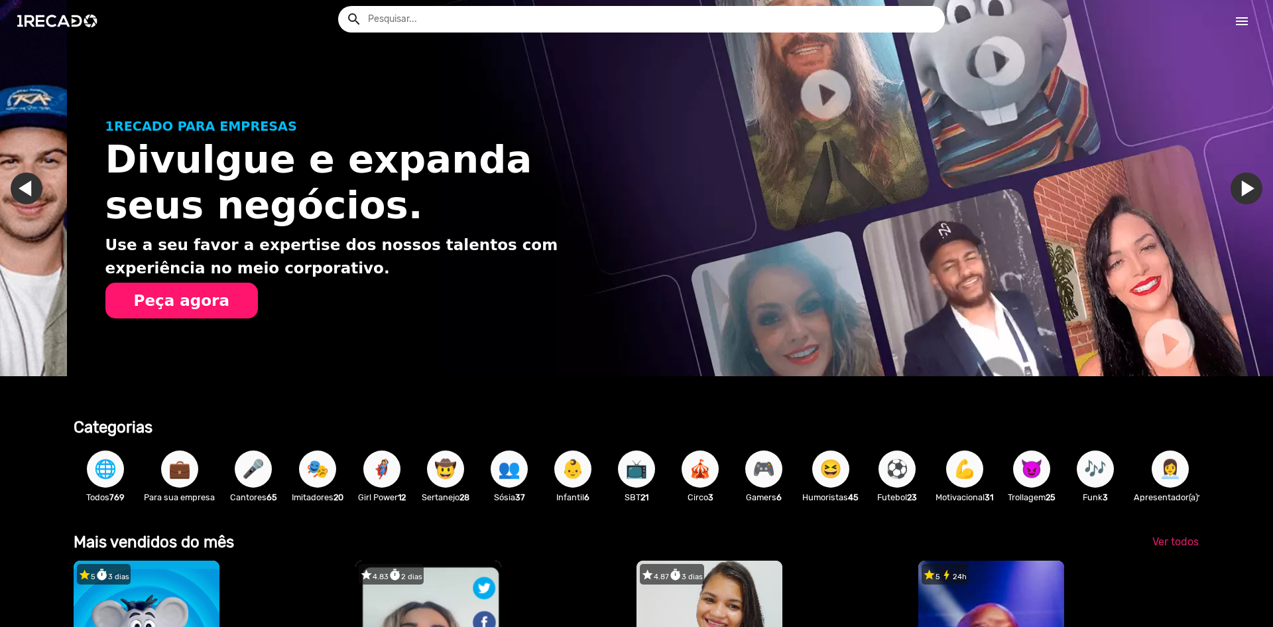
click at [1238, 20] on mat-icon "menu" at bounding box center [1242, 21] width 16 height 16
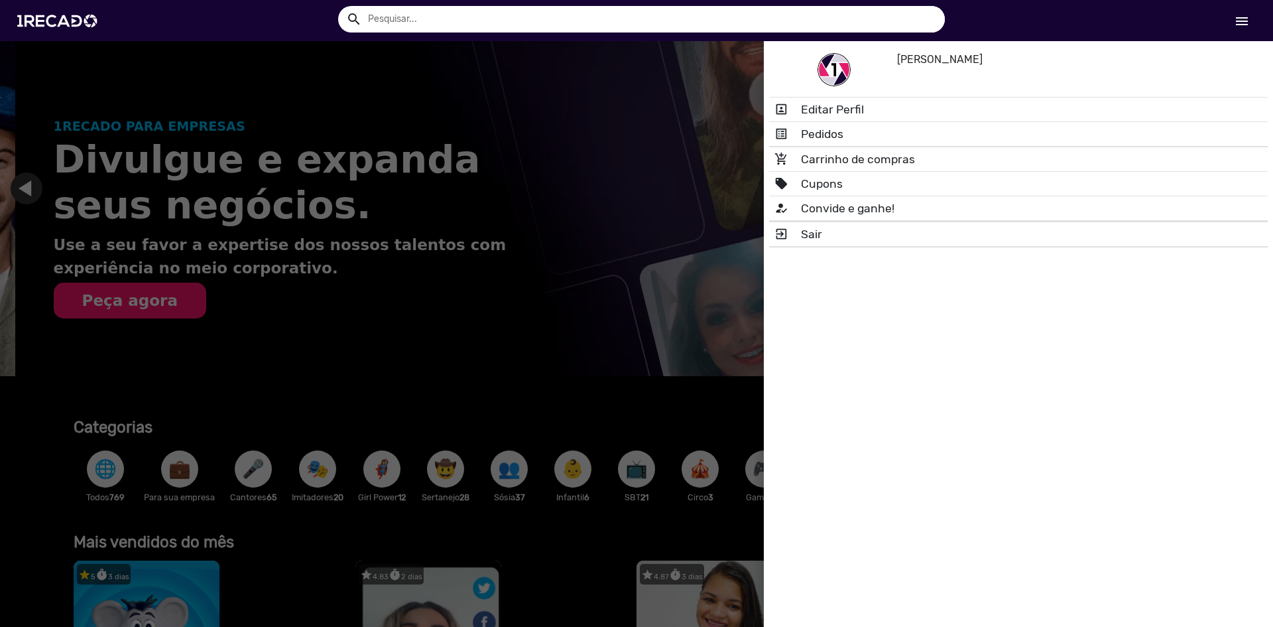
scroll to position [0, 1263]
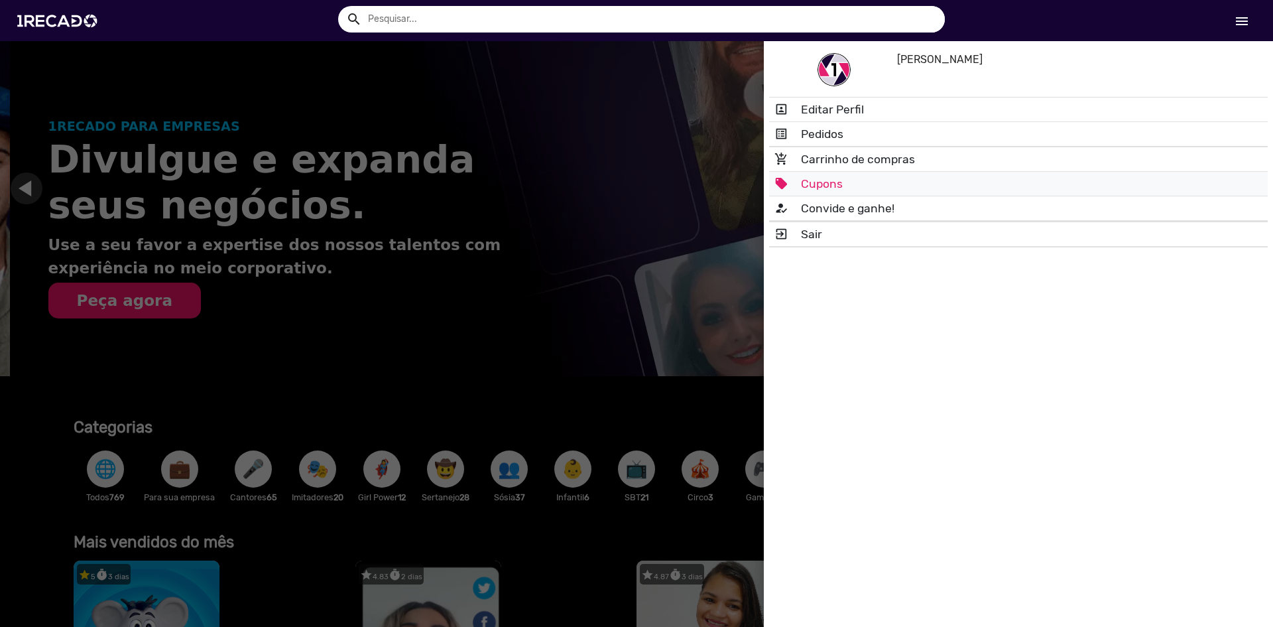
click at [846, 179] on link "local_offer Cupons" at bounding box center [1018, 184] width 499 height 24
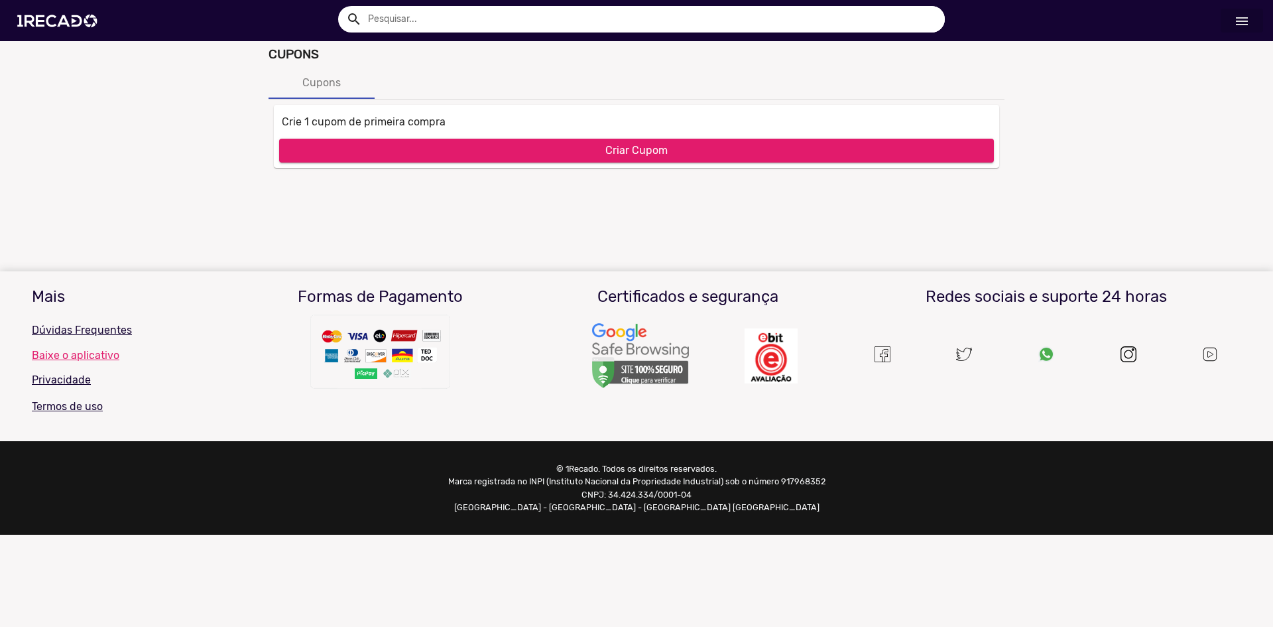
click at [396, 126] on h6 "Crie 1 cupom de primeira compra" at bounding box center [636, 120] width 715 height 15
click at [339, 92] on div "Cupons" at bounding box center [322, 83] width 106 height 32
click at [469, 147] on button "Criar Cupom" at bounding box center [636, 151] width 715 height 24
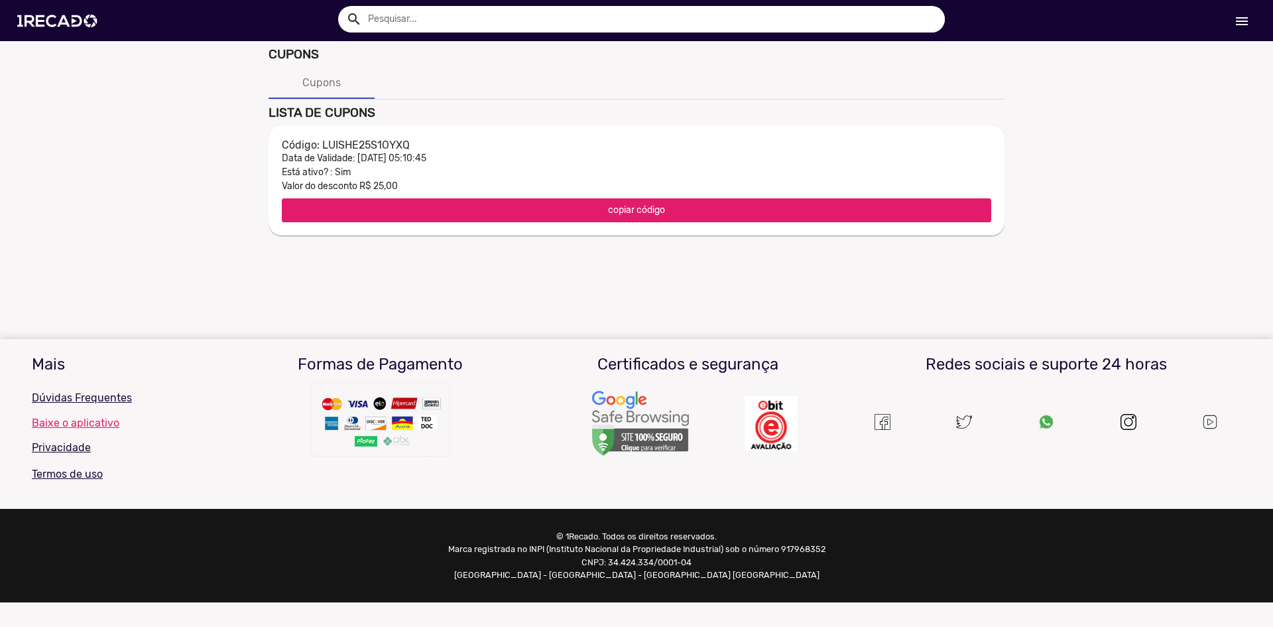
click at [377, 147] on h3 "Código: LUISHE25S1OYXQ" at bounding box center [637, 145] width 710 height 13
copy h3 "LUISHE25S1OYXQ"
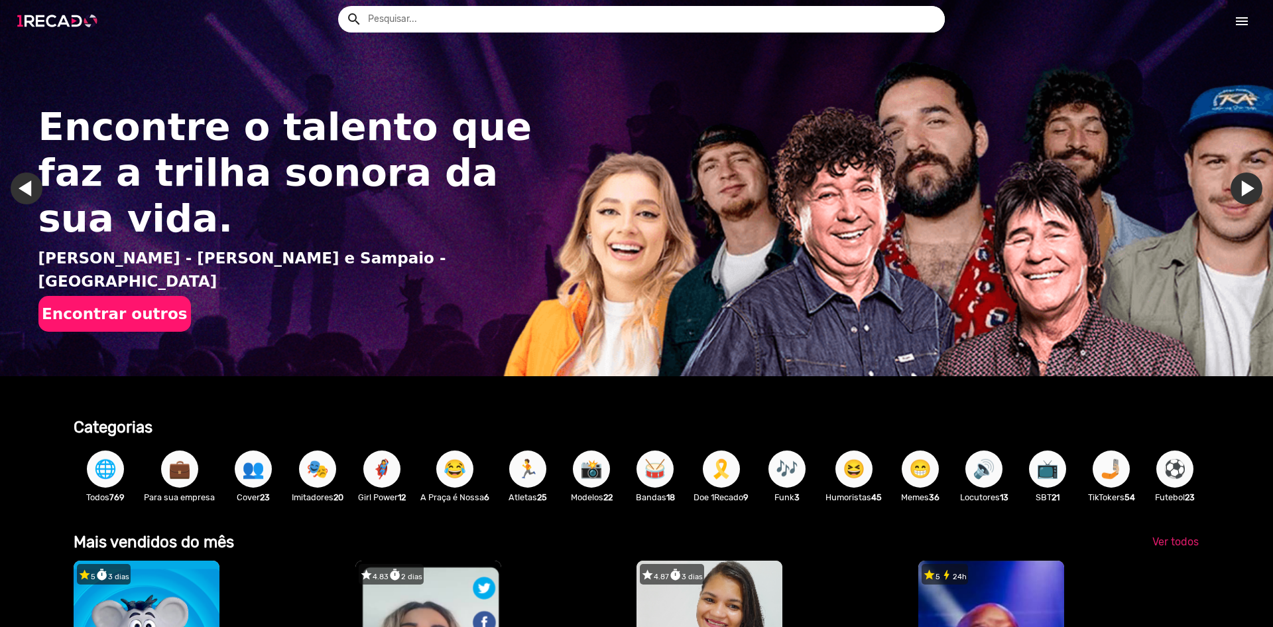
click at [47, 7] on img at bounding box center [60, 21] width 100 height 56
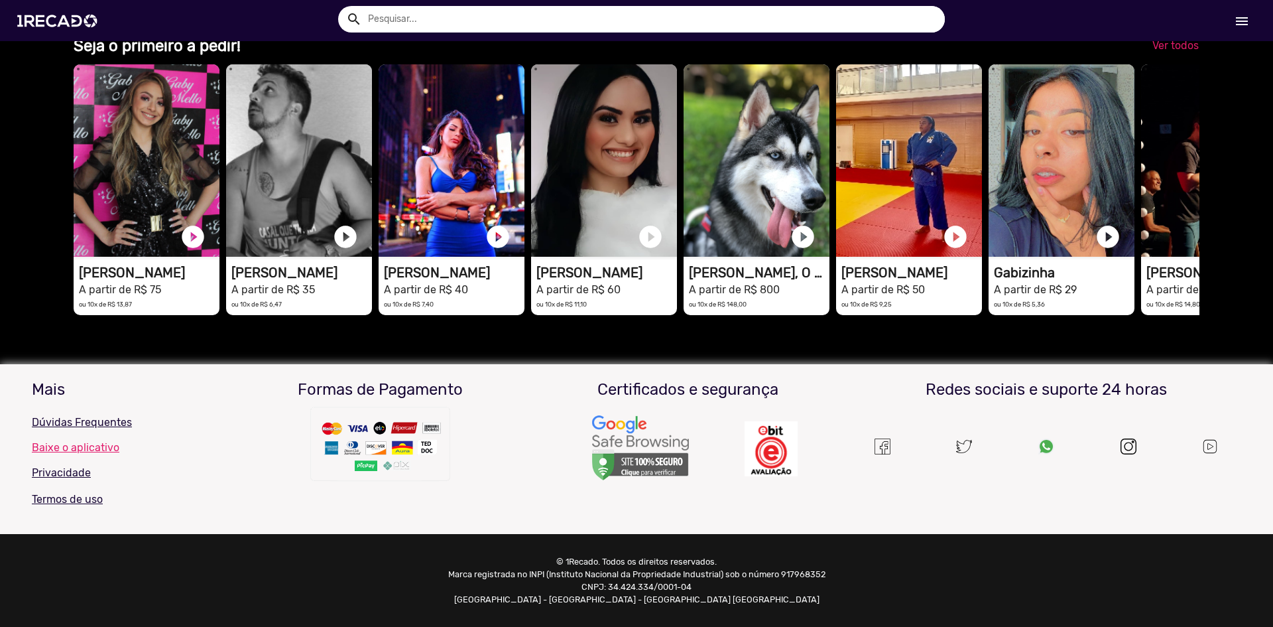
scroll to position [0, 2527]
click at [70, 28] on img at bounding box center [60, 21] width 100 height 56
click at [78, 29] on img at bounding box center [60, 21] width 100 height 56
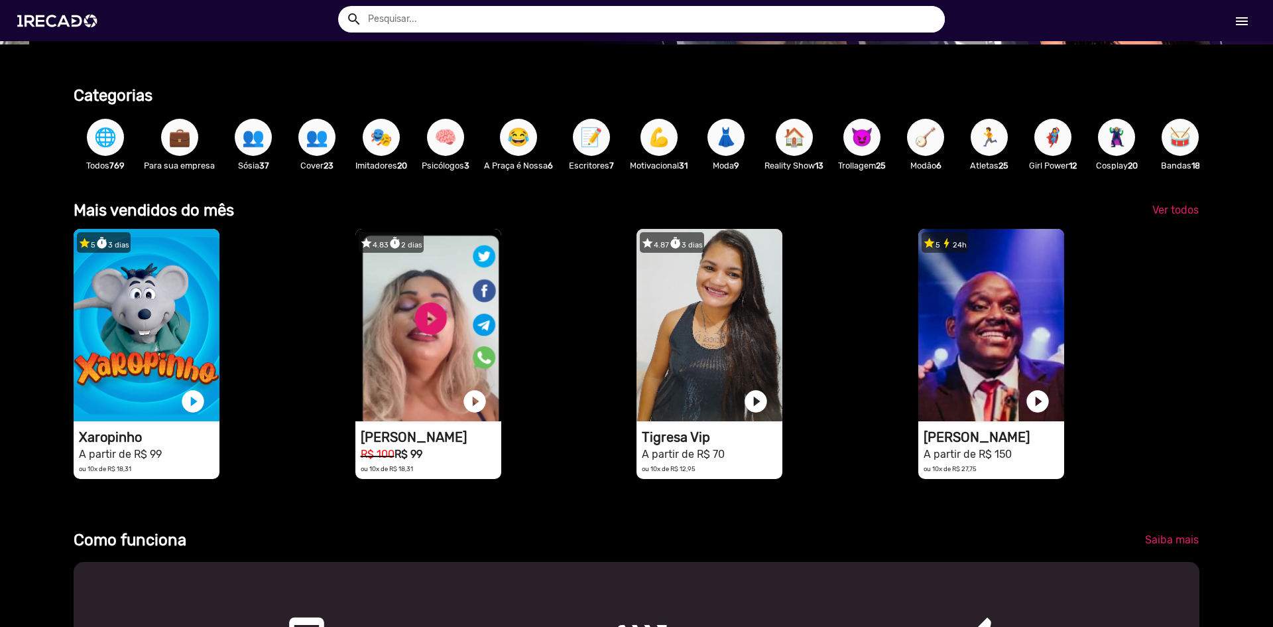
scroll to position [0, 1263]
drag, startPoint x: 911, startPoint y: 149, endPoint x: 839, endPoint y: 155, distance: 72.5
click at [840, 155] on div "🌐 Todos 769 💼 Para sua empresa 👥 Sósia 37 👥 Cover 23 🎭 Imitadores 20 🧠 Psicólog…" at bounding box center [637, 143] width 1126 height 77
click at [1070, 182] on div "🌐 Todos 769 💼 Para sua empresa 👥 Sósia 37 👥 Cover 23 🎭 Imitadores 20 🧠 Psicólog…" at bounding box center [637, 143] width 1126 height 77
drag, startPoint x: 670, startPoint y: 143, endPoint x: 865, endPoint y: 150, distance: 194.4
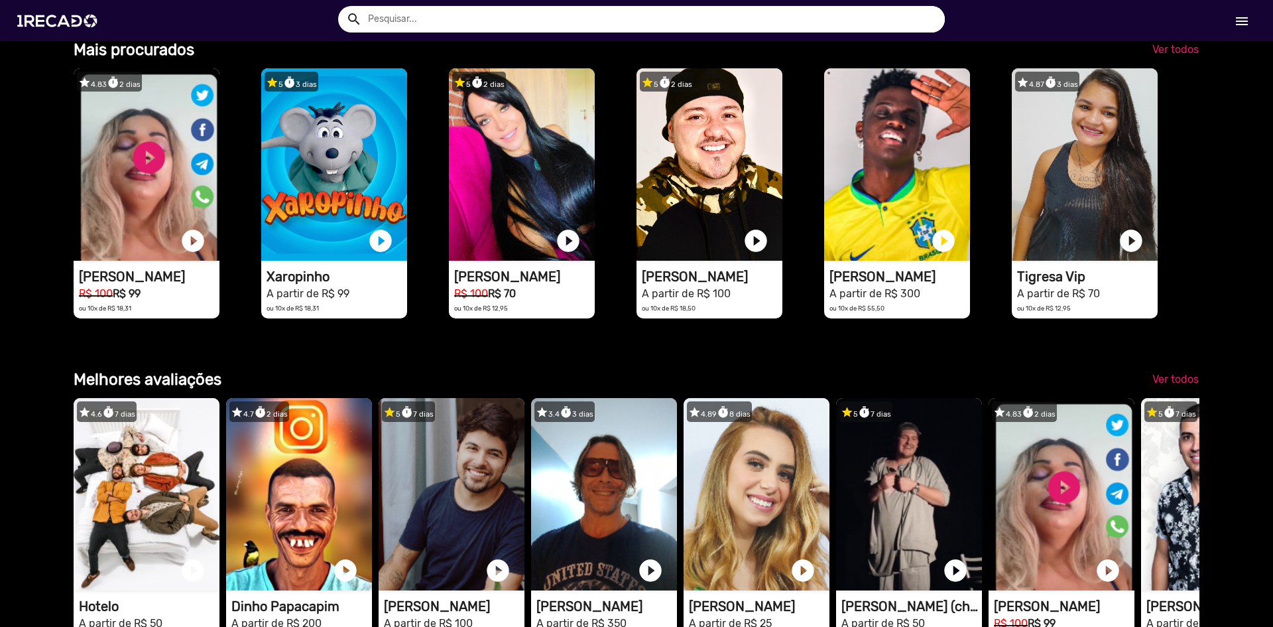
scroll to position [0, 2411]
